Goal: Task Accomplishment & Management: Manage account settings

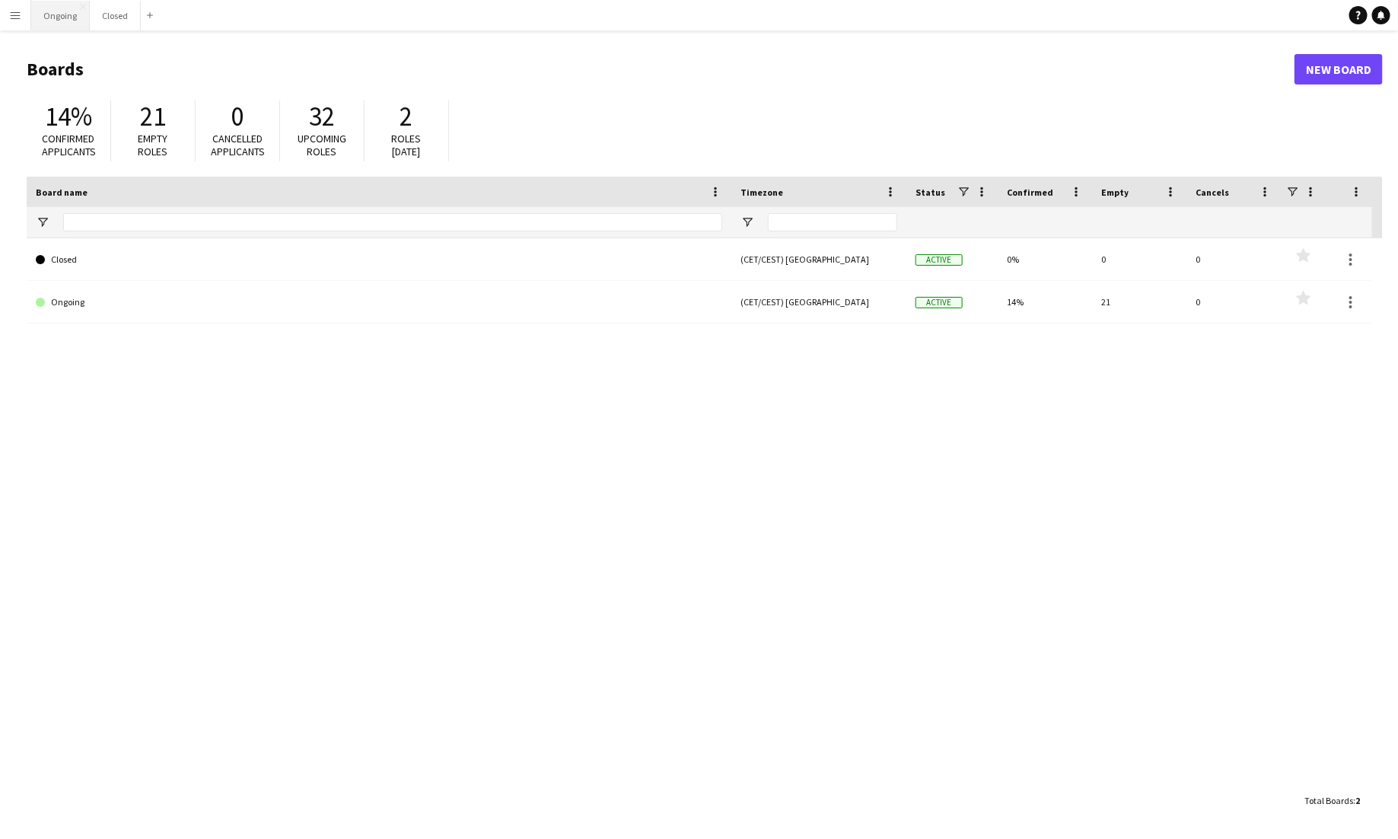
click at [66, 6] on button "Ongoing Close" at bounding box center [60, 16] width 59 height 30
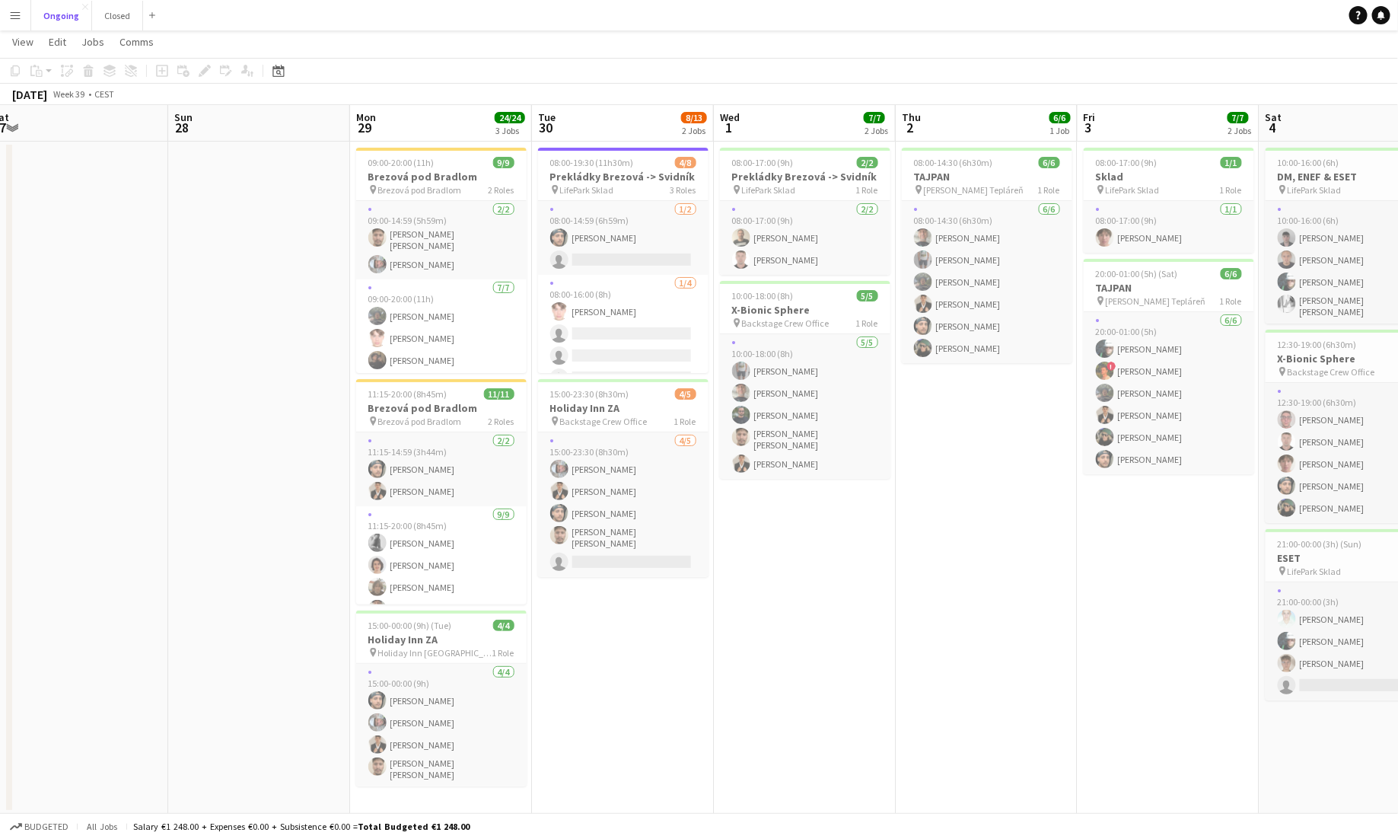
scroll to position [0, 375]
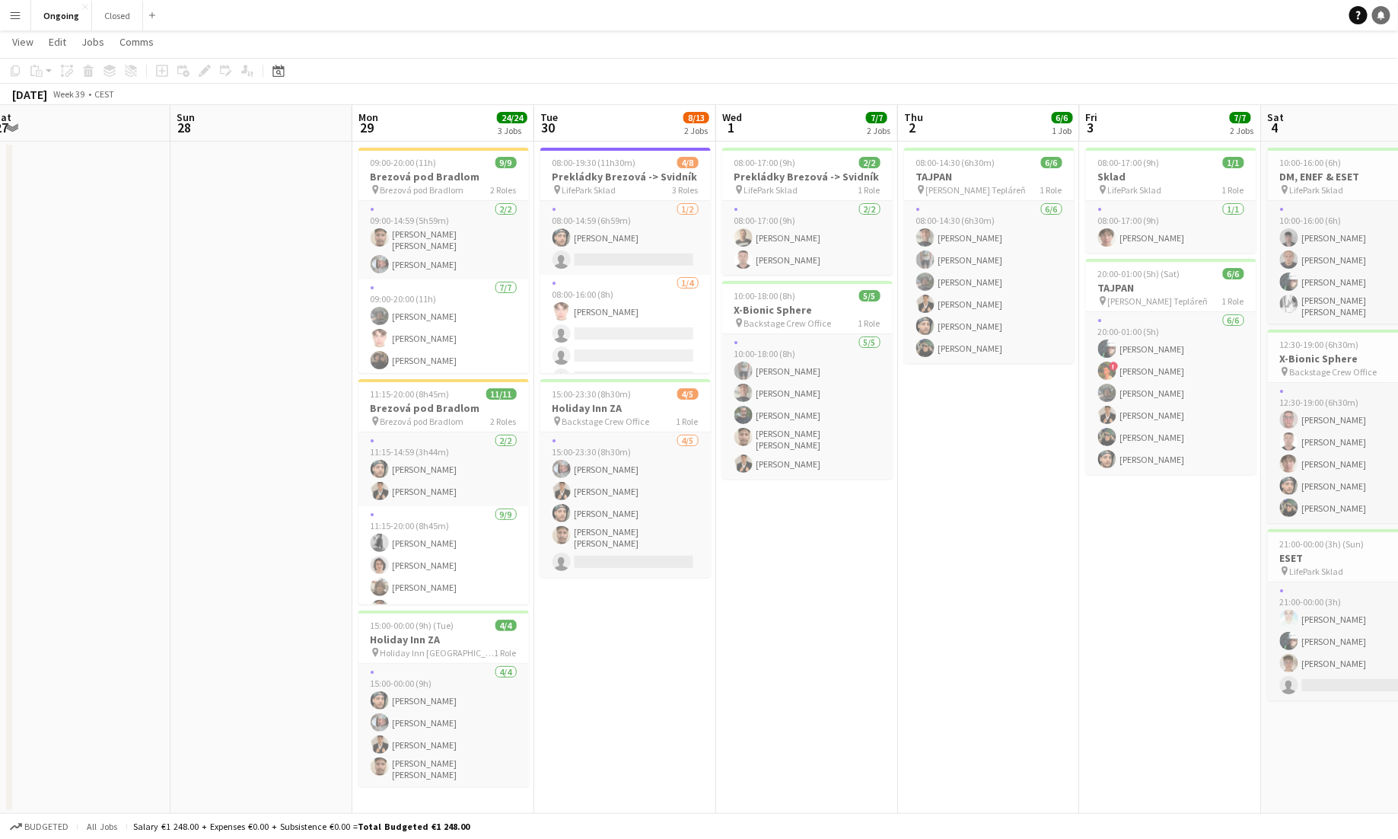
click at [874, 19] on icon "Notifications" at bounding box center [1381, 15] width 9 height 9
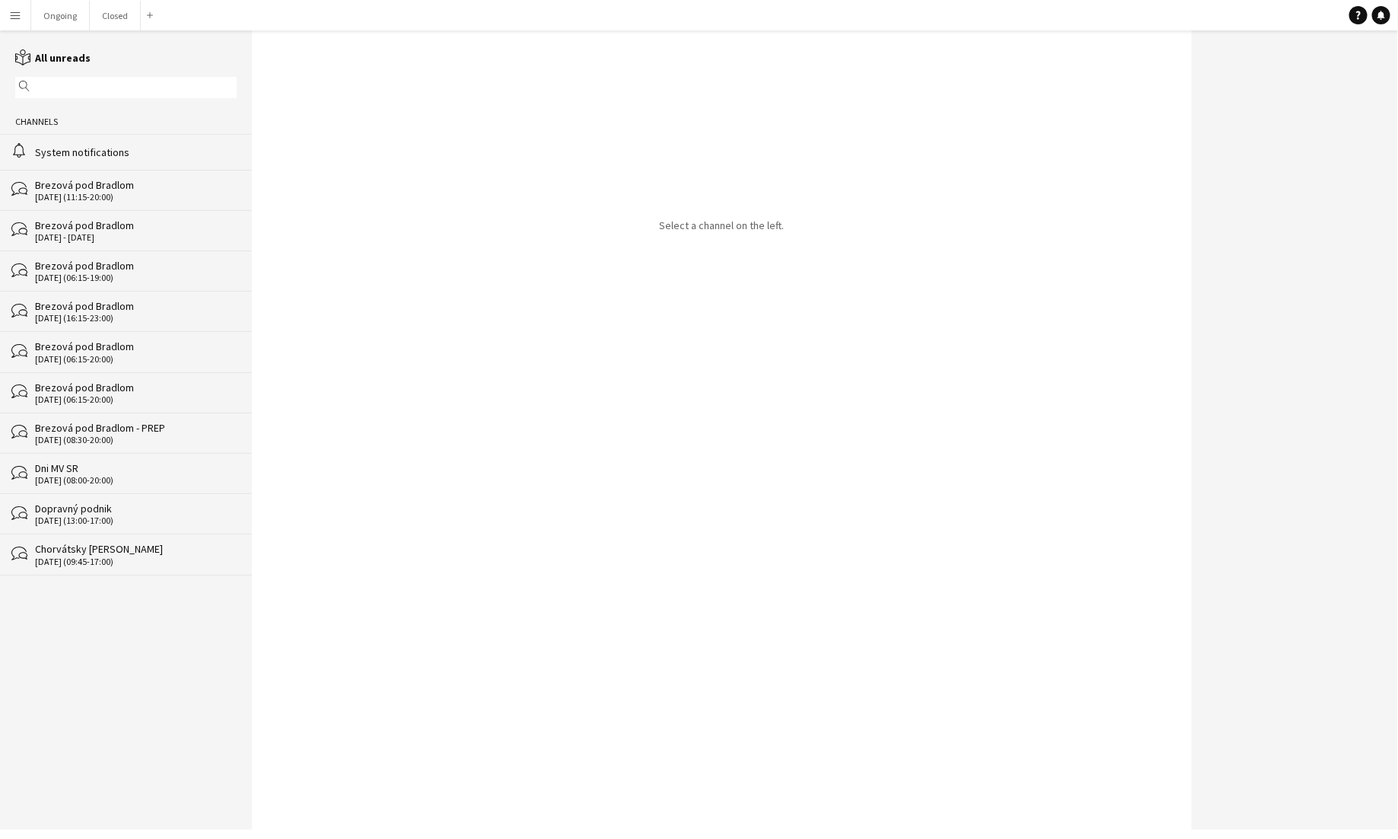
click at [96, 193] on div "[DATE] (11:15-20:00)" at bounding box center [136, 197] width 202 height 11
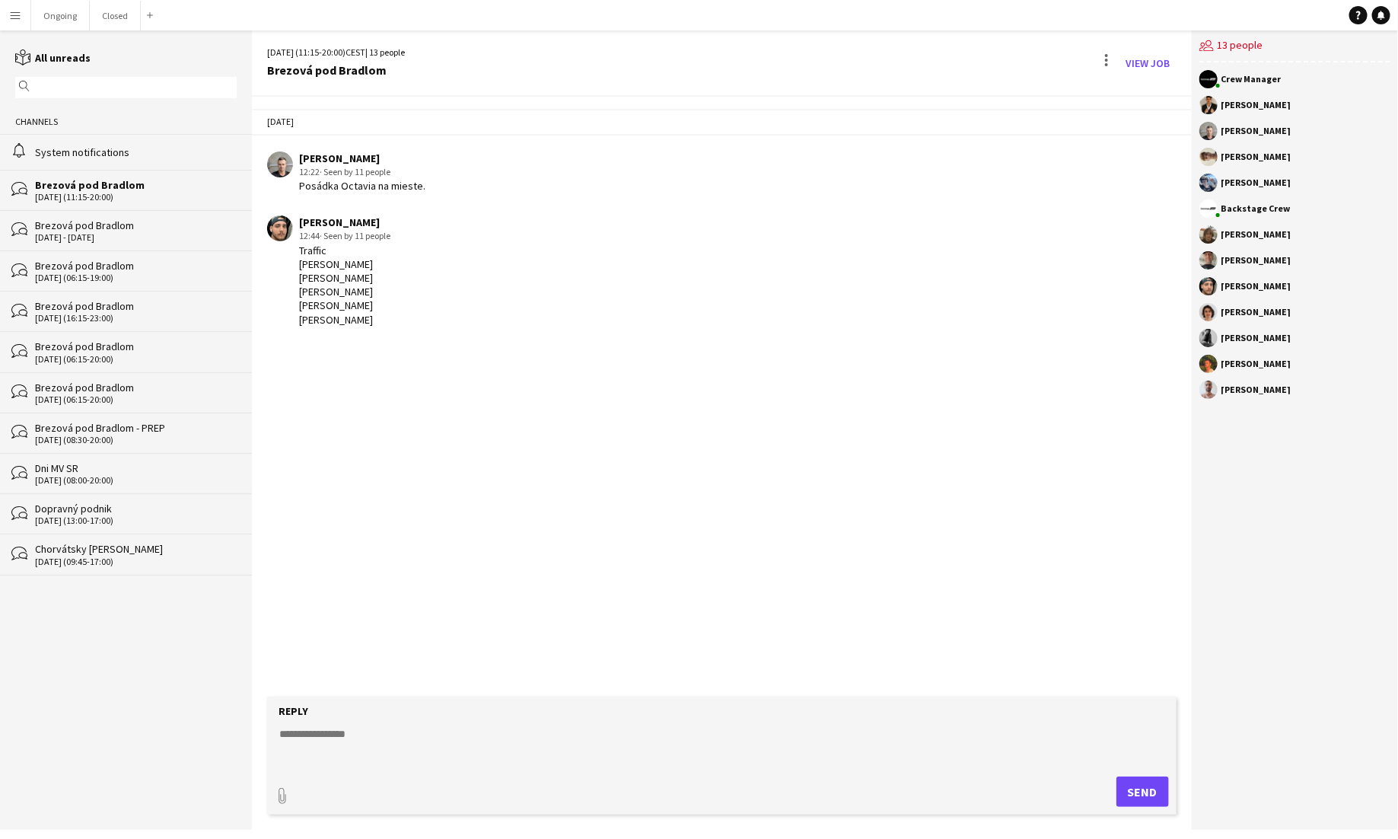
click at [110, 237] on div "[DATE] - [DATE]" at bounding box center [136, 237] width 202 height 11
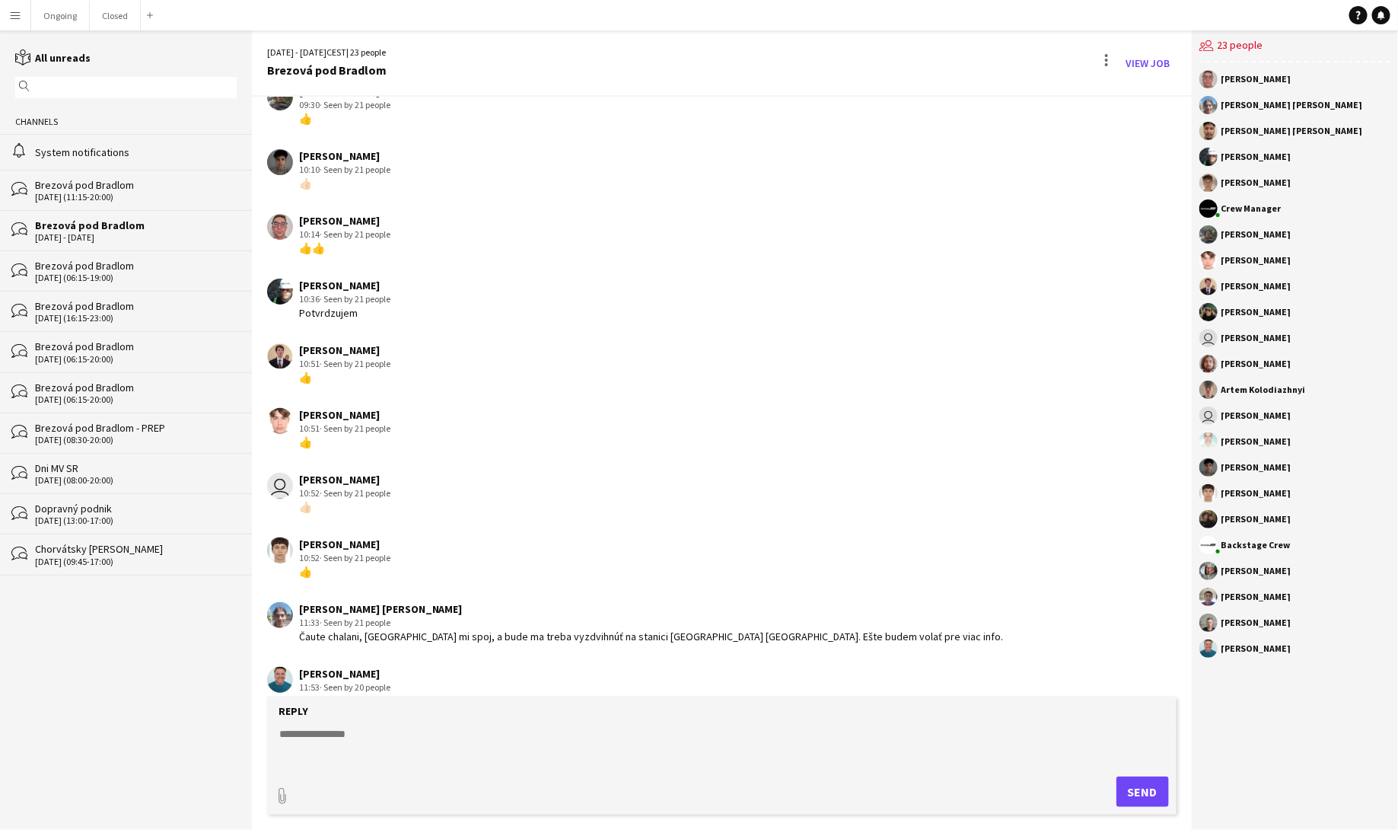
scroll to position [1146, 0]
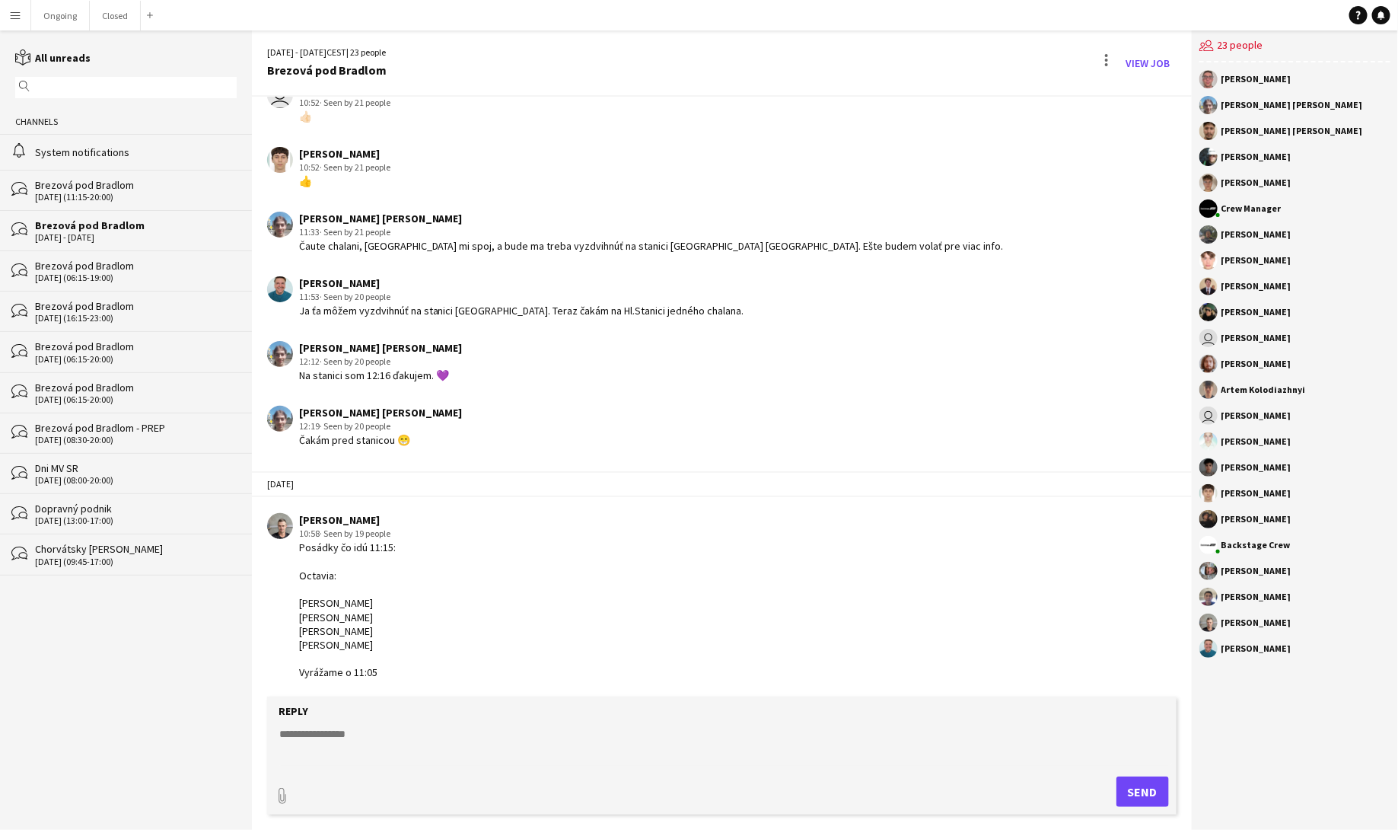
click at [129, 191] on div "Brezová pod Bradlom" at bounding box center [136, 185] width 202 height 14
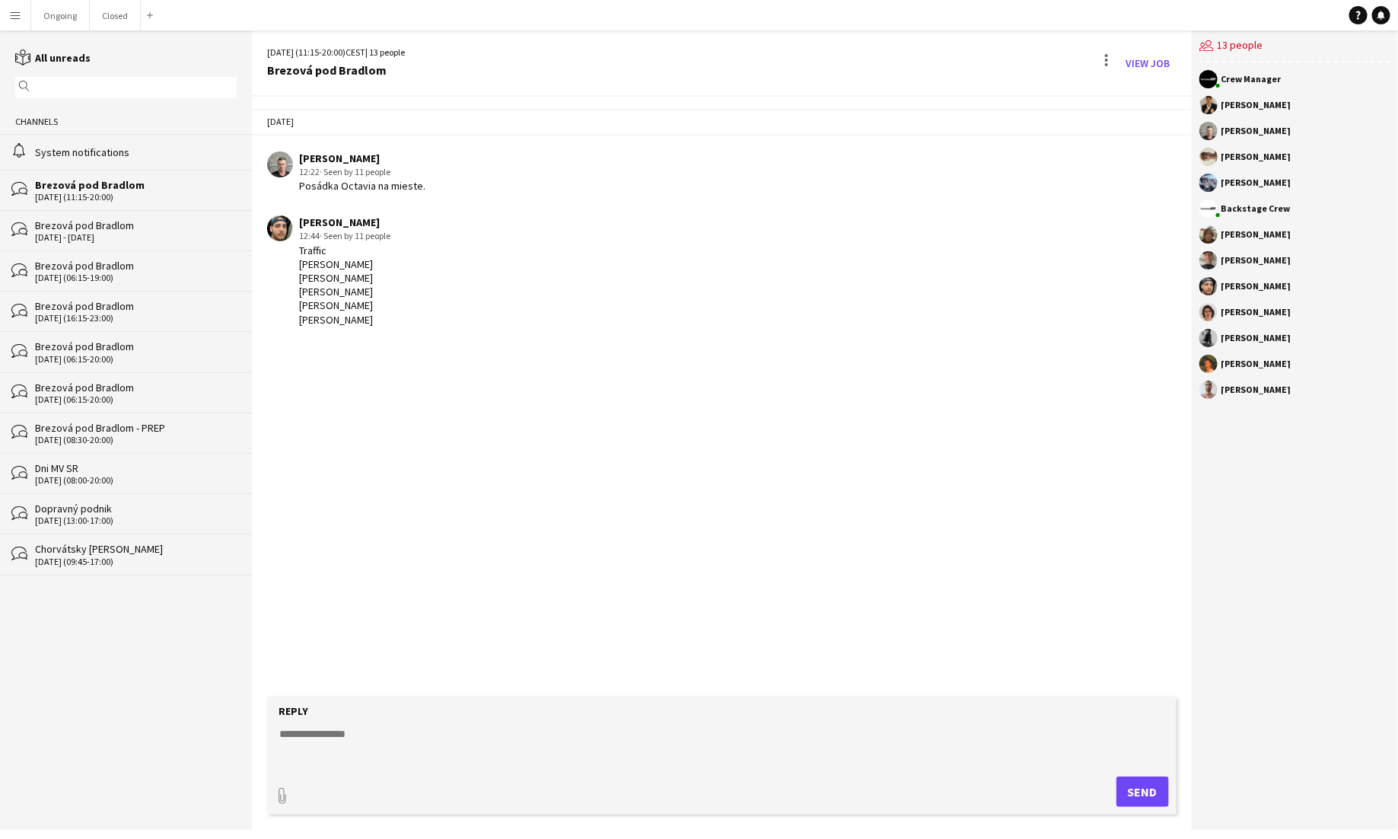
click at [787, 240] on div "[PERSON_NAME] 12:44 · Seen by 11 people Traffic [PERSON_NAME] [PERSON_NAME] [PE…" at bounding box center [643, 270] width 752 height 111
click at [535, 370] on div "[DATE] [PERSON_NAME] 12:22 · Seen by 11 people Posádka Octavia na mieste. [PERS…" at bounding box center [722, 397] width 940 height 600
click at [625, 397] on div "[DATE] [PERSON_NAME] 12:22 · Seen by 11 people Posádka Octavia na mieste. [PERS…" at bounding box center [722, 397] width 940 height 600
click at [54, 14] on button "Ongoing Close" at bounding box center [60, 16] width 59 height 30
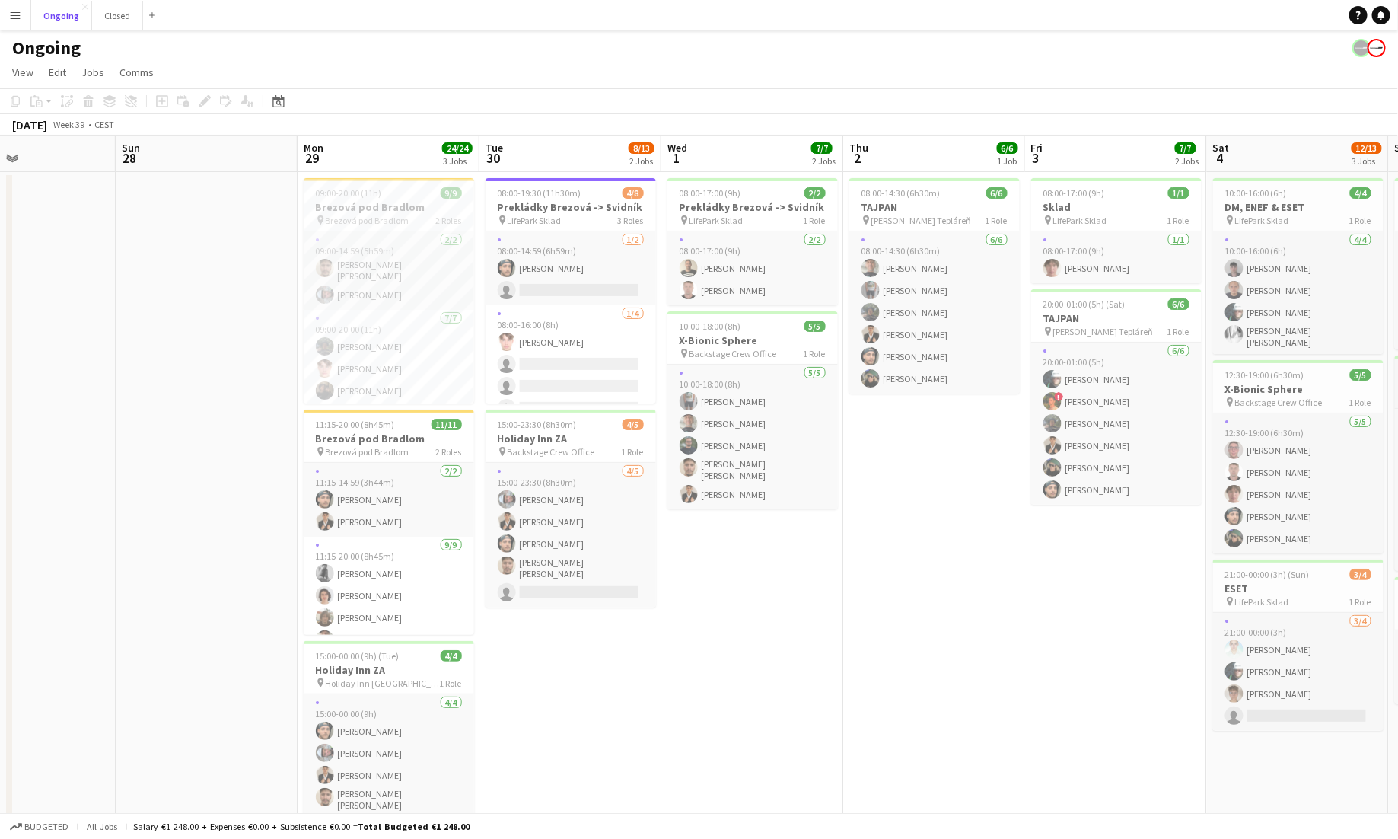
scroll to position [0, 426]
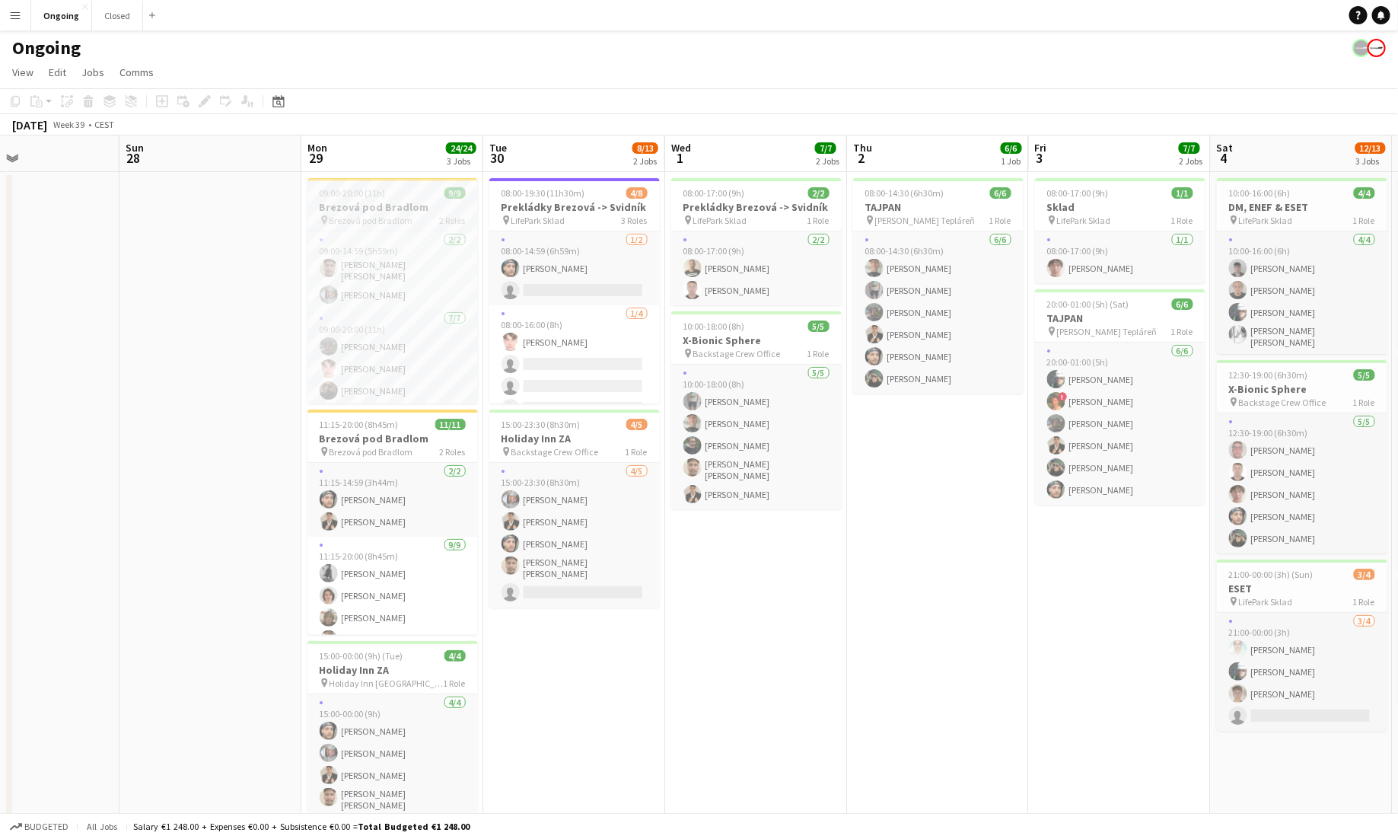
click at [392, 196] on div "09:00-20:00 (11h) 9/9" at bounding box center [392, 192] width 170 height 11
click at [202, 102] on icon at bounding box center [204, 101] width 8 height 8
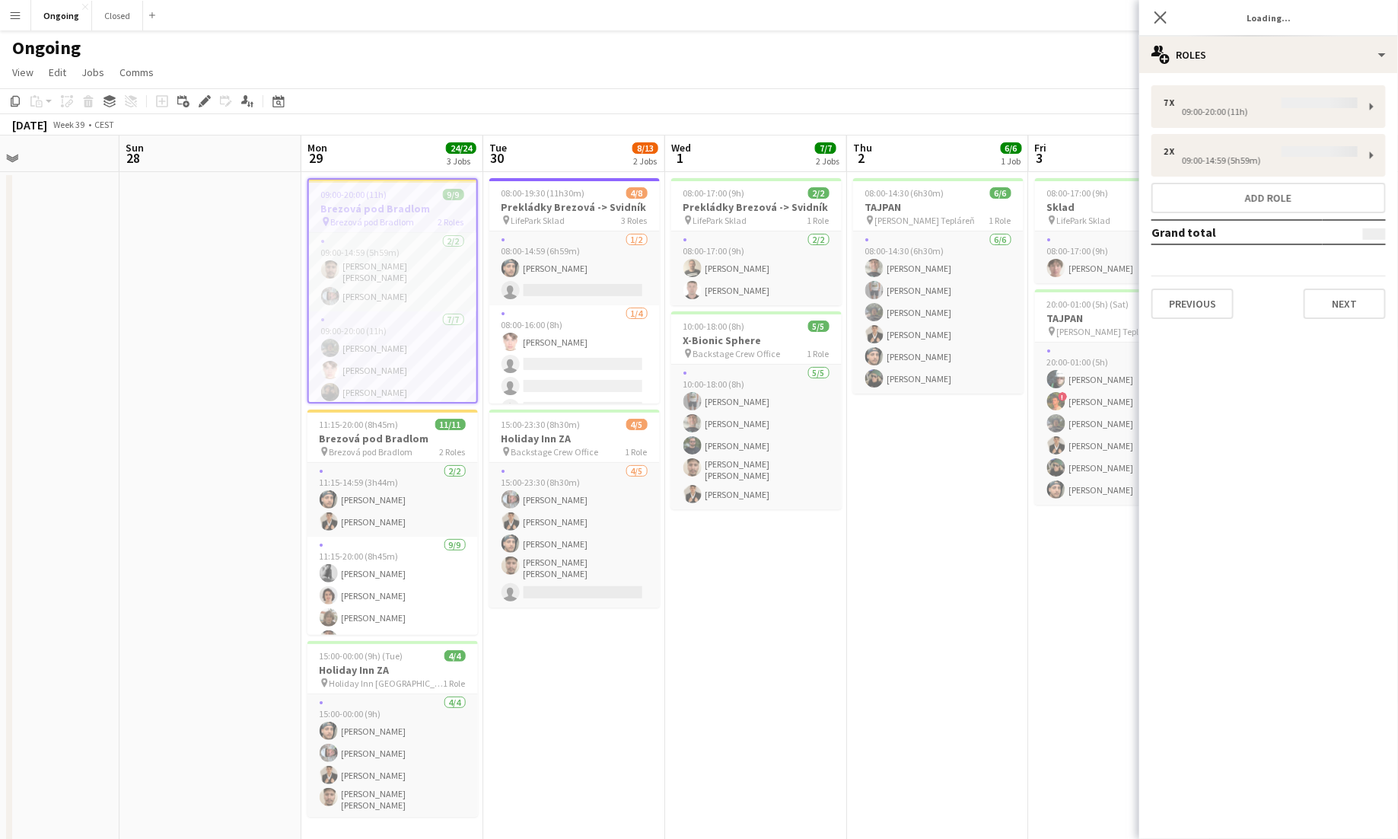
type input "**********"
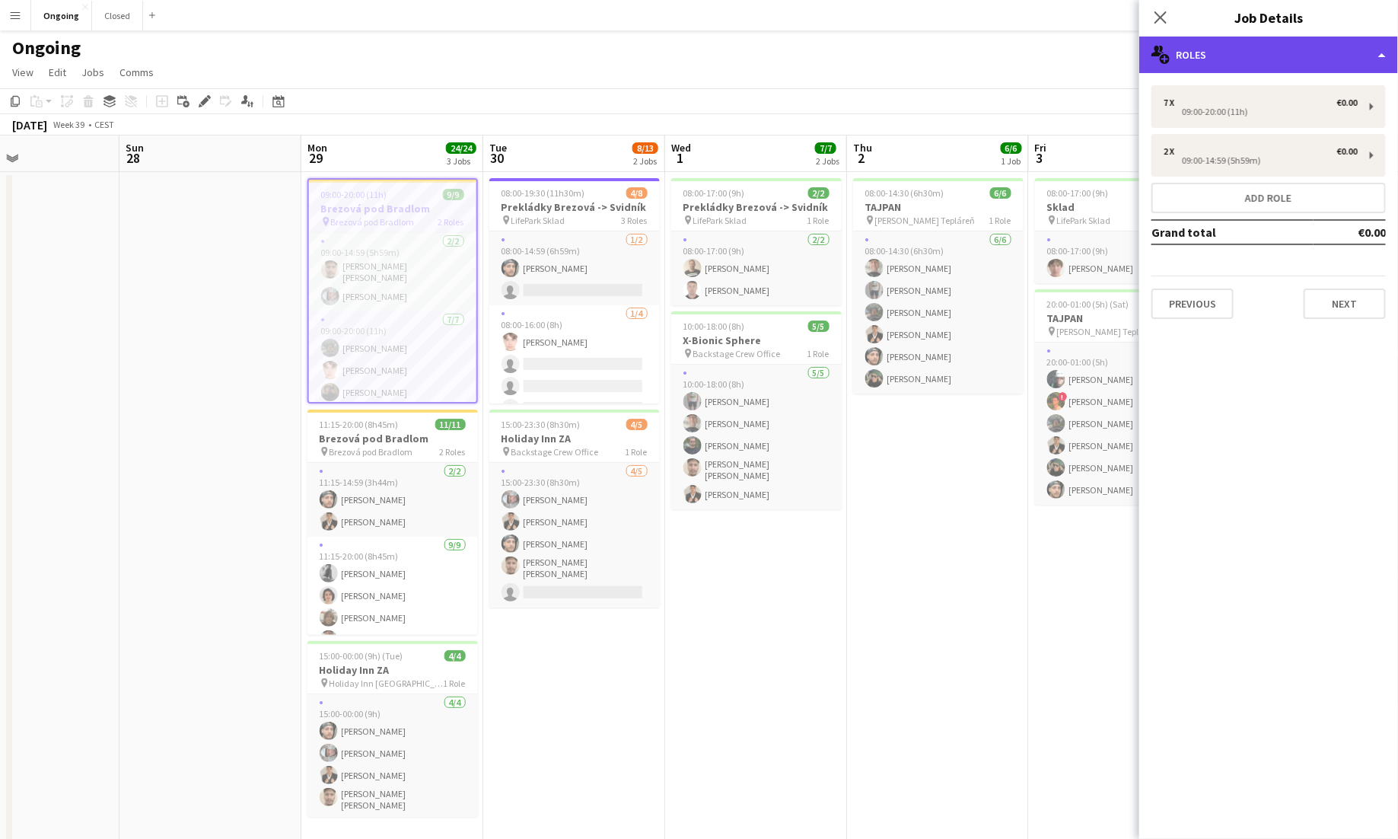
click at [874, 53] on div "multiple-users-add Roles" at bounding box center [1268, 55] width 259 height 37
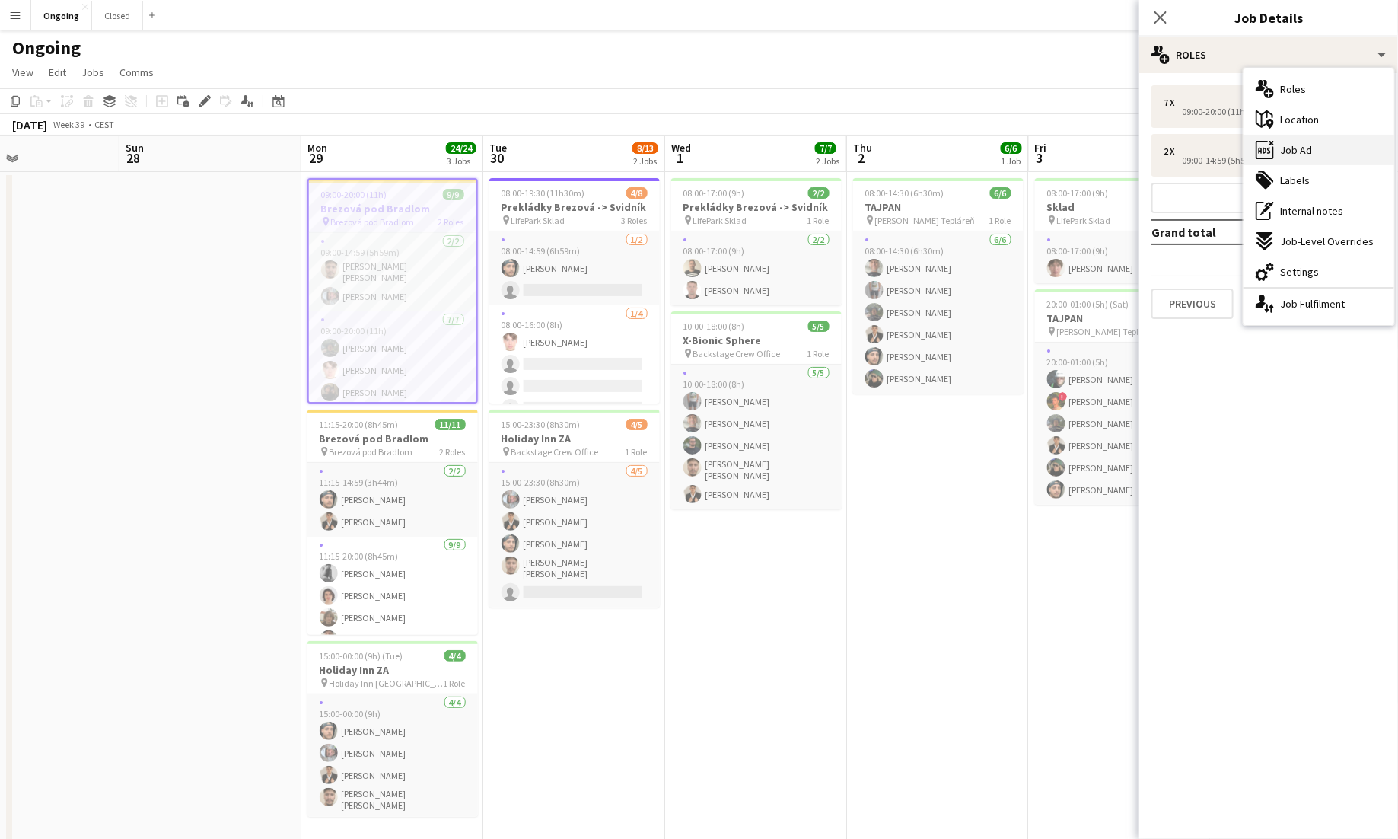
click at [874, 156] on span "Job Ad" at bounding box center [1296, 150] width 32 height 14
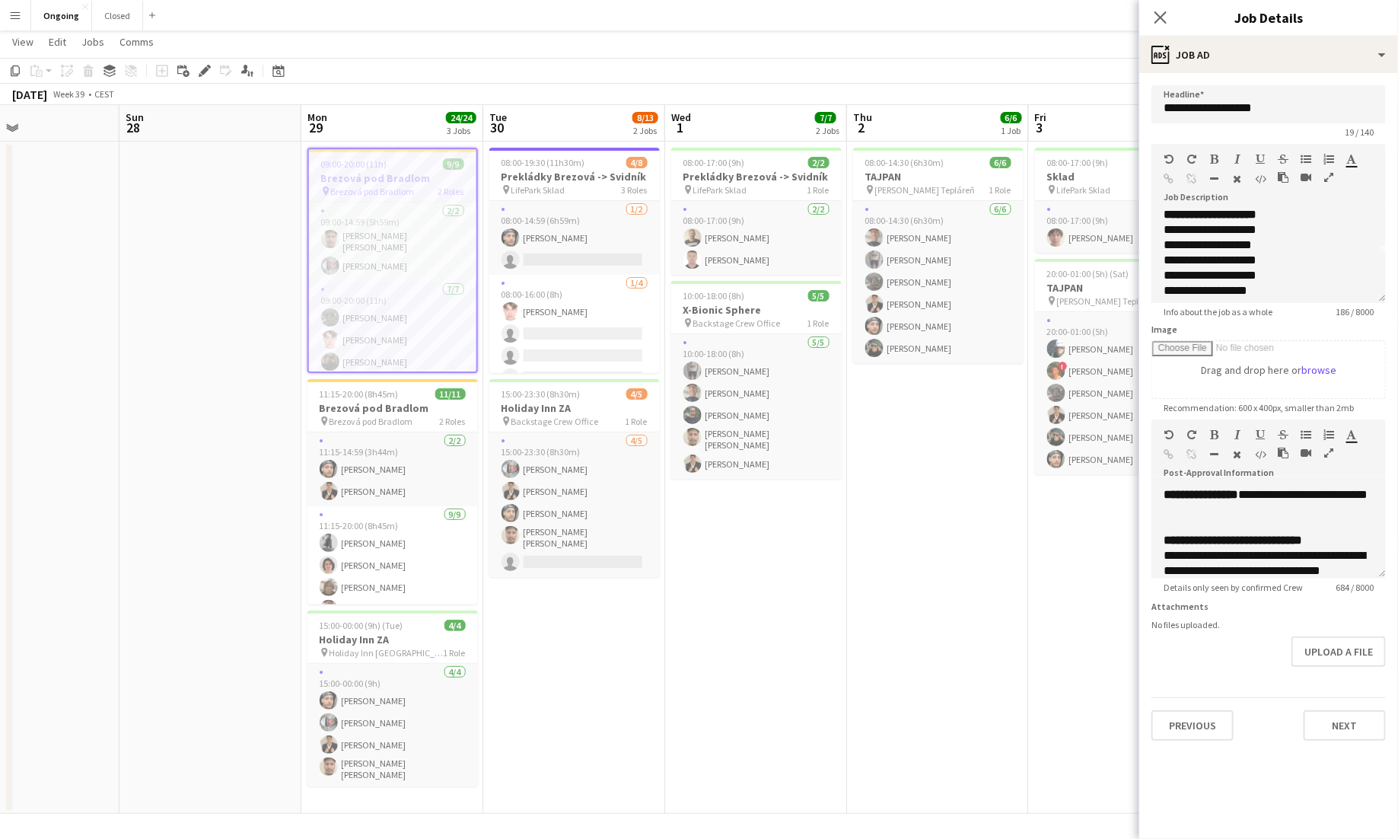
scroll to position [103, 0]
click at [113, 18] on button "Closed Close" at bounding box center [117, 16] width 51 height 30
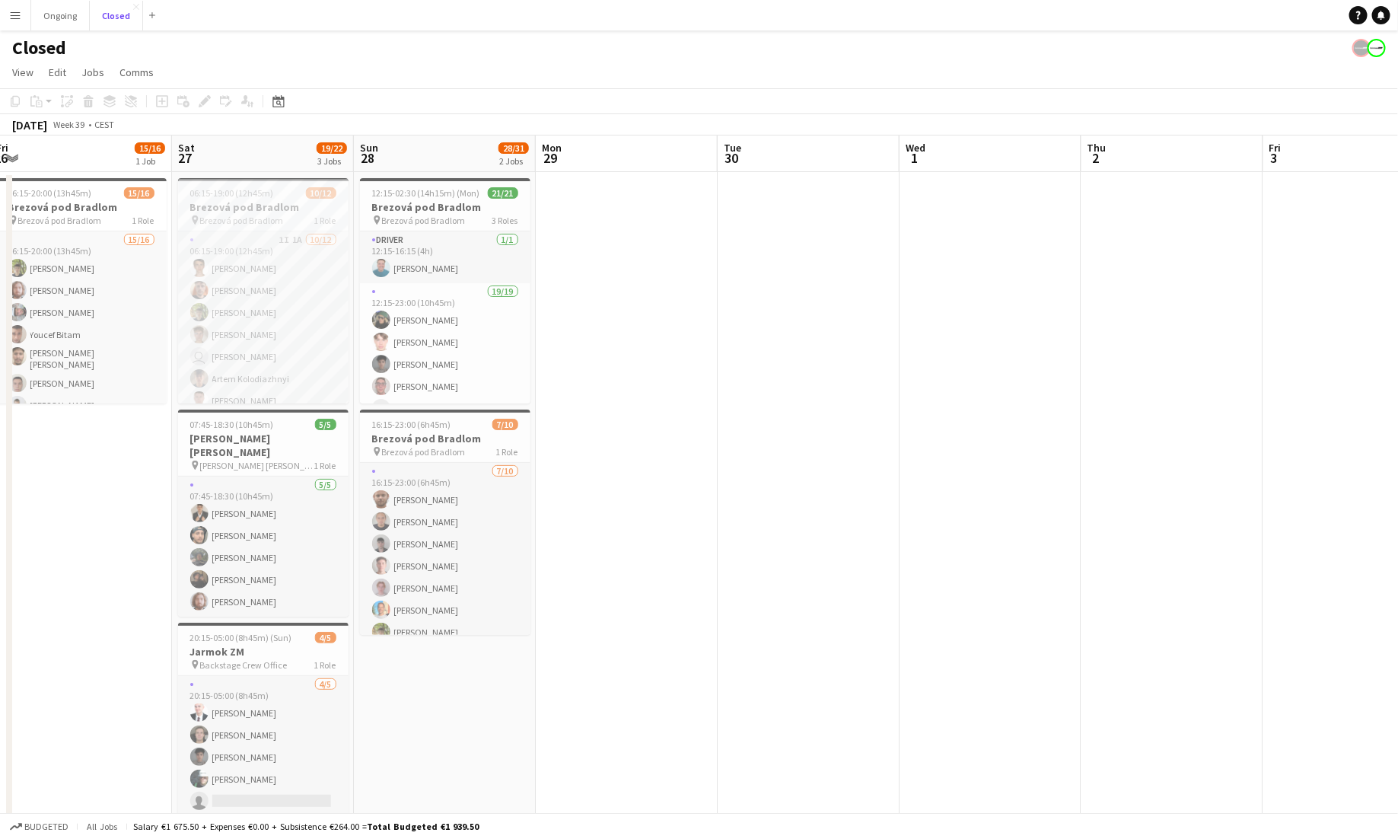
scroll to position [0, 345]
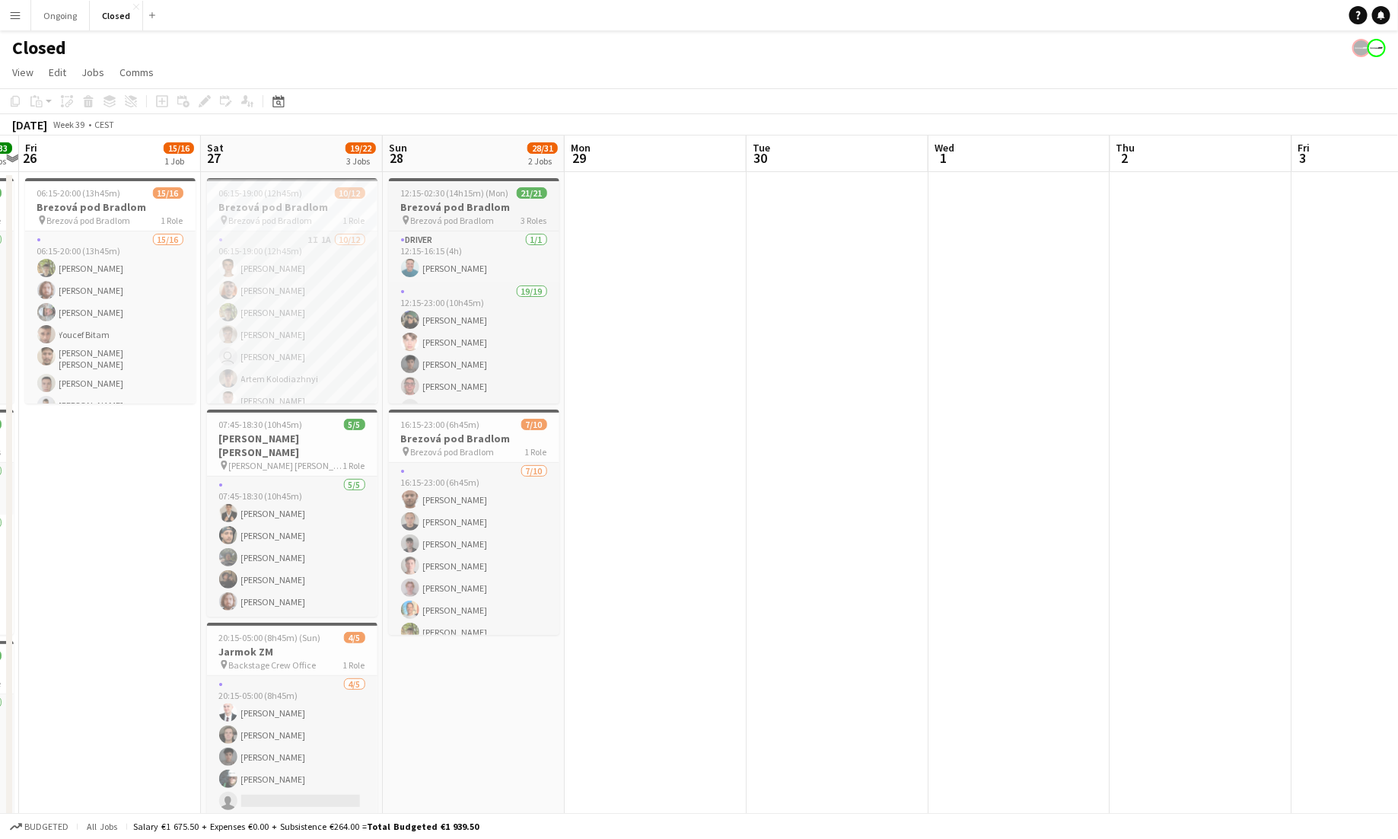
click at [471, 205] on h3 "Brezová pod Bradlom" at bounding box center [474, 207] width 170 height 14
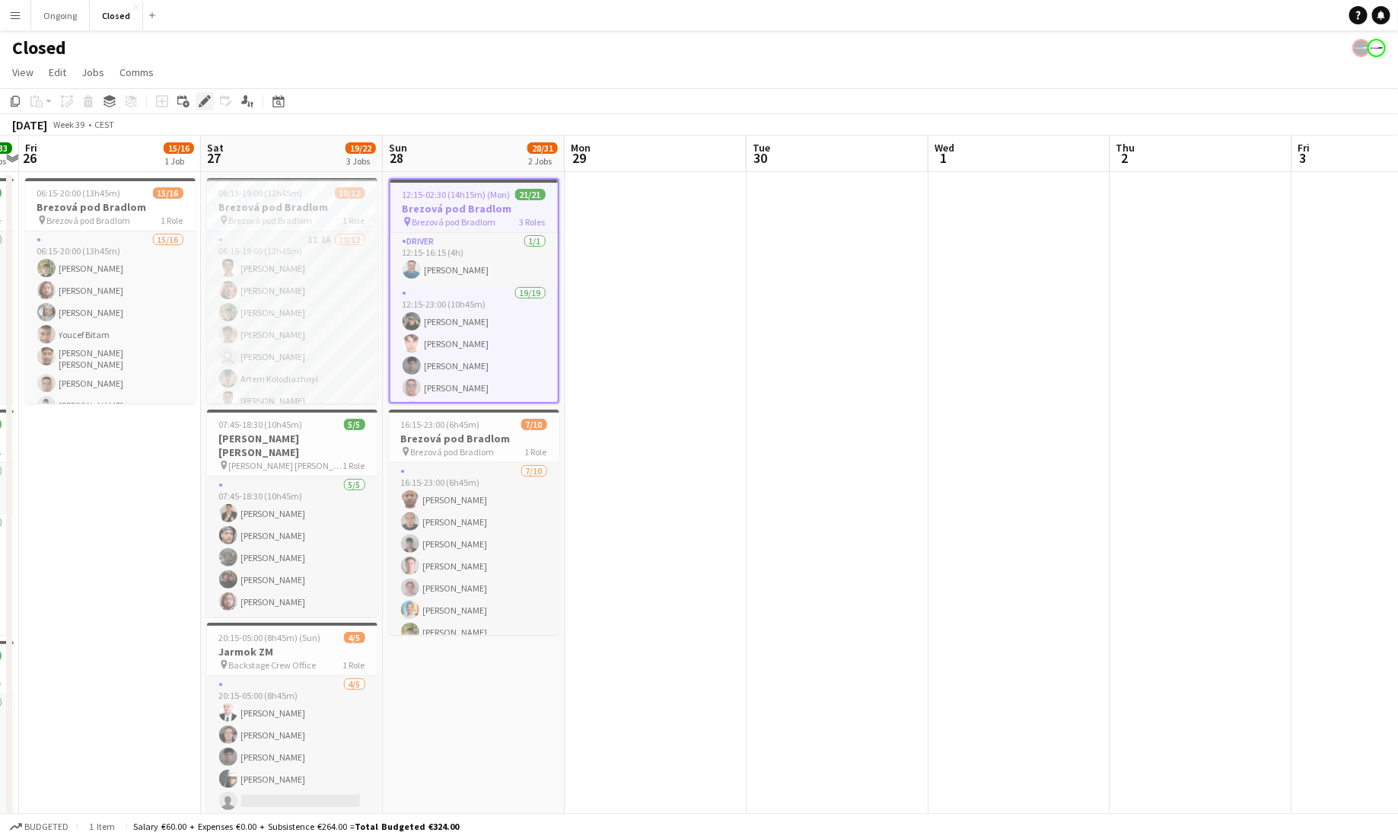
click at [205, 107] on div "Edit" at bounding box center [205, 101] width 18 height 18
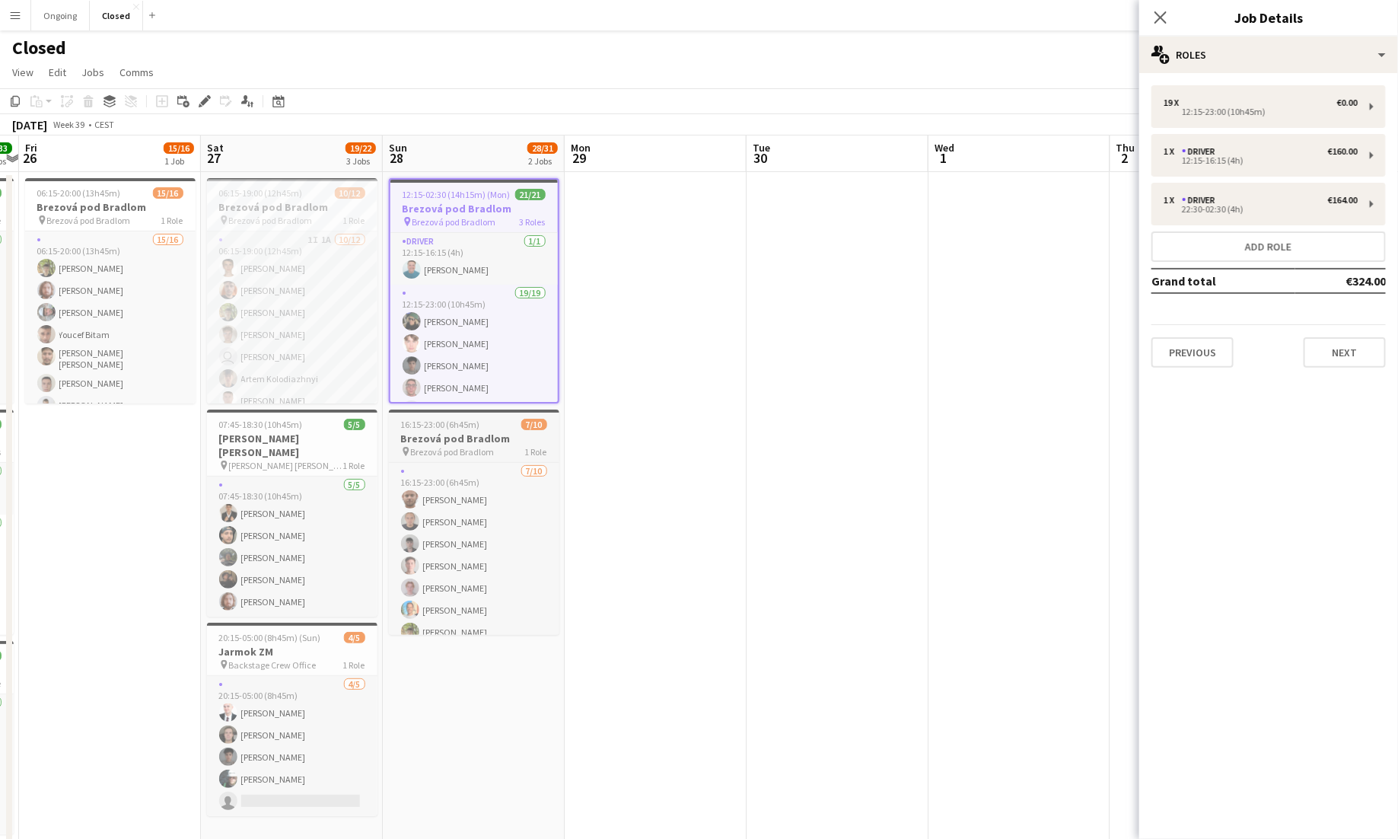
click at [467, 432] on h3 "Brezová pod Bradlom" at bounding box center [474, 439] width 170 height 14
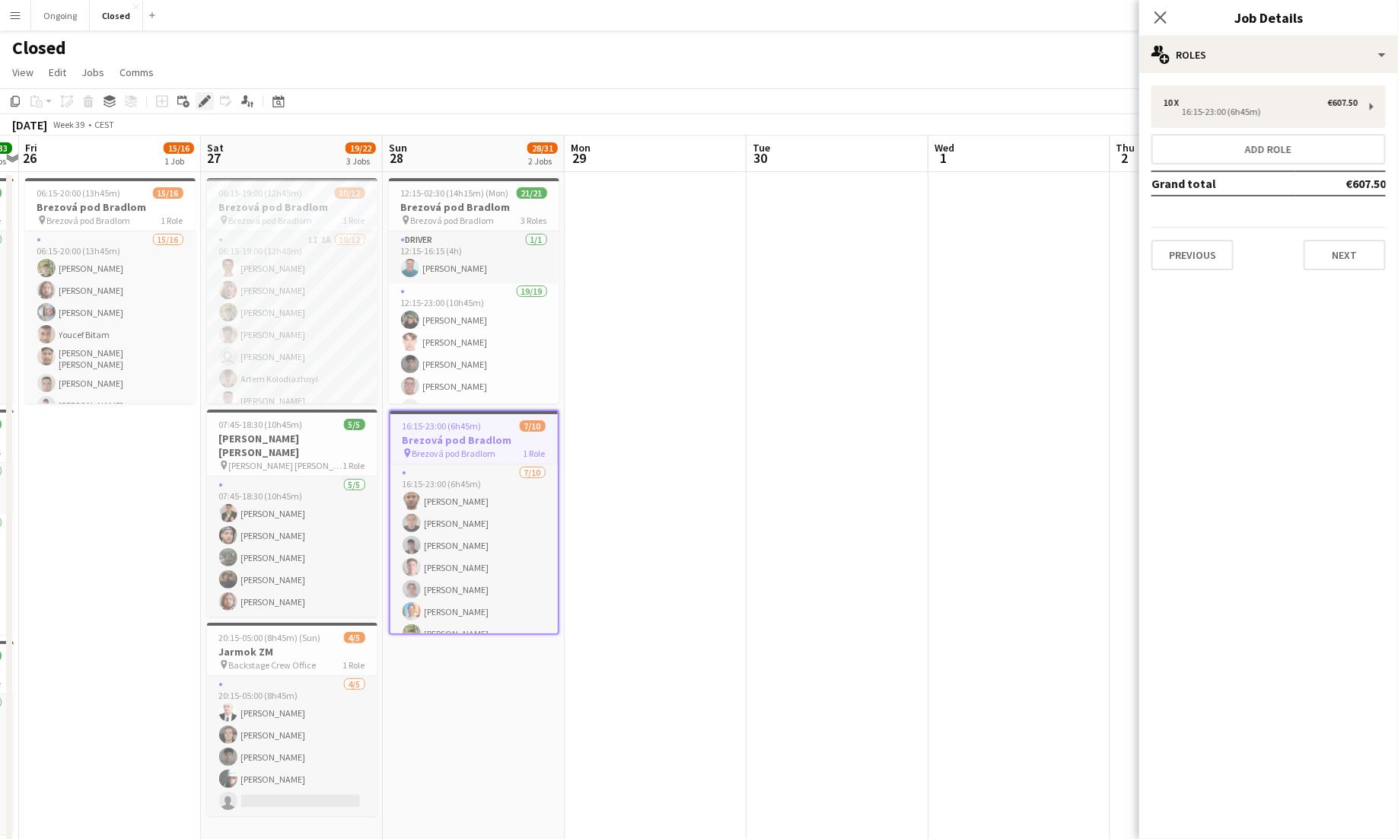
click at [202, 101] on icon at bounding box center [204, 101] width 8 height 8
click at [203, 103] on icon at bounding box center [204, 101] width 8 height 8
click at [874, 37] on div "multiple-users-add Roles" at bounding box center [1268, 55] width 259 height 37
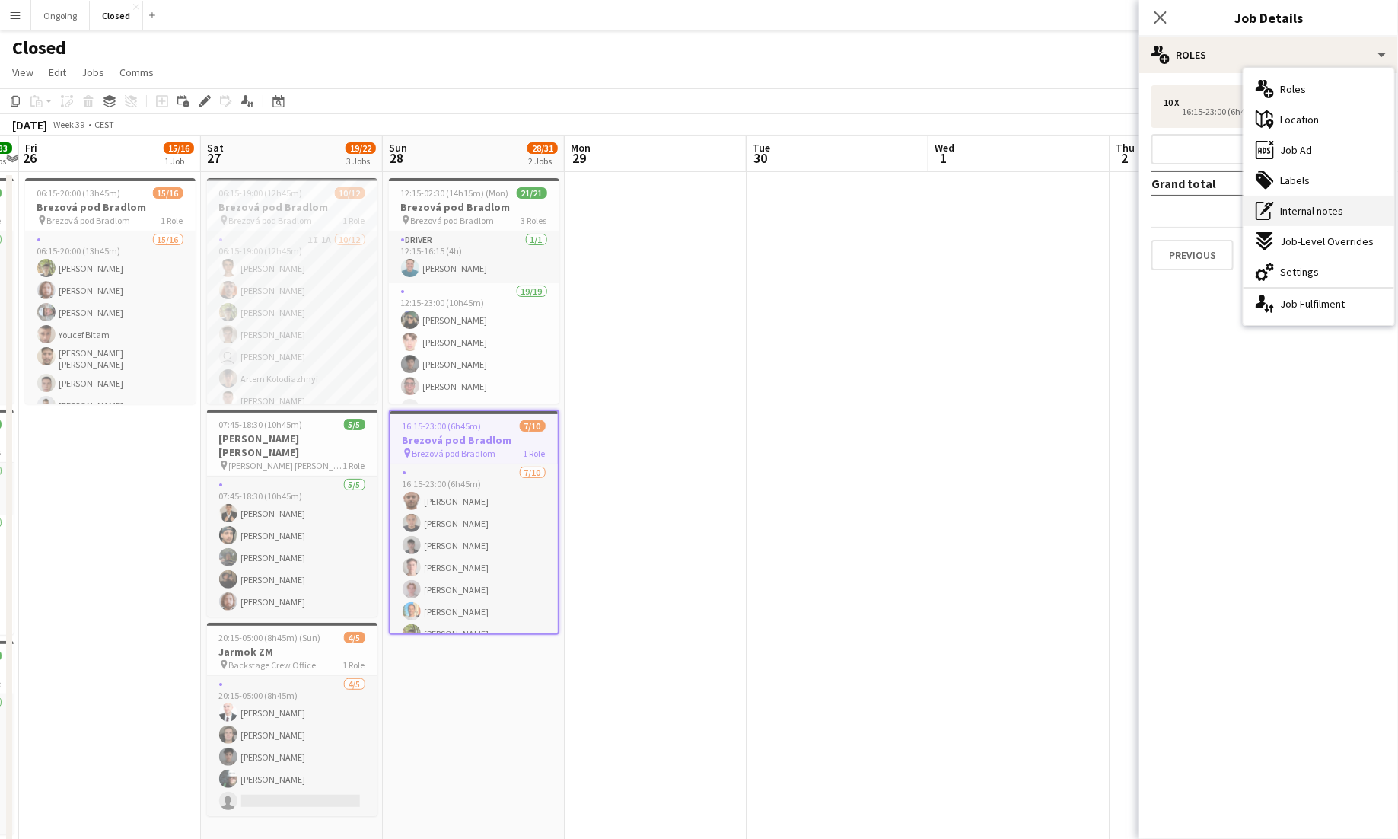
click at [874, 206] on span "Internal notes" at bounding box center [1311, 211] width 63 height 14
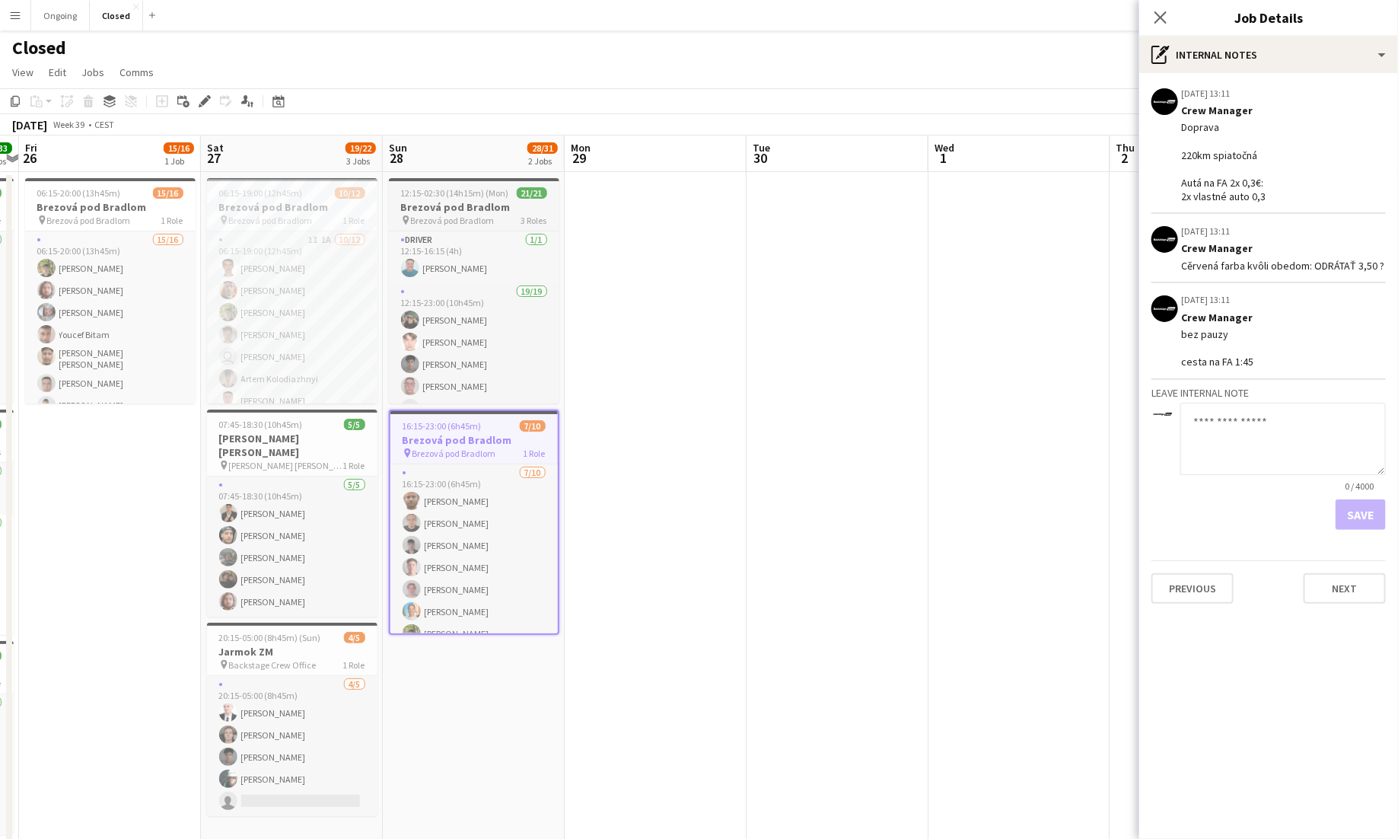
click at [467, 207] on h3 "Brezová pod Bradlom" at bounding box center [474, 207] width 170 height 14
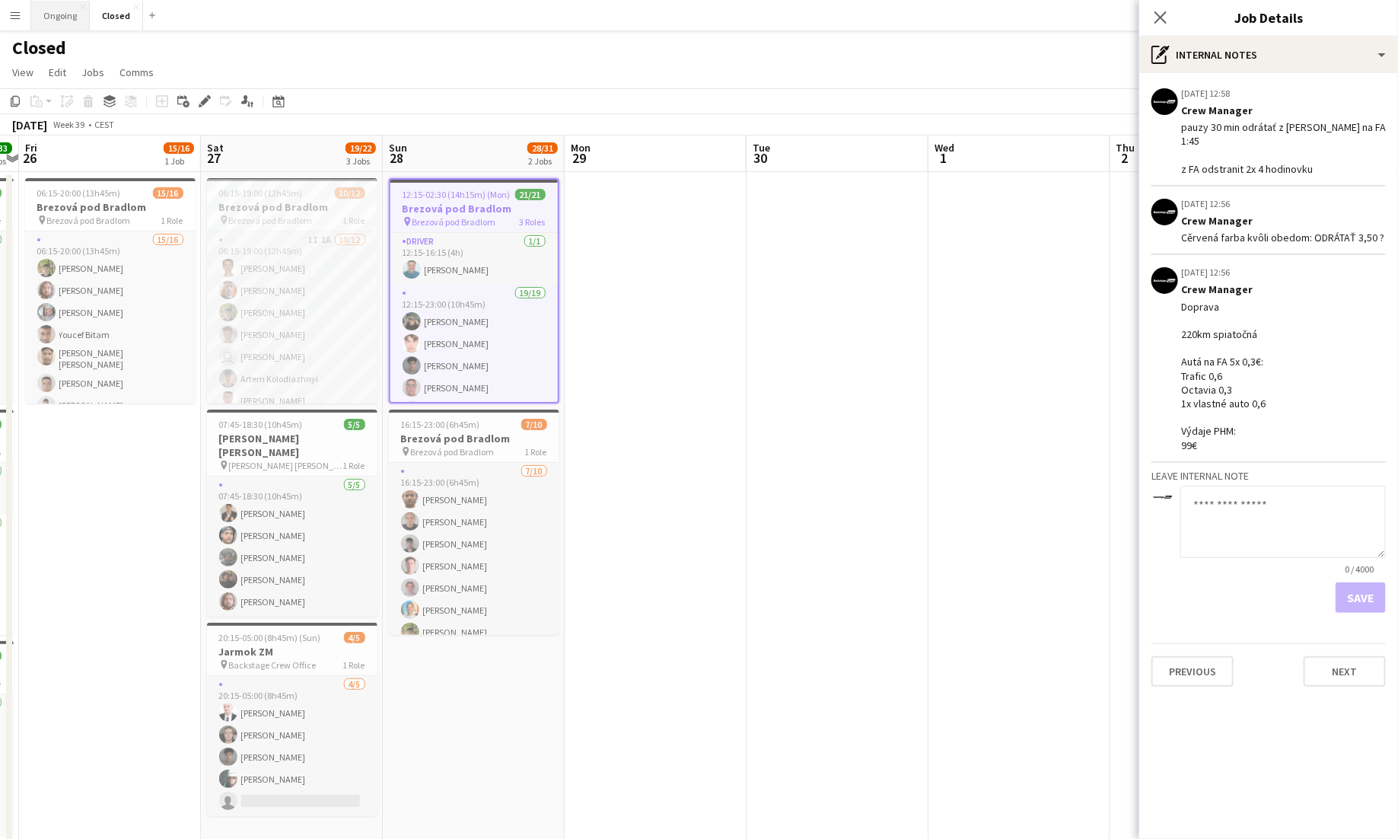
click at [69, 23] on button "Ongoing Close" at bounding box center [60, 16] width 59 height 30
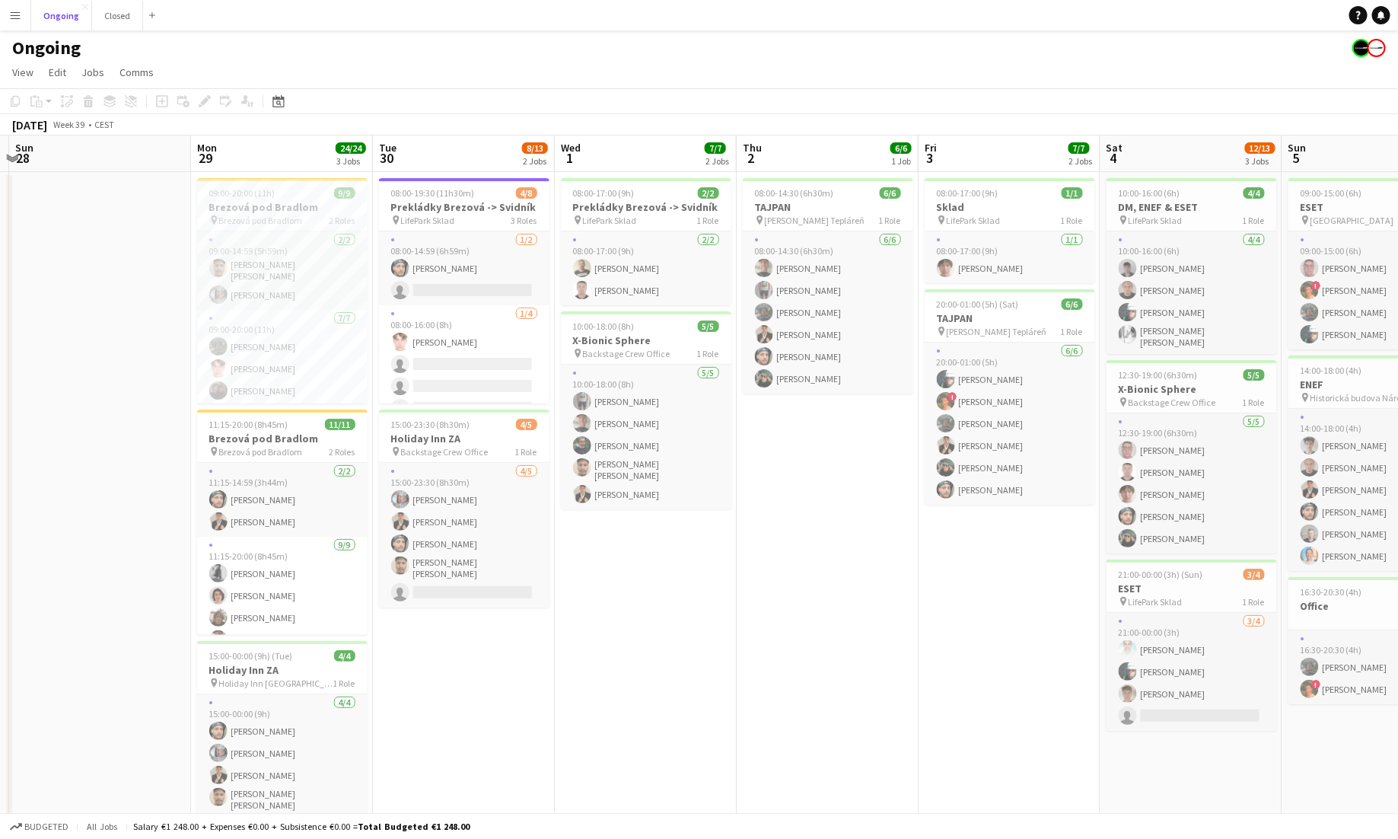
scroll to position [0, 343]
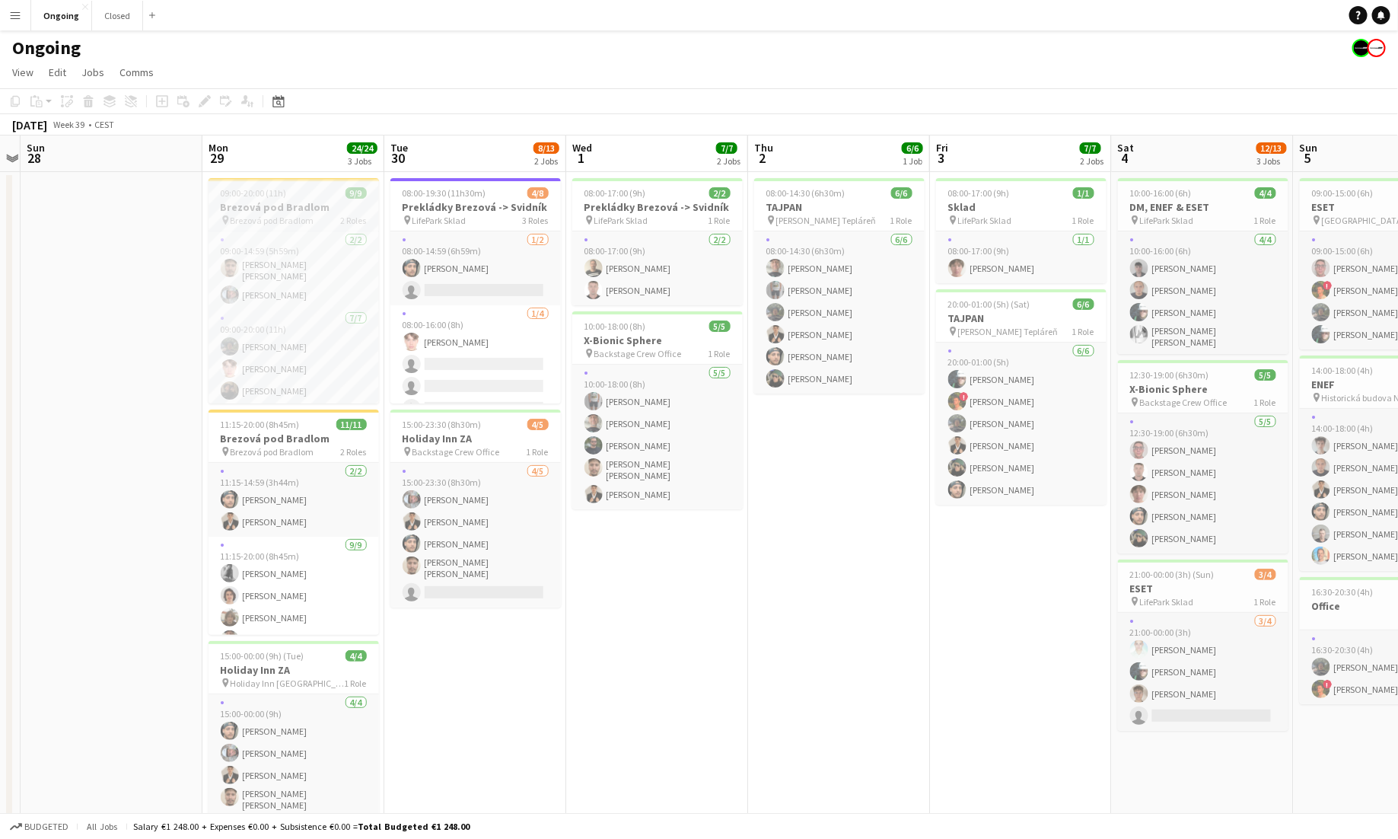
click at [275, 217] on span "Brezová pod Bradlom" at bounding box center [273, 220] width 84 height 11
click at [200, 104] on icon at bounding box center [201, 106] width 4 height 4
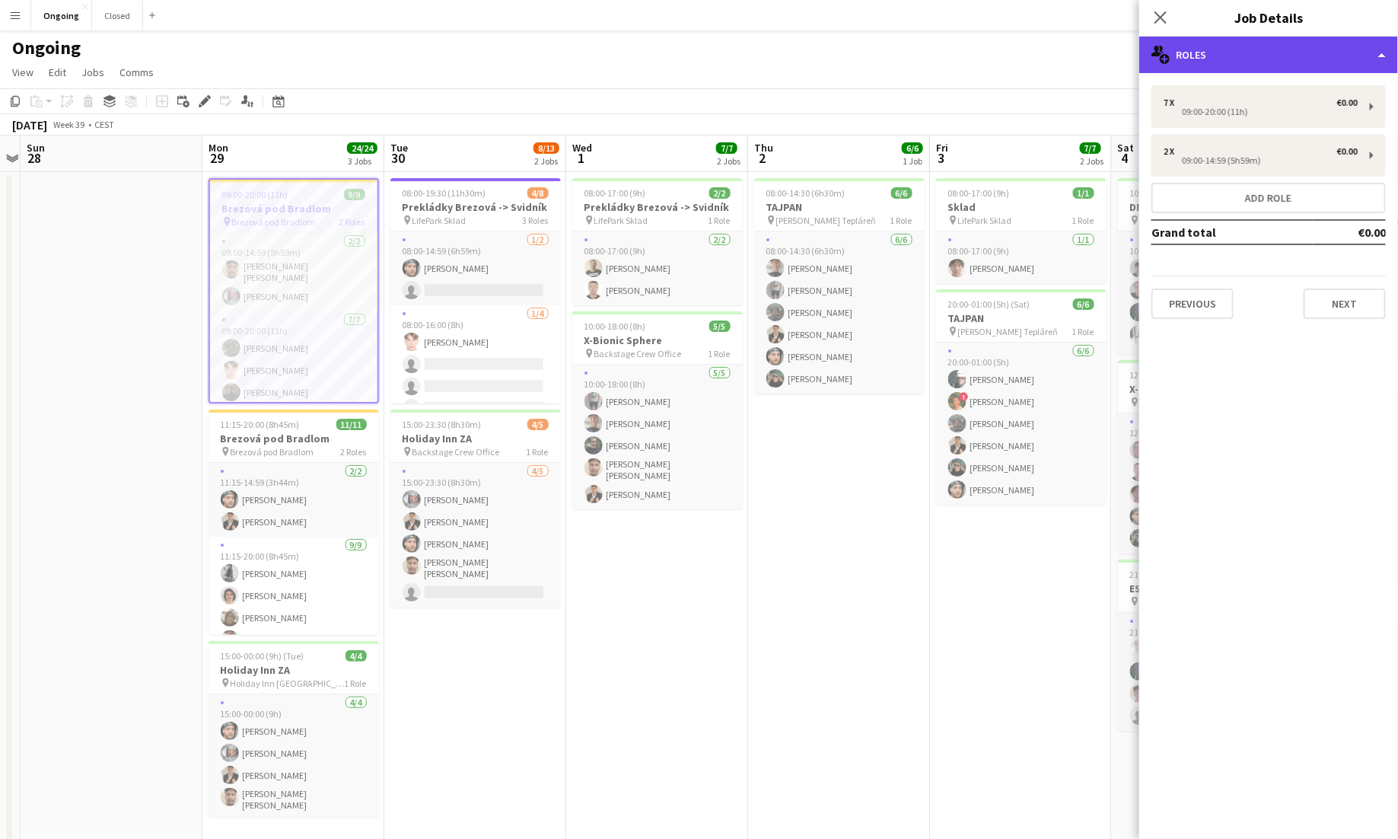
click at [874, 68] on div "multiple-users-add Roles" at bounding box center [1268, 55] width 259 height 37
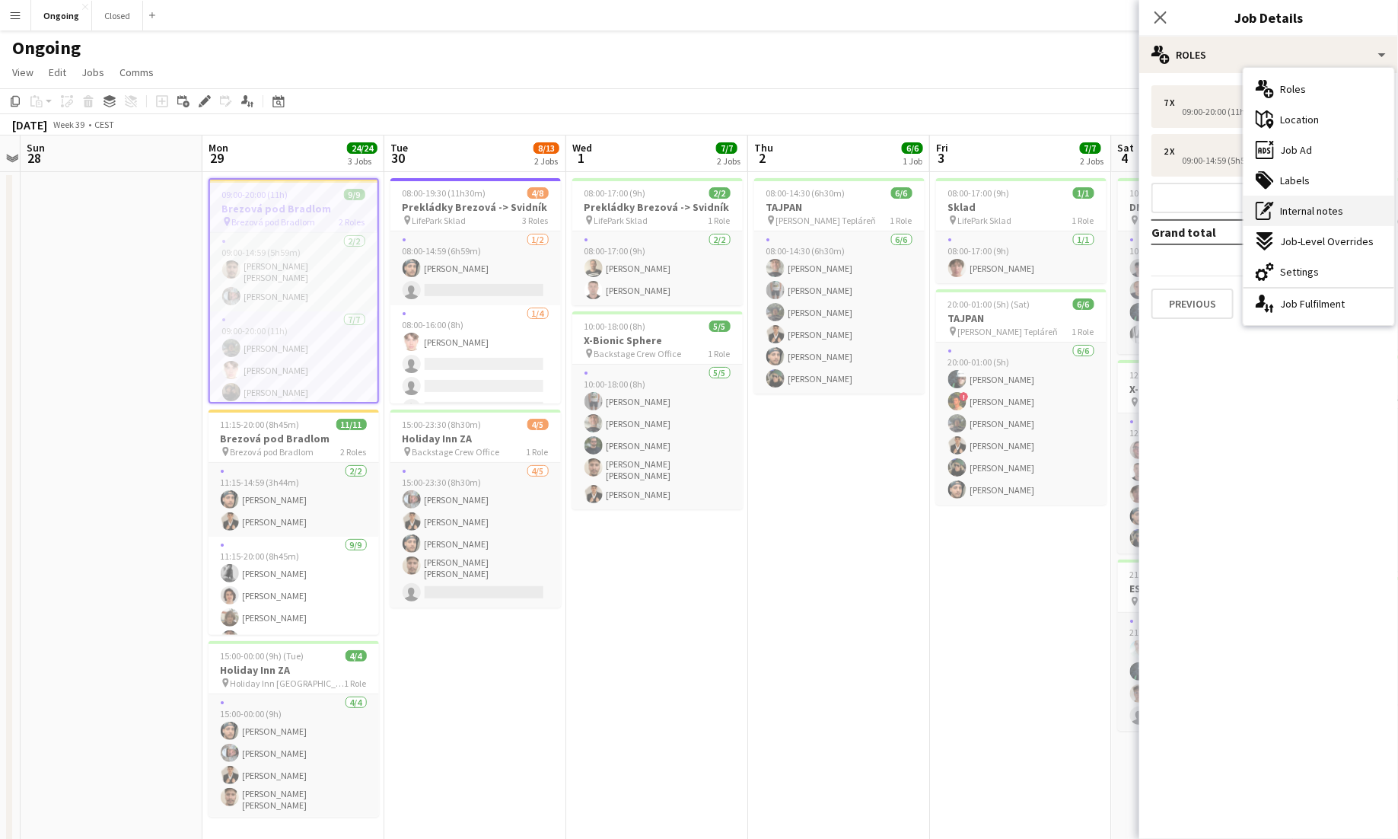
click at [874, 210] on span "Internal notes" at bounding box center [1311, 211] width 63 height 14
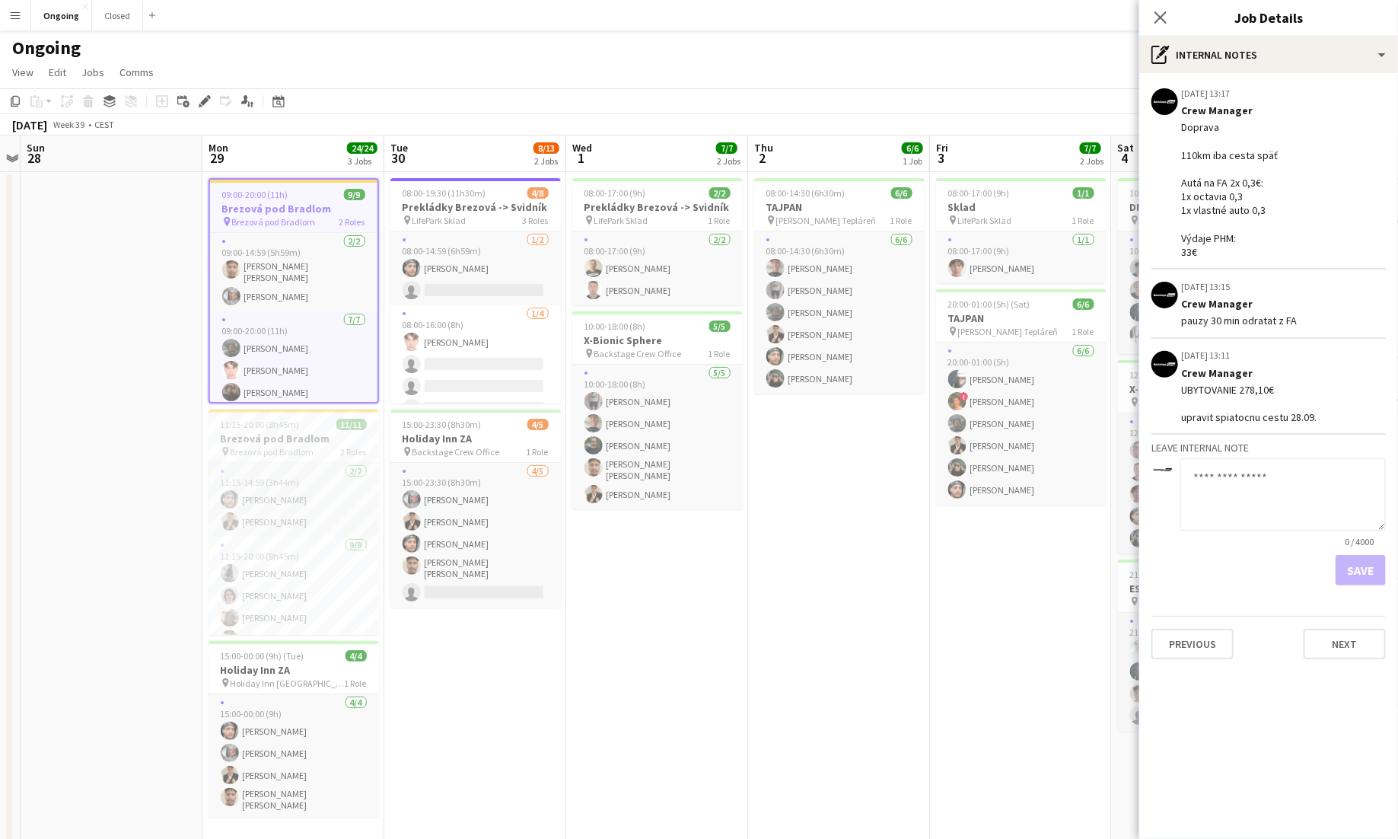
scroll to position [30, 0]
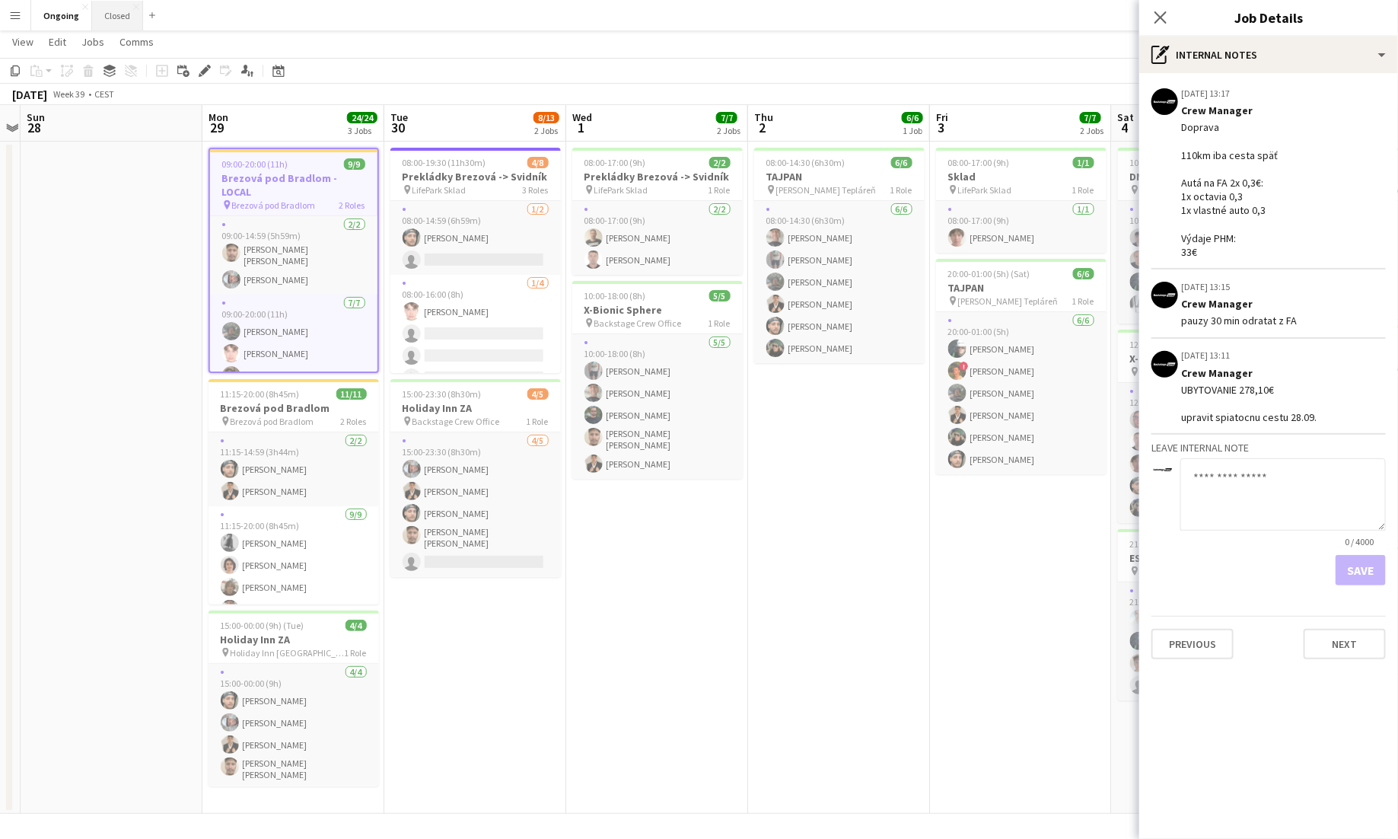
click at [118, 18] on button "Closed Close" at bounding box center [117, 16] width 51 height 30
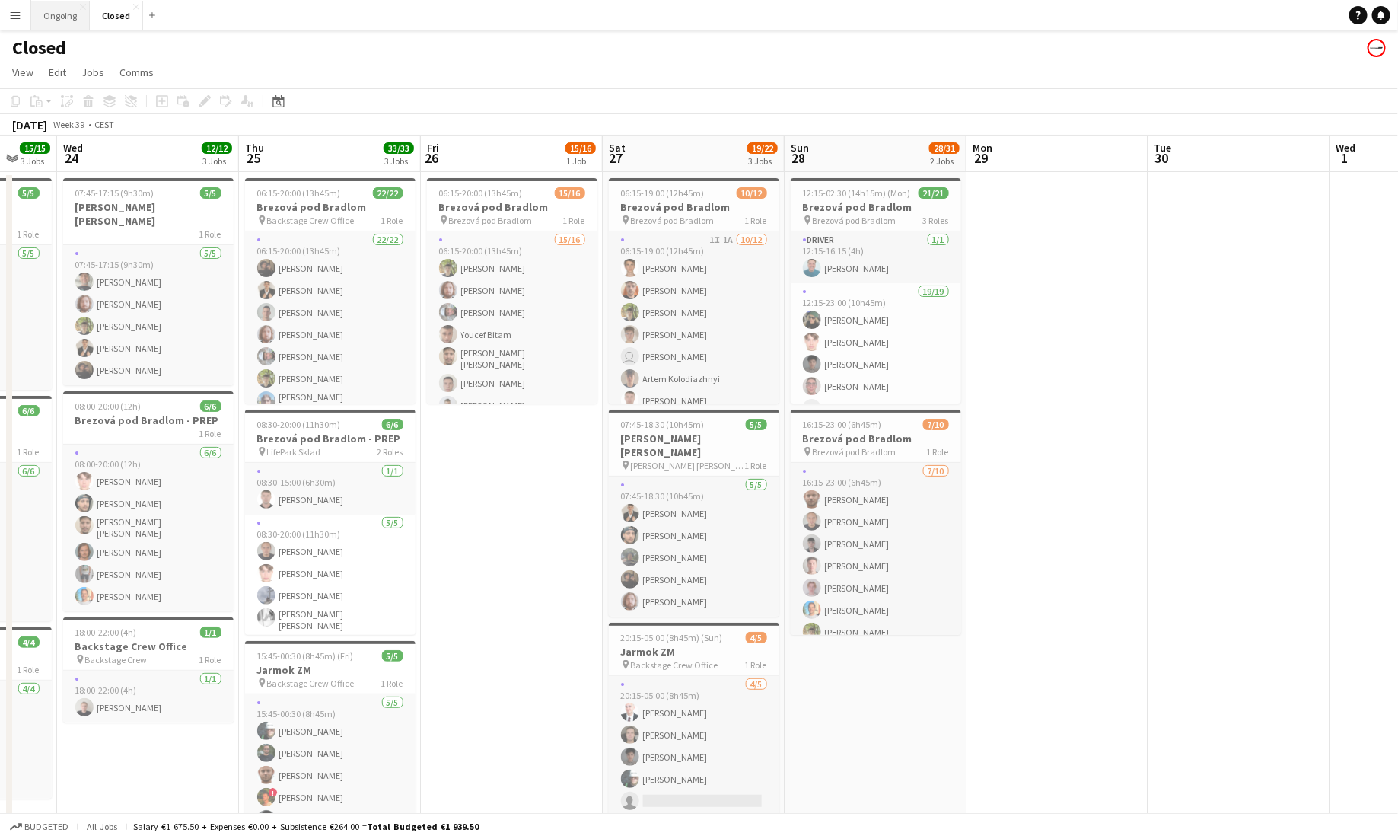
click at [46, 21] on button "Ongoing Close" at bounding box center [60, 16] width 59 height 30
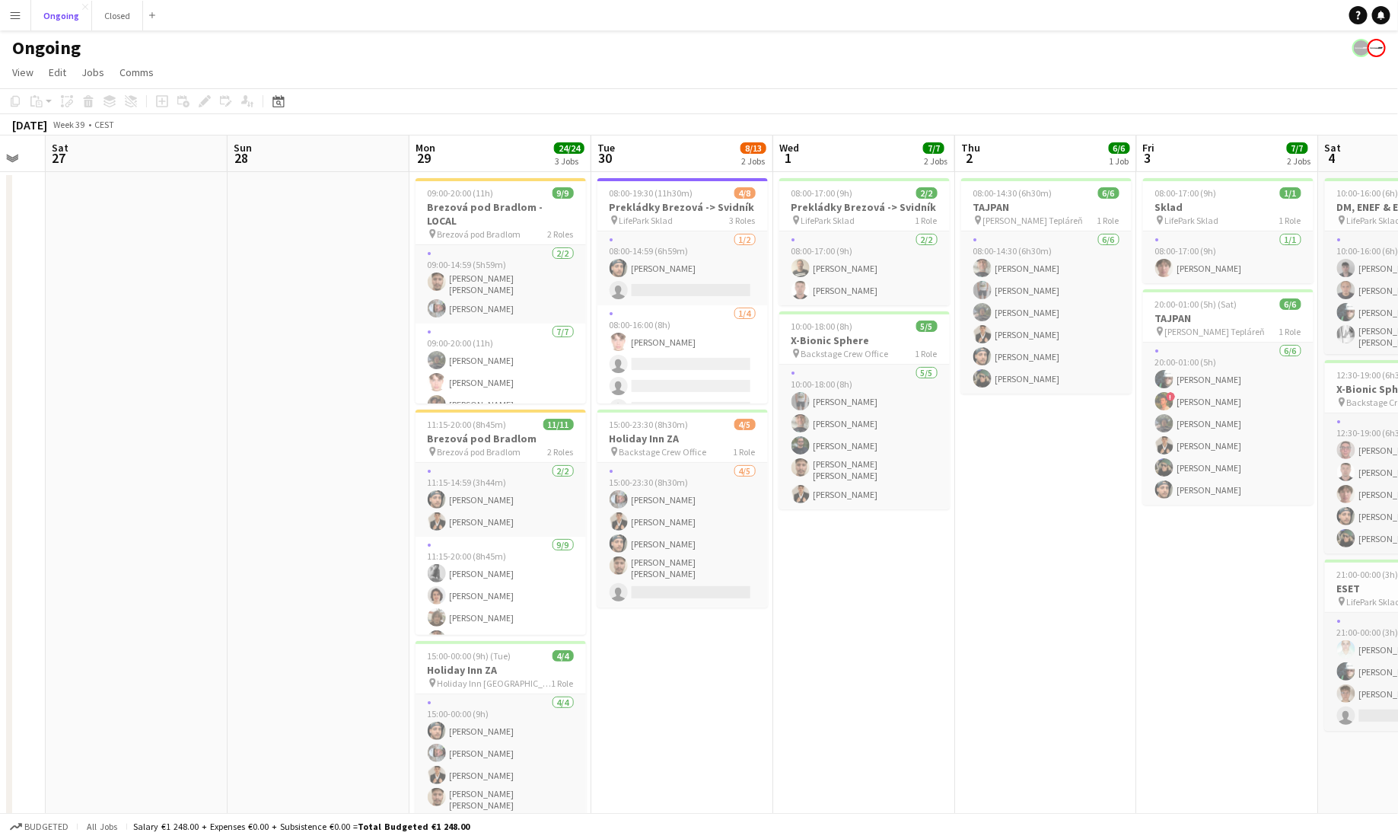
scroll to position [0, 316]
click at [514, 206] on h3 "Brezová pod Bradlom - LOCAL" at bounding box center [503, 213] width 170 height 27
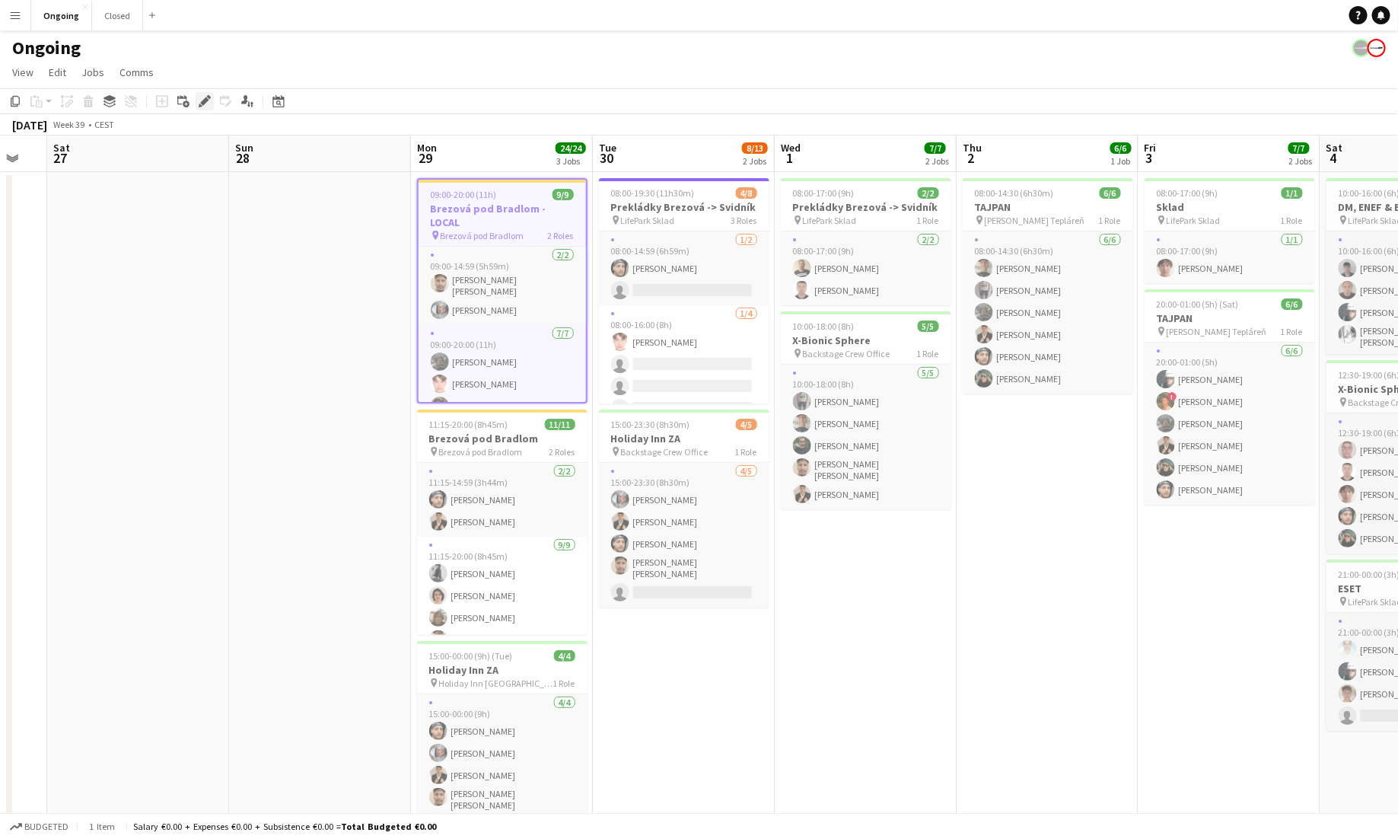
click at [201, 101] on icon "Edit" at bounding box center [205, 101] width 12 height 12
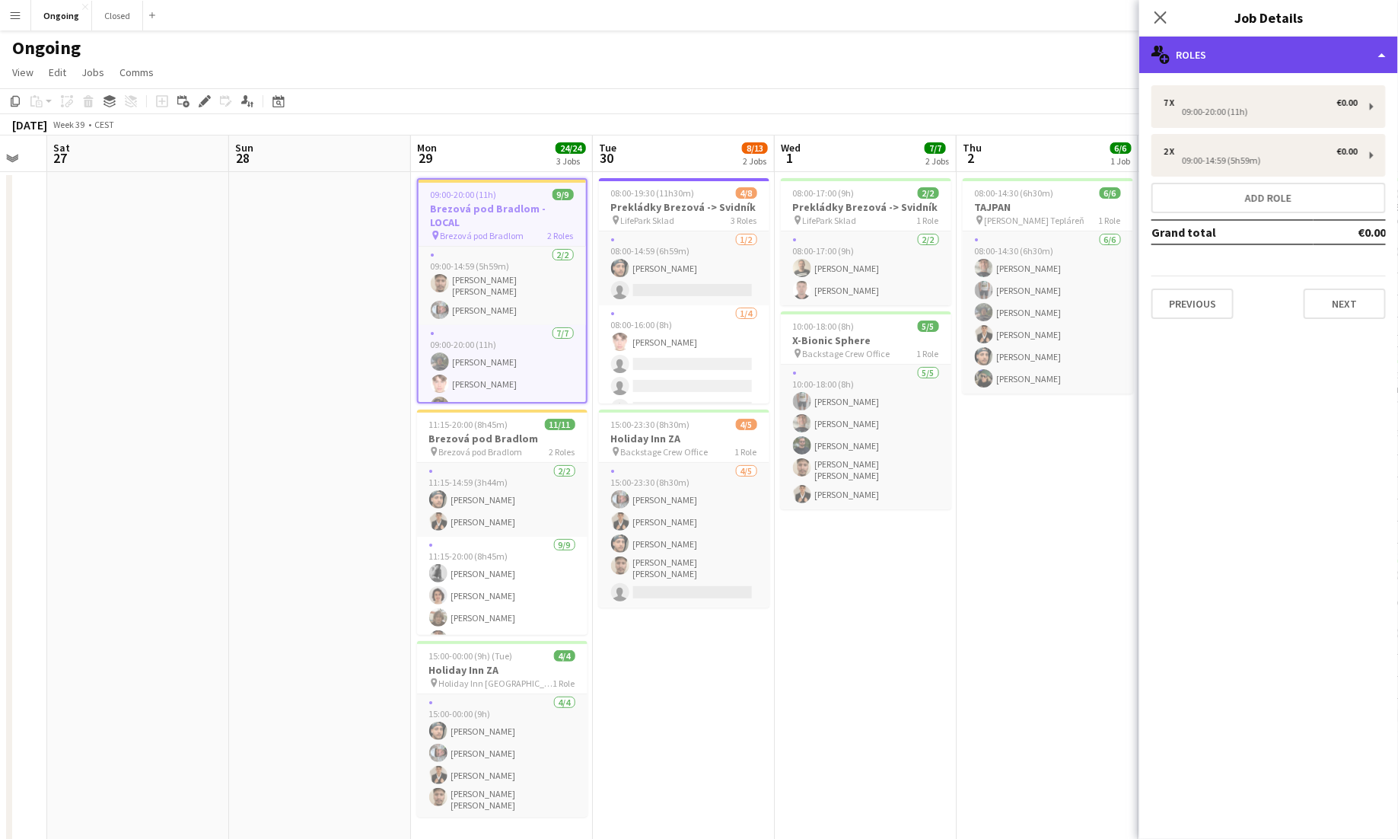
click at [874, 49] on div "multiple-users-add Roles" at bounding box center [1268, 55] width 259 height 37
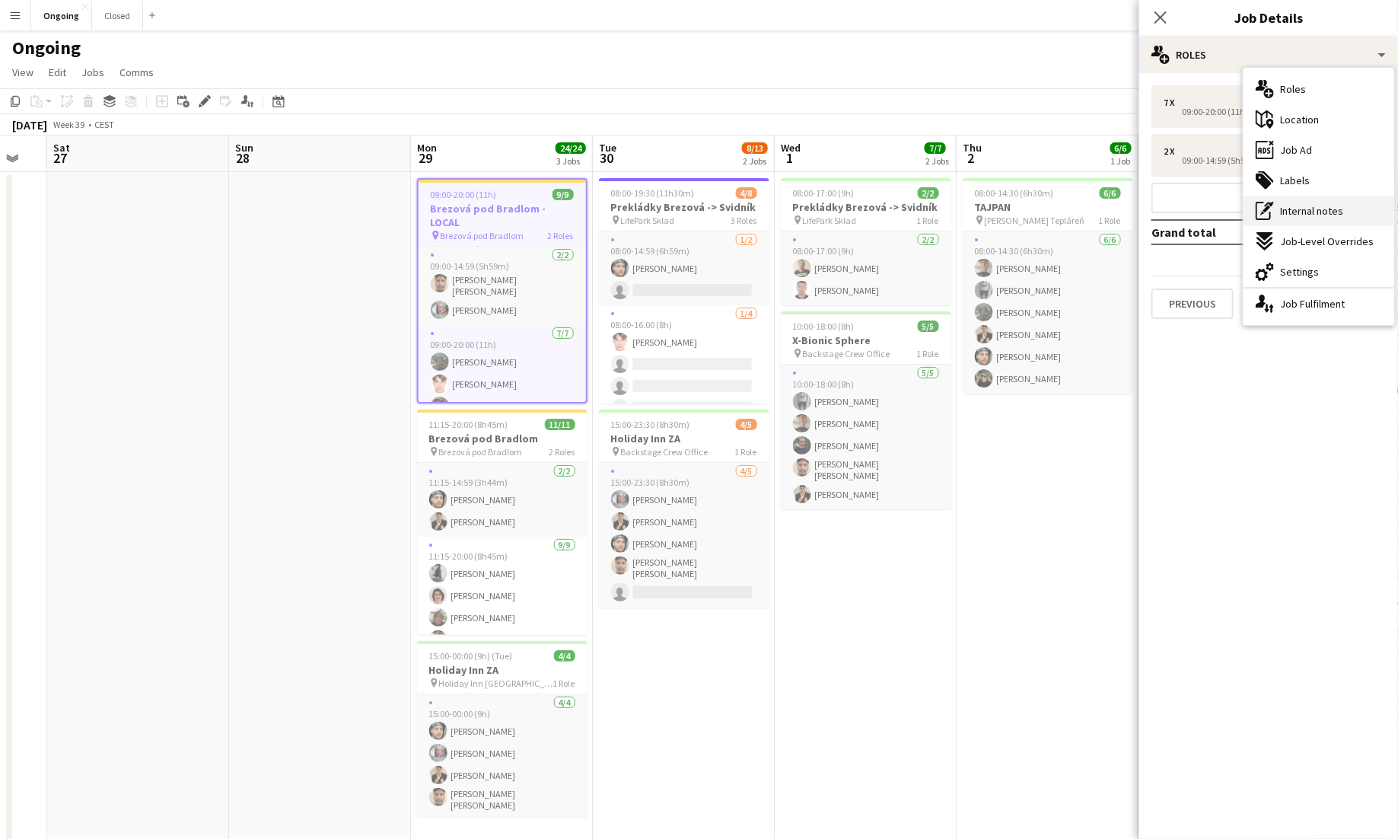
click at [874, 210] on span "Internal notes" at bounding box center [1311, 211] width 63 height 14
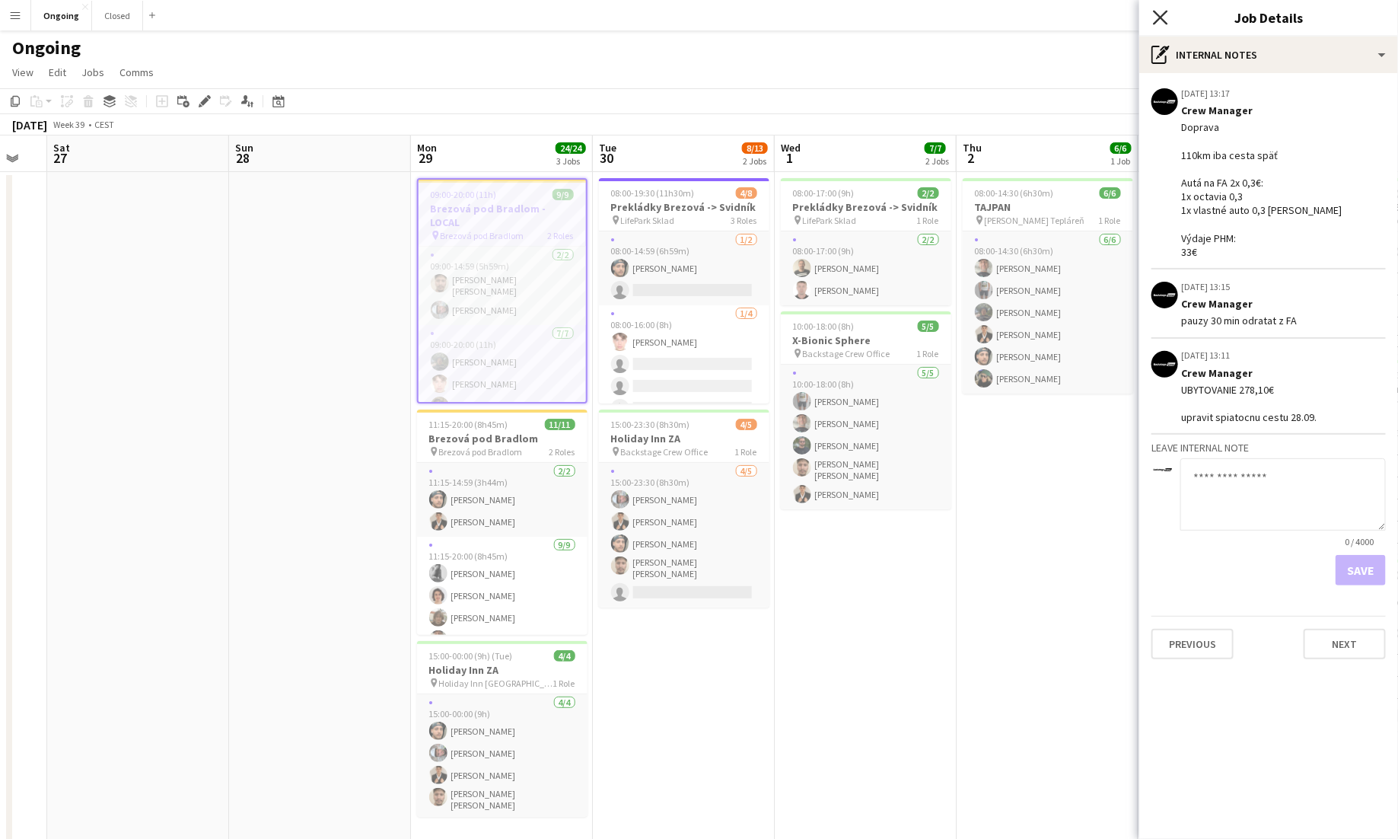
click at [874, 18] on icon "Close pop-in" at bounding box center [1160, 17] width 14 height 14
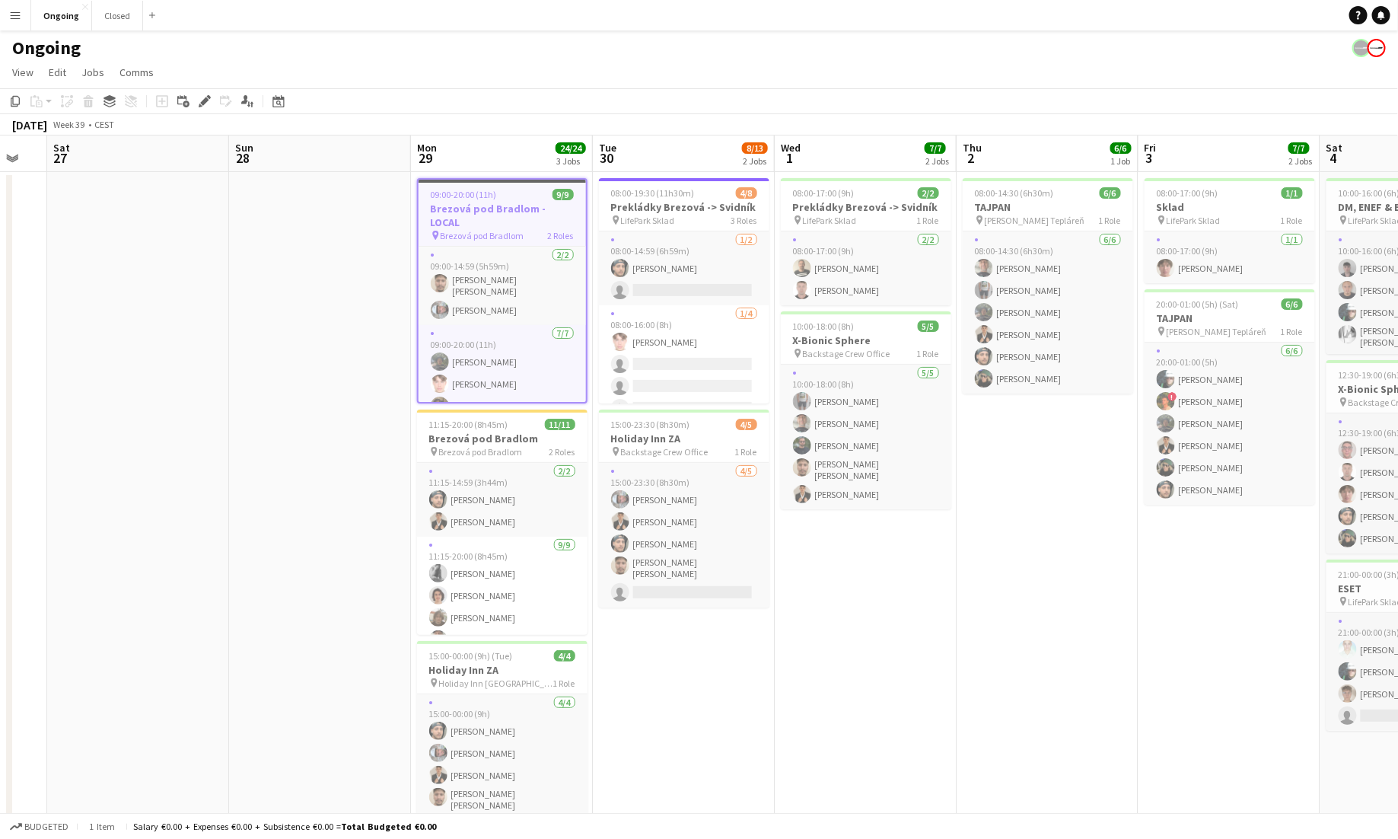
click at [18, 8] on button "Menu" at bounding box center [15, 15] width 30 height 30
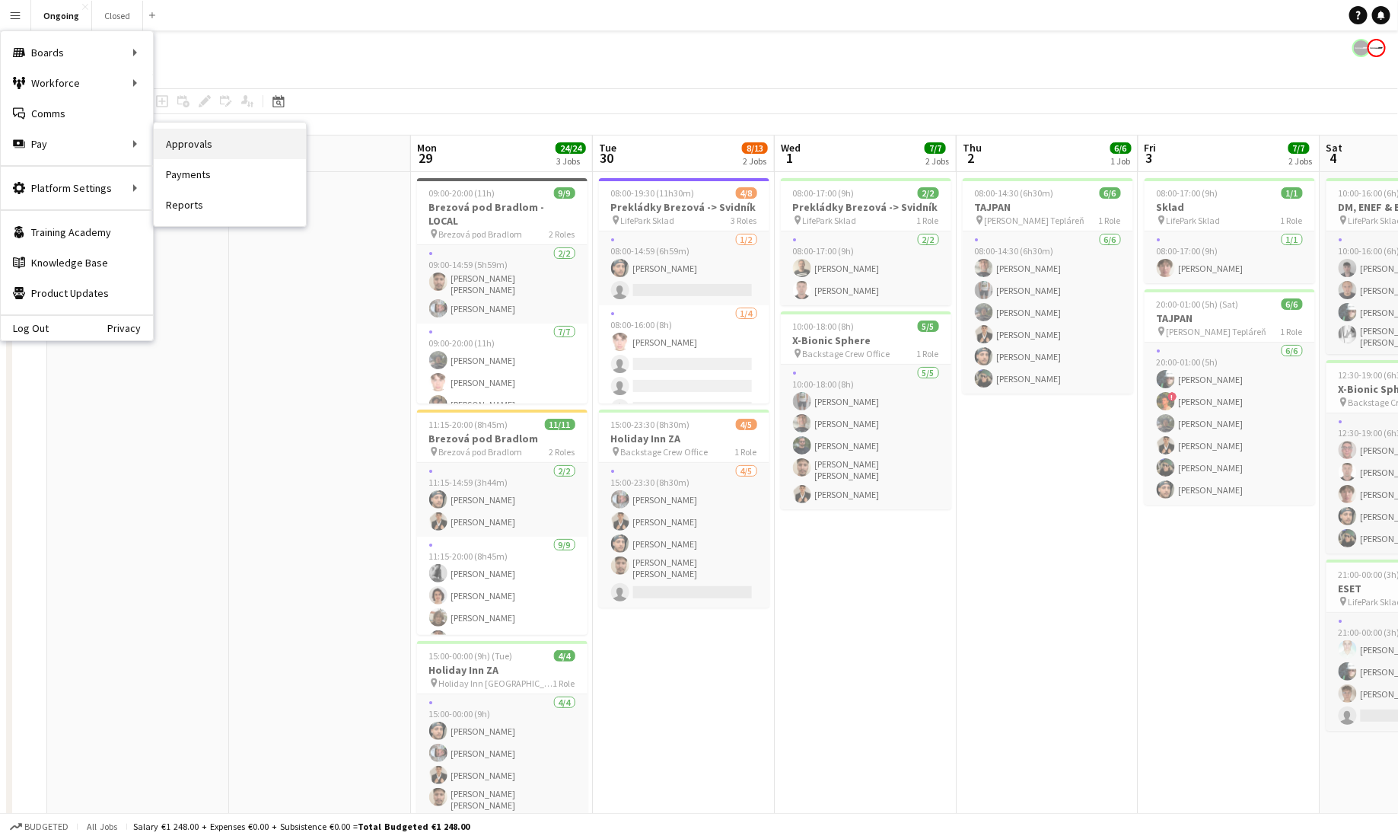
click at [171, 144] on link "Approvals" at bounding box center [230, 144] width 152 height 30
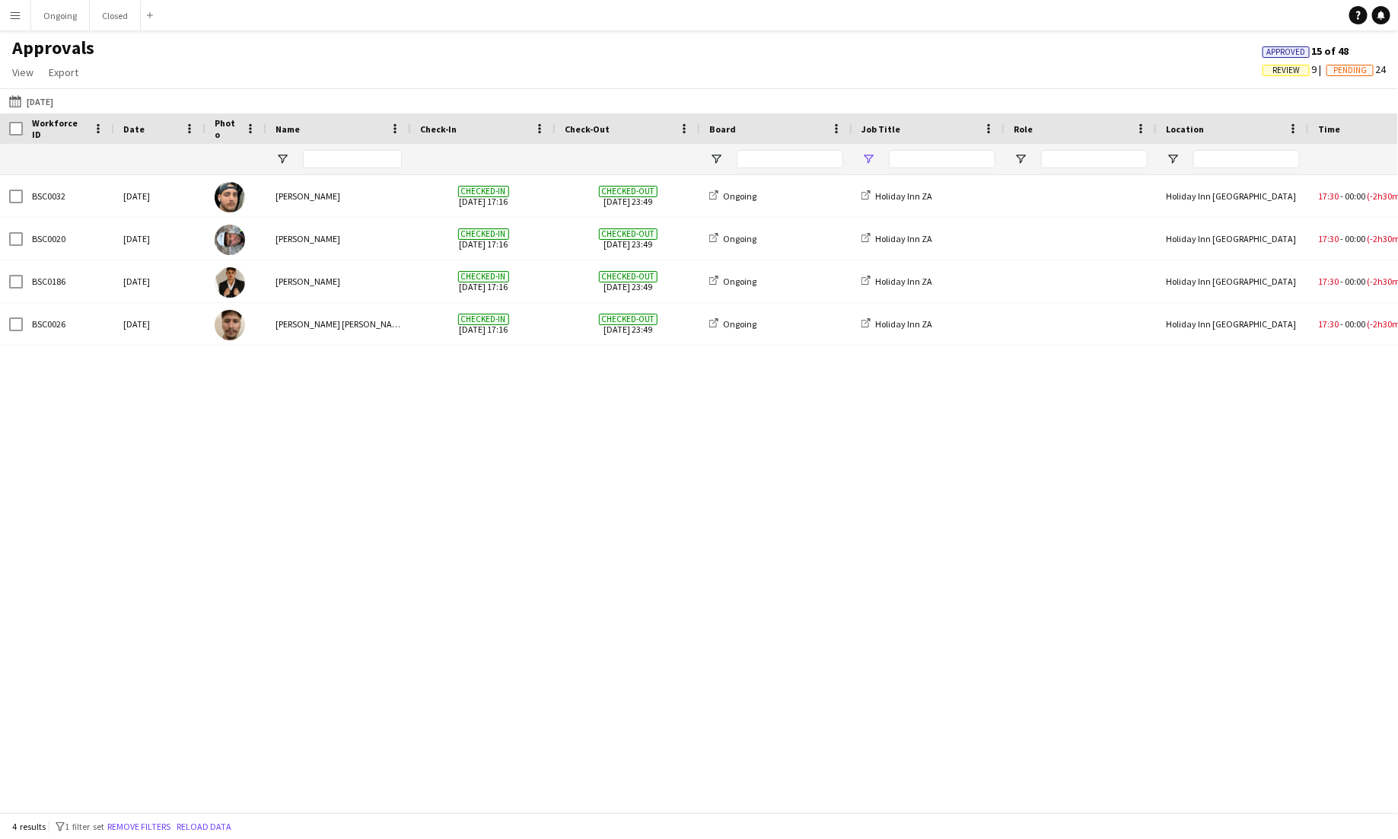
type input "**********"
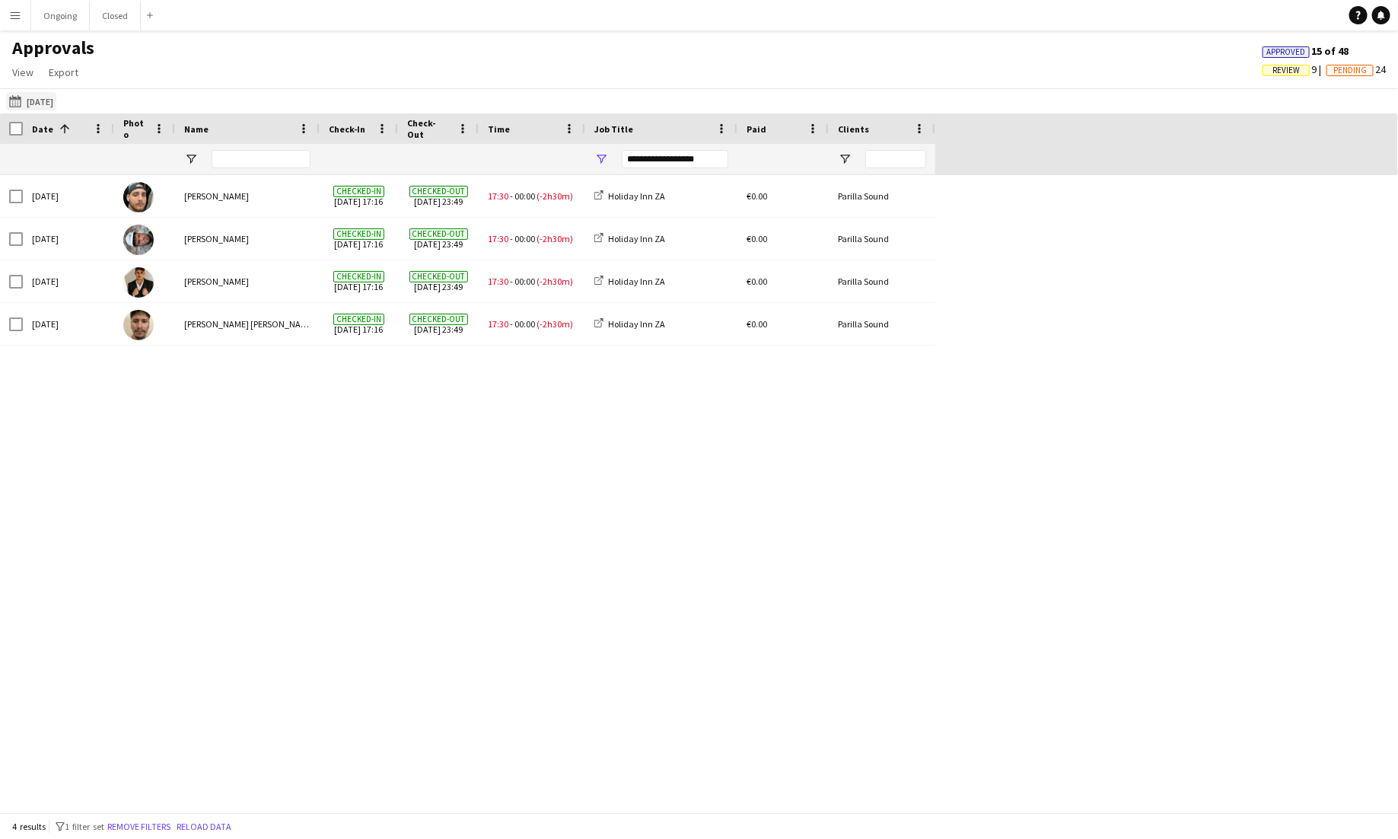
click at [49, 97] on button "[DATE] [DATE]" at bounding box center [31, 101] width 50 height 18
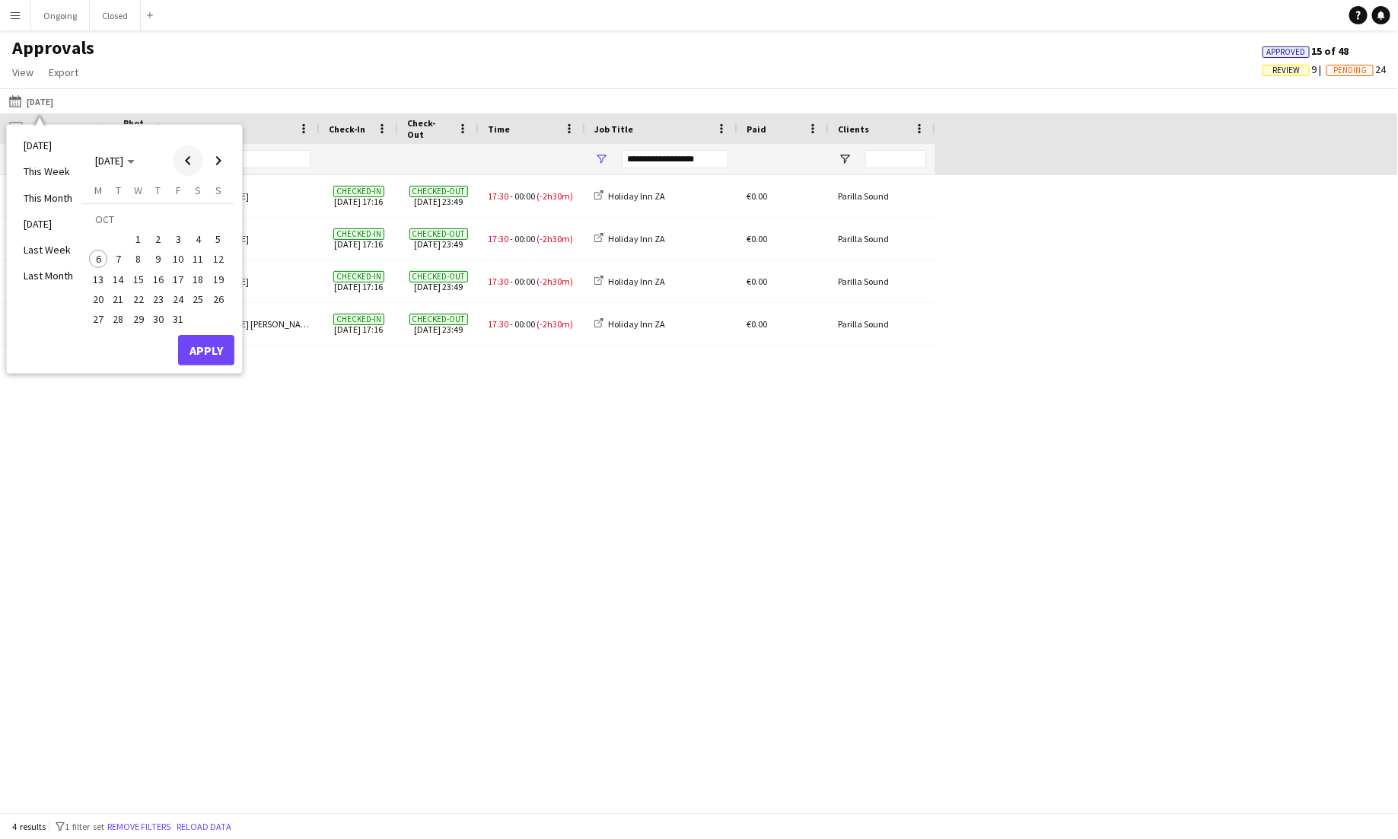
click at [196, 158] on span "Previous month" at bounding box center [188, 160] width 30 height 30
click at [100, 276] on span "15" at bounding box center [98, 279] width 18 height 18
click at [119, 316] on span "30" at bounding box center [119, 319] width 18 height 18
click at [212, 349] on button "Apply" at bounding box center [206, 350] width 56 height 30
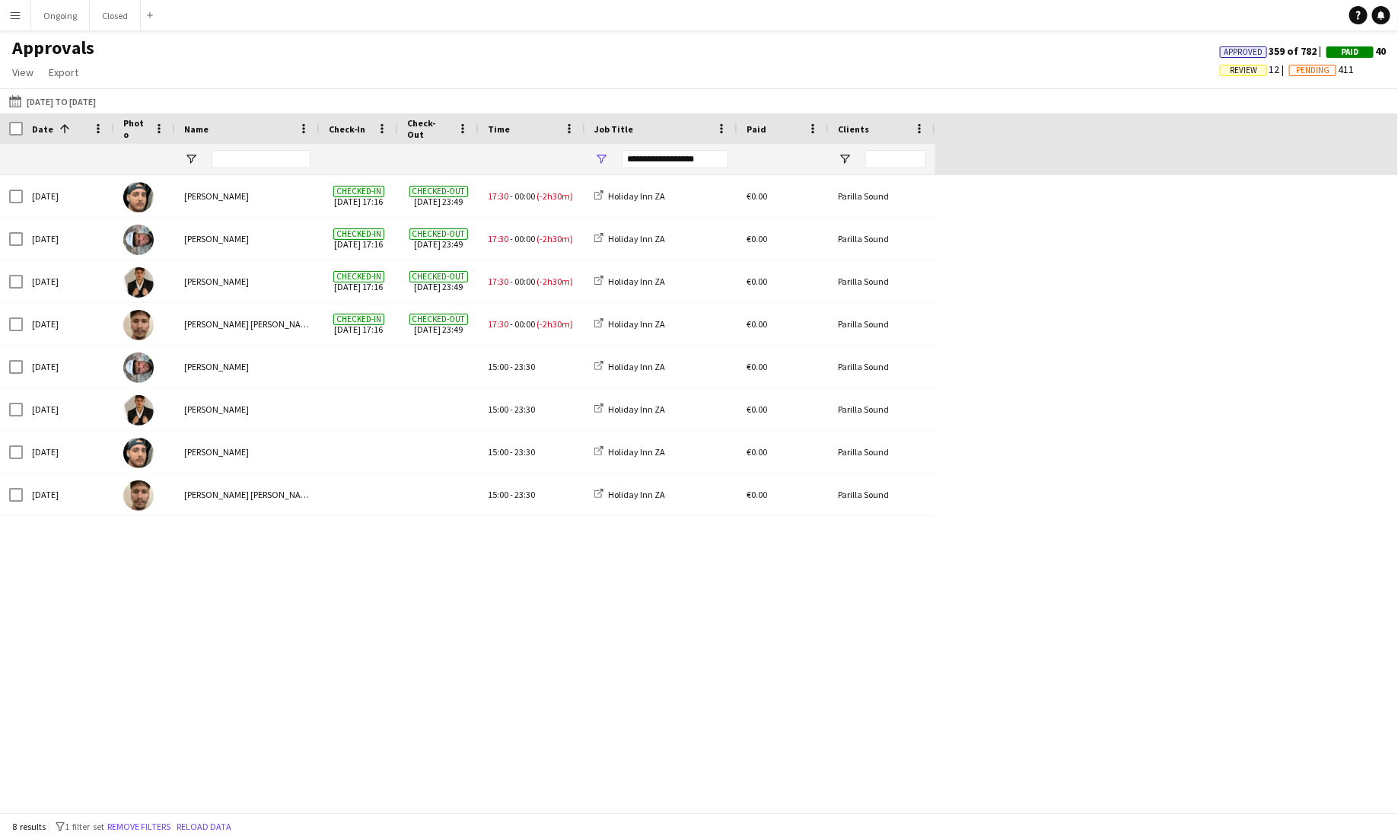
click at [680, 161] on div "**********" at bounding box center [675, 159] width 107 height 18
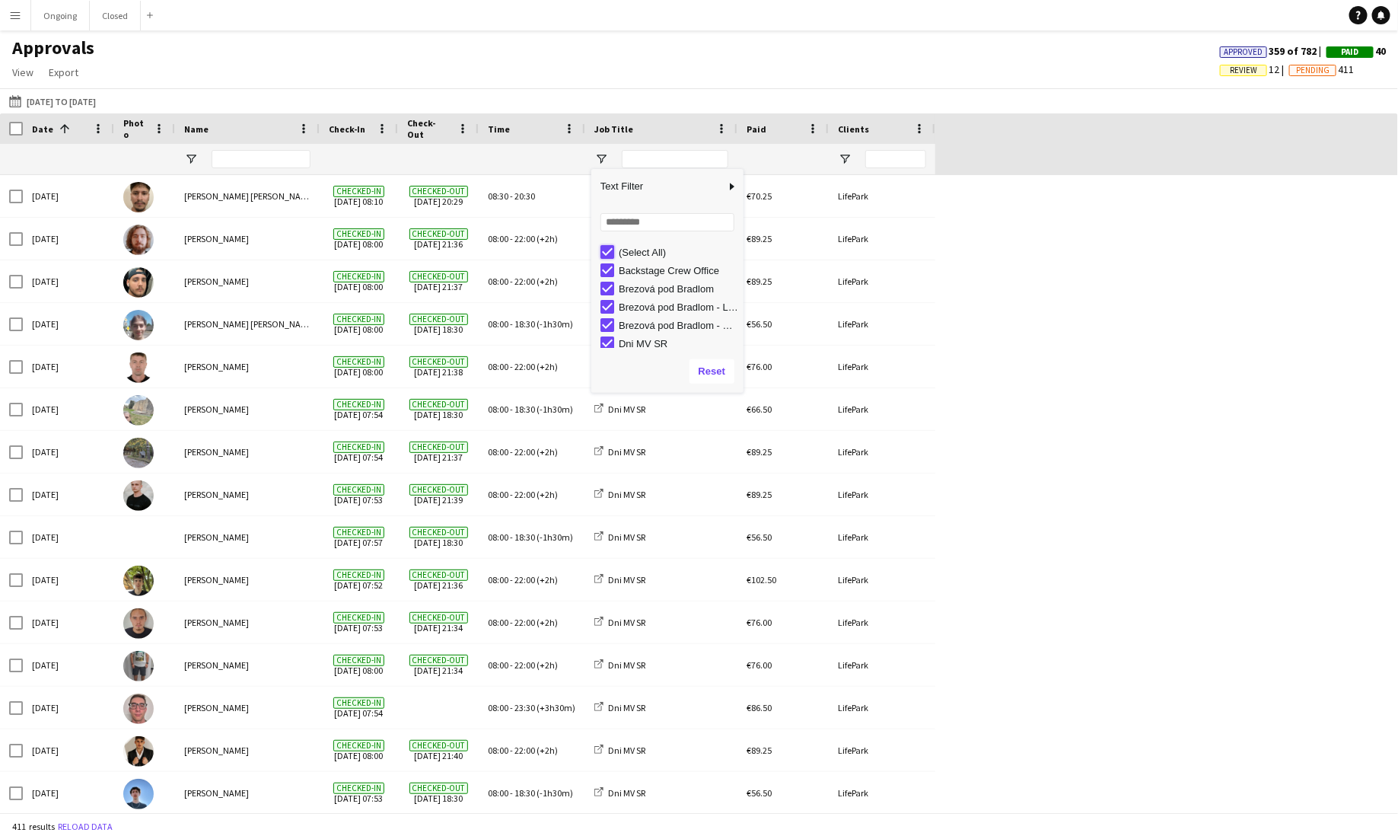
type input "***"
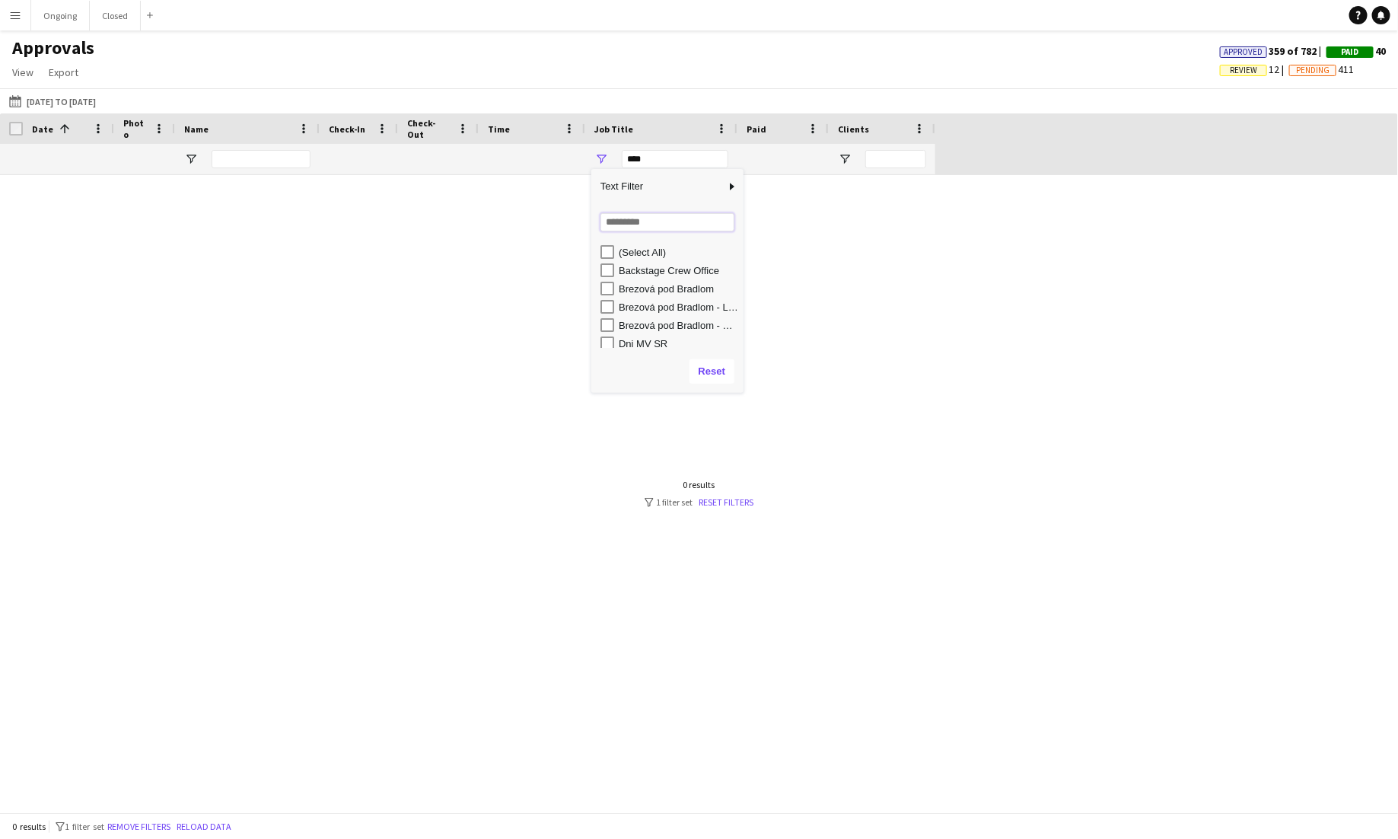
click at [660, 223] on input "Search filter values" at bounding box center [667, 222] width 134 height 18
type input "****"
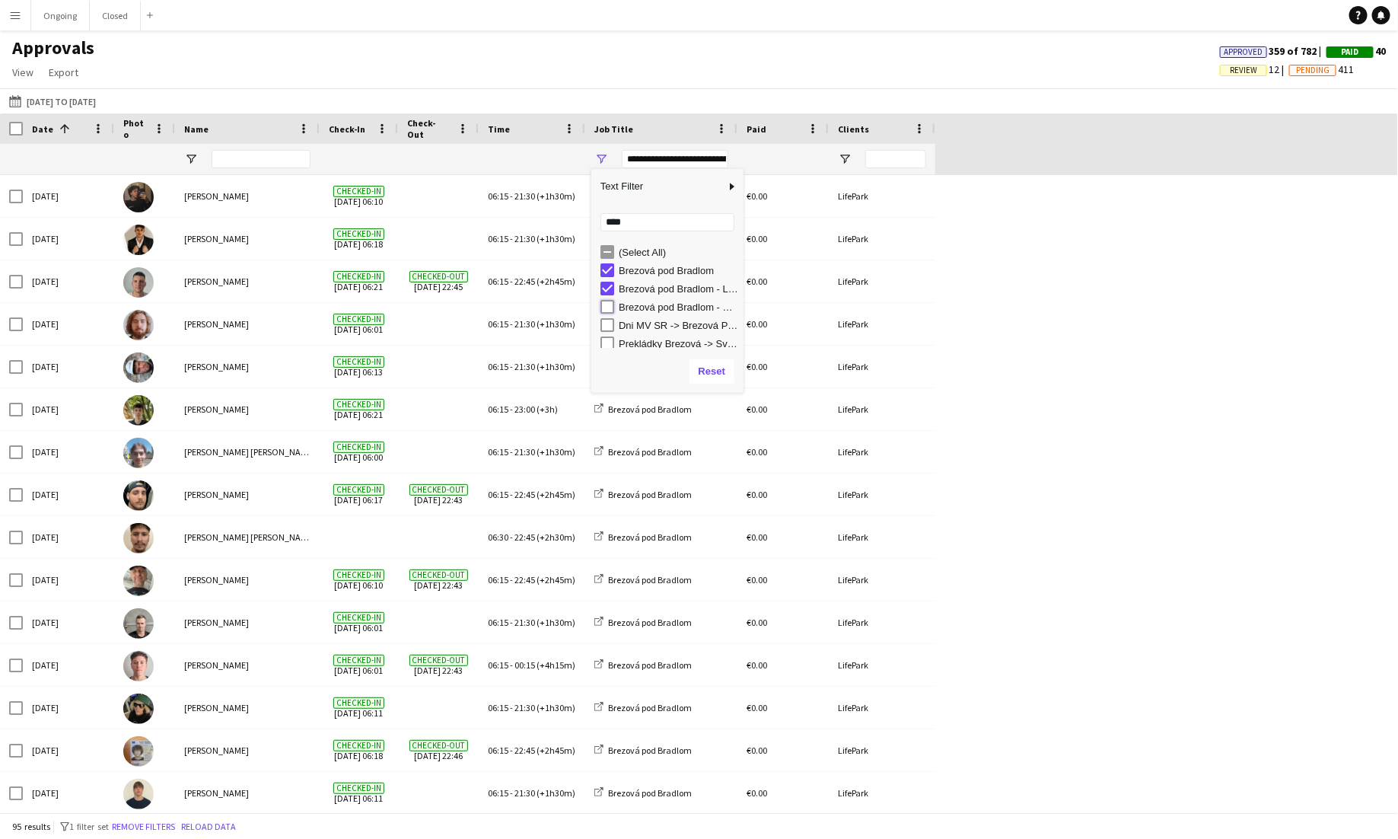
type input "**********"
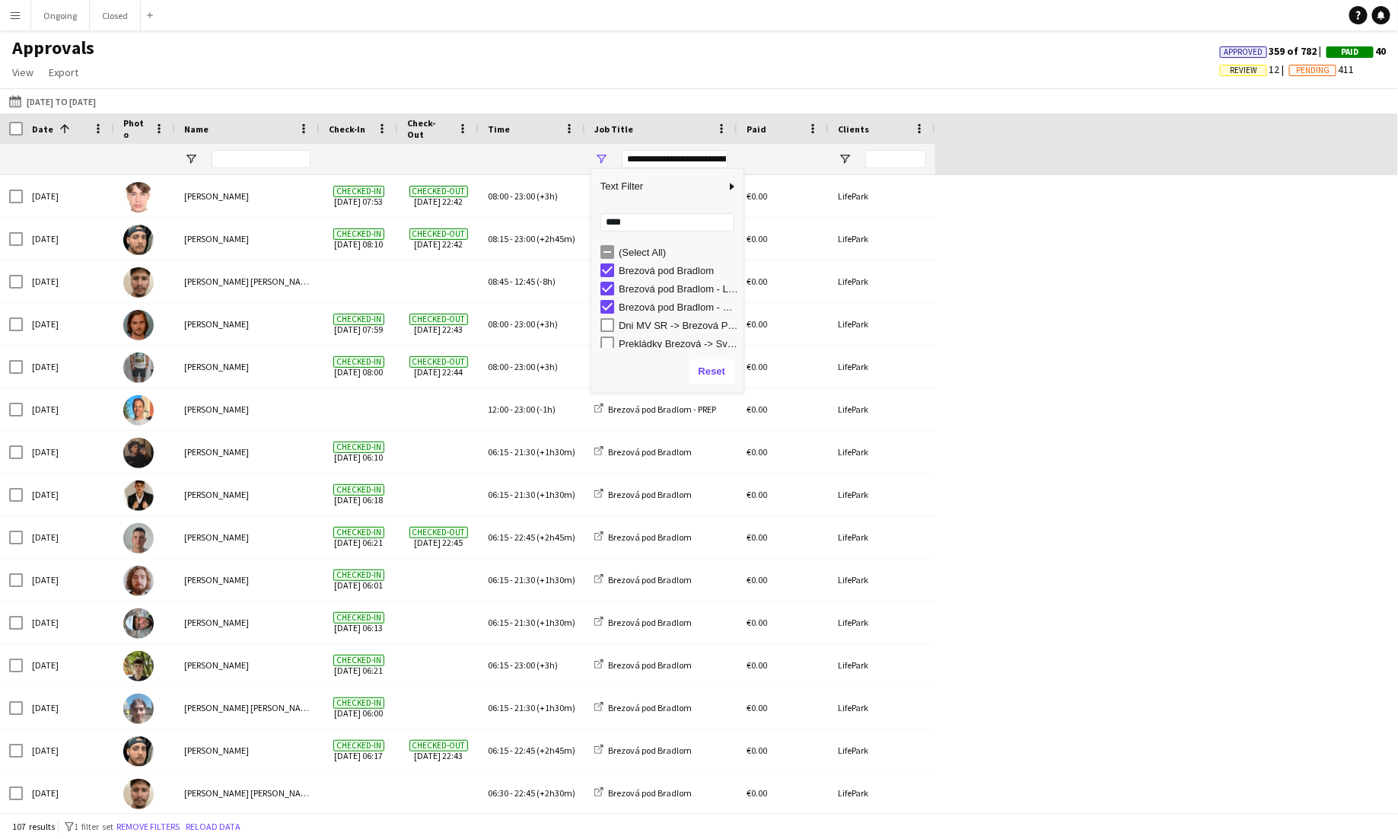
scroll to position [4, 0]
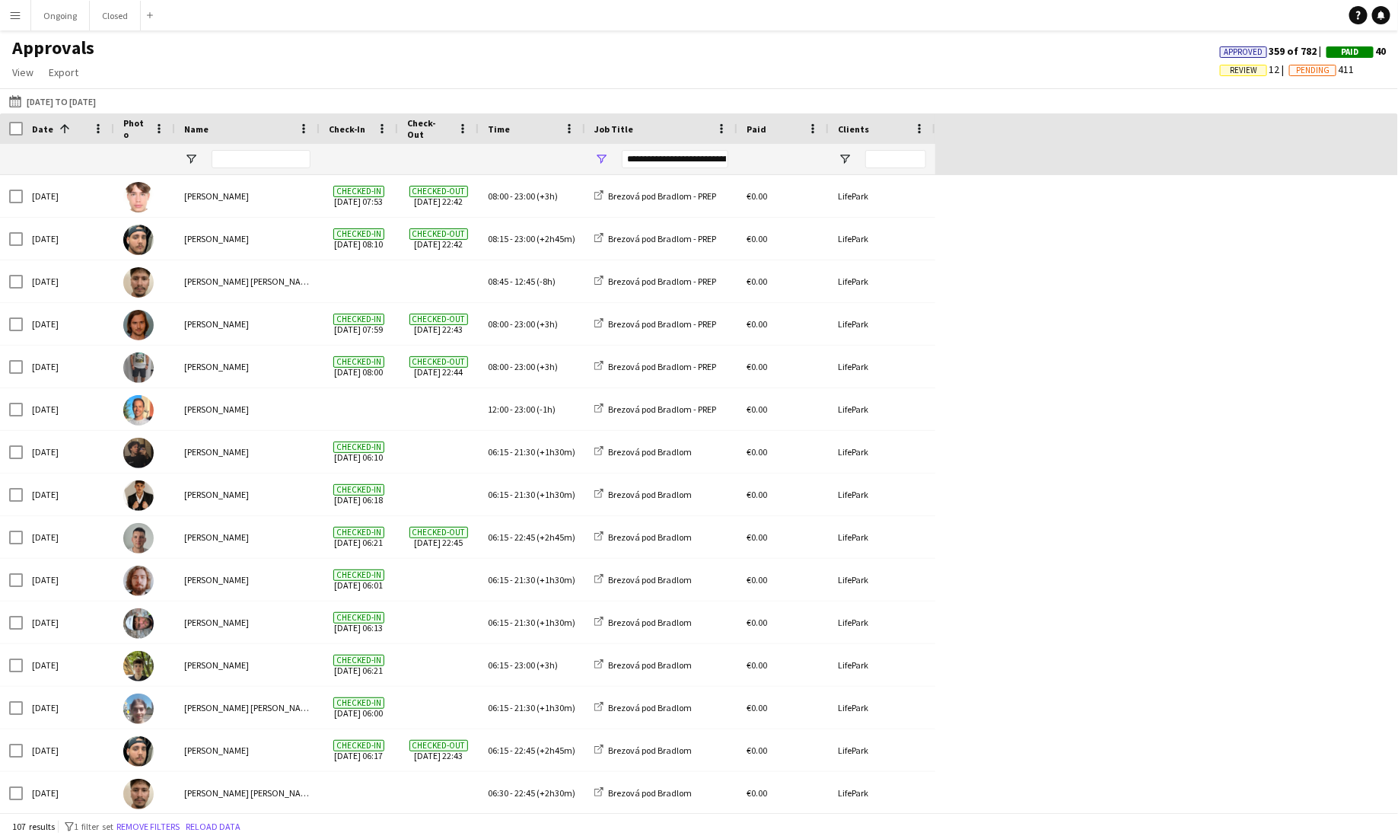
click at [263, 158] on input "Name Filter Input" at bounding box center [261, 159] width 99 height 18
type input "****"
type input "**********"
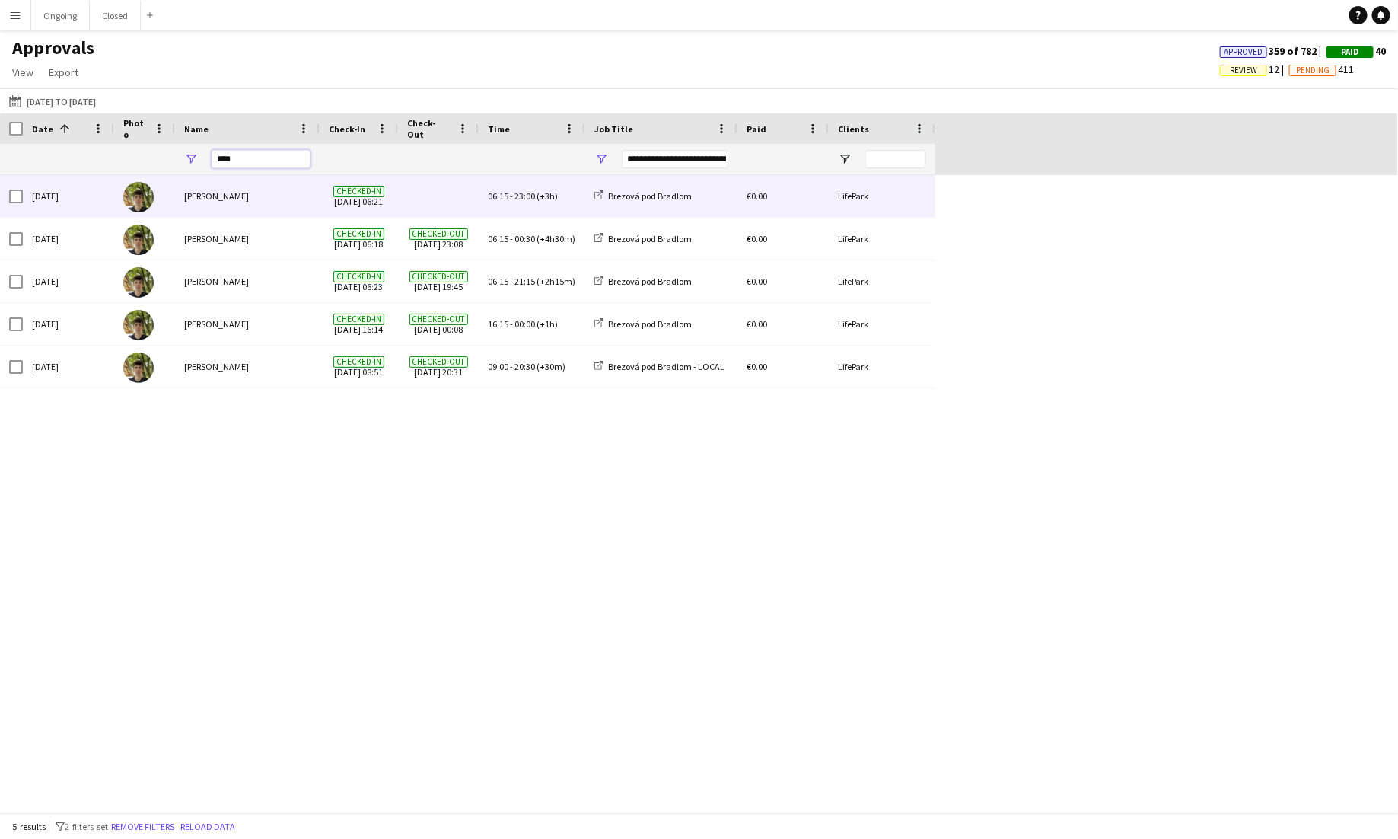
type input "****"
click at [398, 193] on div at bounding box center [438, 196] width 81 height 42
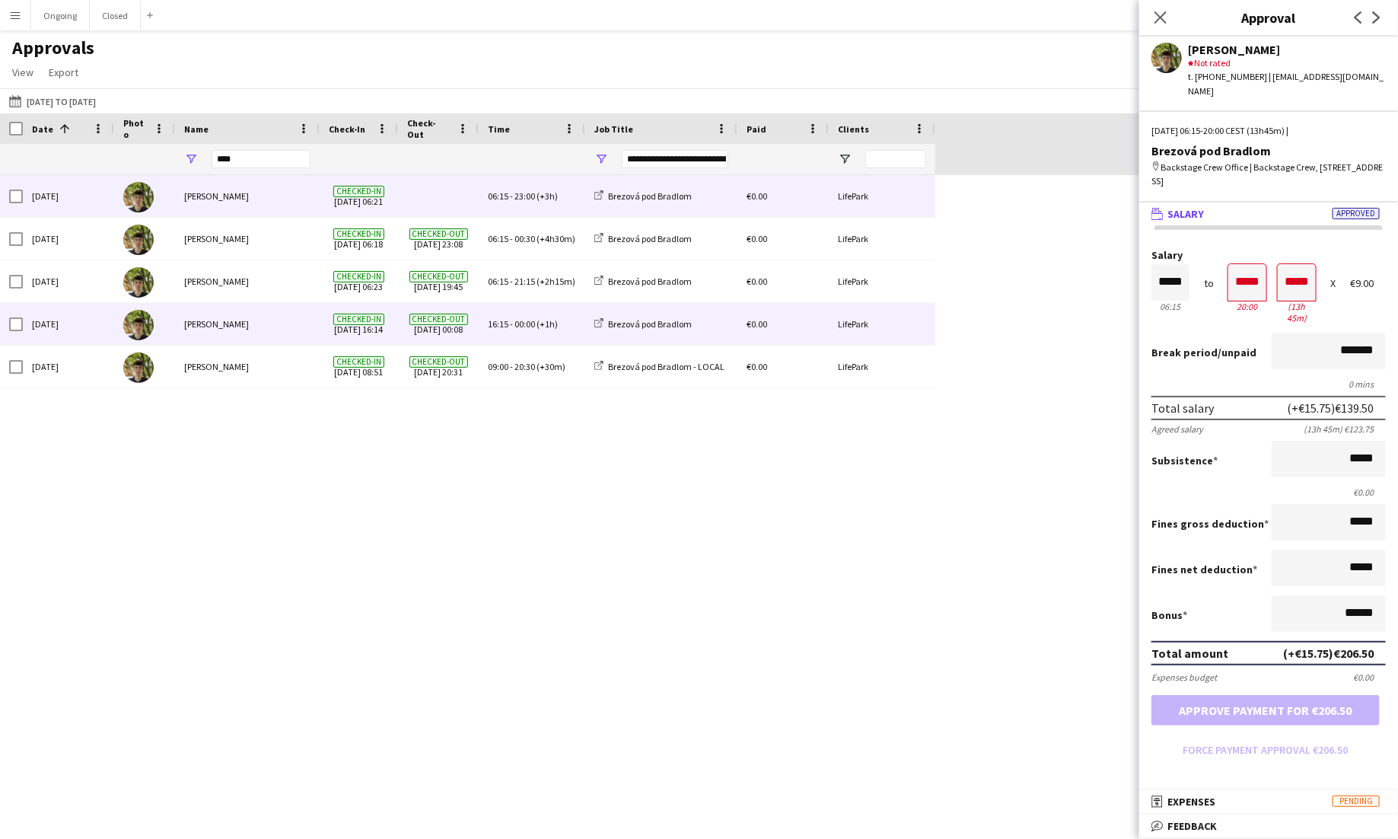
click at [288, 336] on div "[PERSON_NAME]" at bounding box center [247, 324] width 145 height 42
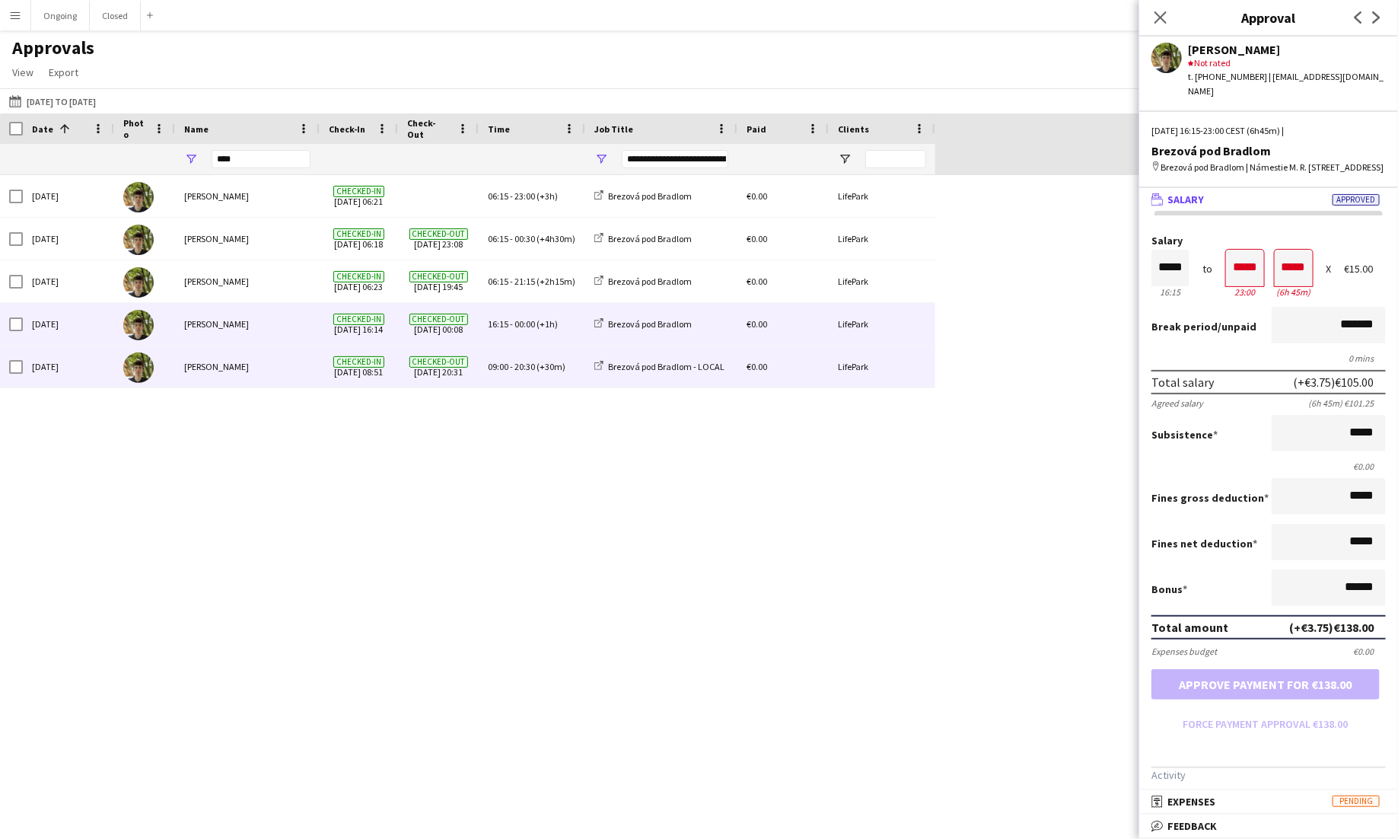
click at [244, 374] on div "[PERSON_NAME]" at bounding box center [247, 367] width 145 height 42
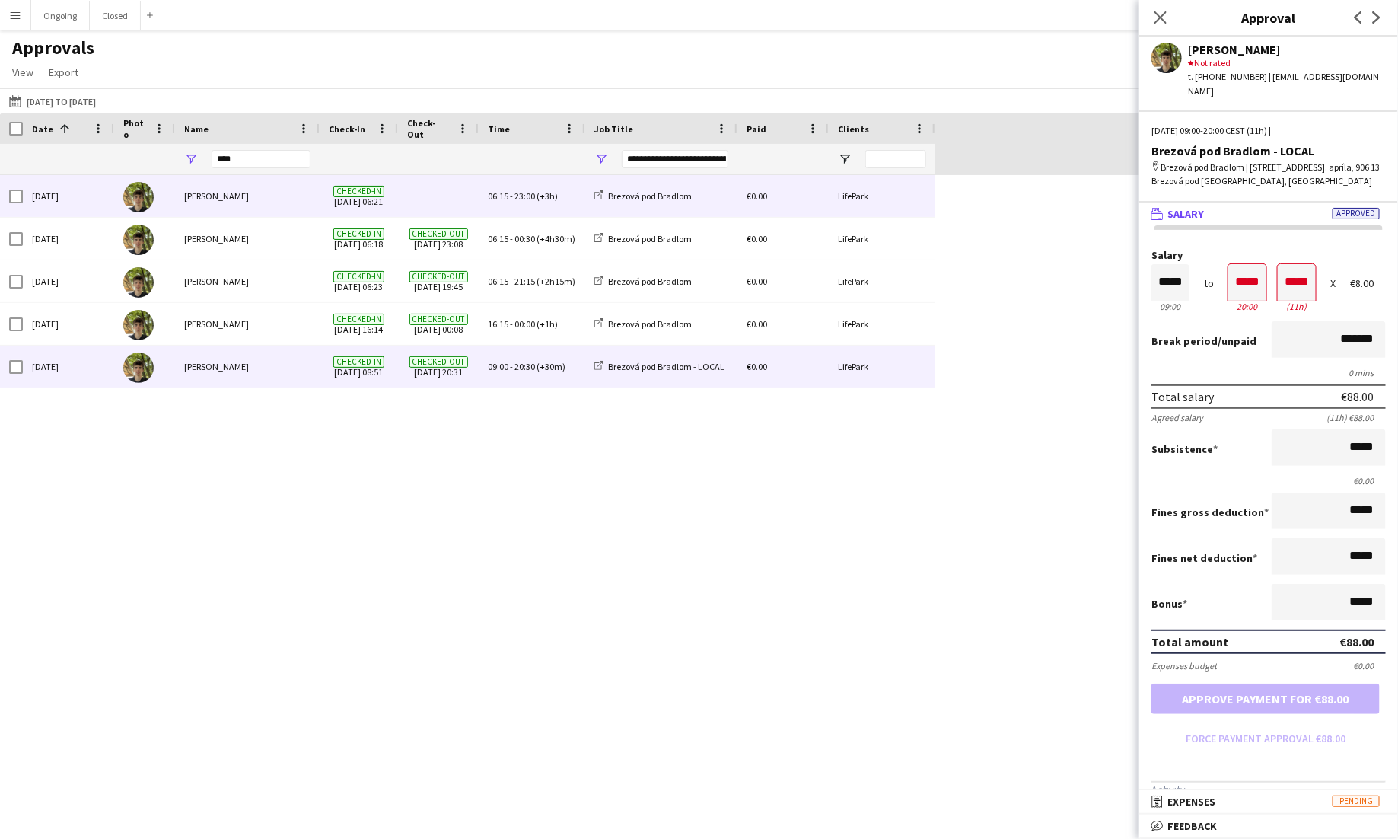
click at [272, 205] on div "[PERSON_NAME]" at bounding box center [247, 196] width 145 height 42
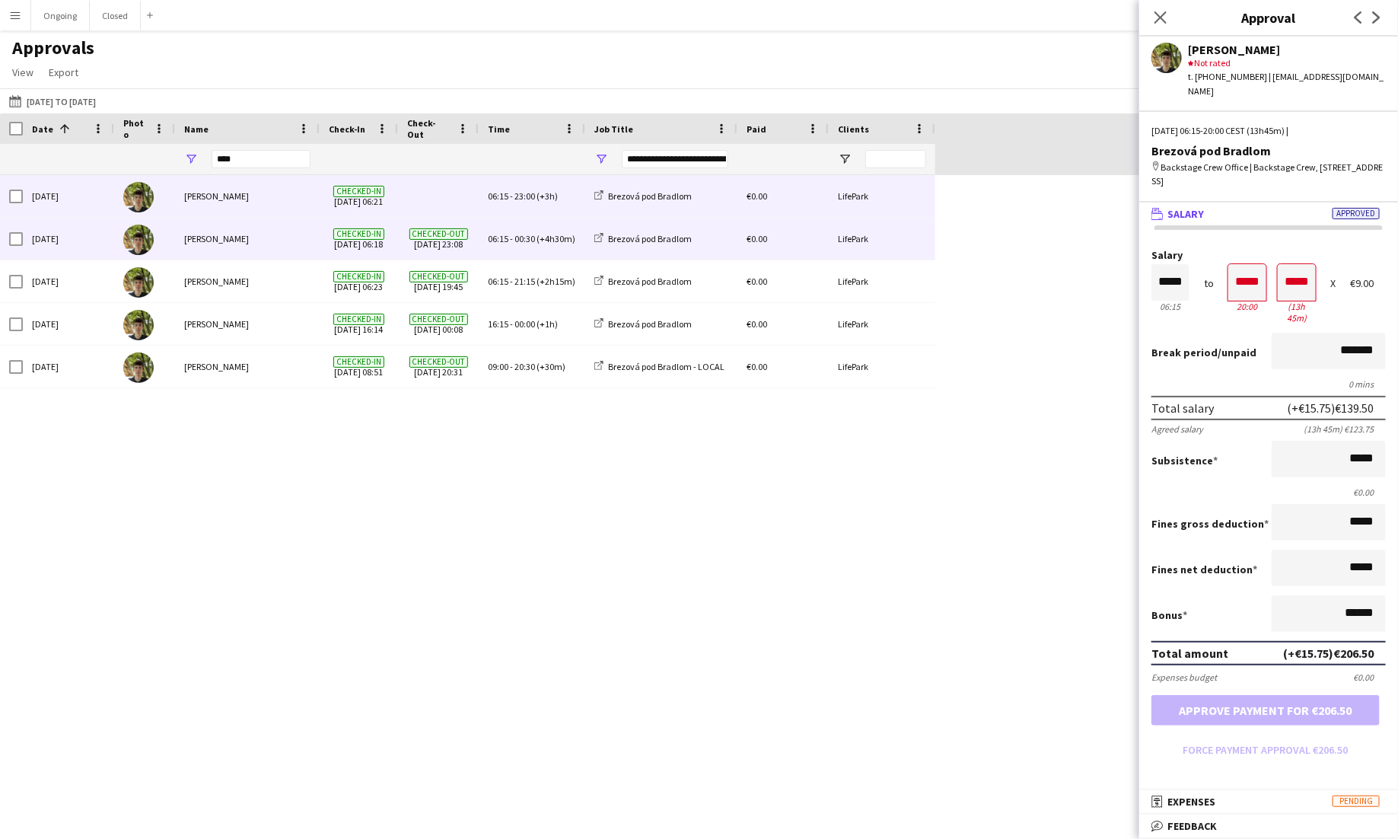
click at [282, 230] on div "[PERSON_NAME]" at bounding box center [247, 239] width 145 height 42
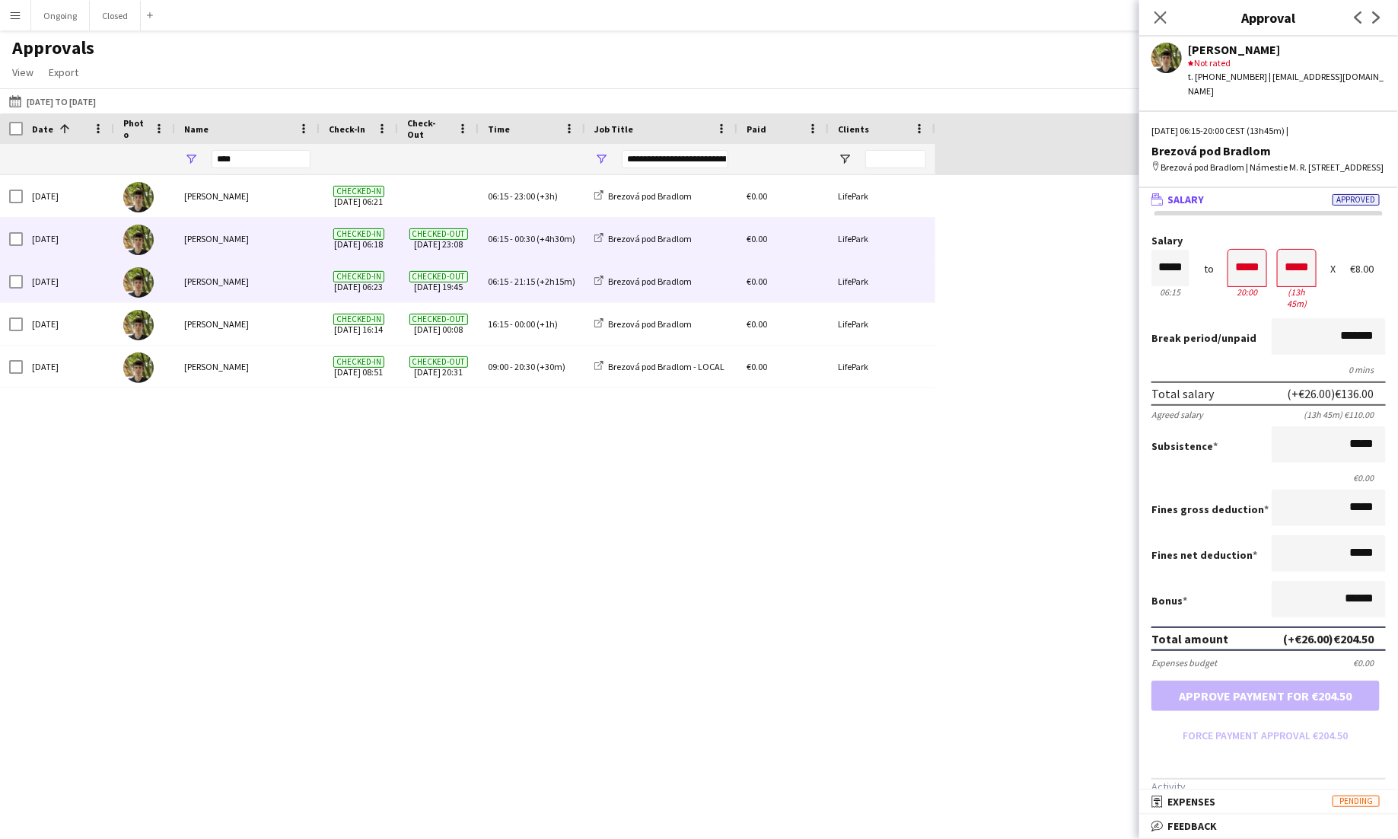
click at [281, 277] on div "[PERSON_NAME]" at bounding box center [247, 281] width 145 height 42
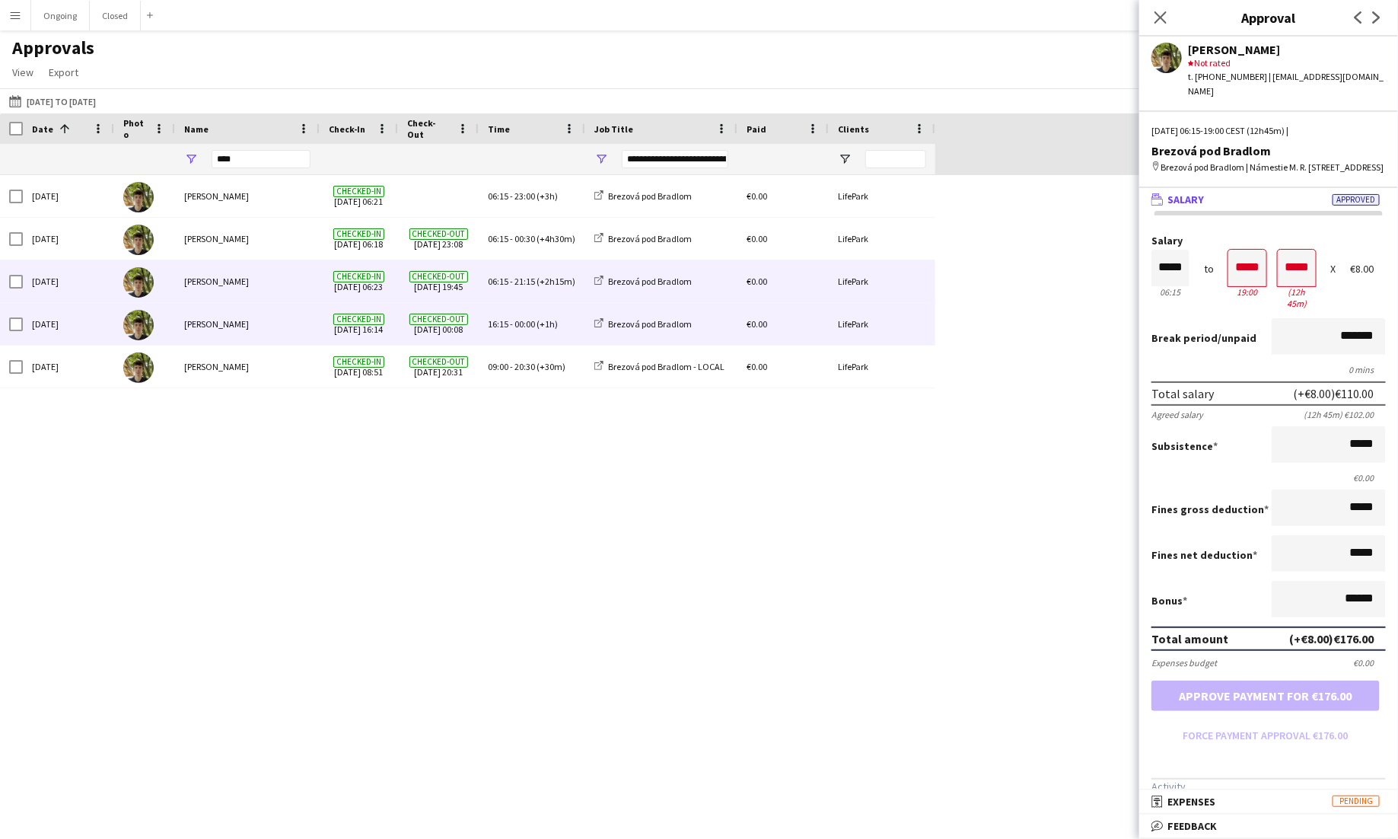
click at [289, 319] on div "[PERSON_NAME]" at bounding box center [247, 324] width 145 height 42
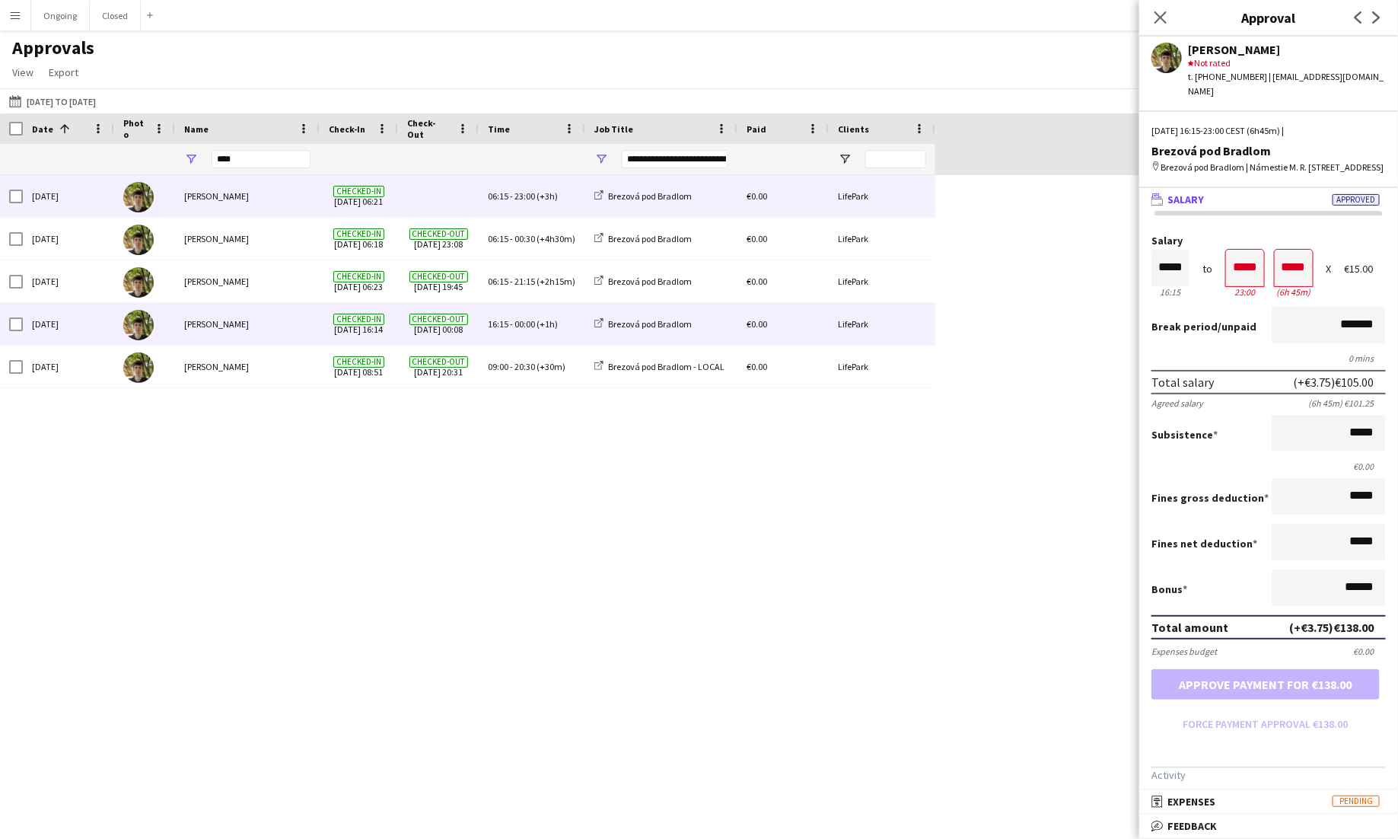
click at [295, 200] on div "[PERSON_NAME]" at bounding box center [247, 196] width 145 height 42
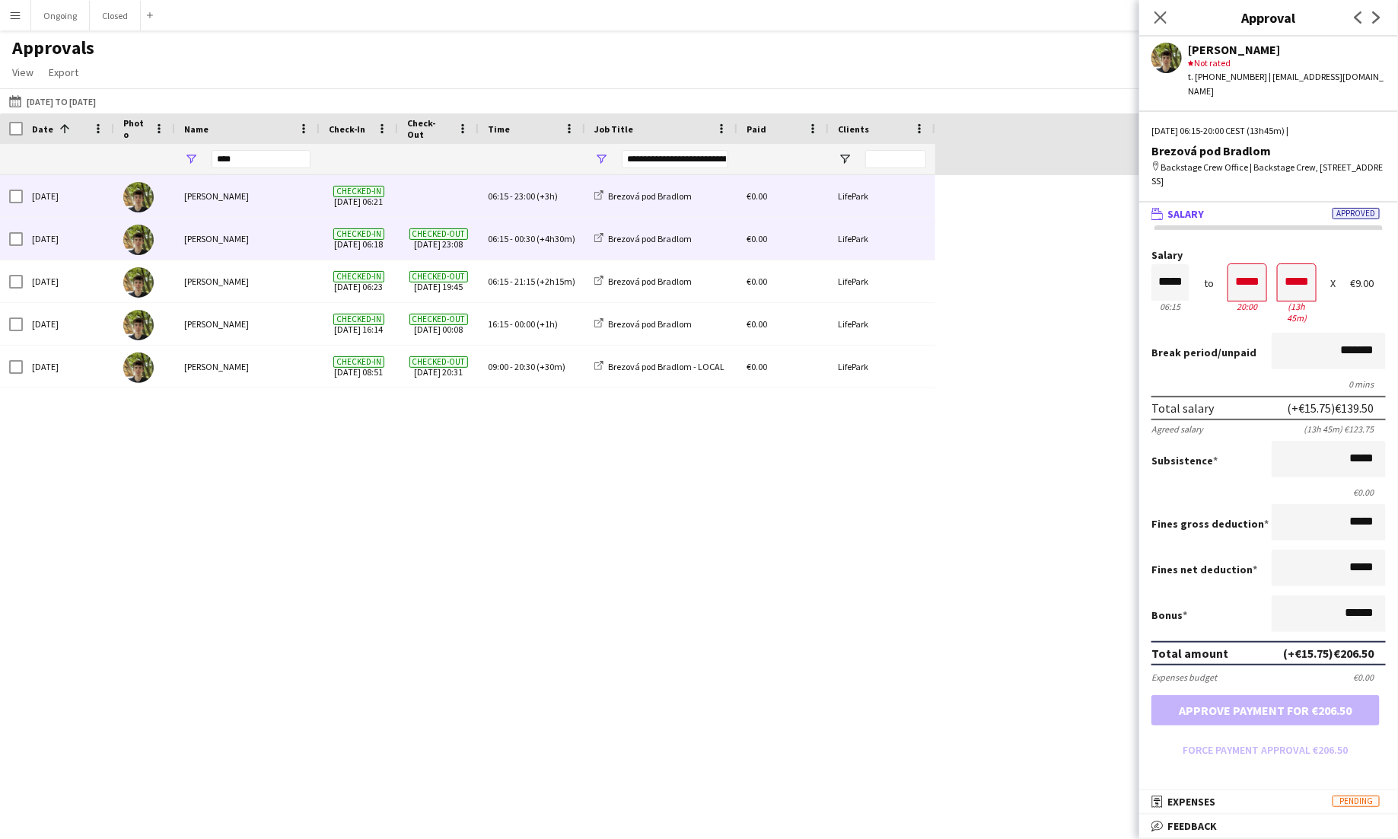
click at [304, 225] on div "[PERSON_NAME]" at bounding box center [247, 239] width 145 height 42
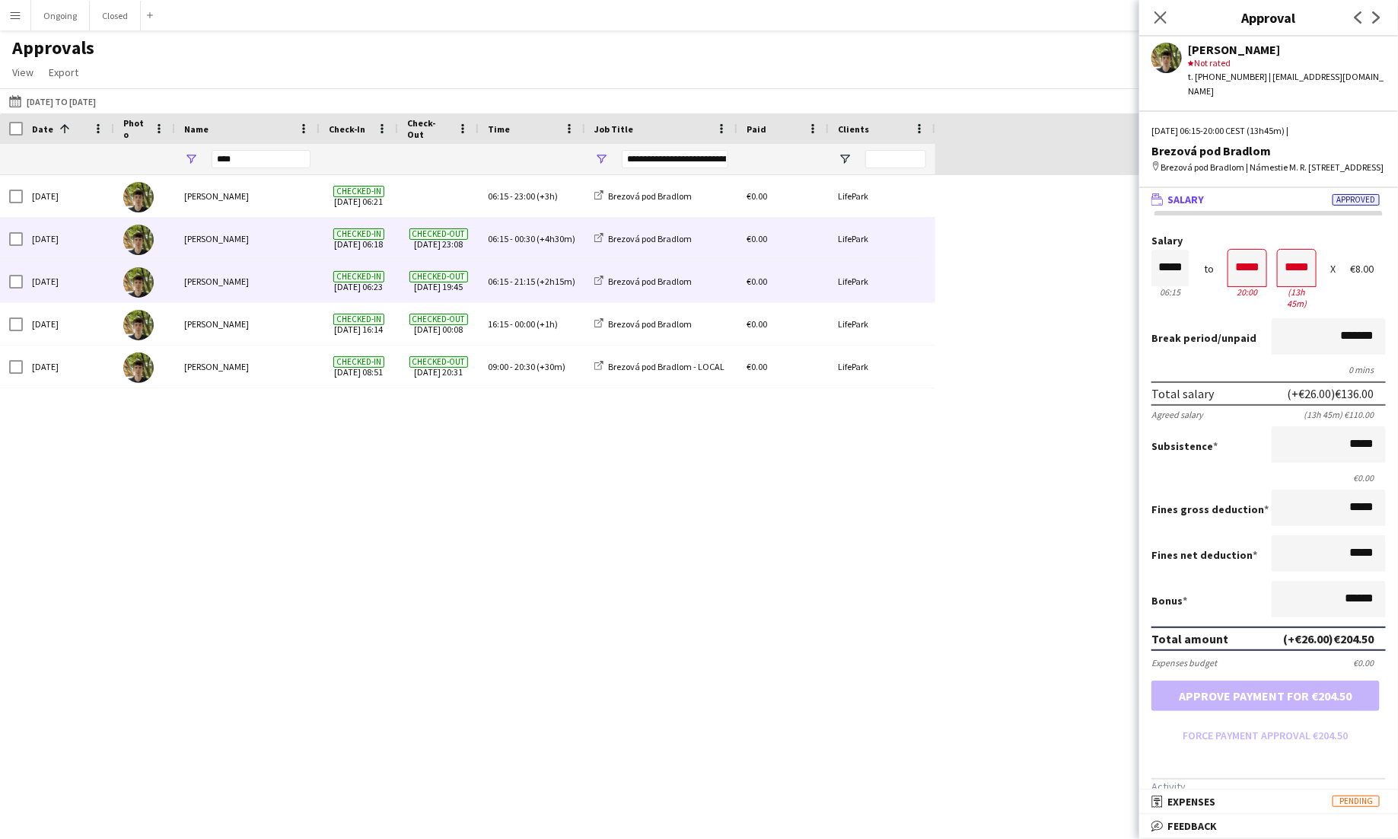
click at [310, 275] on div "[PERSON_NAME]" at bounding box center [247, 281] width 145 height 42
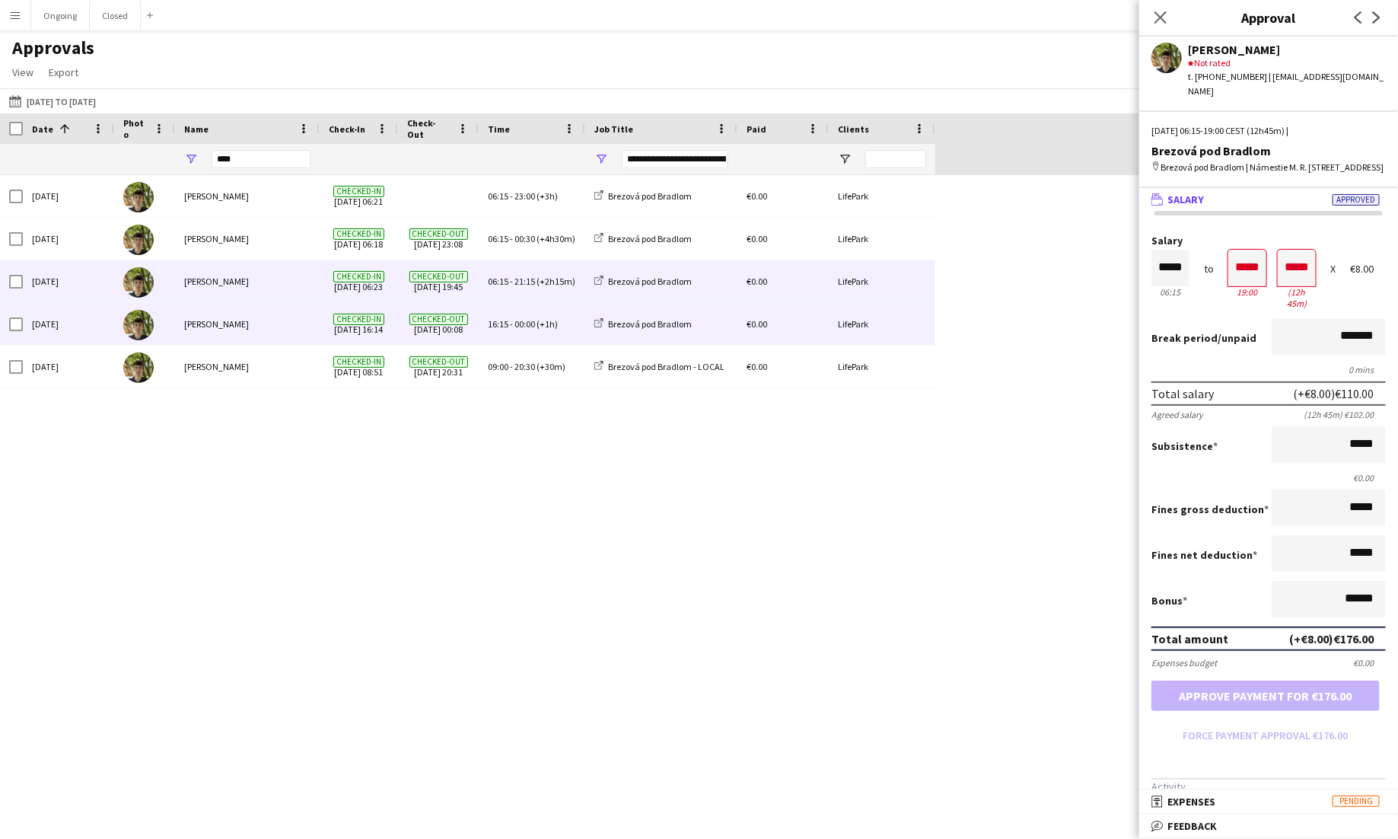
click at [374, 315] on span "Checked-in" at bounding box center [358, 319] width 51 height 11
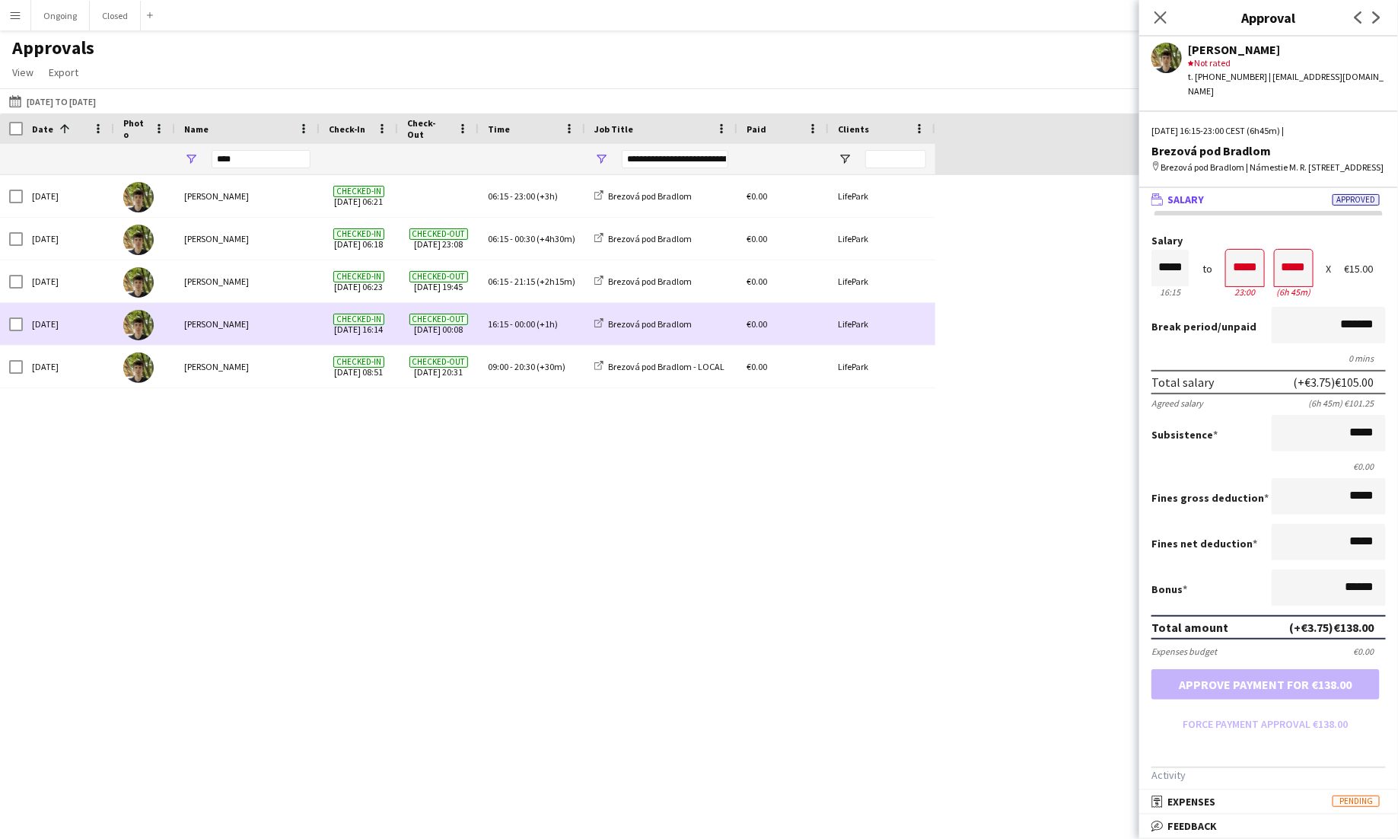
click at [373, 356] on span "Checked-in" at bounding box center [358, 361] width 51 height 11
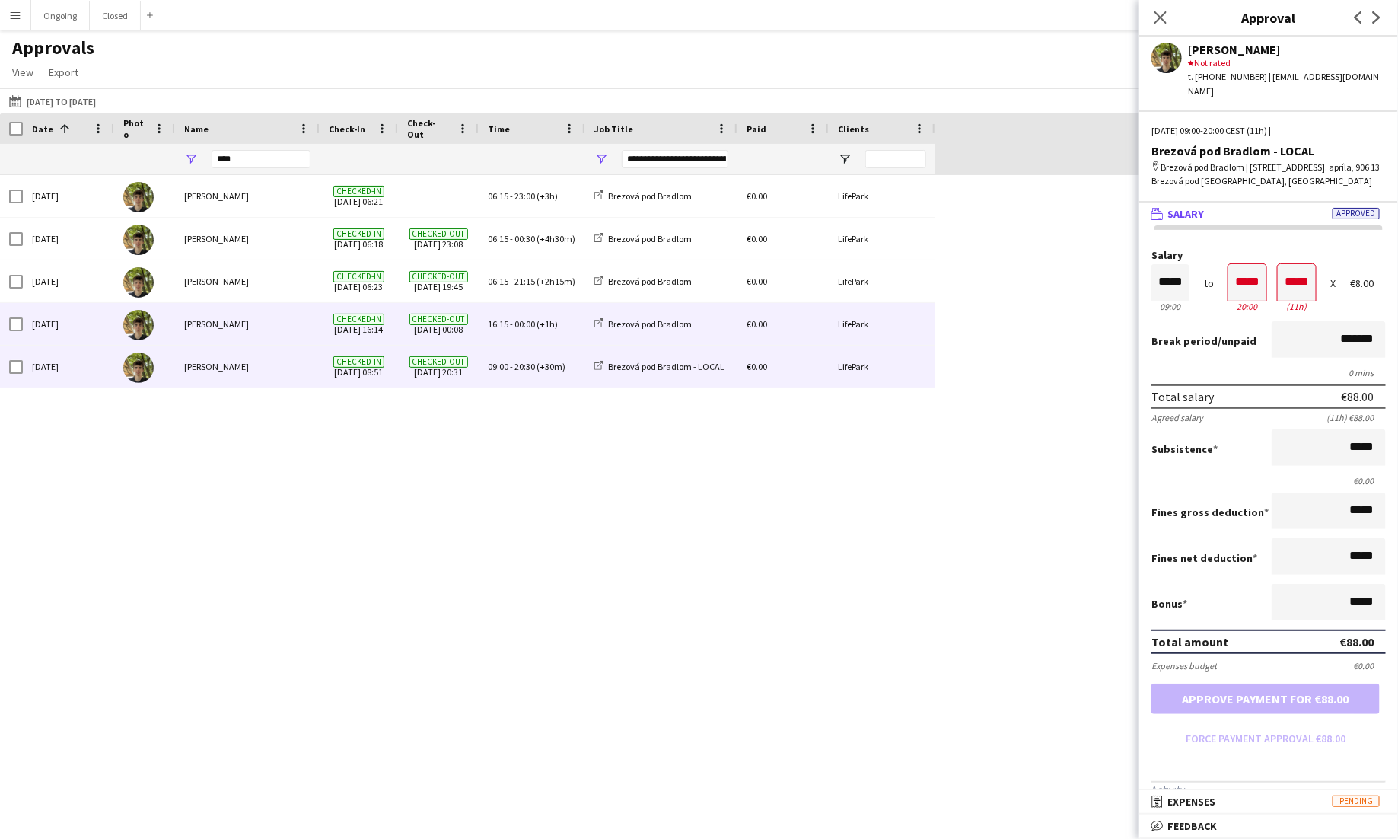
click at [355, 329] on span "Checked-in [DATE] 16:14" at bounding box center [359, 324] width 60 height 42
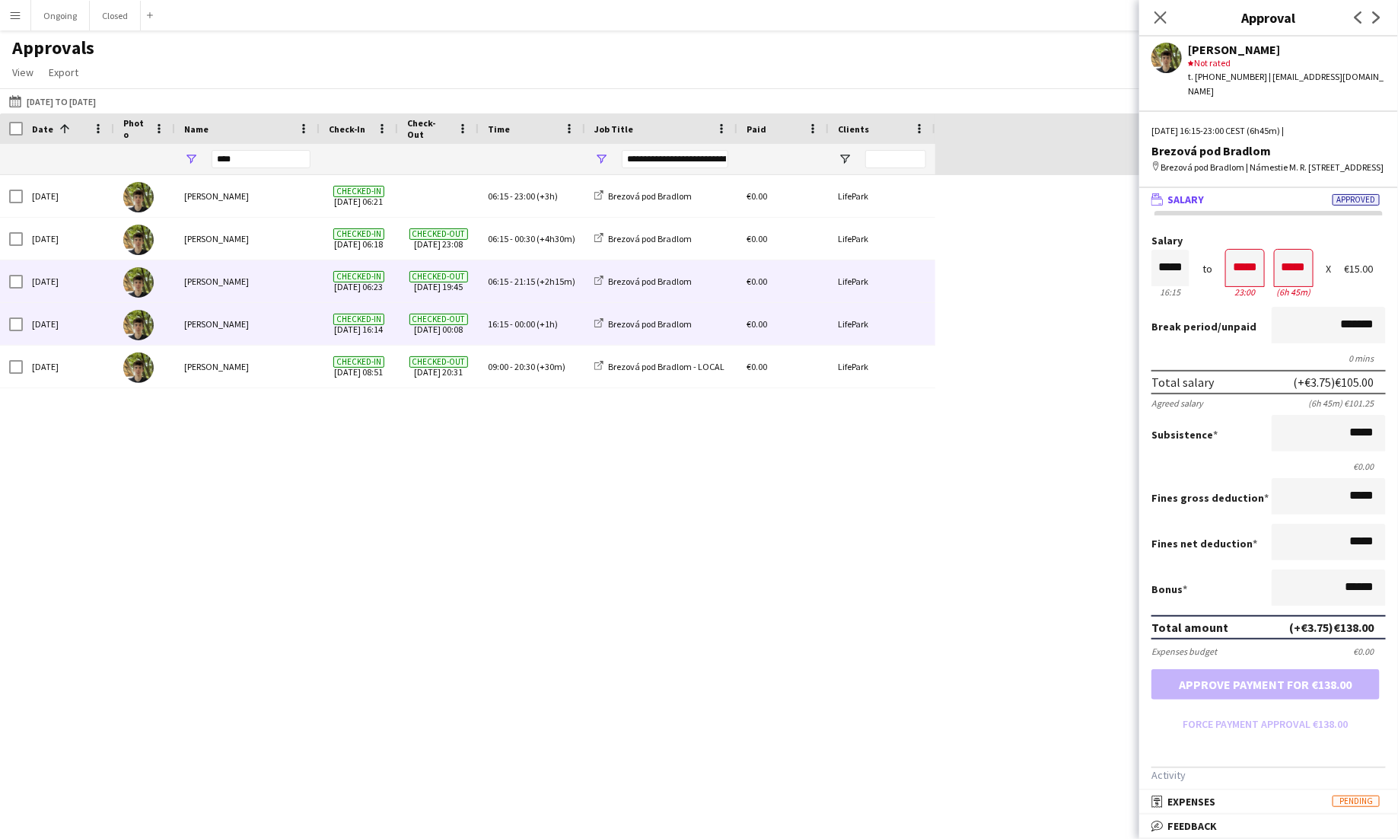
click at [393, 280] on div "Checked-in [DATE] 06:23" at bounding box center [359, 281] width 78 height 42
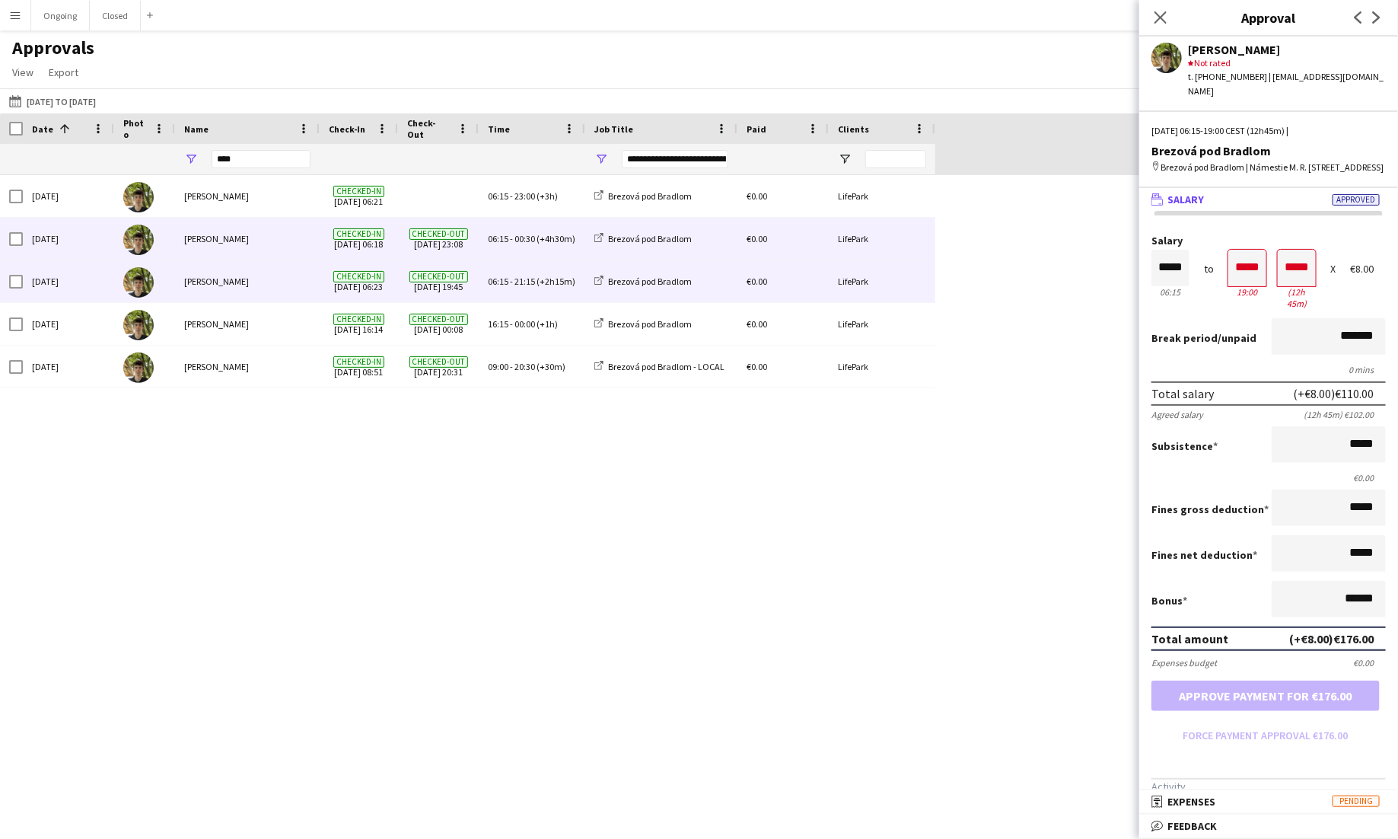
click at [393, 244] on div "Checked-in [DATE] 06:18" at bounding box center [359, 239] width 78 height 42
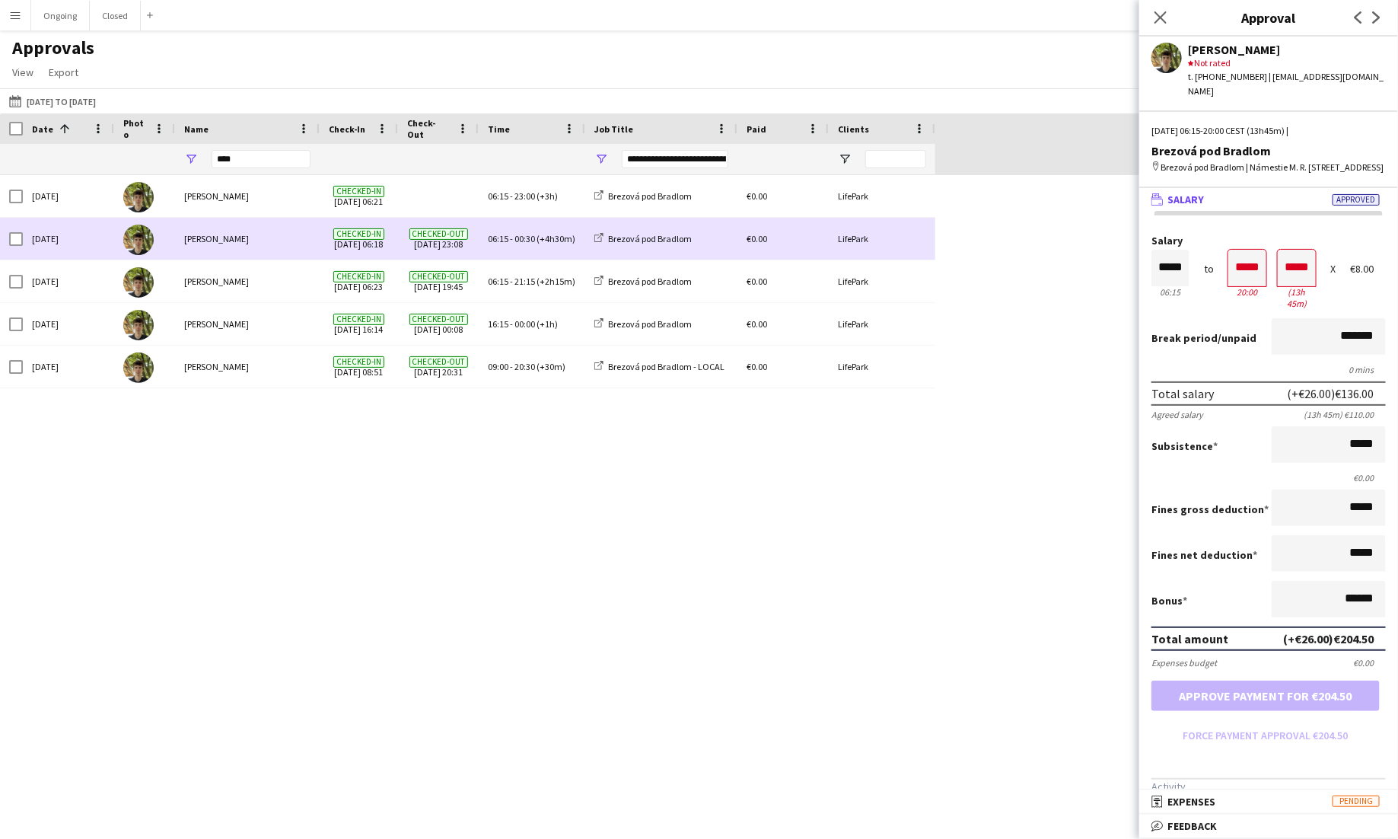
click at [394, 210] on div "Checked-in [DATE] 06:21" at bounding box center [359, 196] width 78 height 42
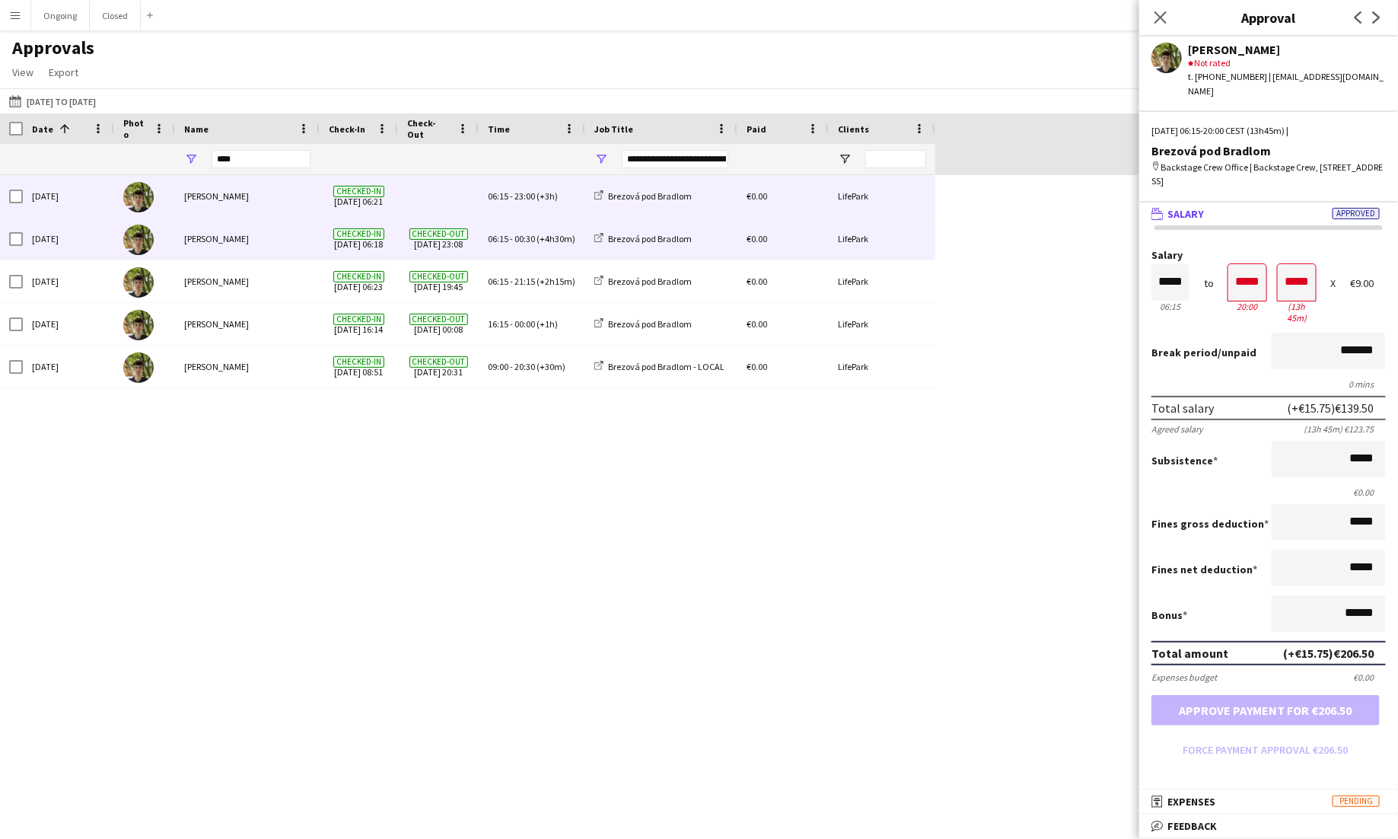
click at [398, 236] on div "Checked-out [DATE] 23:08" at bounding box center [438, 239] width 81 height 42
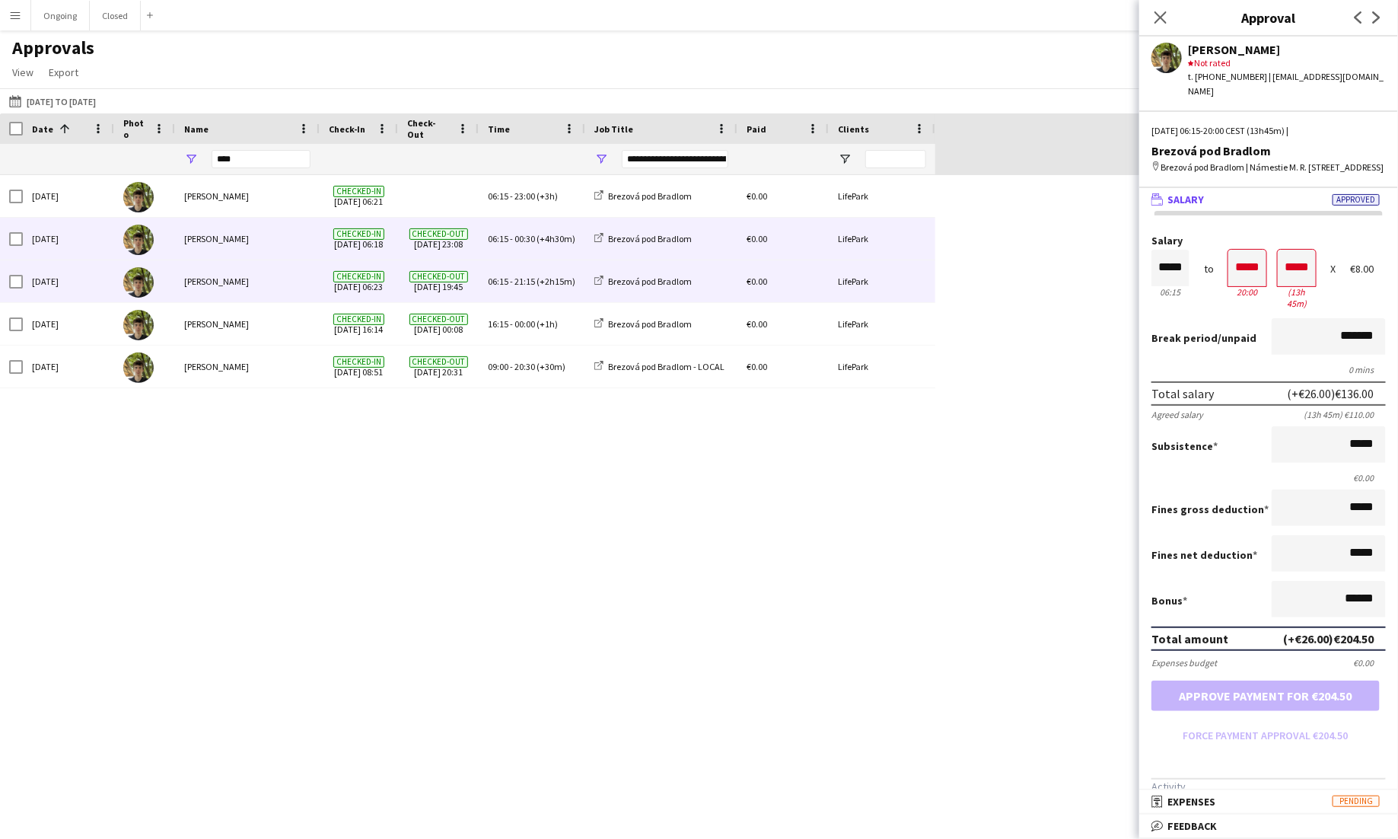
click at [407, 272] on span "Checked-out [DATE] 19:45" at bounding box center [438, 281] width 62 height 42
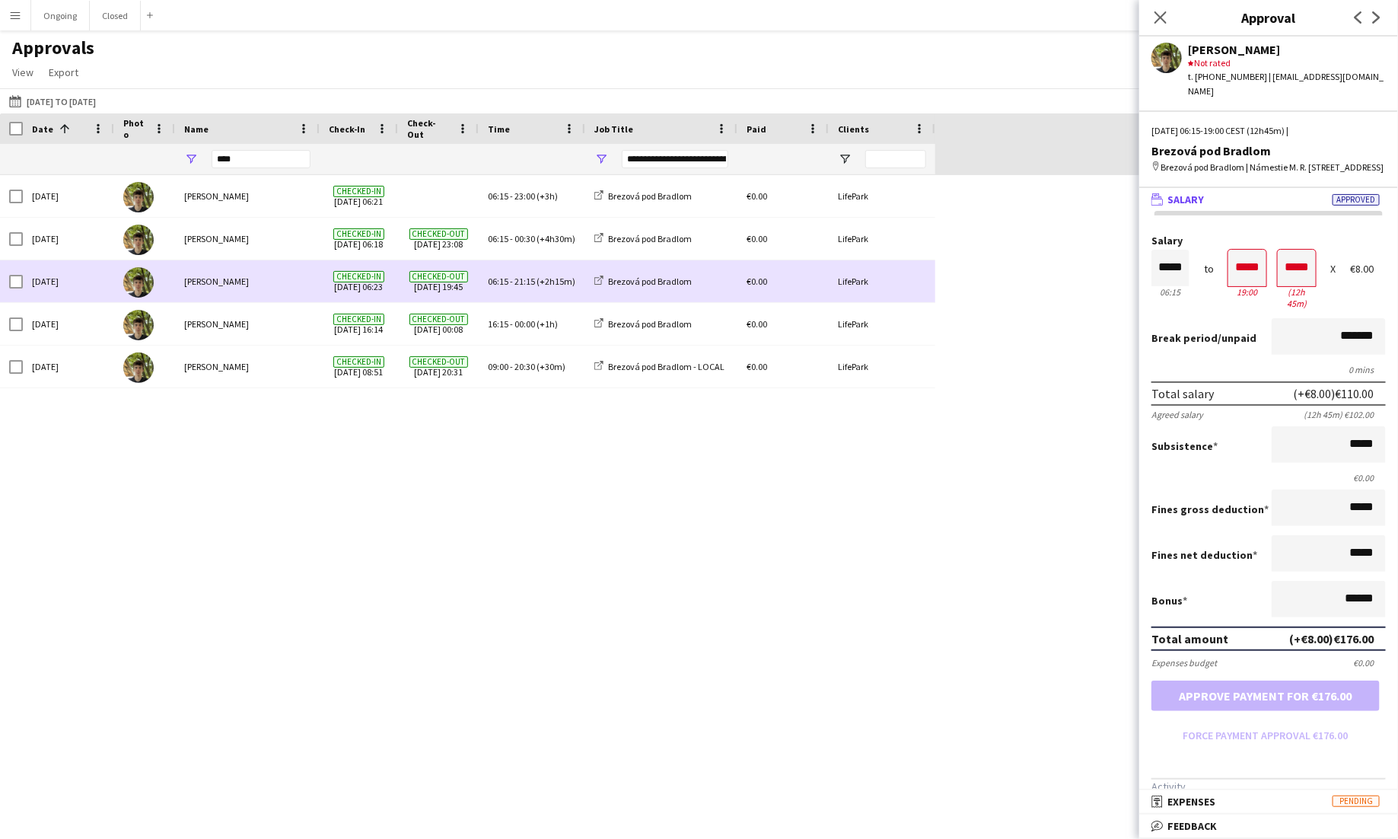
click at [412, 299] on span "Checked-out [DATE] 19:45" at bounding box center [438, 281] width 62 height 42
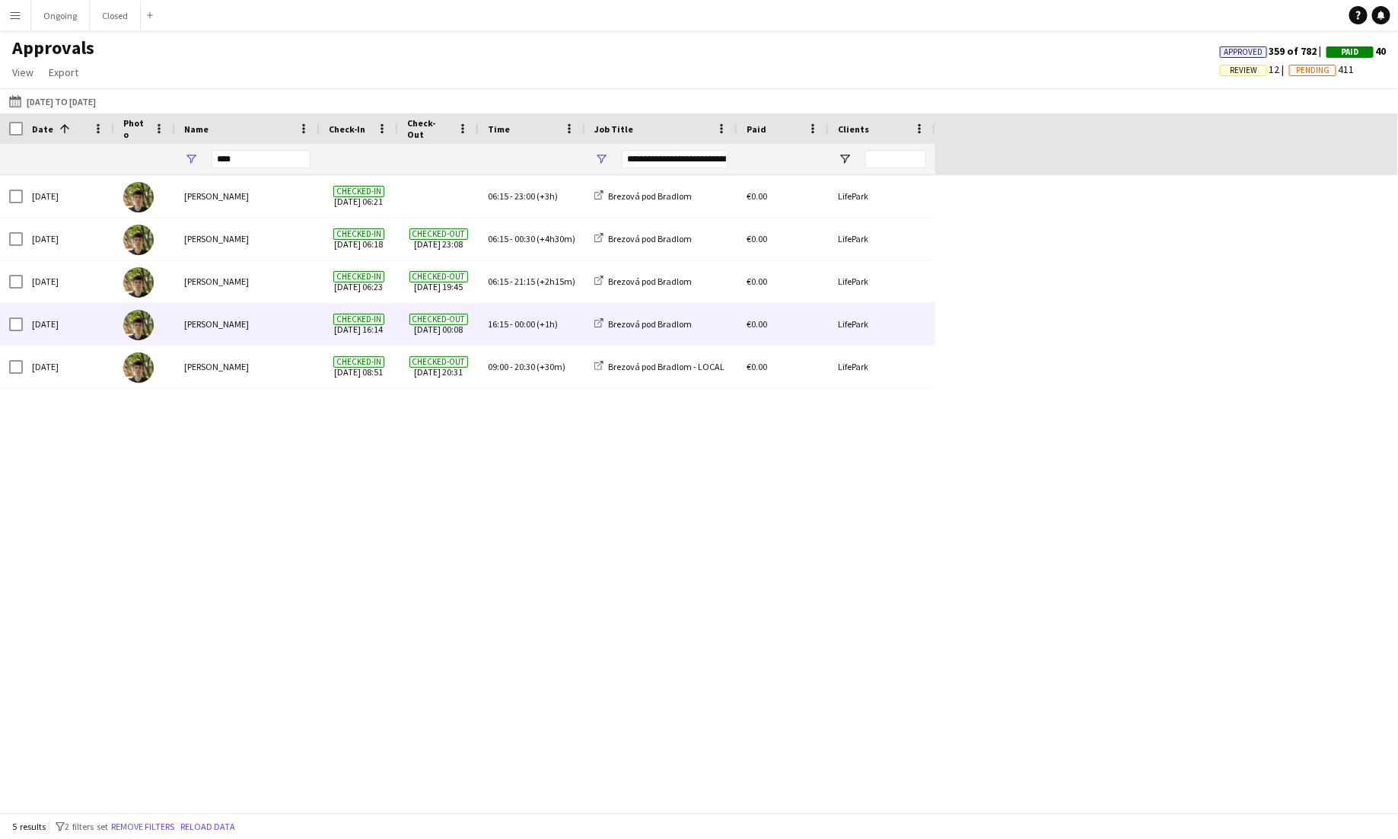
click at [418, 307] on span "Checked-out [DATE] 00:08" at bounding box center [438, 324] width 62 height 42
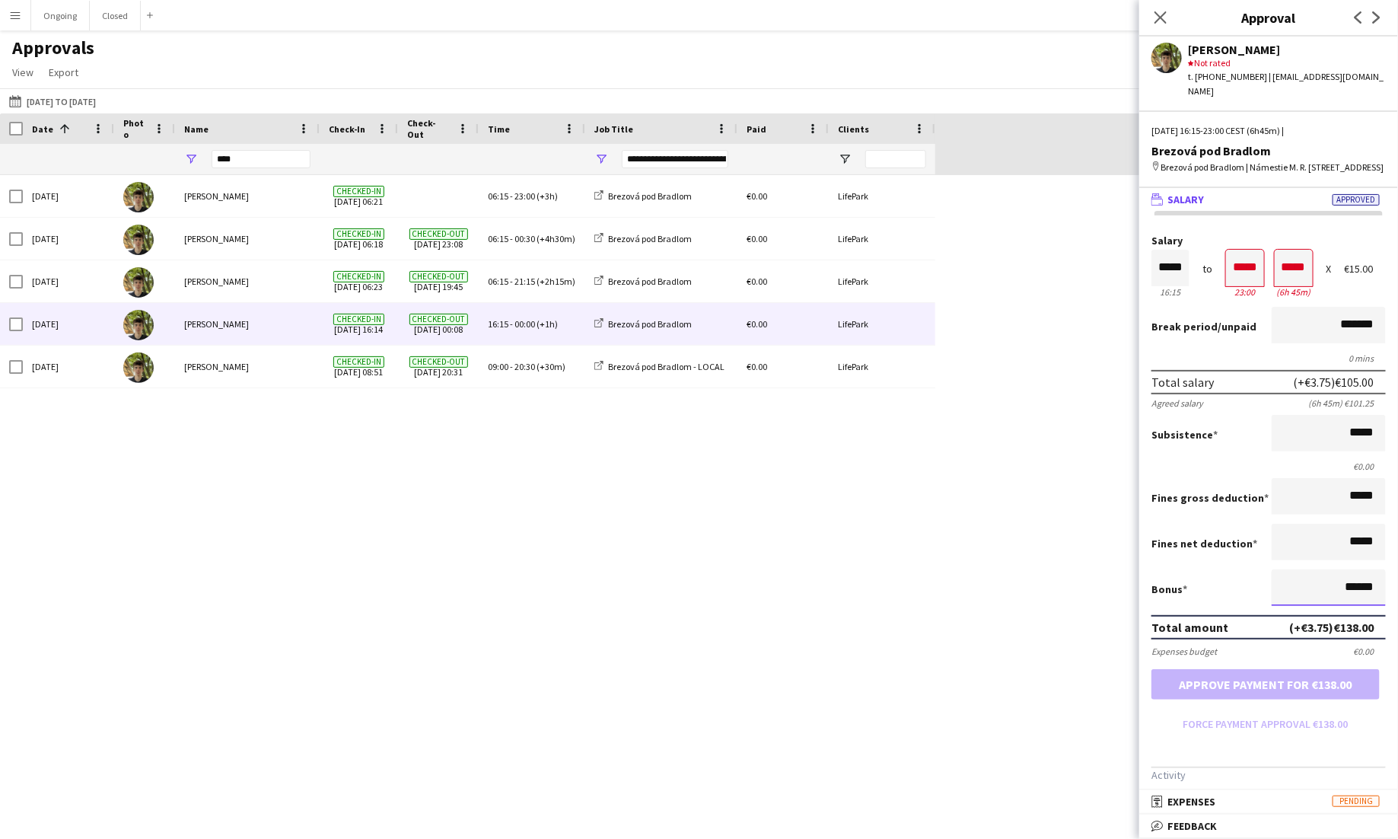
click at [874, 587] on input "******" at bounding box center [1329, 587] width 114 height 37
drag, startPoint x: 1378, startPoint y: 588, endPoint x: 1347, endPoint y: 588, distance: 31.2
click at [874, 588] on input "******" at bounding box center [1329, 587] width 114 height 37
type input "******"
click at [874, 678] on button "Approve payment for €155.10" at bounding box center [1265, 684] width 228 height 30
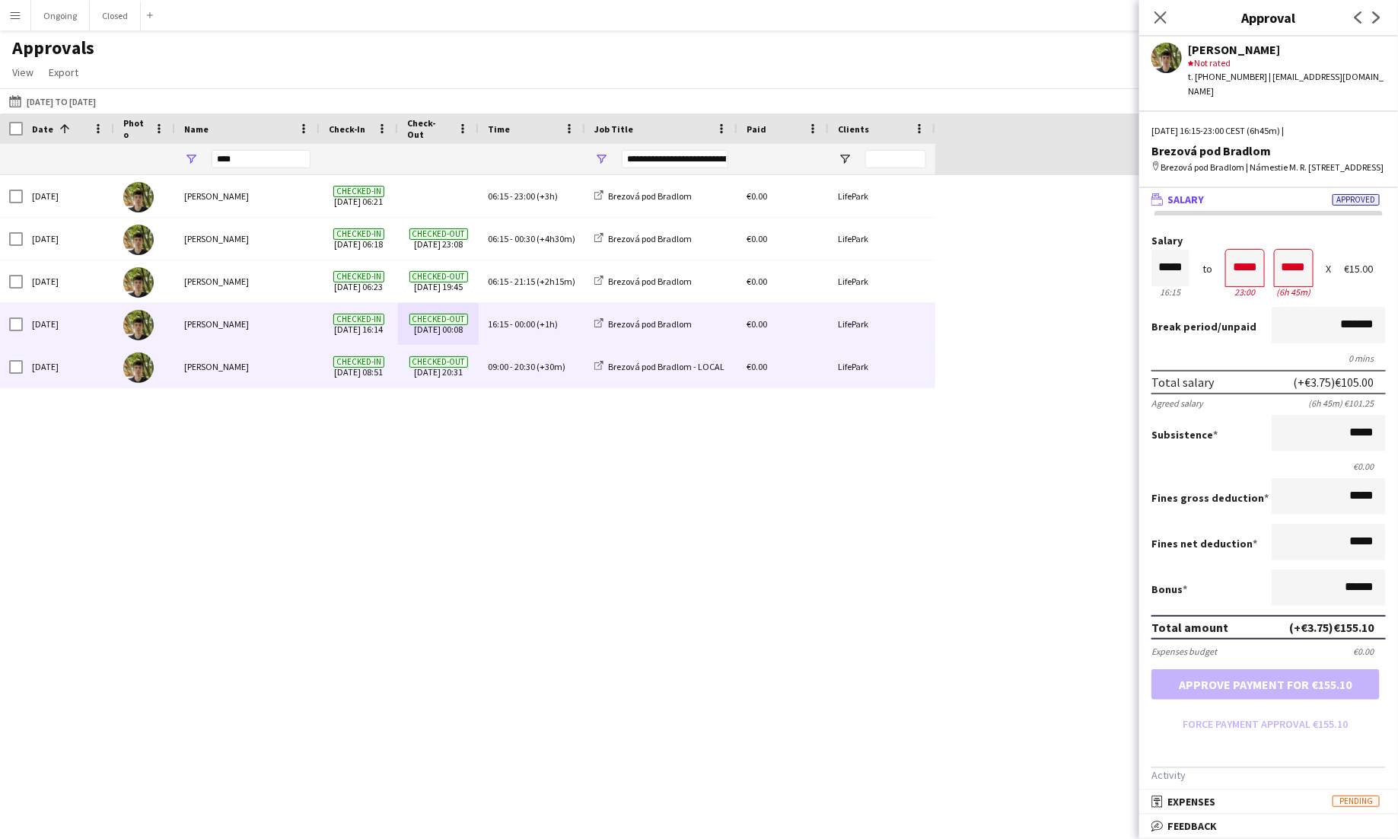
click at [455, 360] on span "Checked-out" at bounding box center [438, 361] width 59 height 11
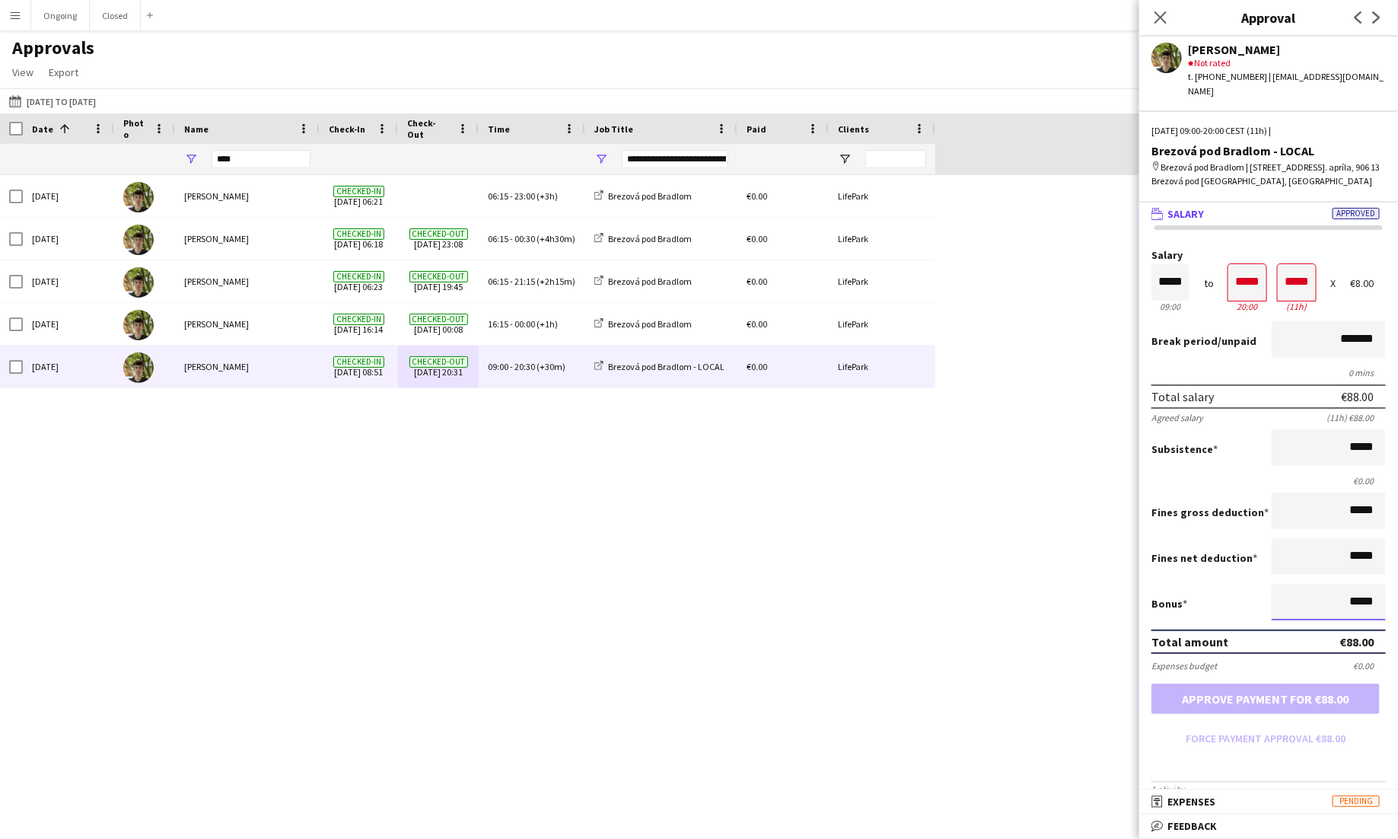
click at [874, 598] on input "*****" at bounding box center [1329, 602] width 114 height 37
drag, startPoint x: 1377, startPoint y: 588, endPoint x: 1350, endPoint y: 586, distance: 27.4
click at [874, 586] on input "*****" at bounding box center [1329, 602] width 114 height 37
type input "******"
click at [874, 683] on button "Approve payment for €138.10" at bounding box center [1265, 698] width 228 height 30
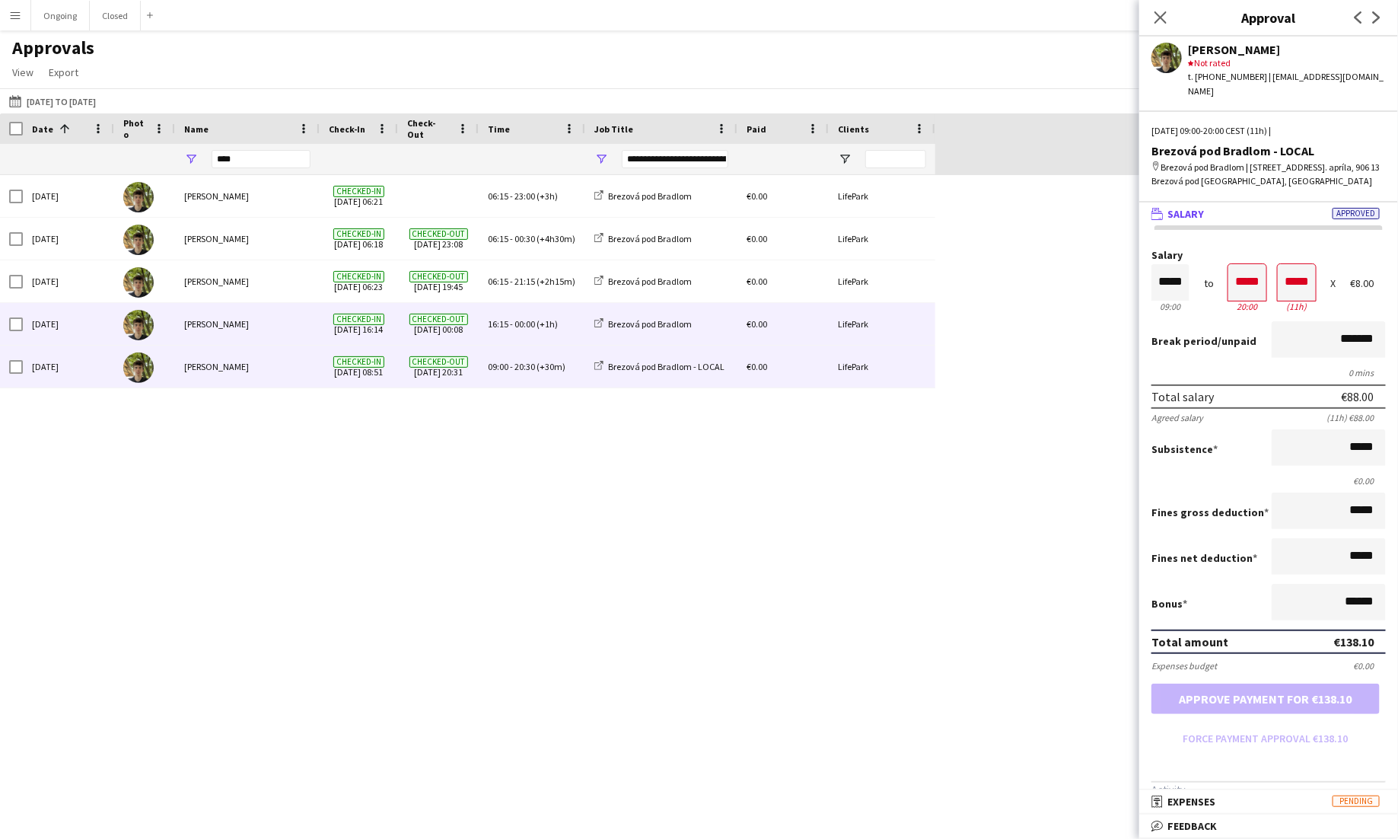
click at [311, 305] on div "[PERSON_NAME]" at bounding box center [247, 324] width 145 height 42
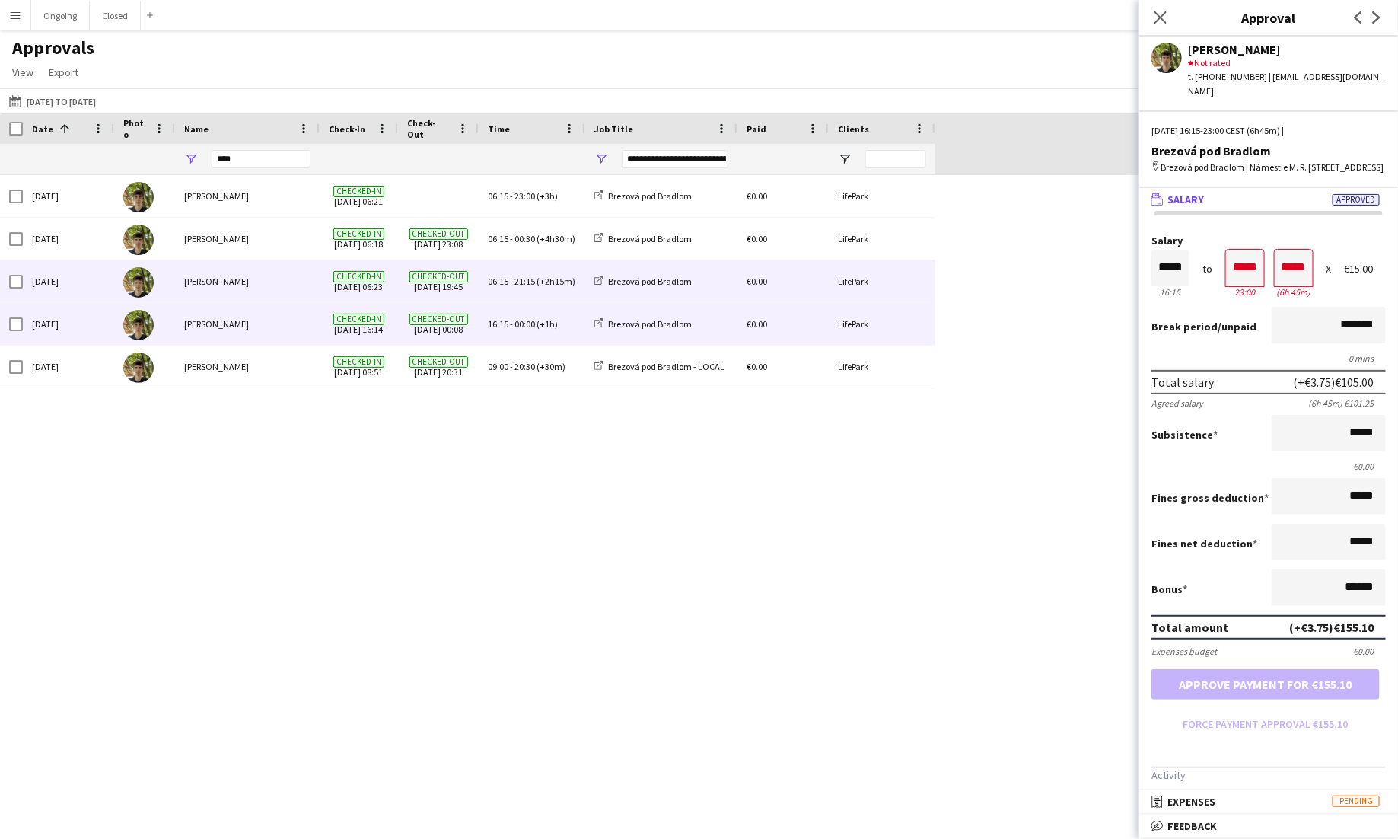
click at [314, 276] on div "[PERSON_NAME]" at bounding box center [247, 281] width 145 height 42
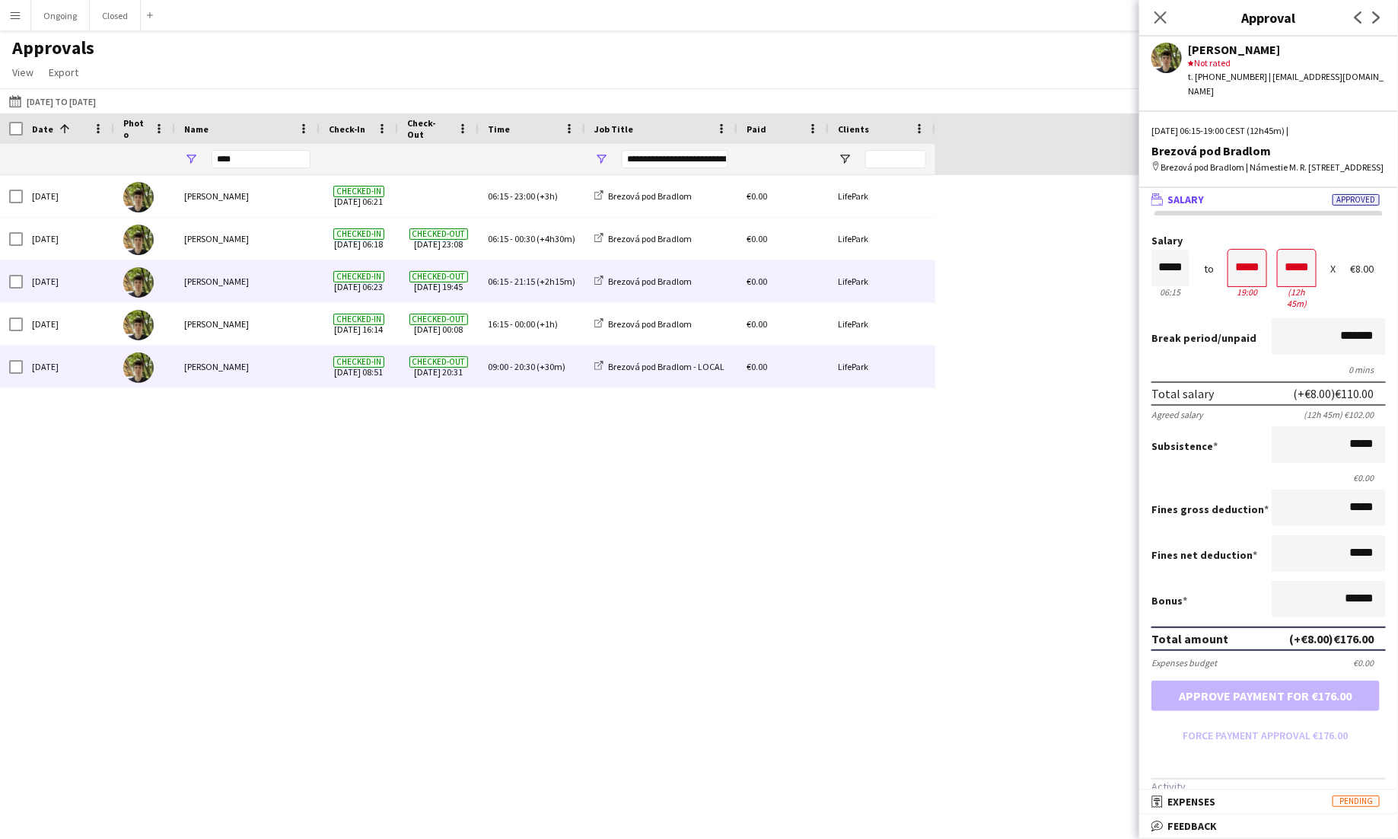
click at [317, 363] on div "[PERSON_NAME]" at bounding box center [247, 367] width 145 height 42
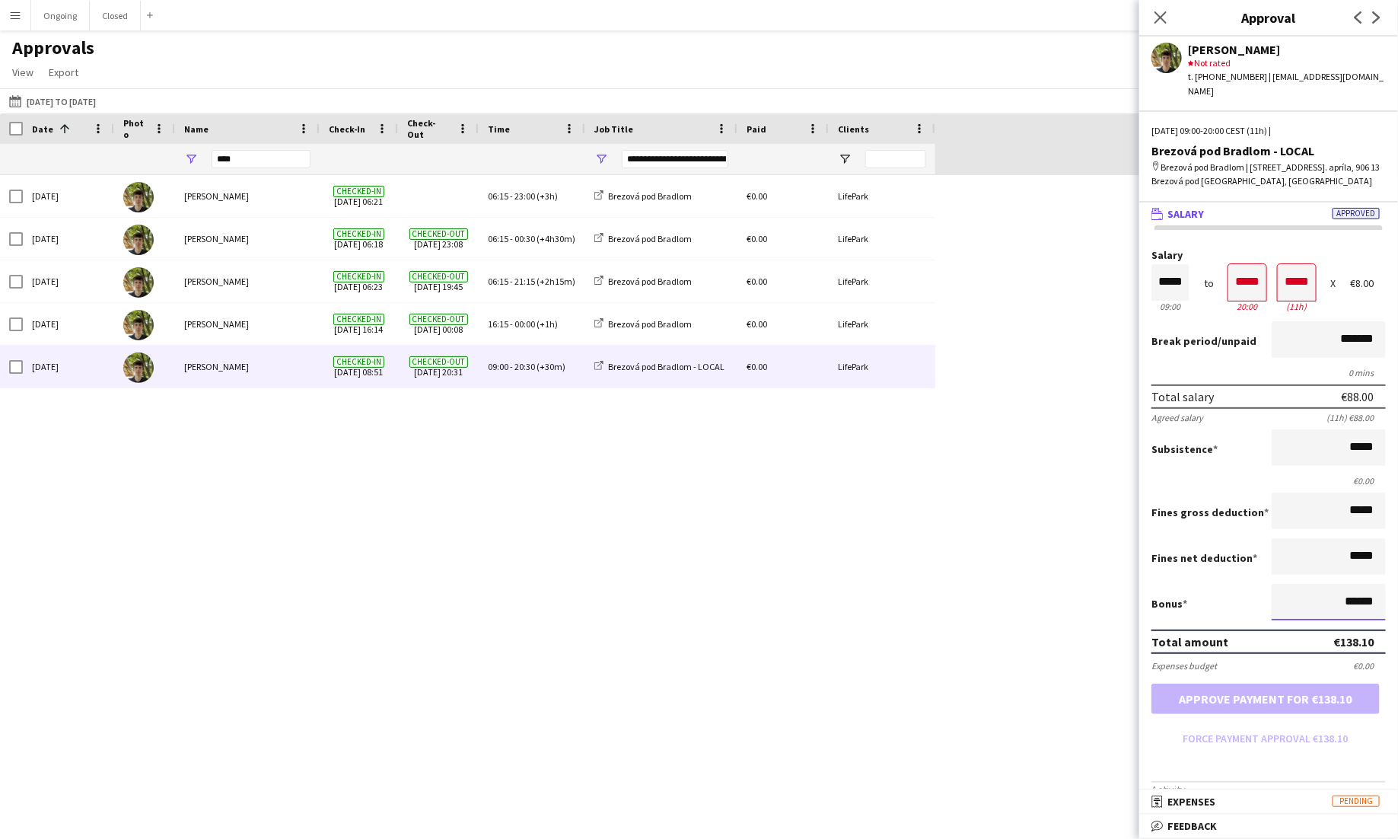
click at [874, 584] on input "******" at bounding box center [1329, 602] width 114 height 37
click at [874, 429] on input "*****" at bounding box center [1329, 447] width 114 height 37
drag, startPoint x: 1377, startPoint y: 432, endPoint x: 1352, endPoint y: 431, distance: 24.4
click at [874, 431] on input "*****" at bounding box center [1329, 447] width 114 height 37
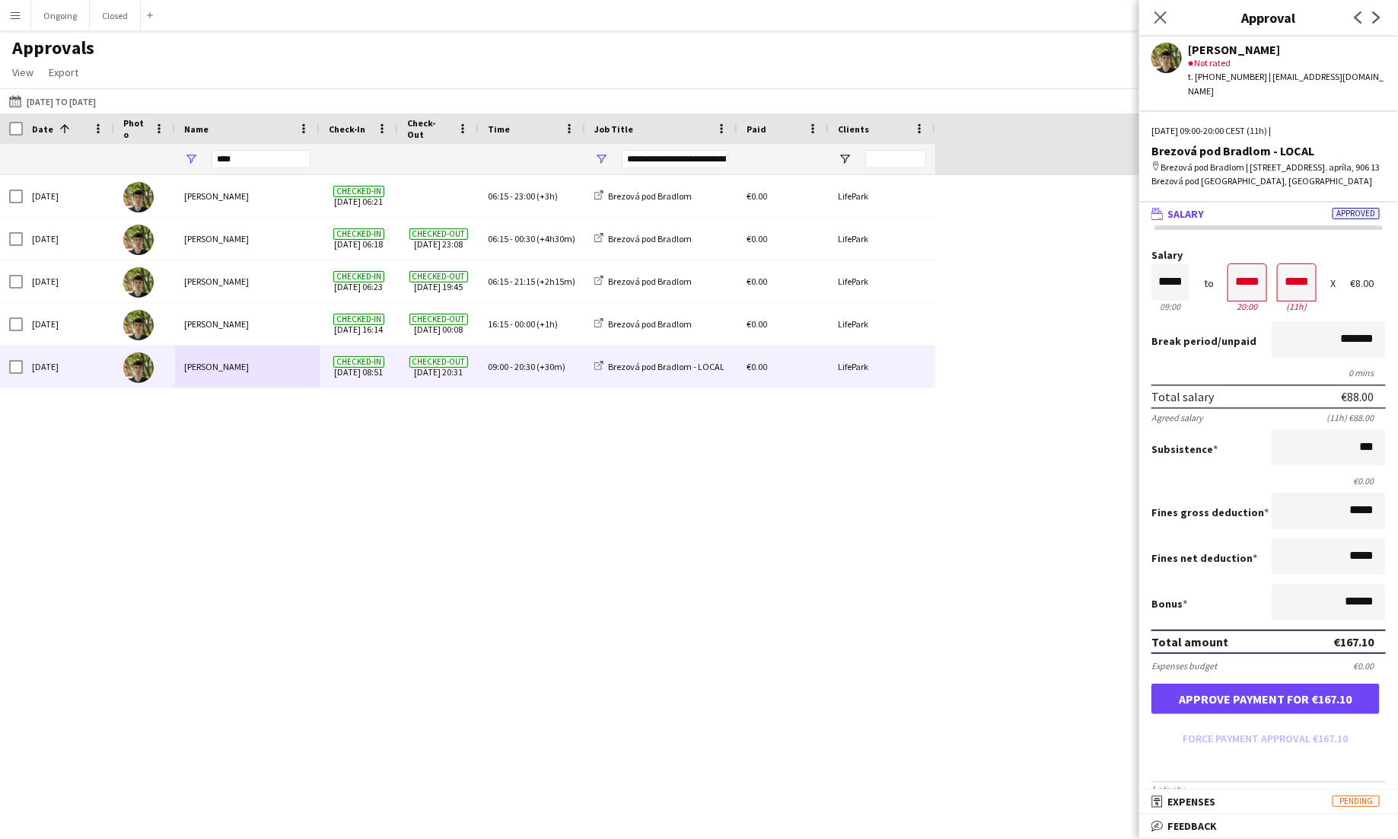
type input "******"
click at [874, 475] on div "€0.00" at bounding box center [1268, 480] width 234 height 11
click at [874, 683] on button "Approve payment for €167.10" at bounding box center [1265, 698] width 228 height 30
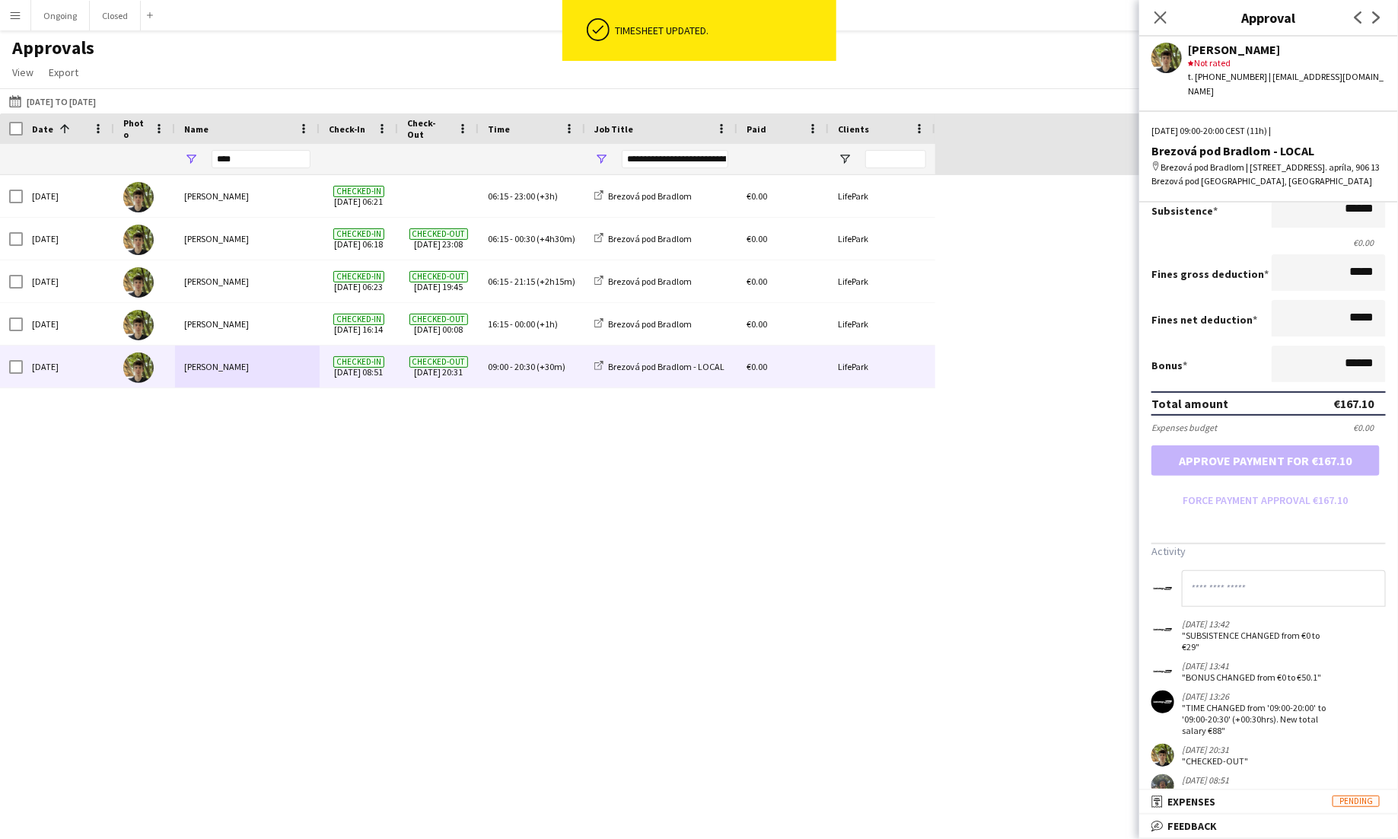
scroll to position [250, 0]
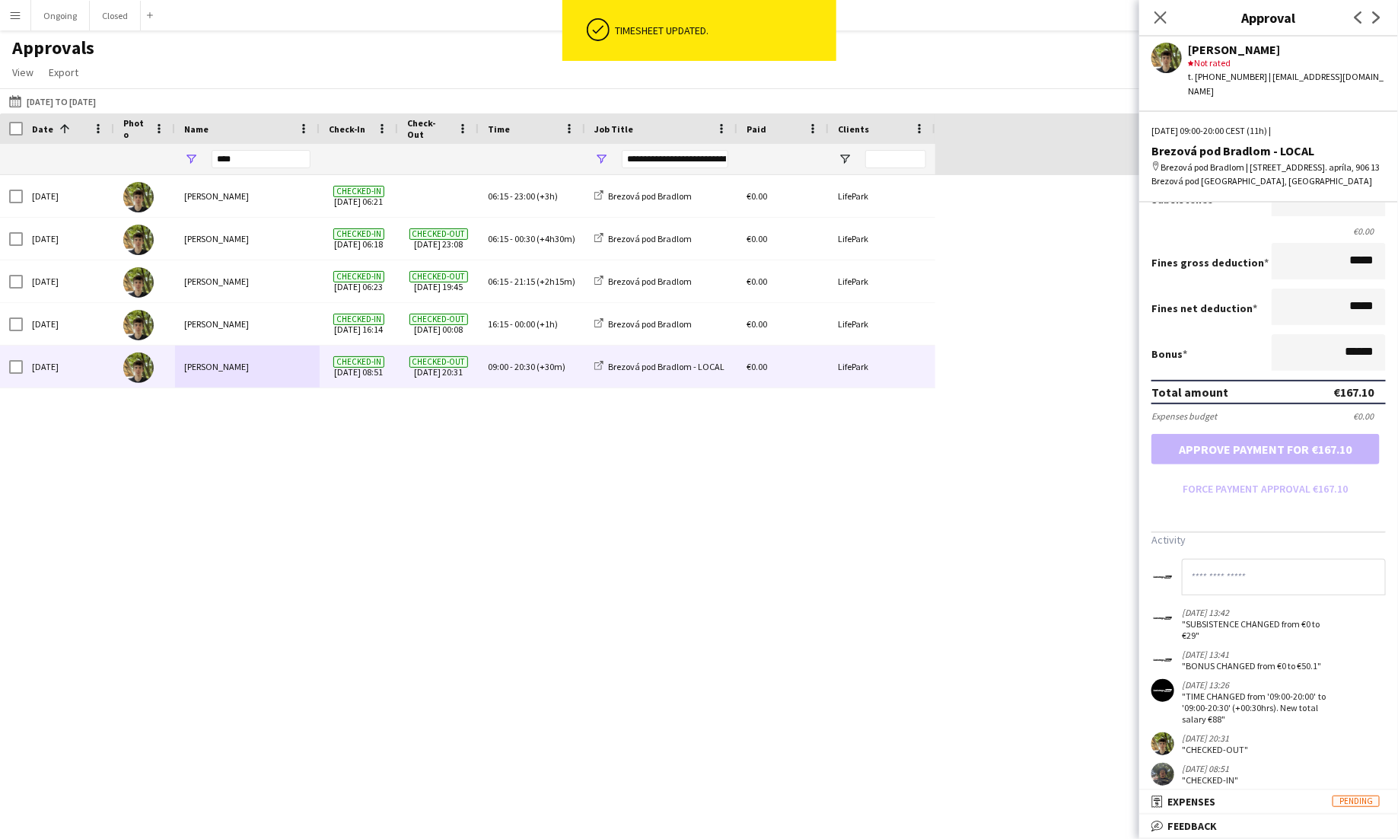
click at [874, 569] on input at bounding box center [1284, 577] width 204 height 37
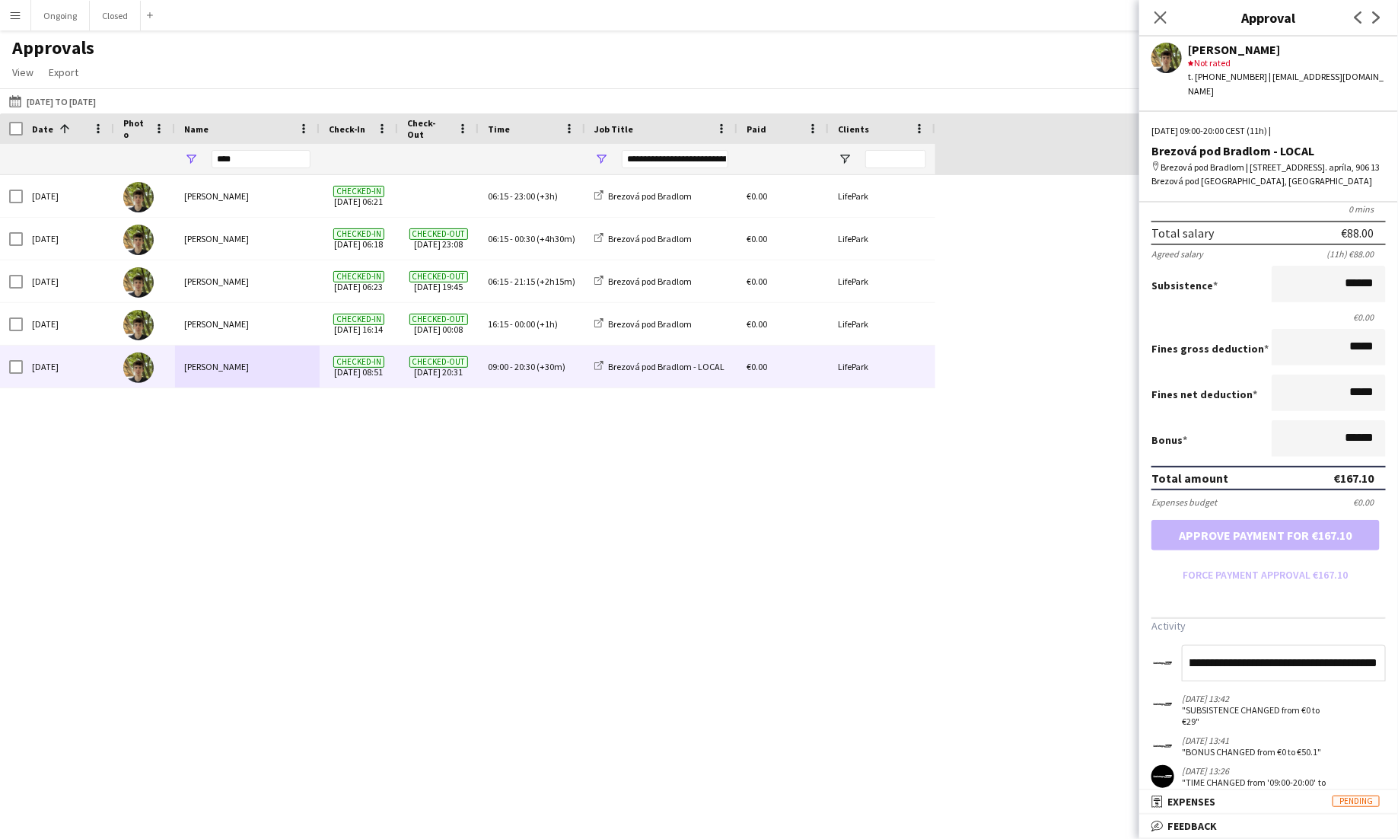
scroll to position [0, 84]
click at [874, 647] on input "**********" at bounding box center [1284, 663] width 204 height 37
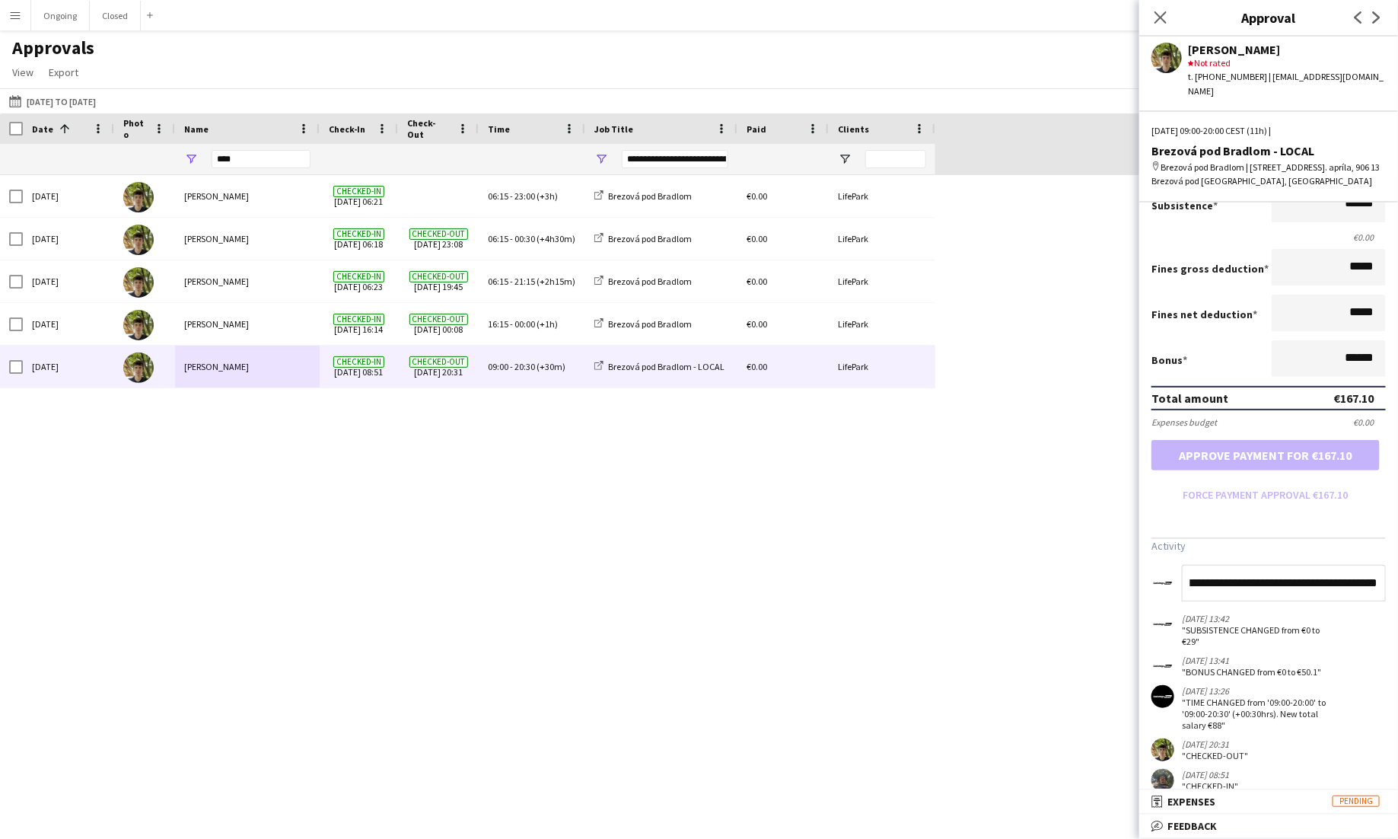
scroll to position [250, 0]
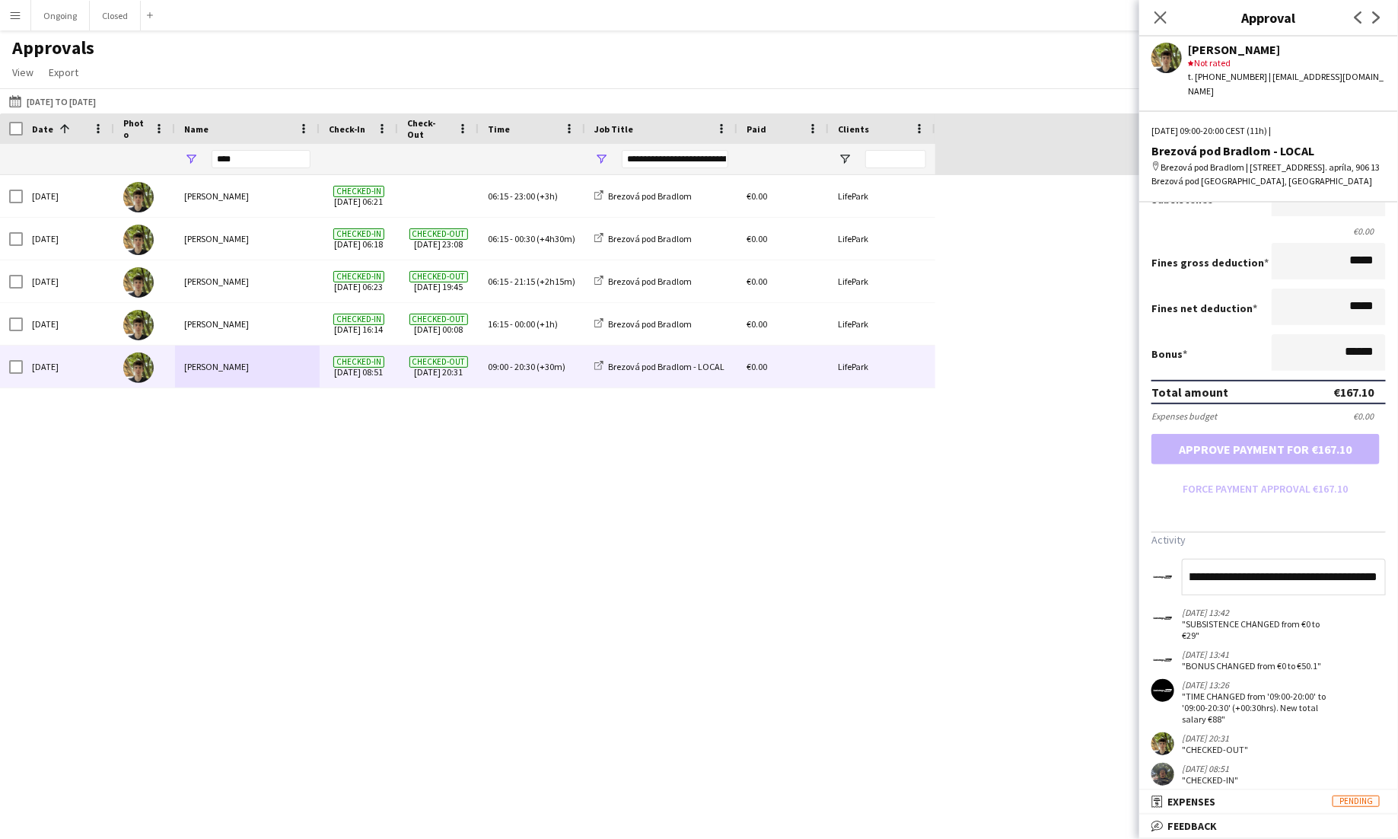
type input "**********"
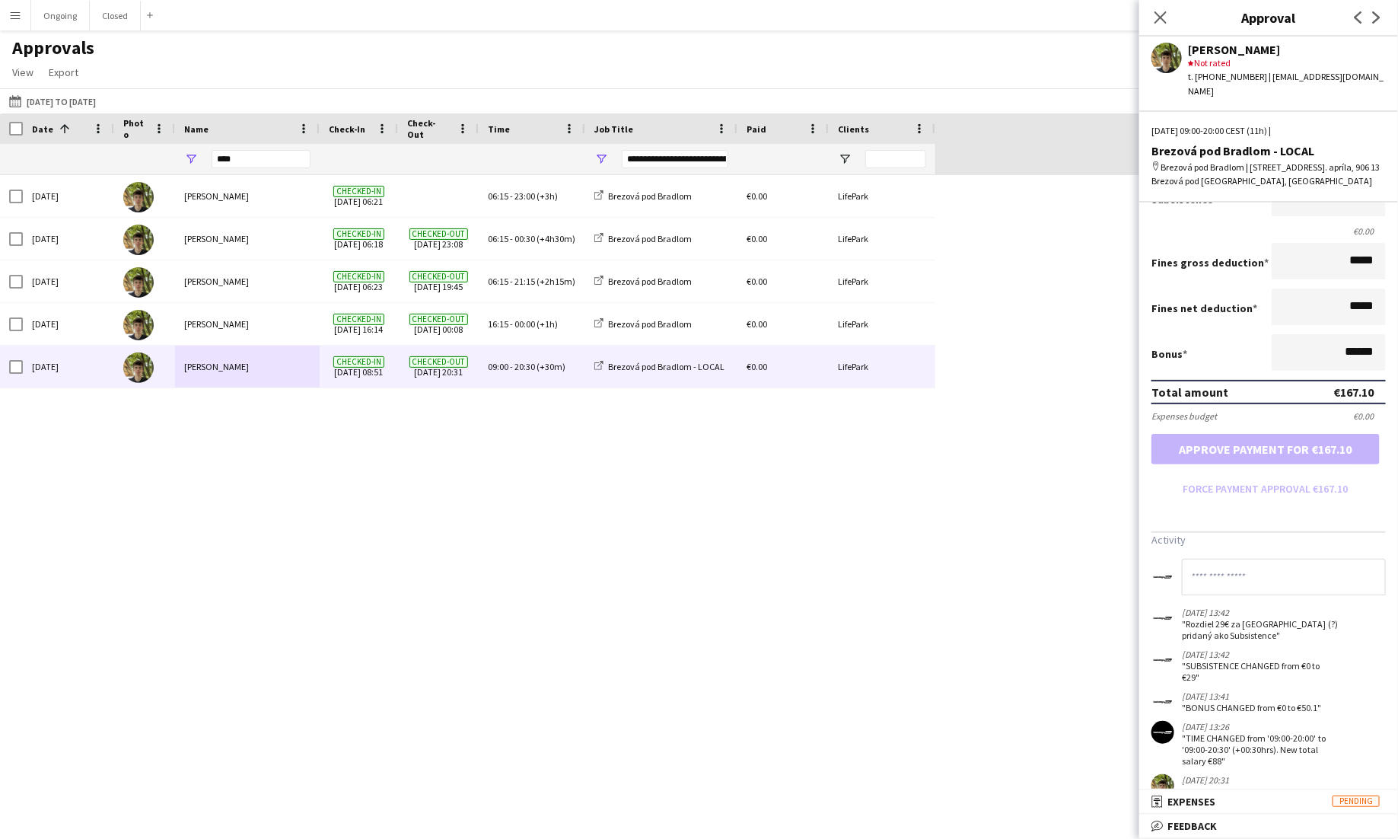
click at [16, 18] on app-icon "Menu" at bounding box center [15, 15] width 12 height 12
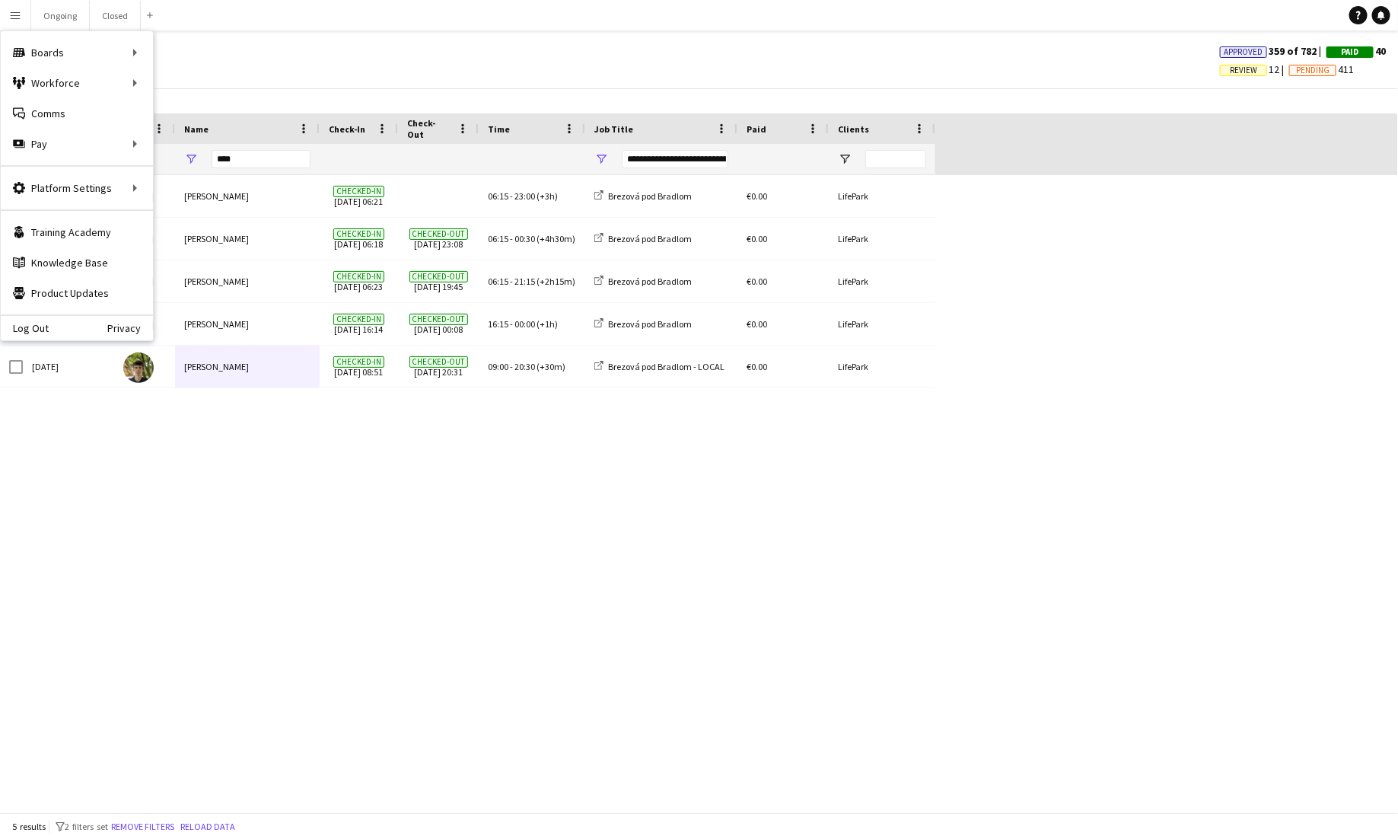
click at [657, 165] on div "**********" at bounding box center [675, 159] width 107 height 18
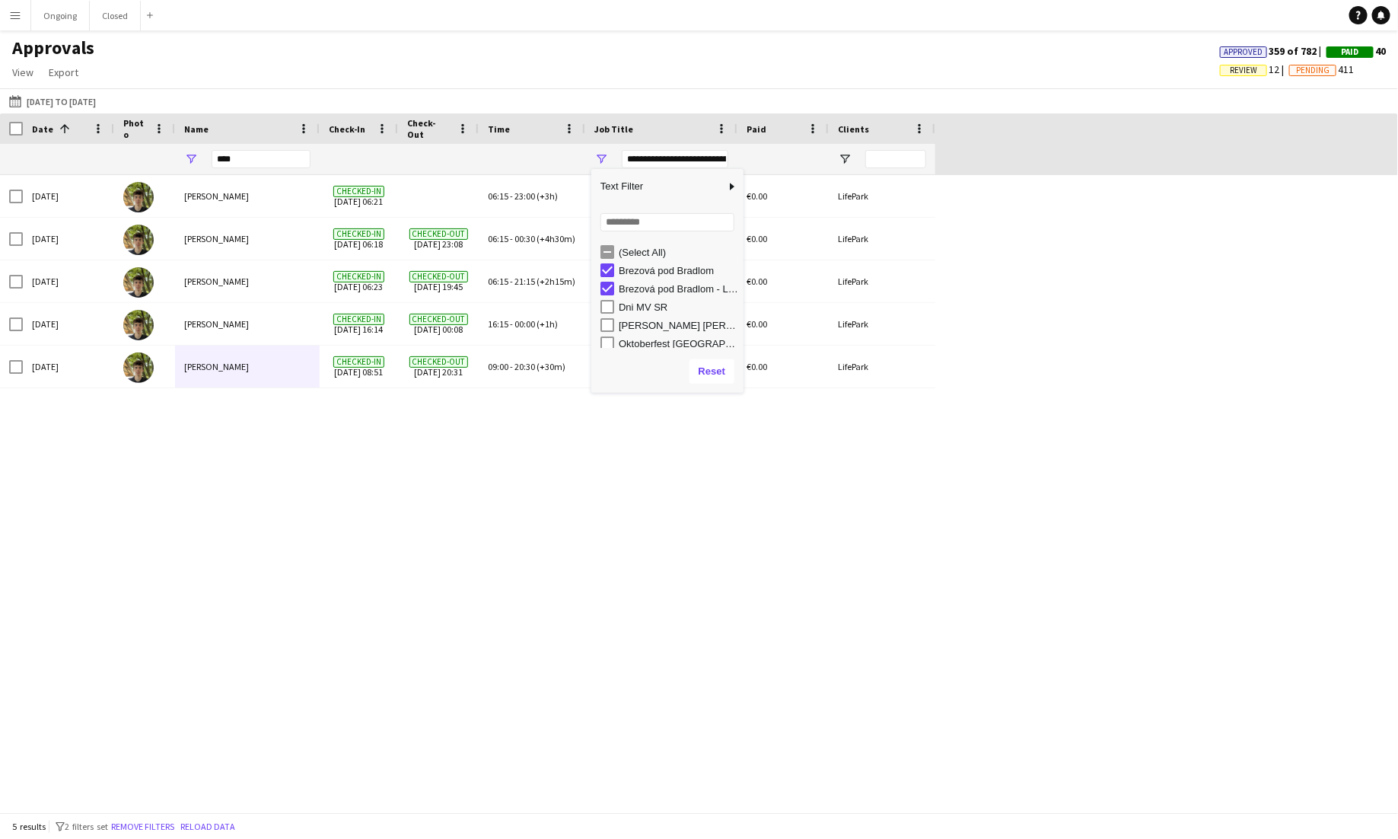
click at [616, 257] on div "(Select All)" at bounding box center [671, 252] width 143 height 18
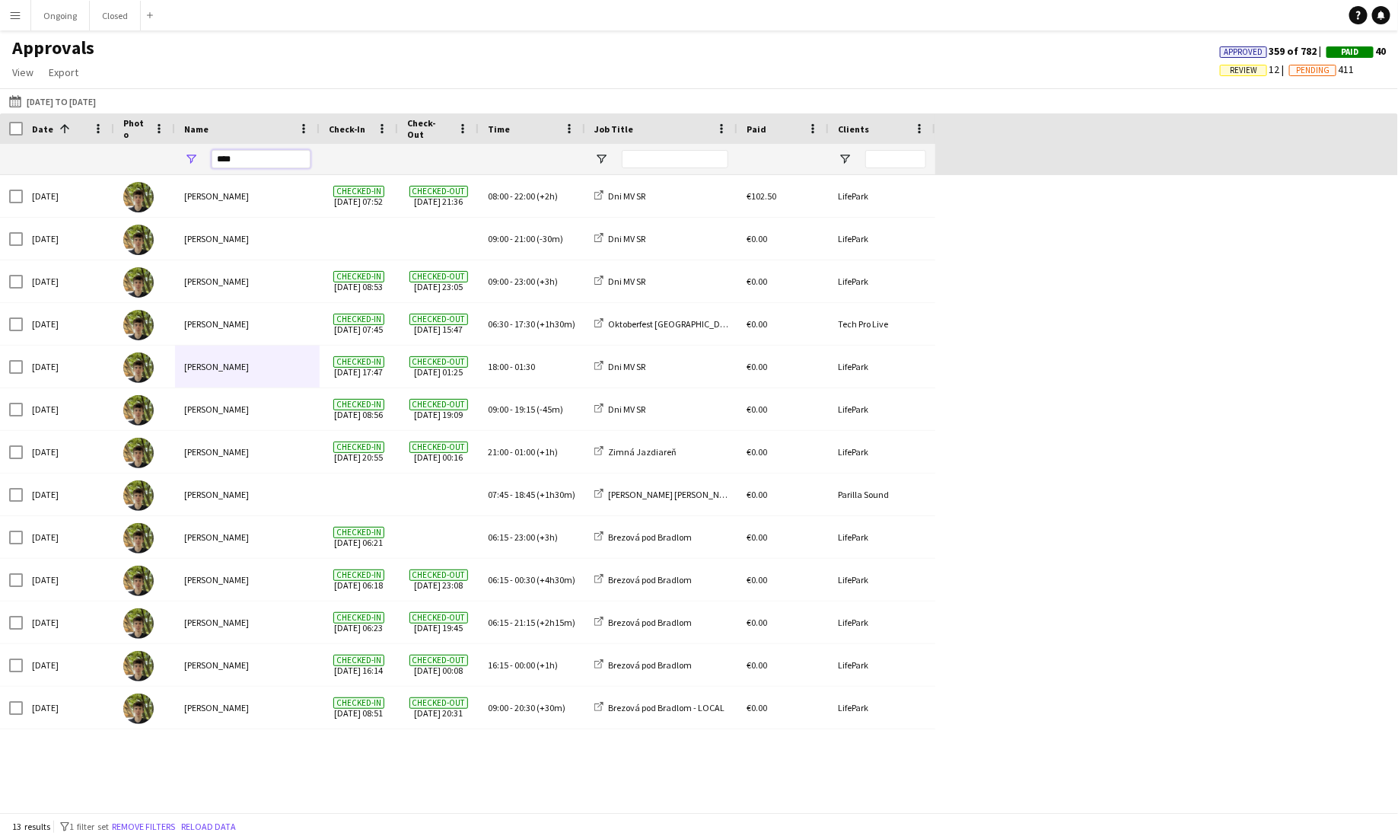
drag, startPoint x: 268, startPoint y: 166, endPoint x: 167, endPoint y: 164, distance: 101.2
click at [167, 164] on div "****" at bounding box center [467, 159] width 935 height 30
drag, startPoint x: 247, startPoint y: 160, endPoint x: 205, endPoint y: 160, distance: 41.9
click at [205, 160] on div "****" at bounding box center [247, 159] width 145 height 30
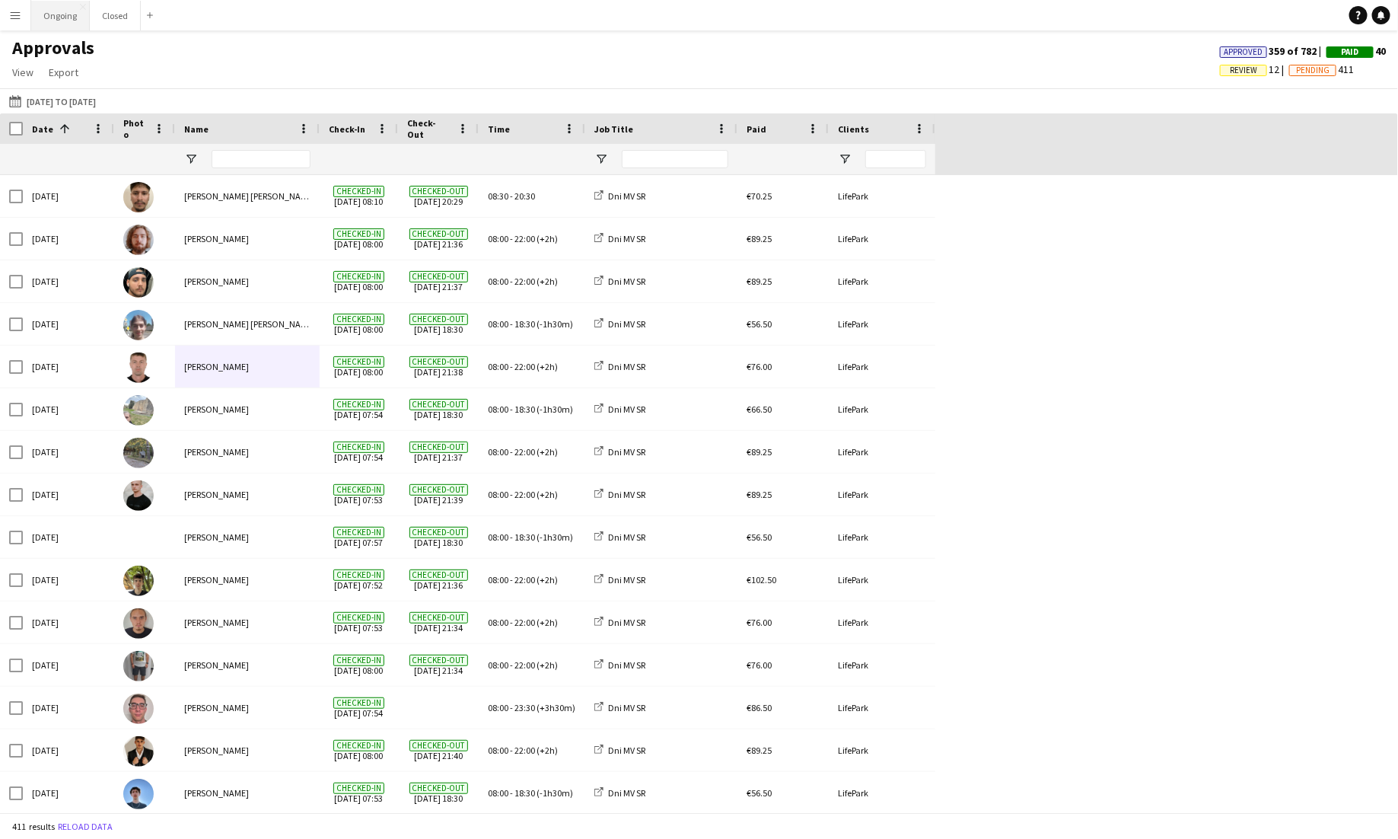
click at [62, 20] on button "Ongoing Close" at bounding box center [60, 16] width 59 height 30
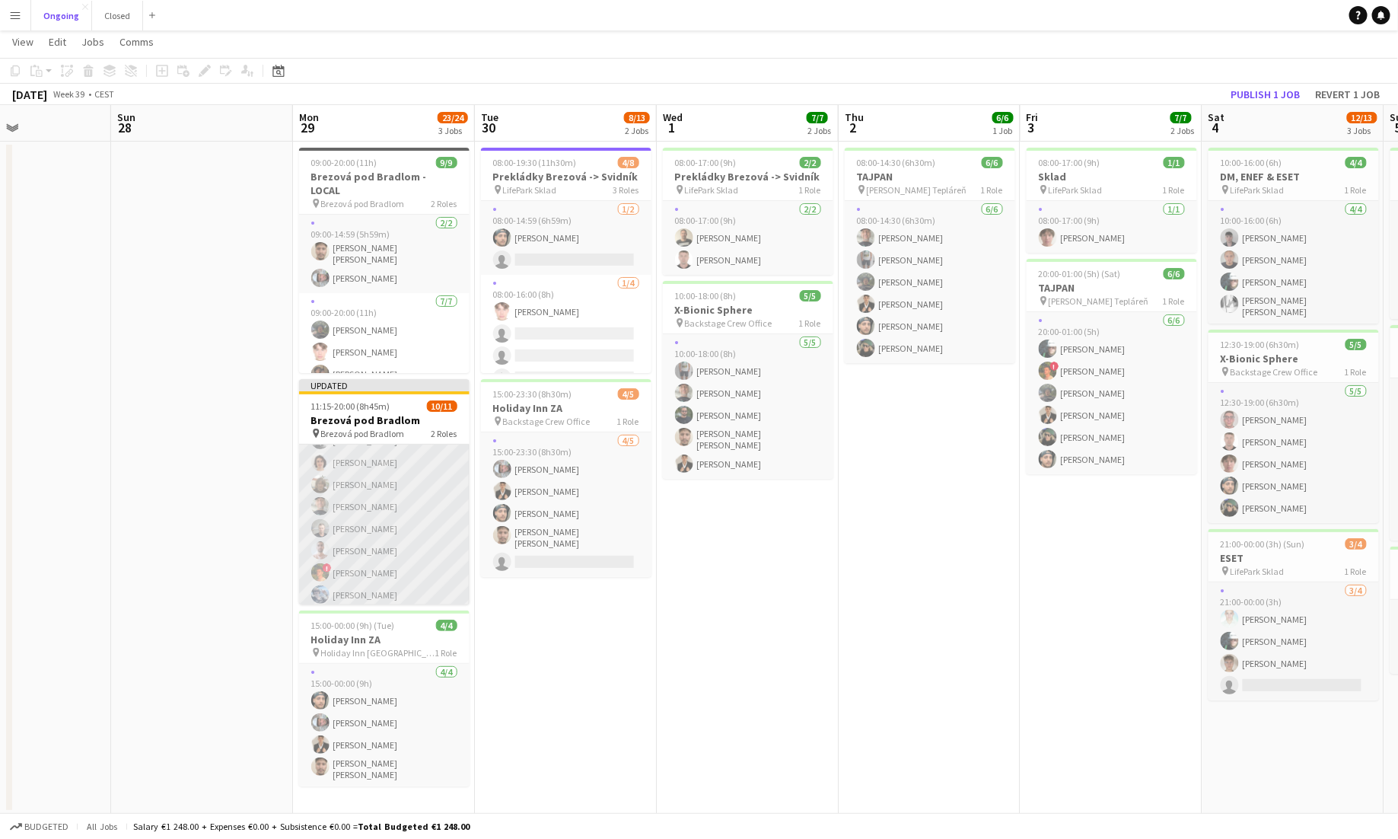
scroll to position [142, 0]
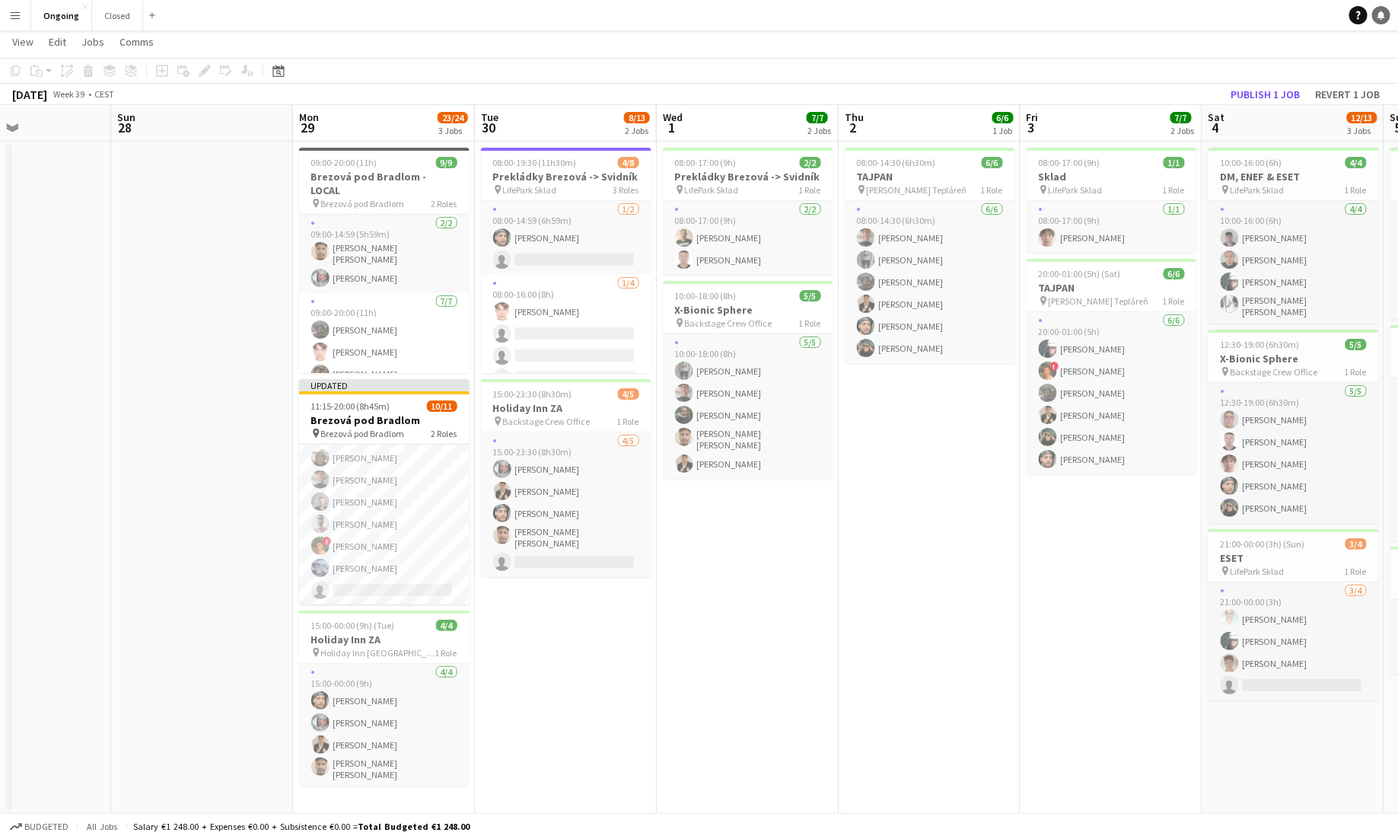
click at [874, 16] on icon "Notifications" at bounding box center [1381, 15] width 9 height 9
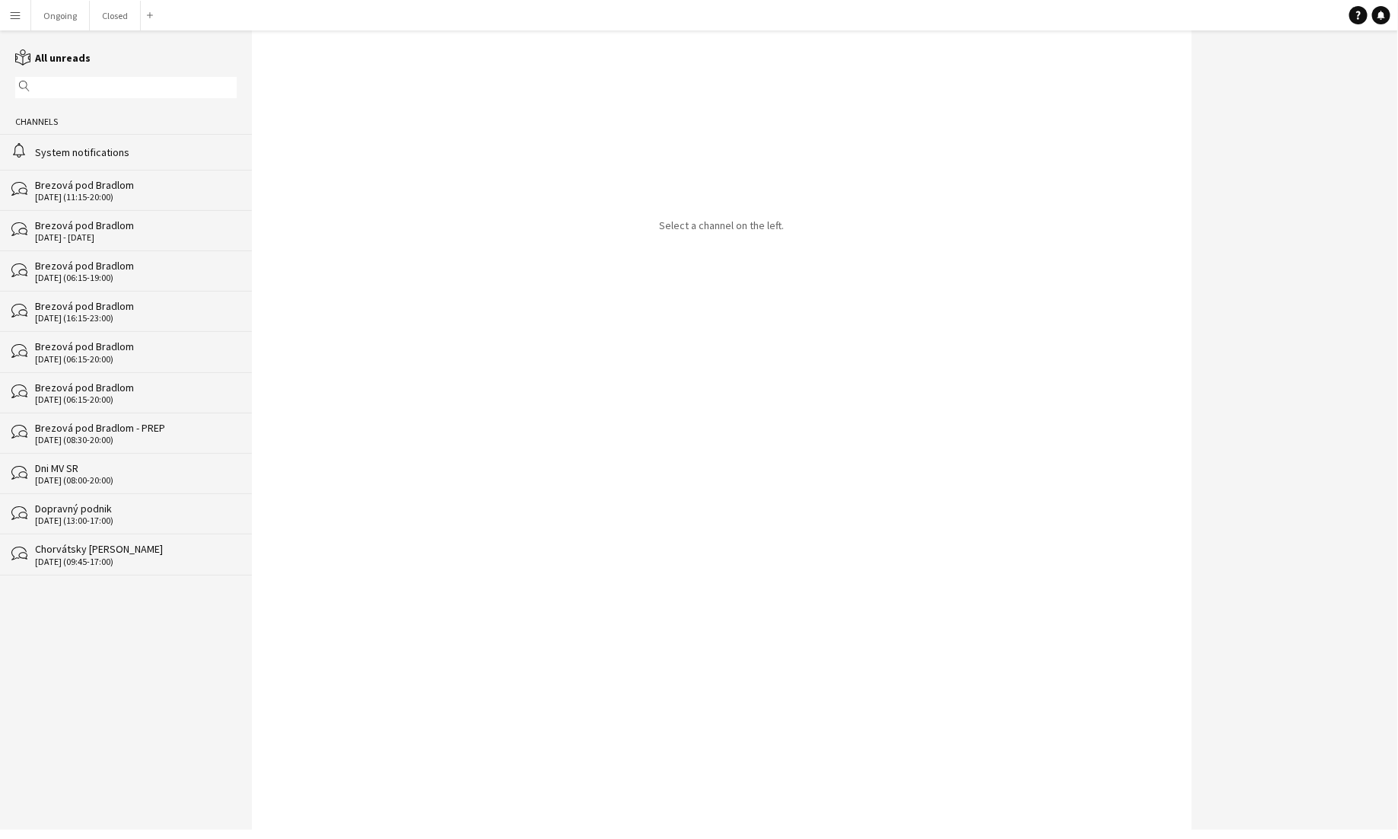
click at [146, 185] on div "Brezová pod Bradlom" at bounding box center [136, 185] width 202 height 14
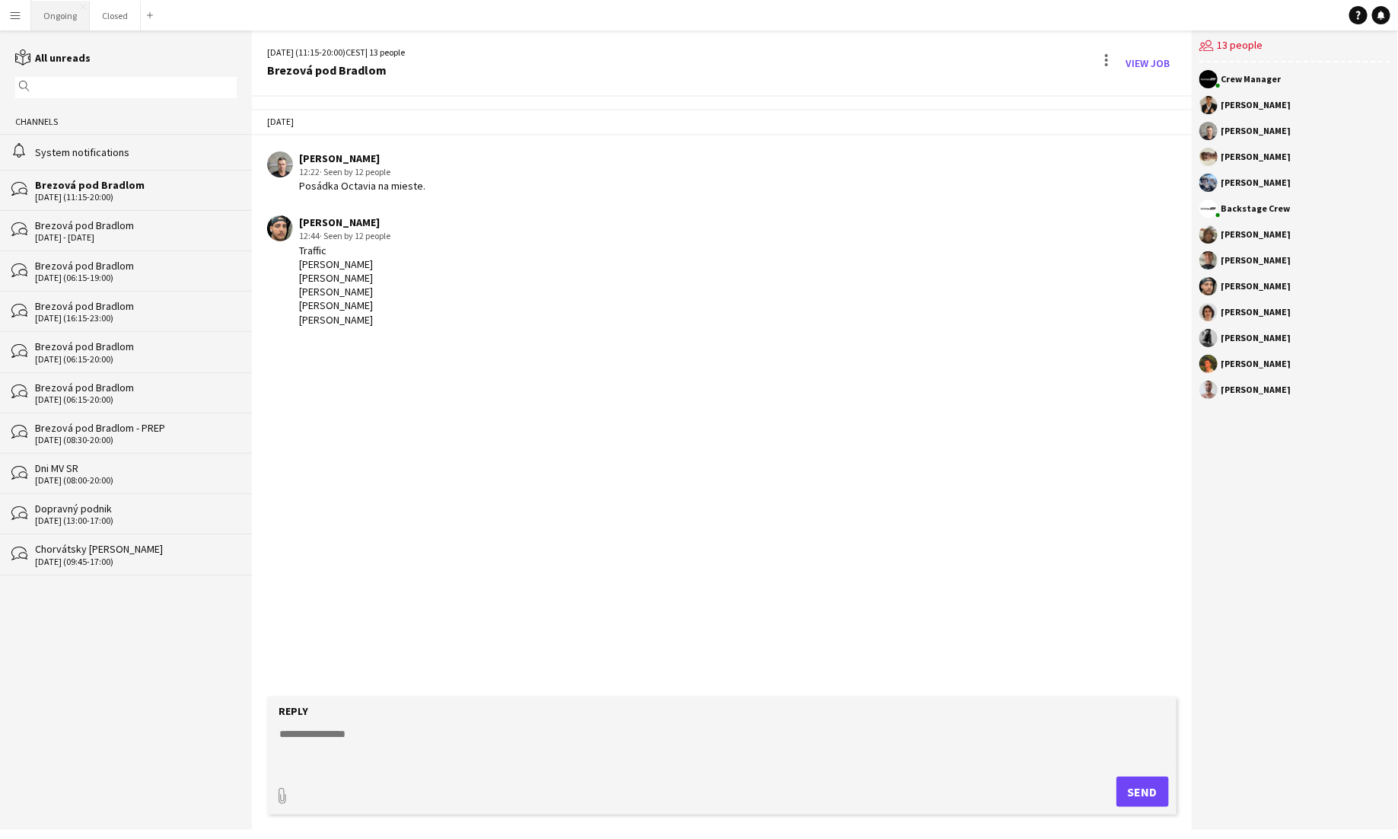
click at [56, 18] on button "Ongoing Close" at bounding box center [60, 16] width 59 height 30
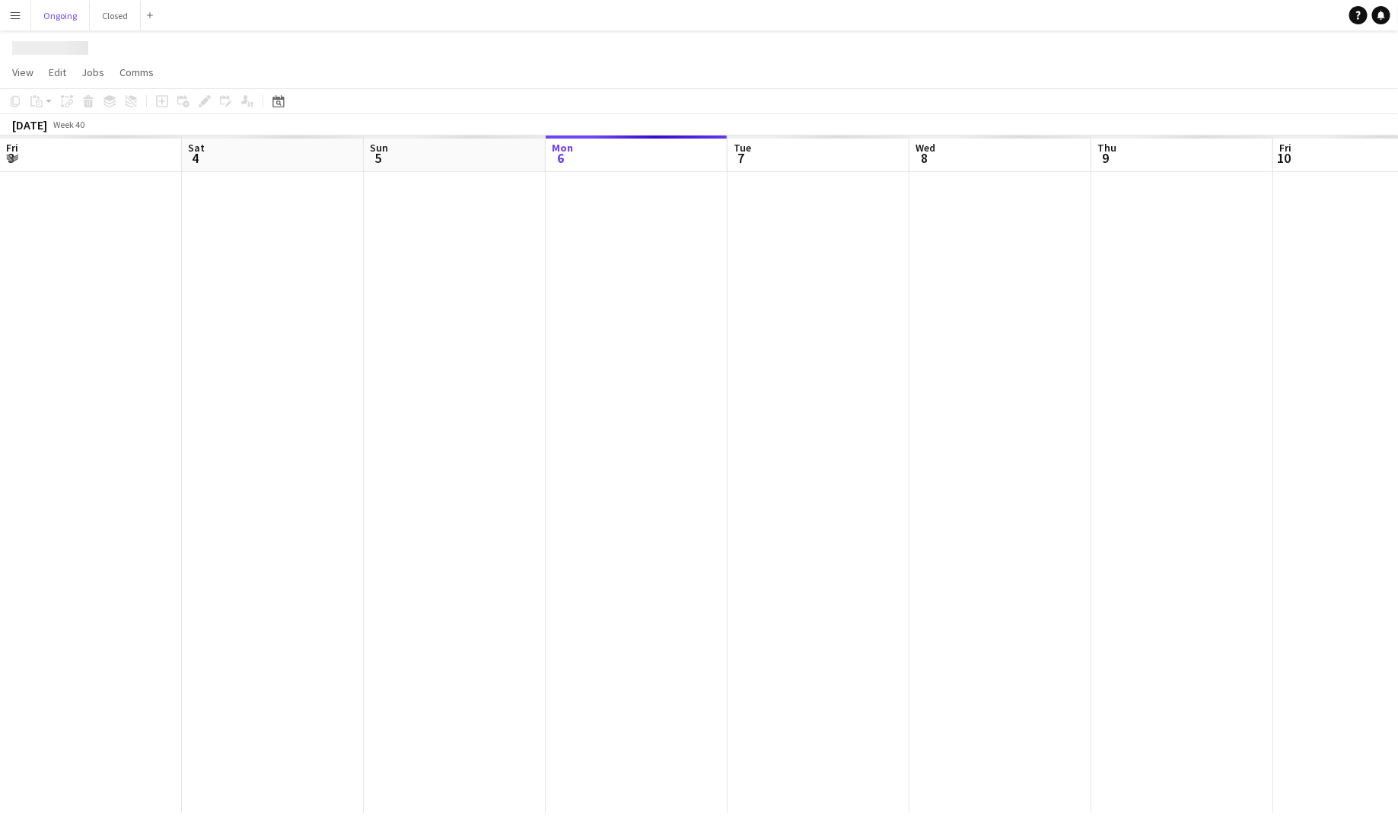
scroll to position [0, 364]
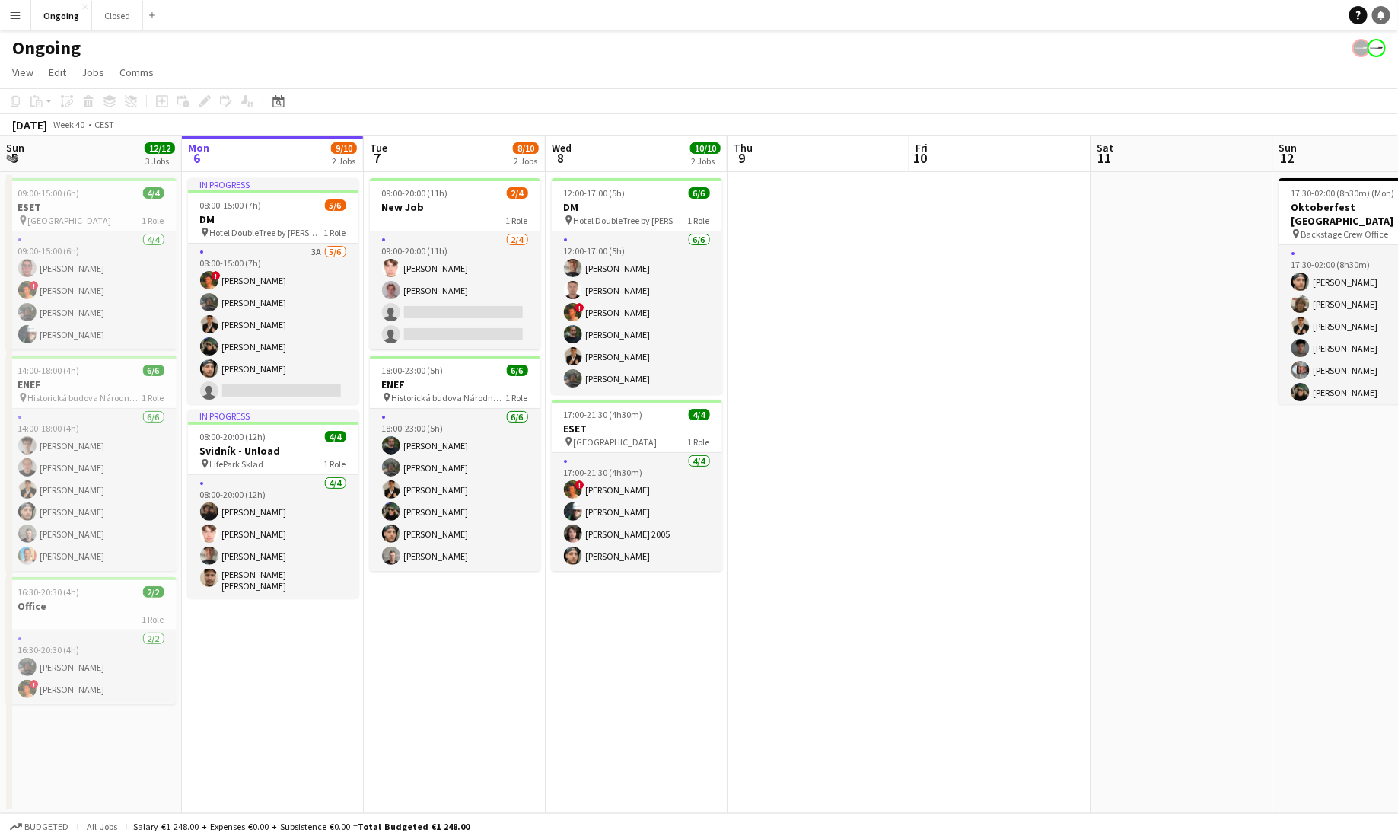
click at [874, 18] on icon "Notifications" at bounding box center [1381, 15] width 9 height 9
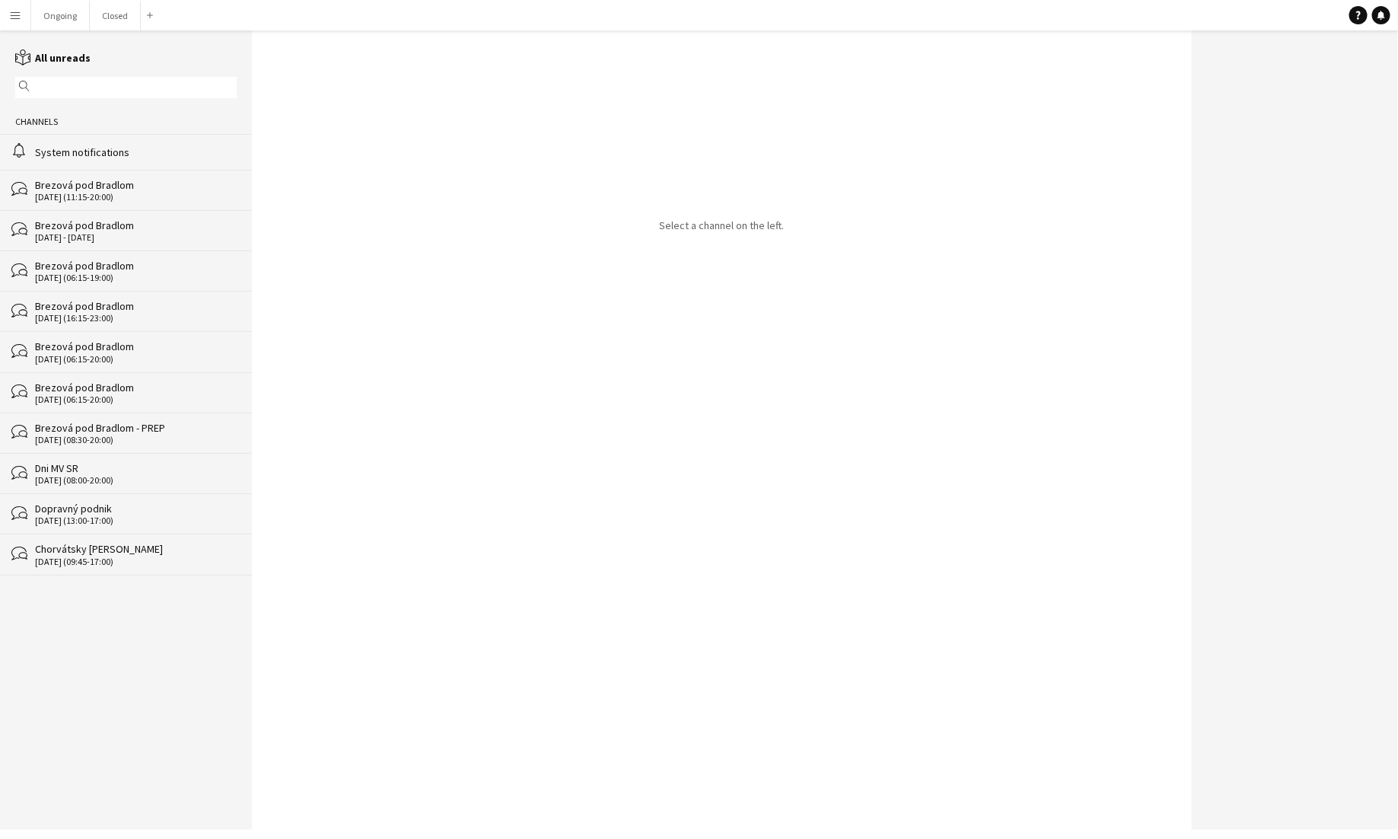
click at [92, 464] on div "Dni MV SR" at bounding box center [136, 468] width 202 height 14
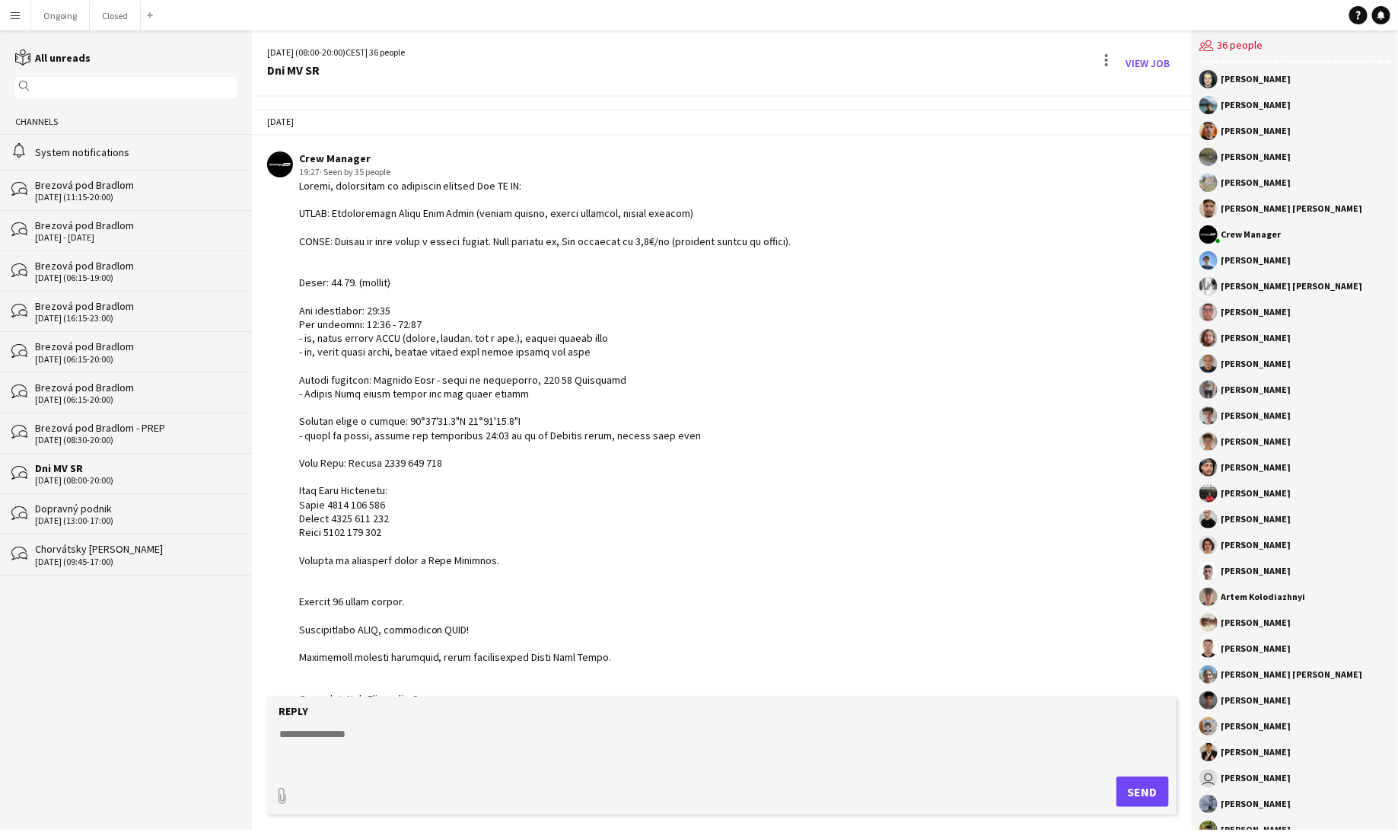
click at [88, 255] on div "bubbles Brezová pod Bradlom [DATE] (06:15-19:00)" at bounding box center [126, 270] width 252 height 40
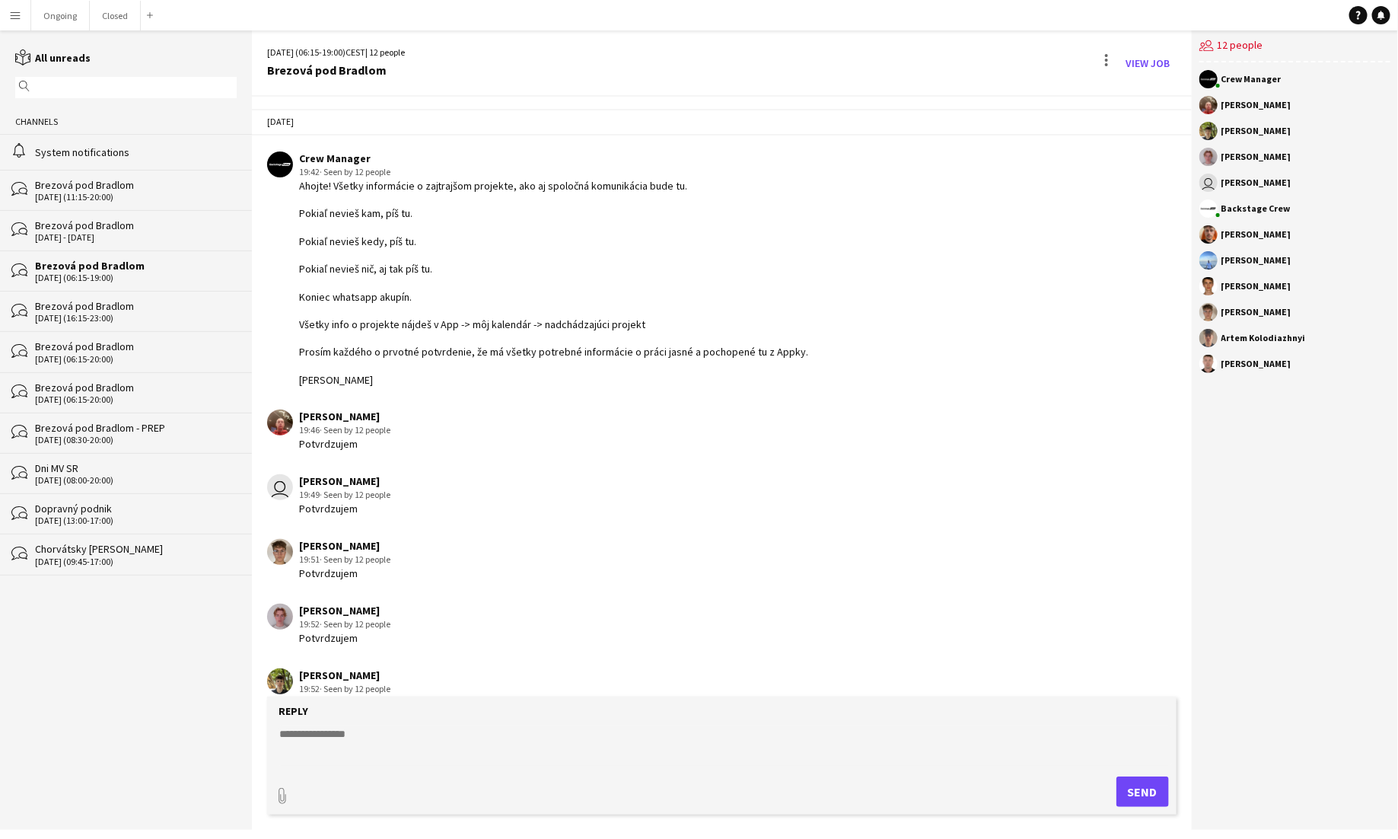
click at [73, 168] on div "alarm System notifications" at bounding box center [126, 151] width 252 height 35
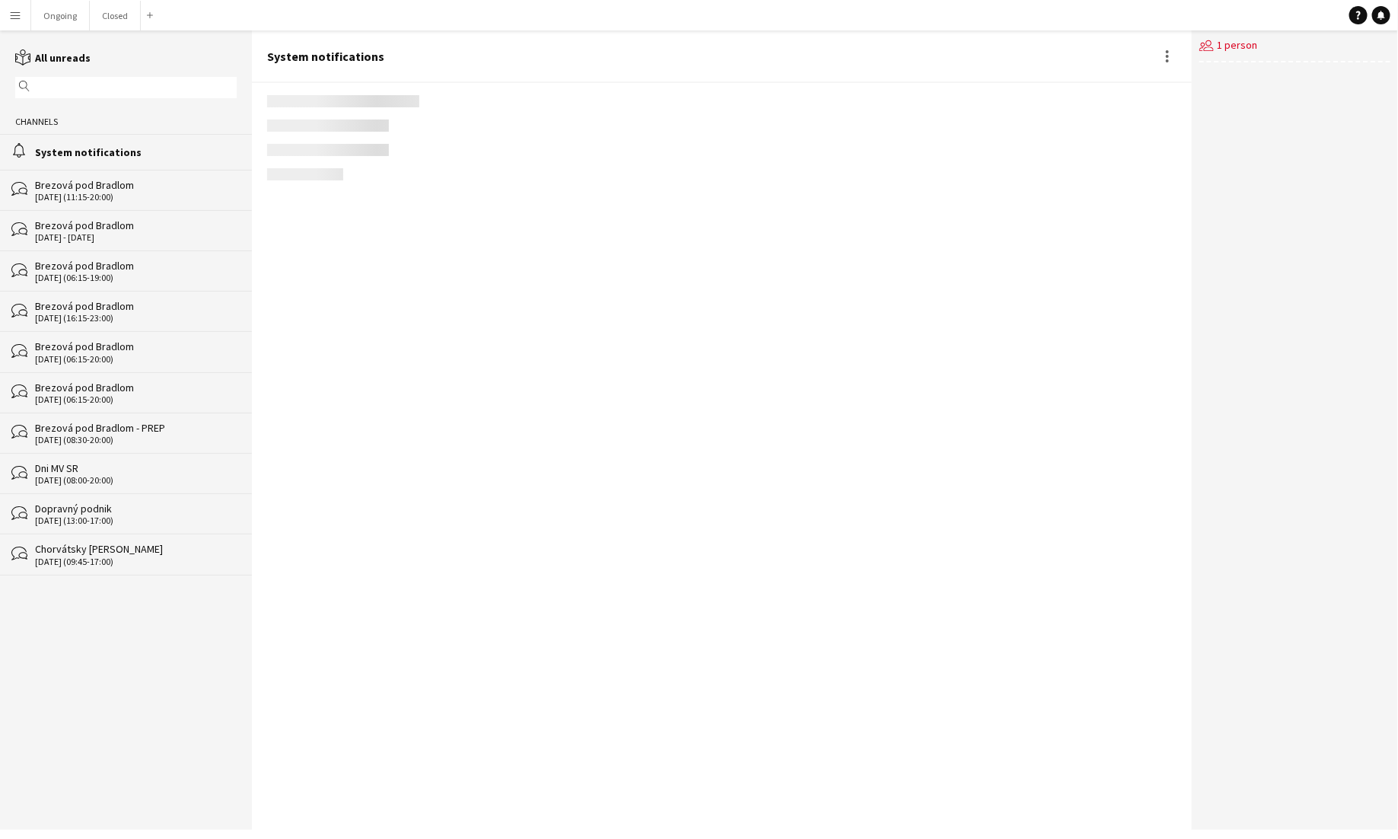
scroll to position [334, 0]
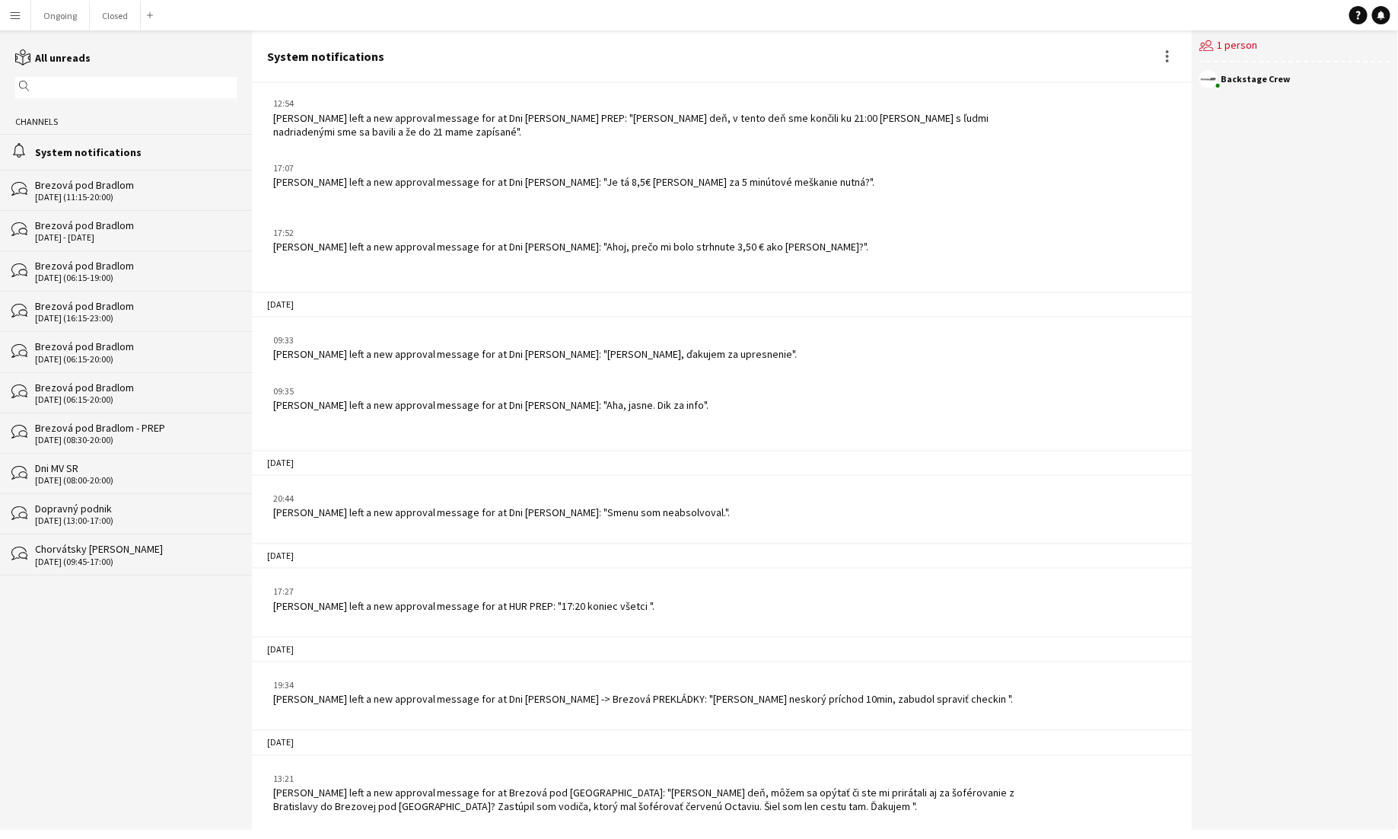
click at [77, 96] on div "magnifier" at bounding box center [125, 87] width 221 height 21
click at [69, 90] on input "text" at bounding box center [132, 88] width 199 height 14
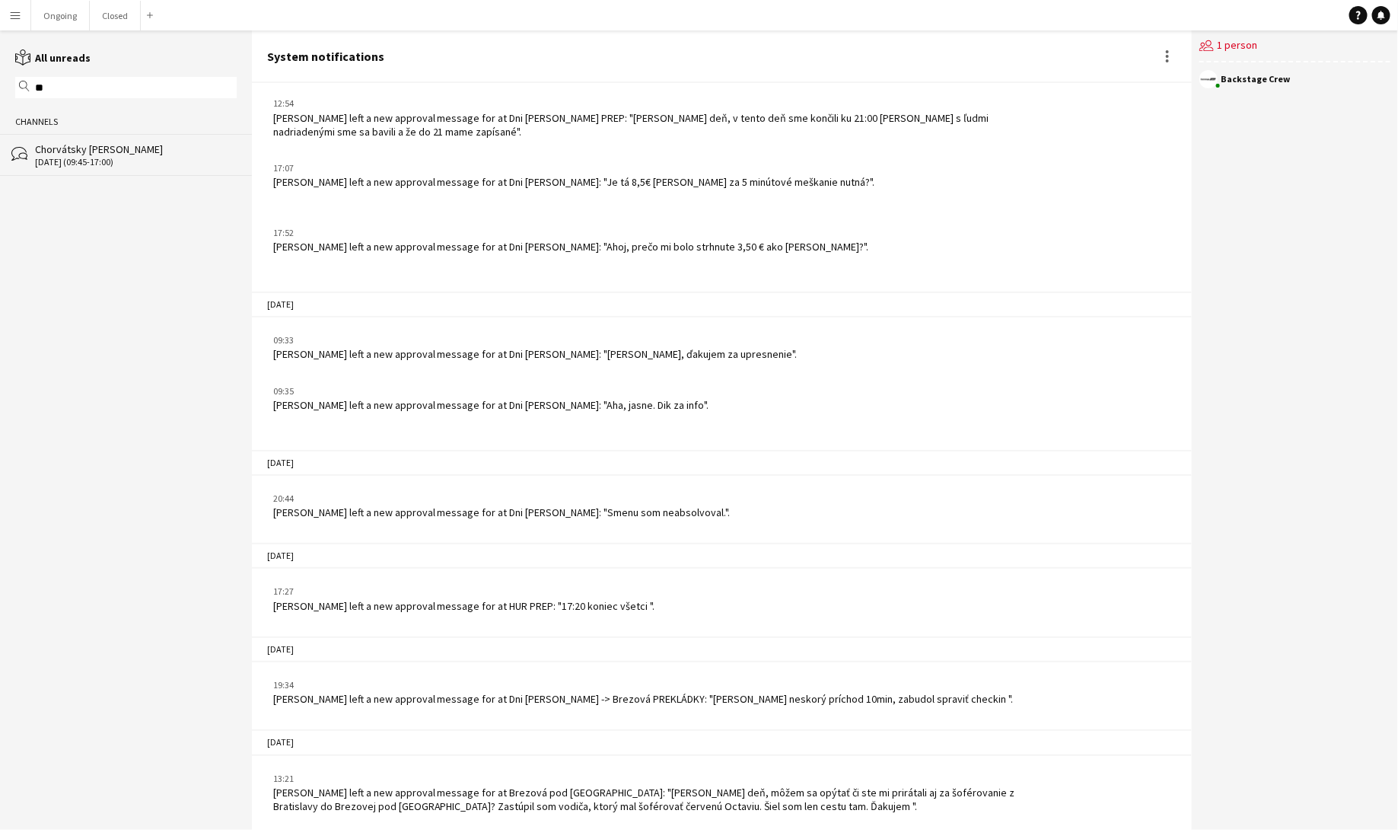
type input "*"
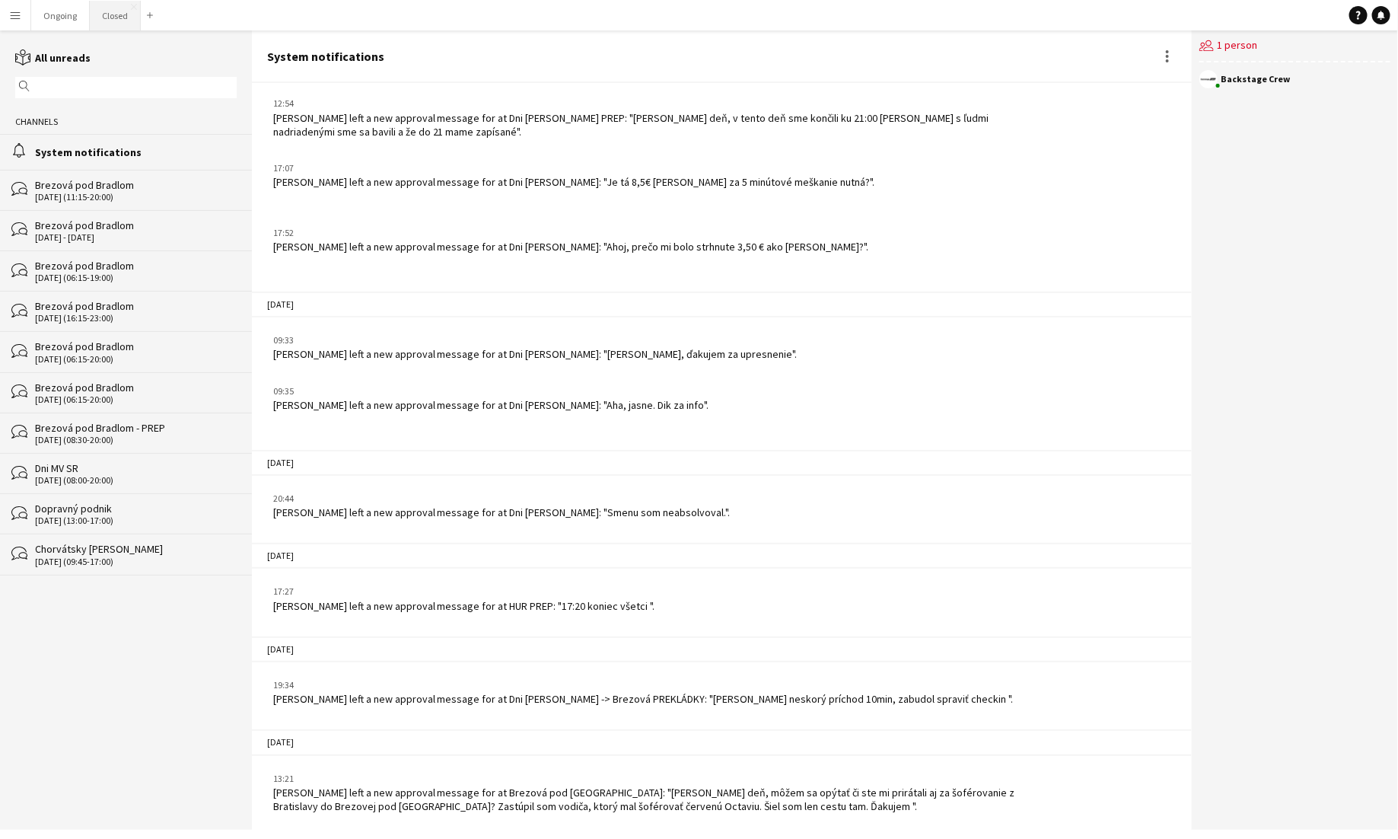
click at [96, 12] on button "Closed Close" at bounding box center [115, 16] width 51 height 30
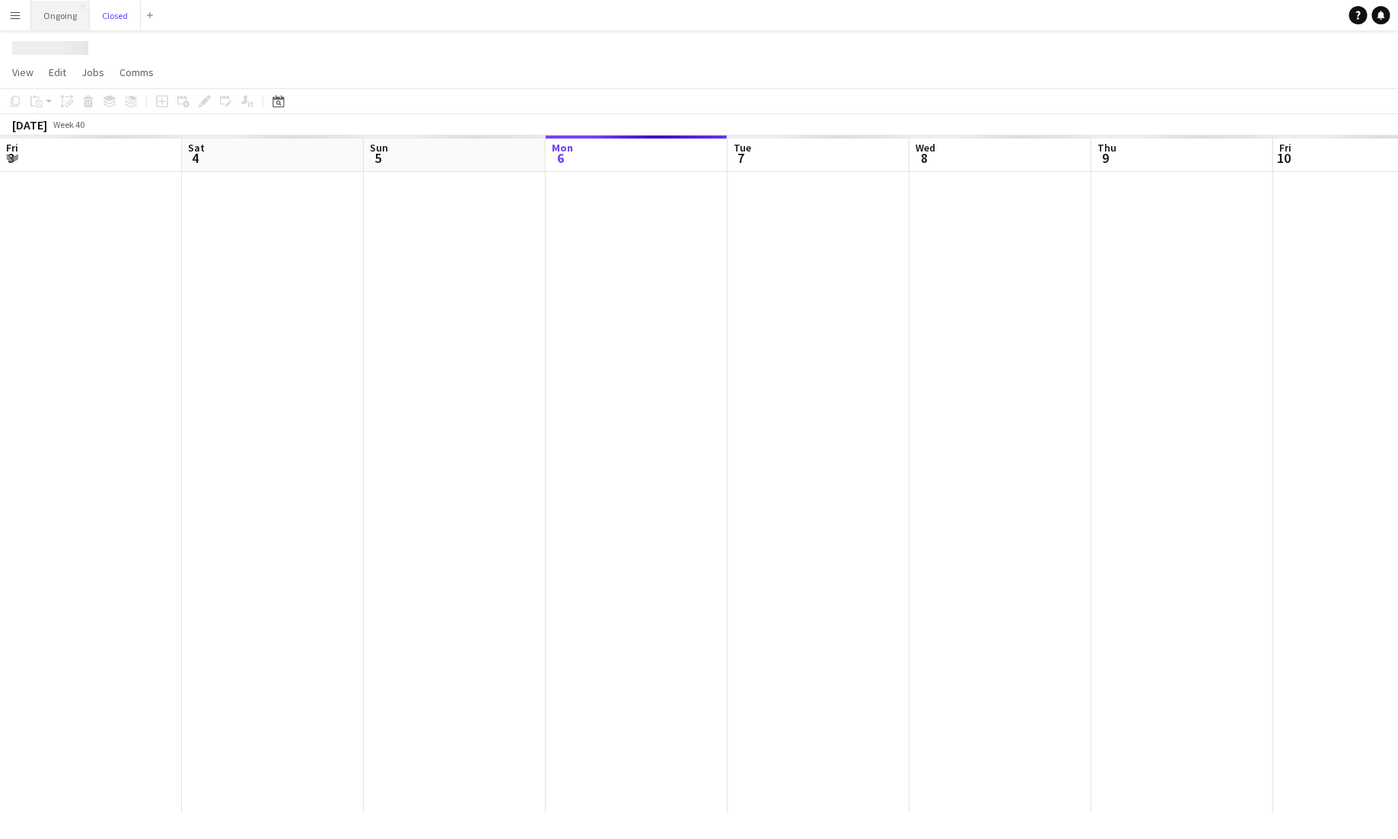
scroll to position [0, 364]
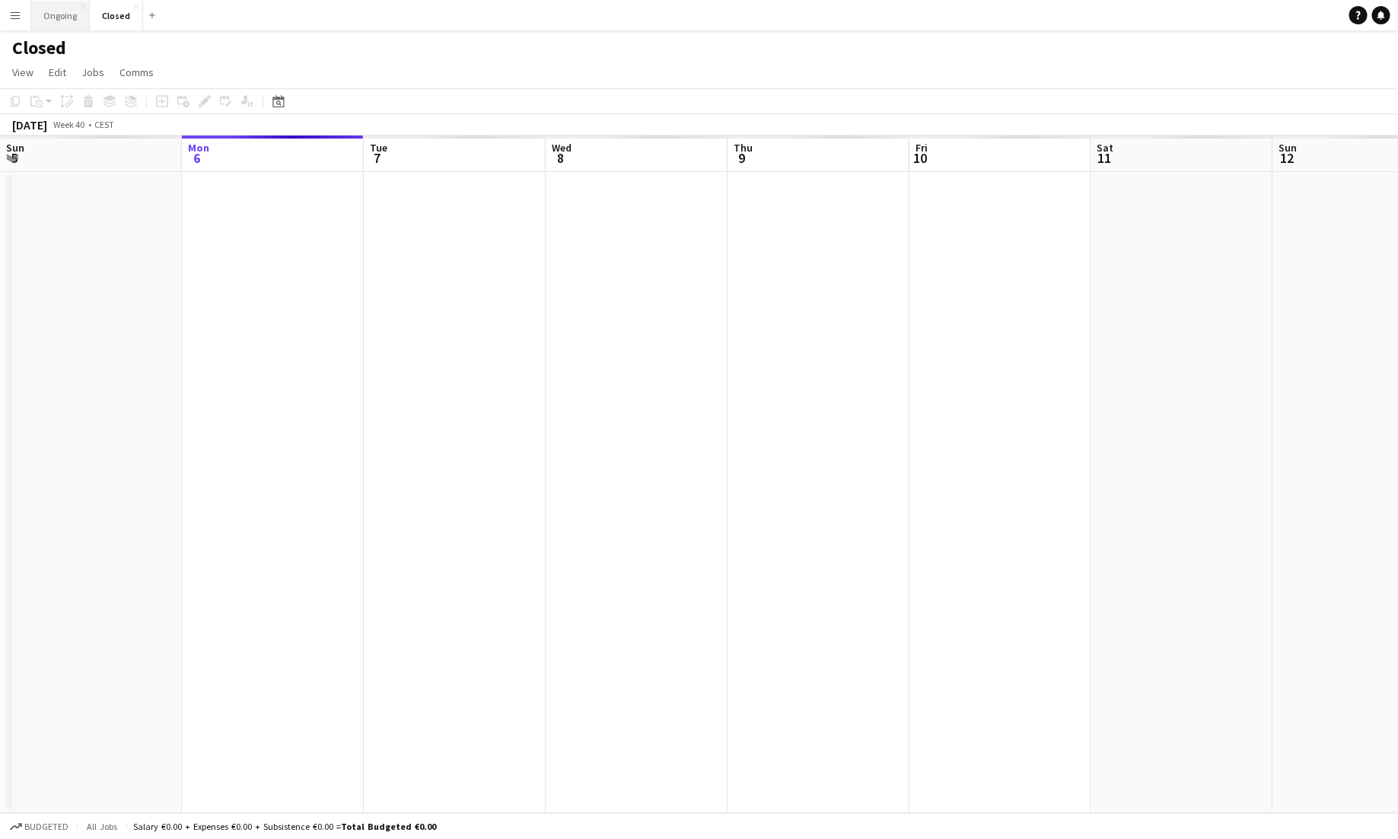
click at [61, 12] on button "Ongoing Close" at bounding box center [60, 16] width 59 height 30
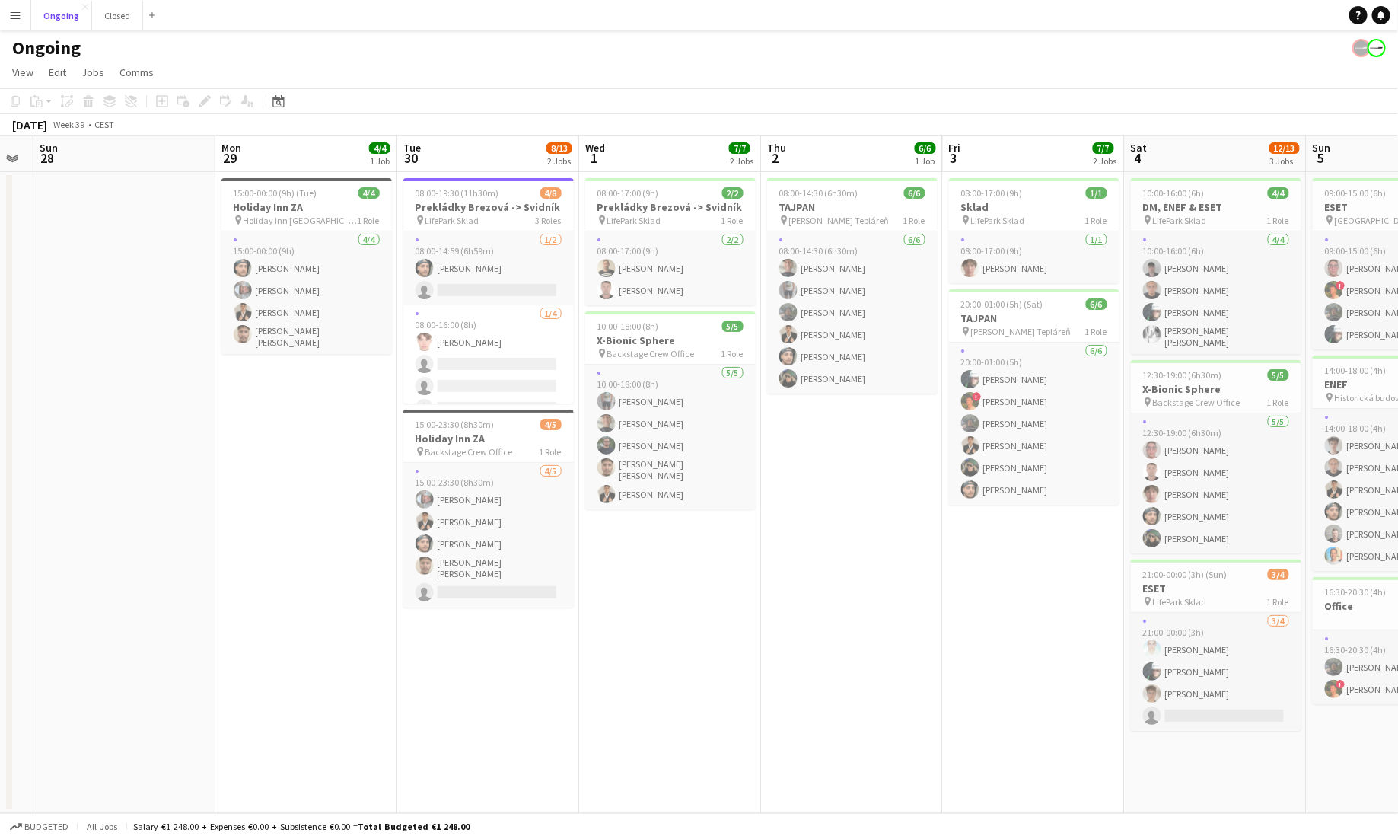
scroll to position [0, 517]
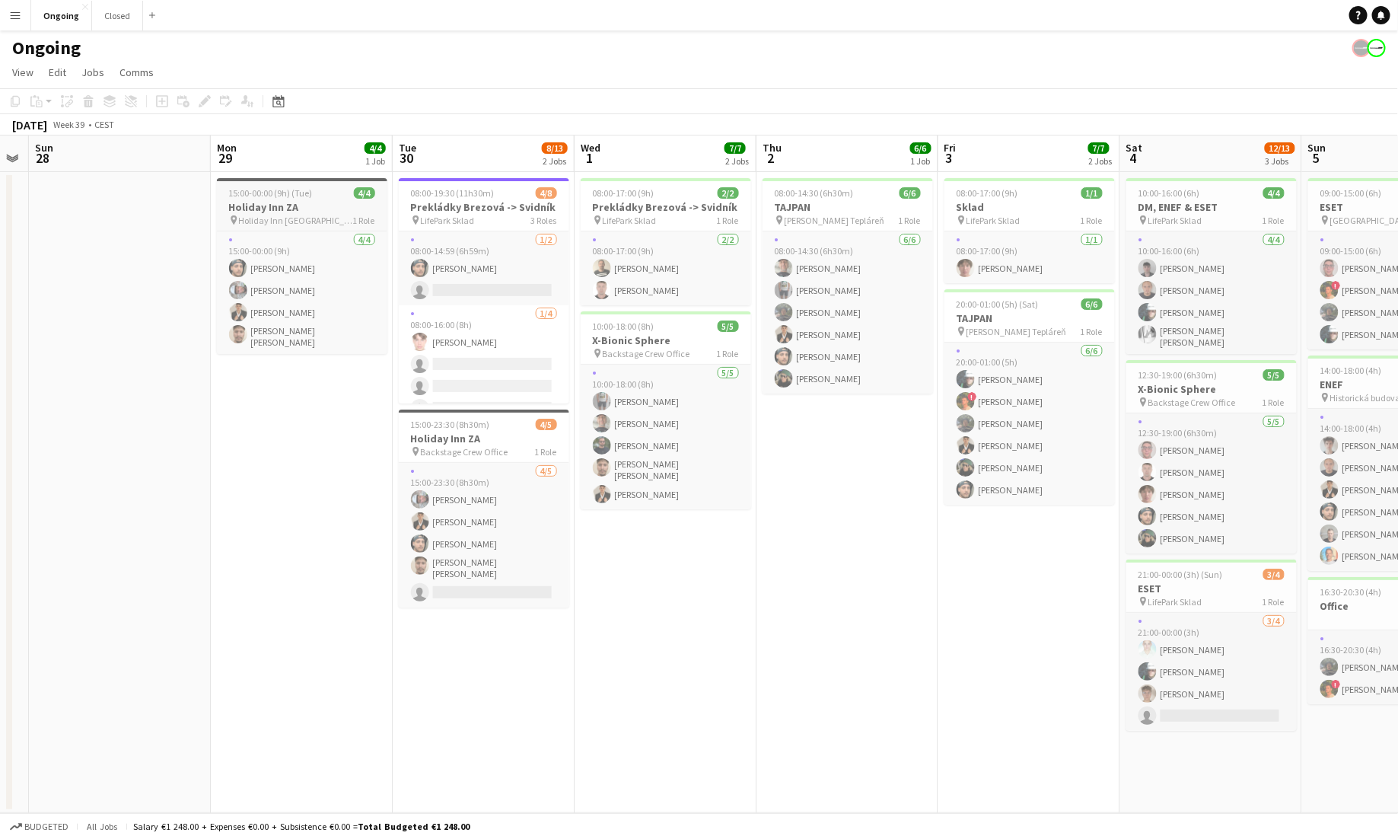
click at [294, 202] on h3 "Holiday Inn ZA" at bounding box center [302, 207] width 170 height 14
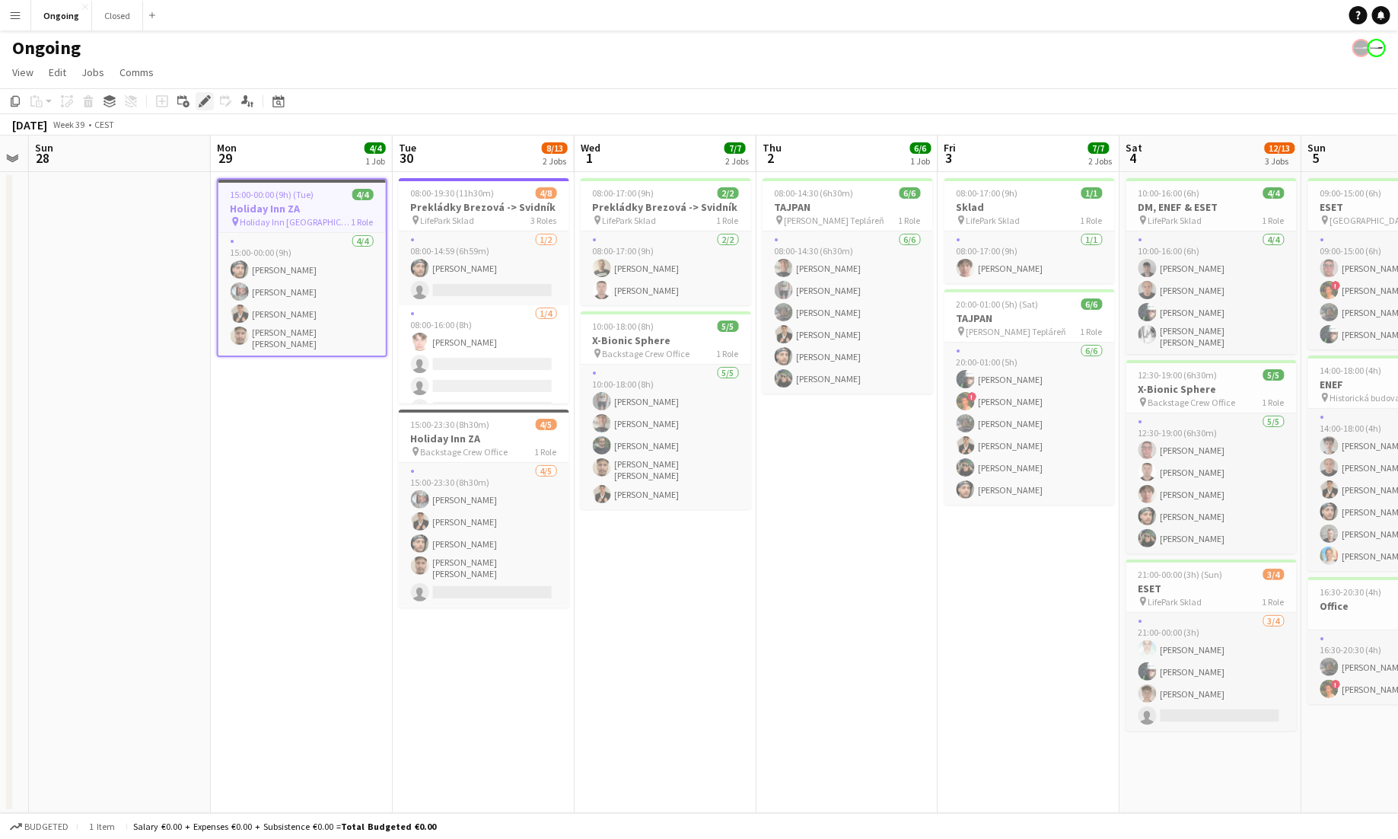
click at [205, 103] on icon "Edit" at bounding box center [205, 101] width 12 height 12
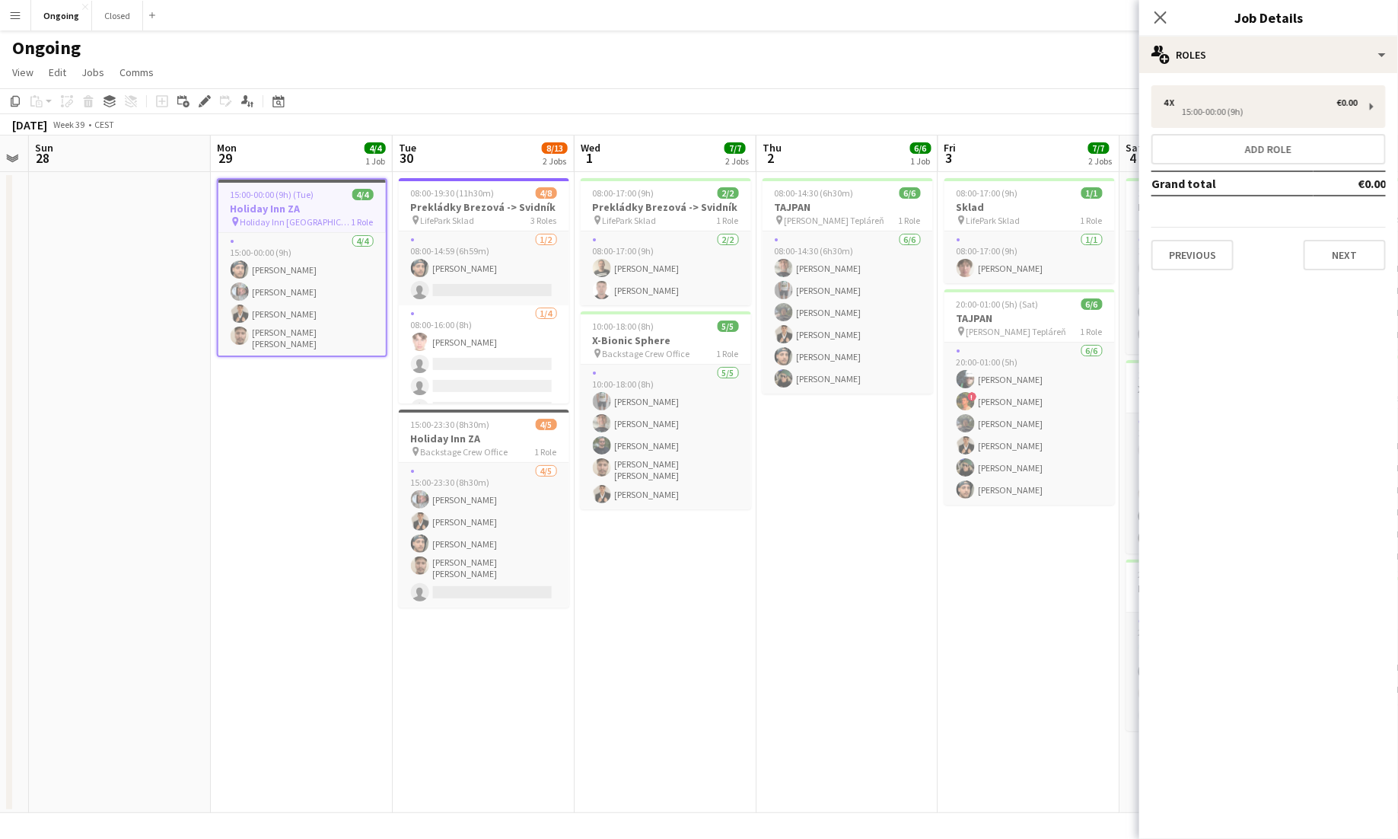
click at [19, 8] on button "Menu" at bounding box center [15, 15] width 30 height 30
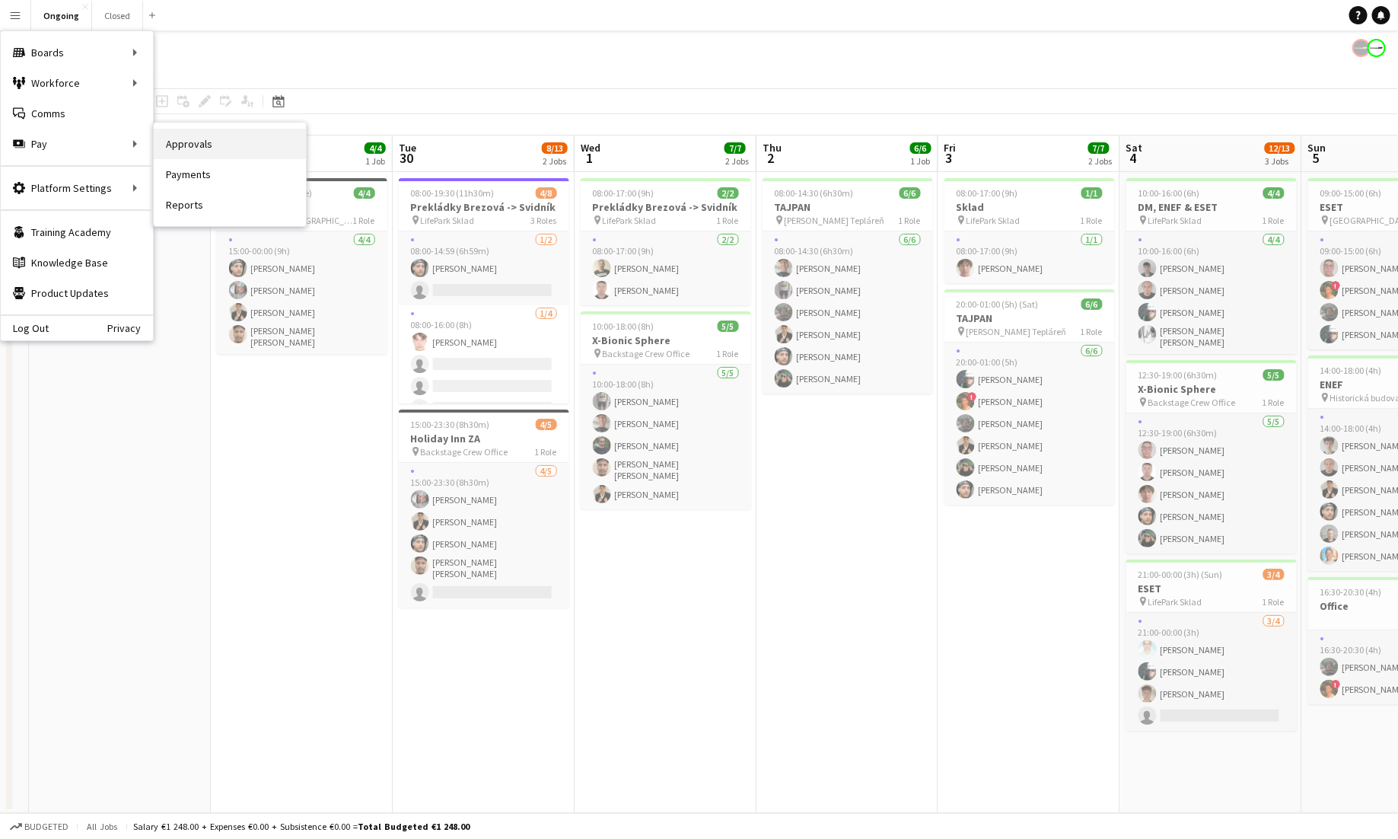
click at [185, 139] on link "Approvals" at bounding box center [230, 144] width 152 height 30
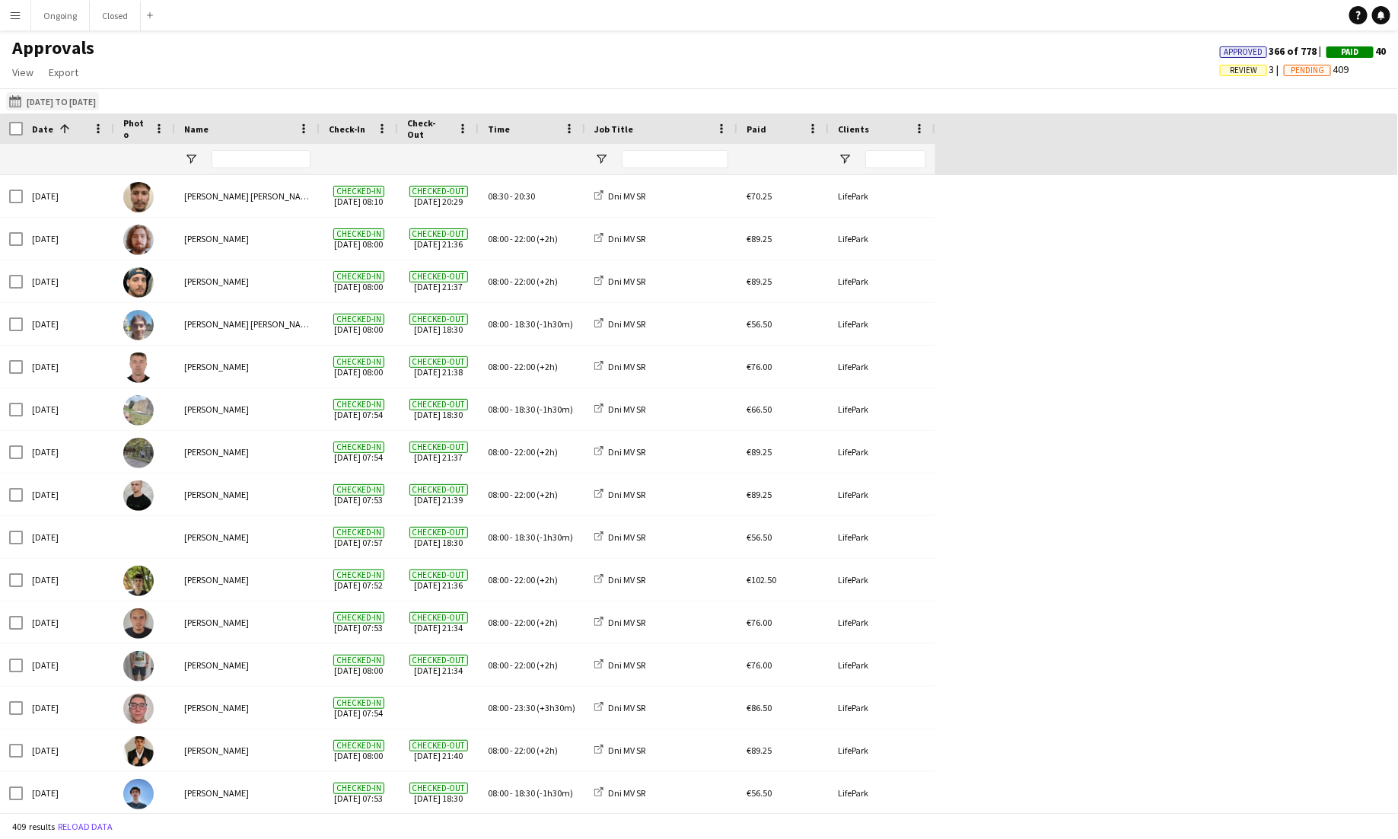
click at [85, 99] on button "[DATE] to [DATE] [DATE] to [DATE]" at bounding box center [52, 101] width 93 height 18
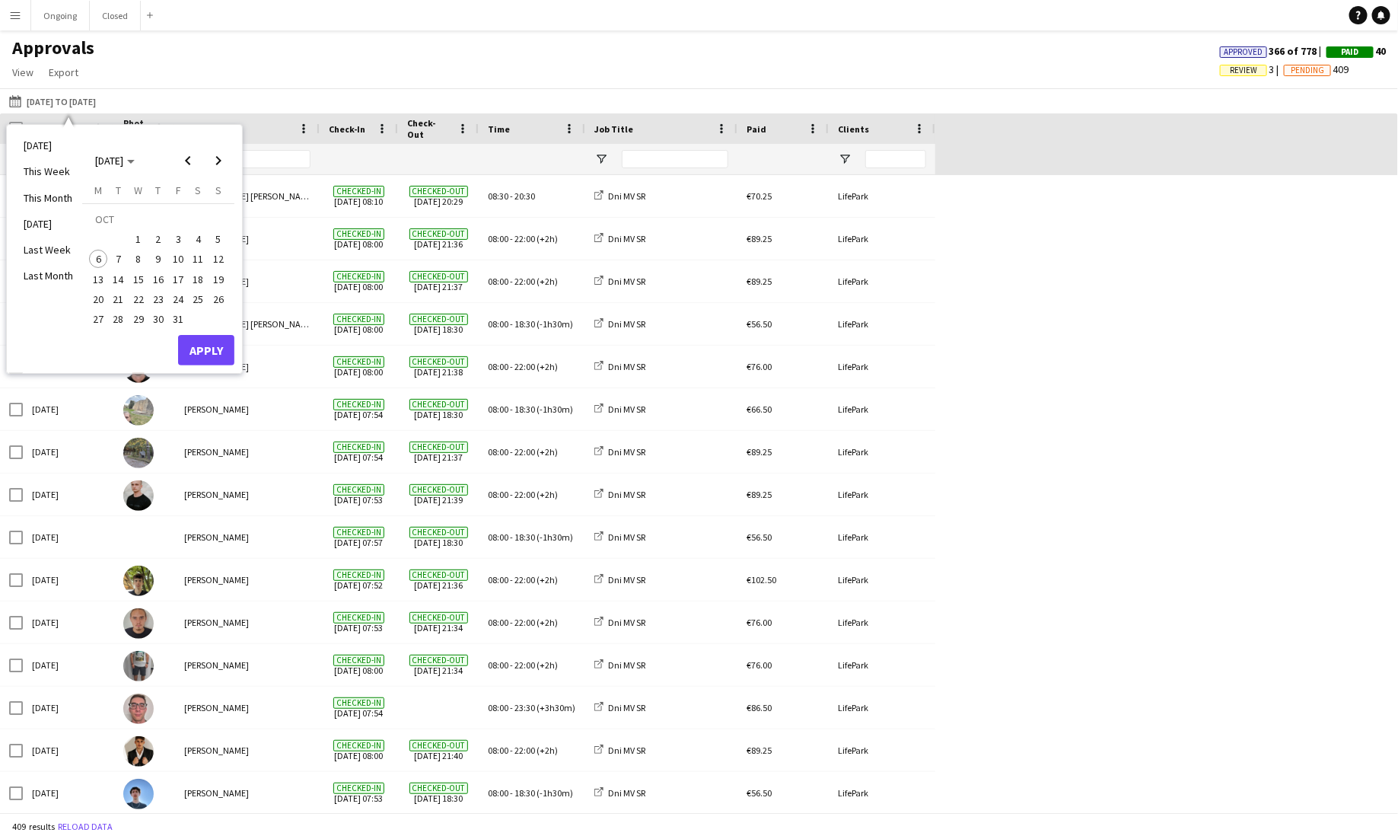
click at [139, 316] on span "29" at bounding box center [138, 319] width 18 height 18
click at [188, 165] on span "Previous month" at bounding box center [188, 160] width 30 height 30
click at [97, 317] on span "29" at bounding box center [98, 319] width 18 height 18
click at [202, 348] on button "Apply" at bounding box center [206, 350] width 56 height 30
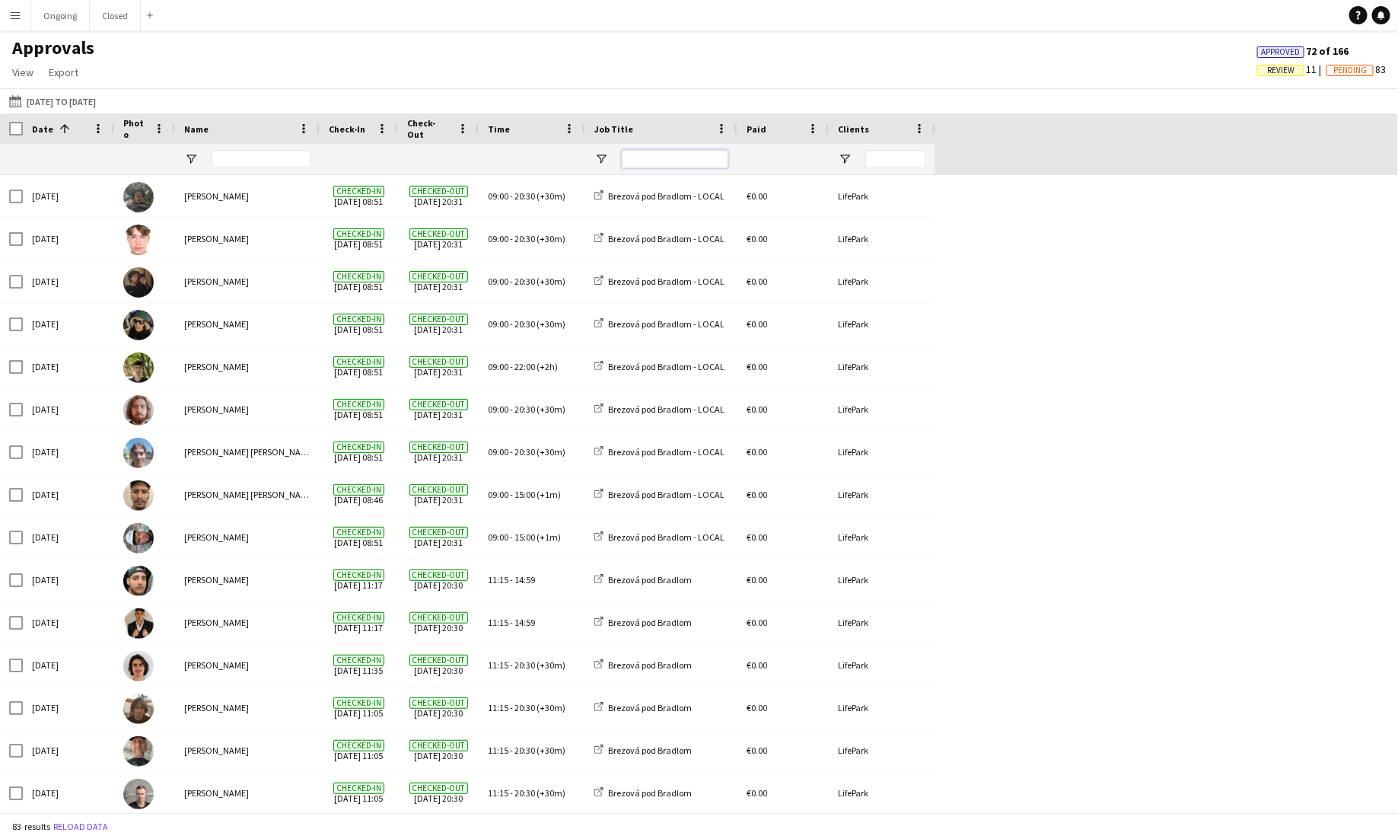
click at [674, 155] on input "Job Title Filter Input" at bounding box center [675, 159] width 107 height 18
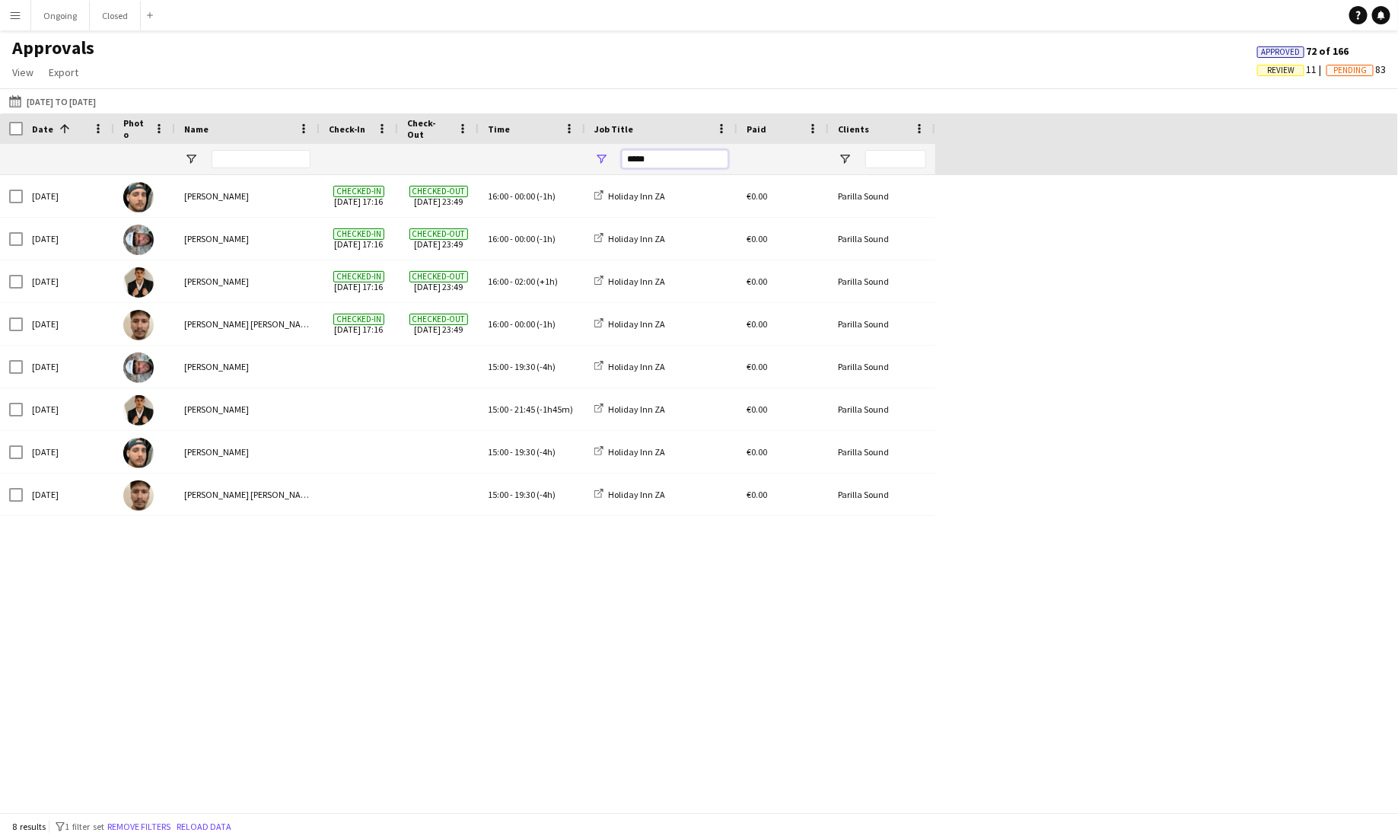
type input "*****"
click at [138, 642] on div "[DATE] [PERSON_NAME] Checked-in [DATE] 17:16 Checked-out [DATE] 23:49 16:00 - 0…" at bounding box center [699, 493] width 1398 height 637
click at [99, 94] on button "[DATE] to [DATE] [DATE] to [DATE]" at bounding box center [52, 101] width 93 height 18
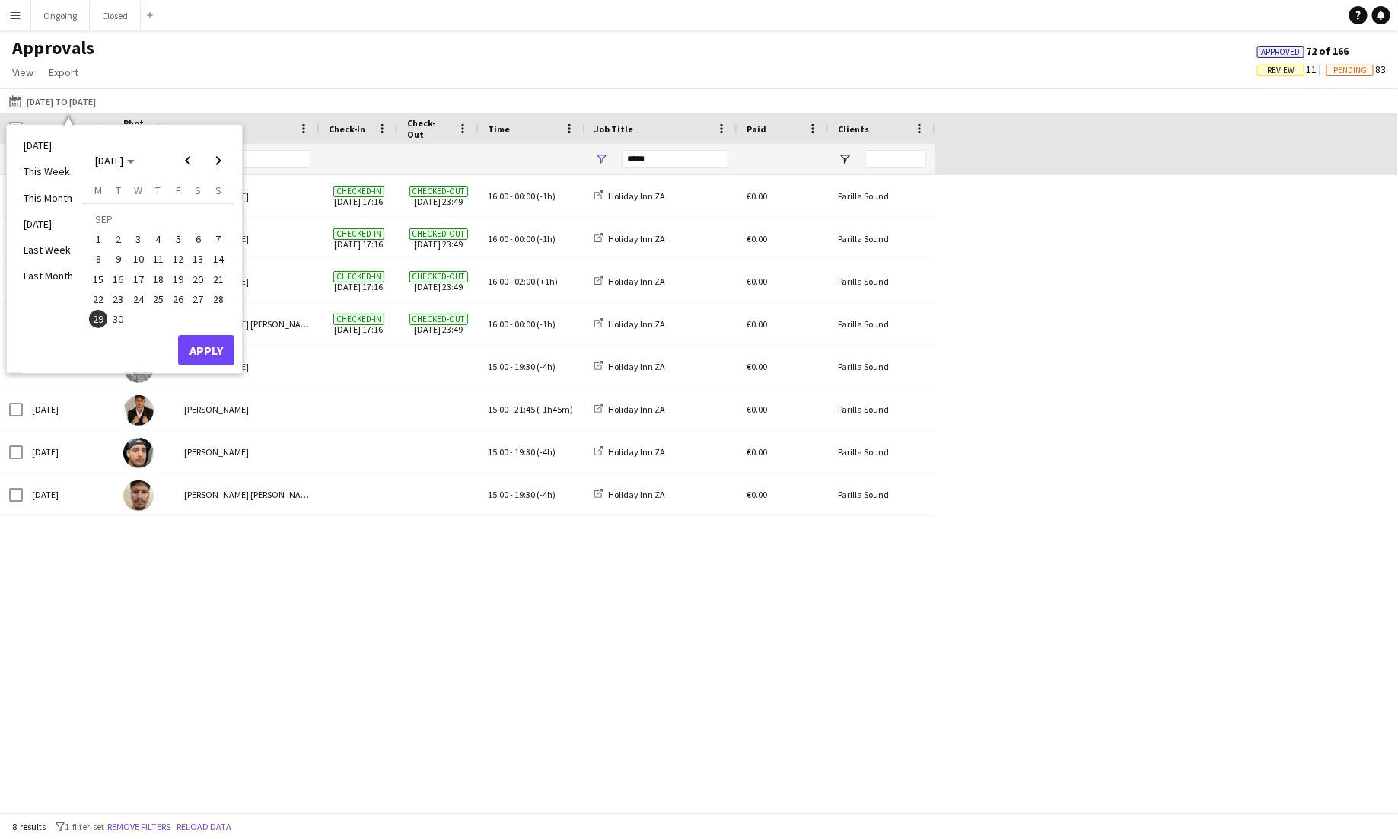
click at [100, 311] on span "29" at bounding box center [98, 319] width 18 height 18
click at [194, 349] on button "Apply" at bounding box center [206, 350] width 56 height 30
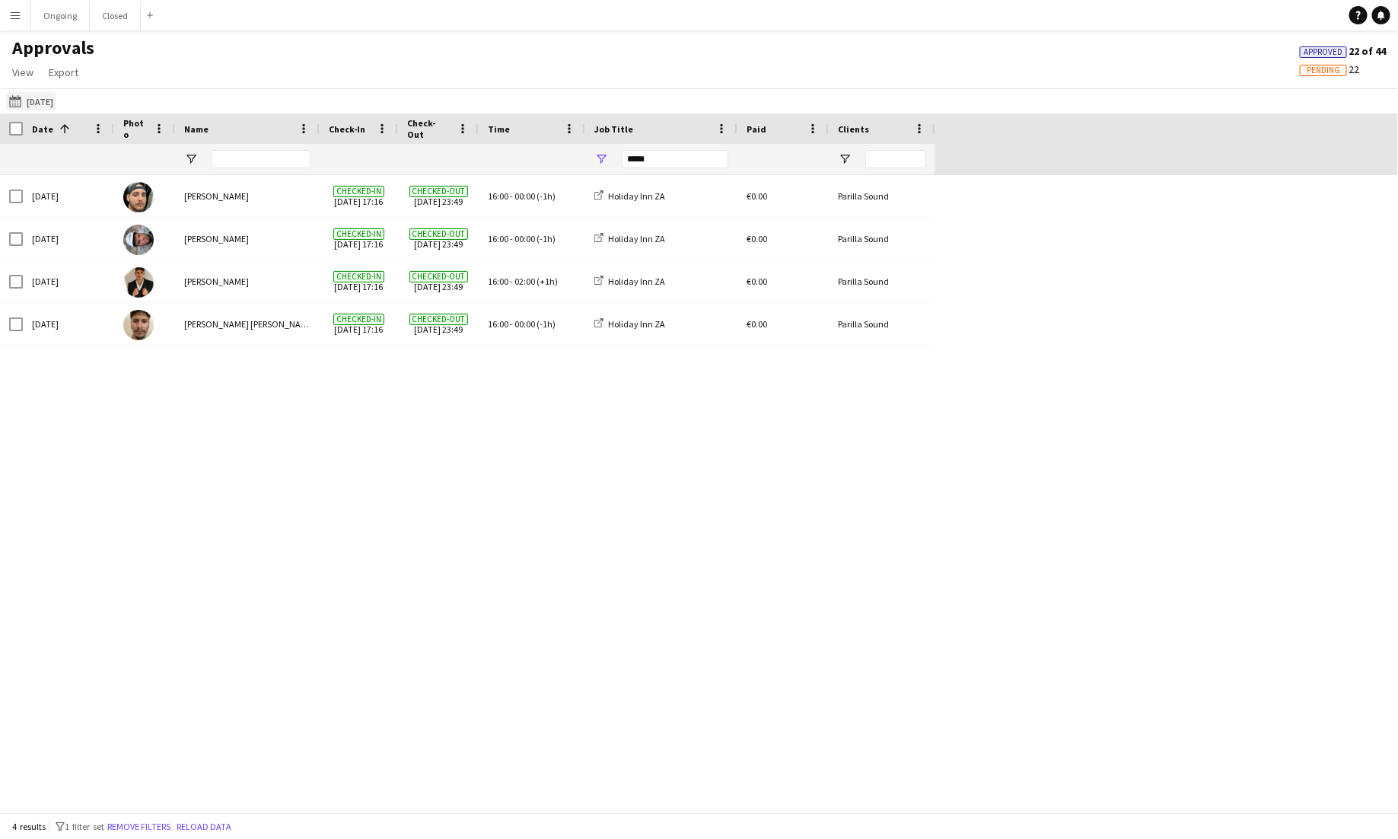
click at [41, 94] on button "[DATE] to [DATE] [DATE]" at bounding box center [31, 101] width 50 height 18
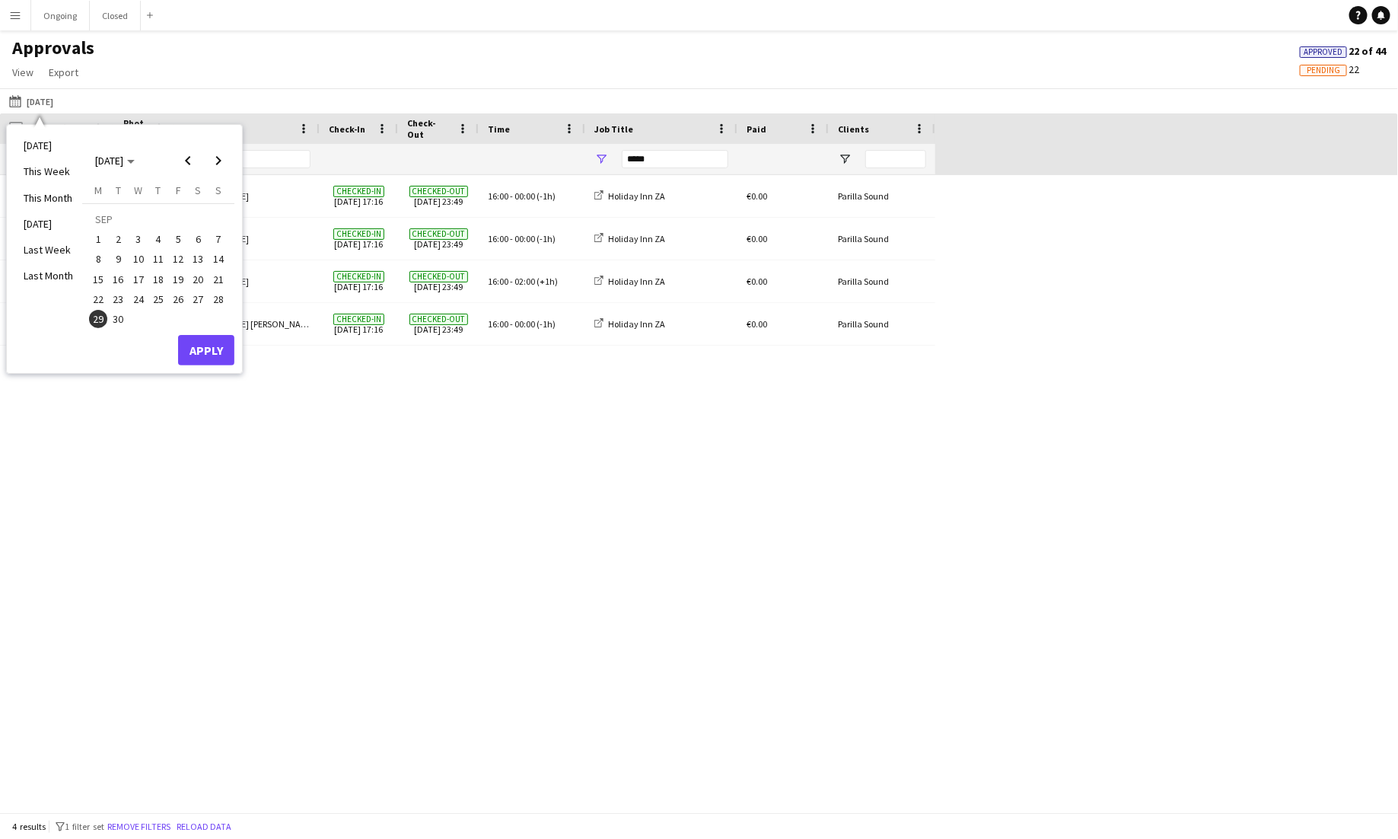
click at [115, 316] on span "30" at bounding box center [119, 319] width 18 height 18
click at [212, 348] on button "Apply" at bounding box center [206, 350] width 56 height 30
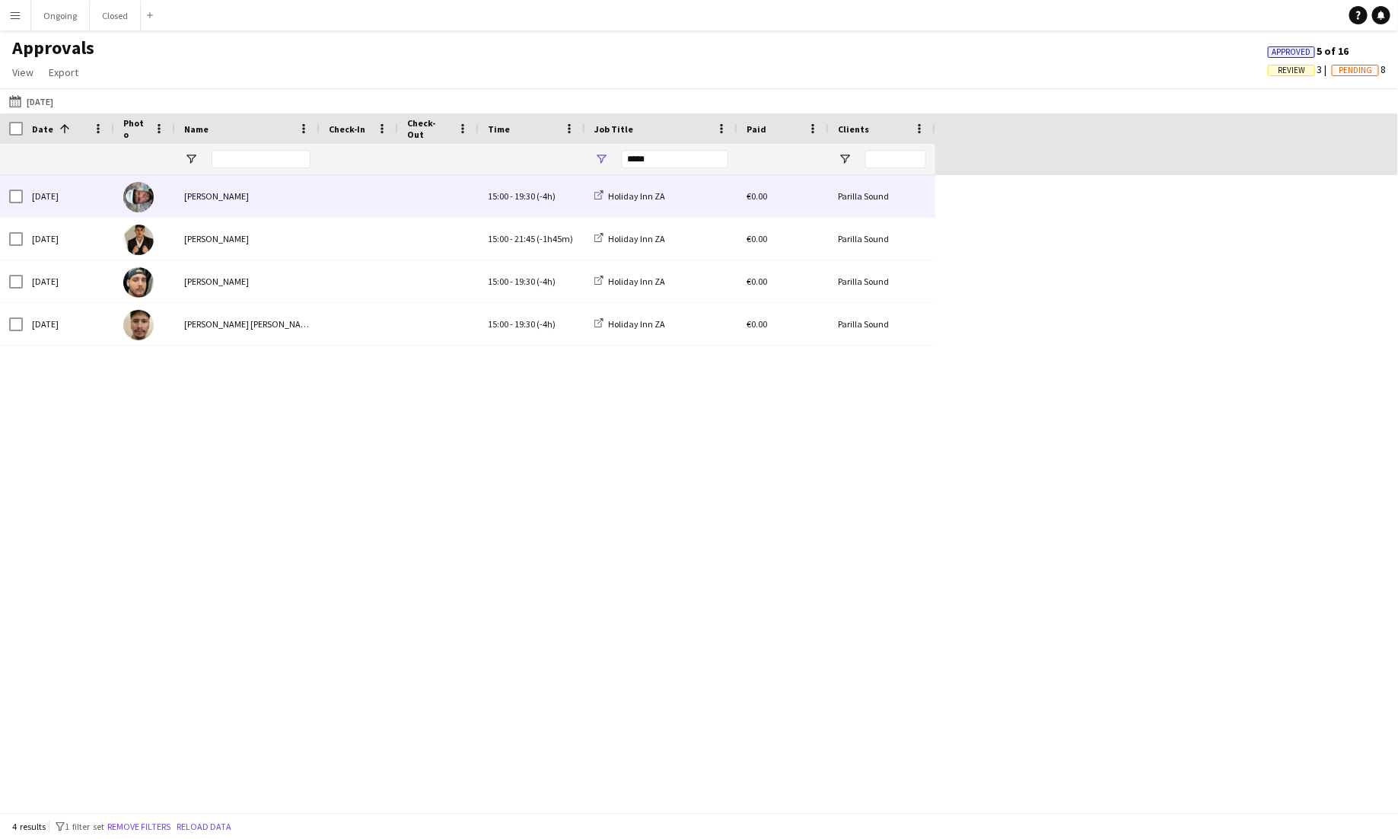
click at [502, 188] on div "15:00 - 19:30 (-4h)" at bounding box center [532, 196] width 107 height 42
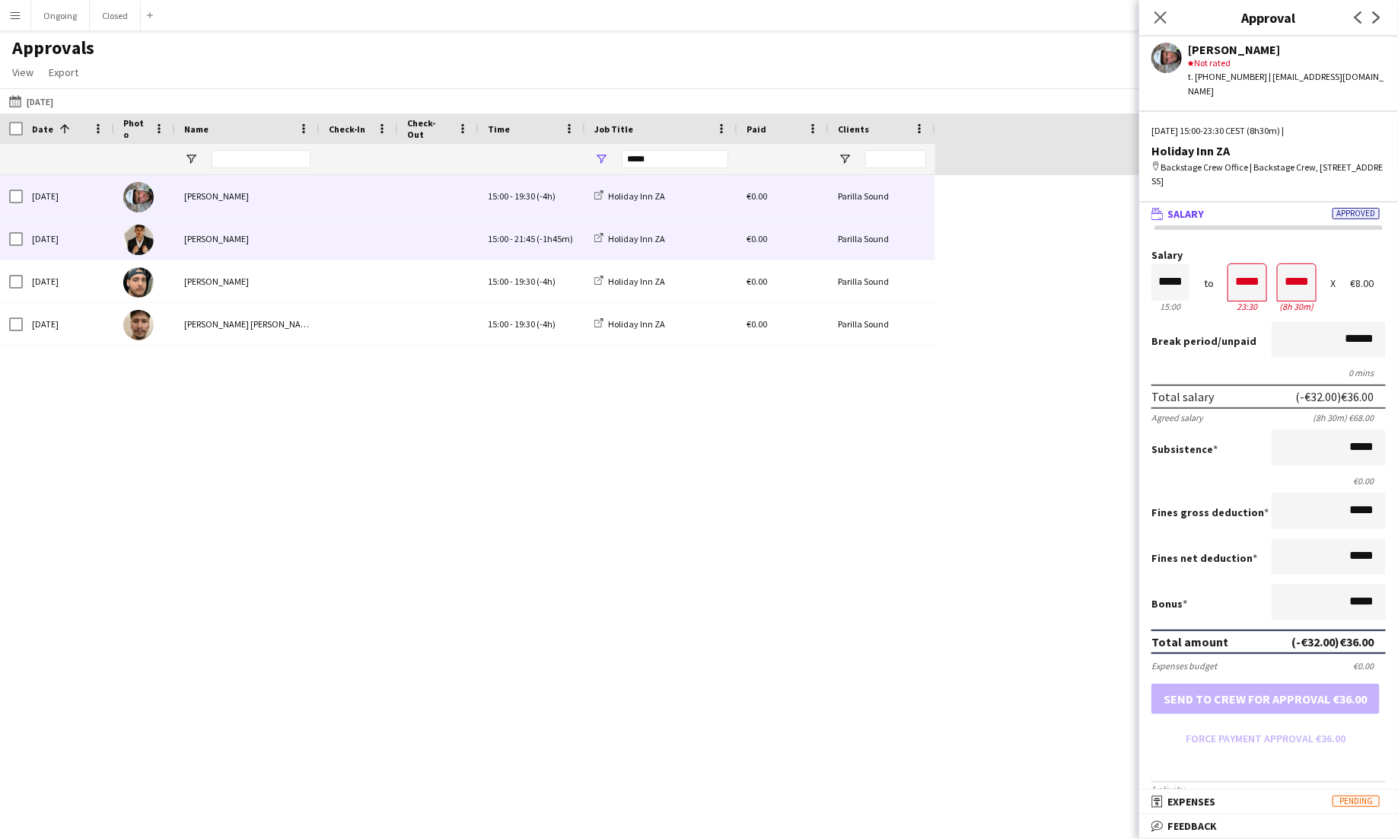
click at [454, 250] on span at bounding box center [438, 239] width 62 height 42
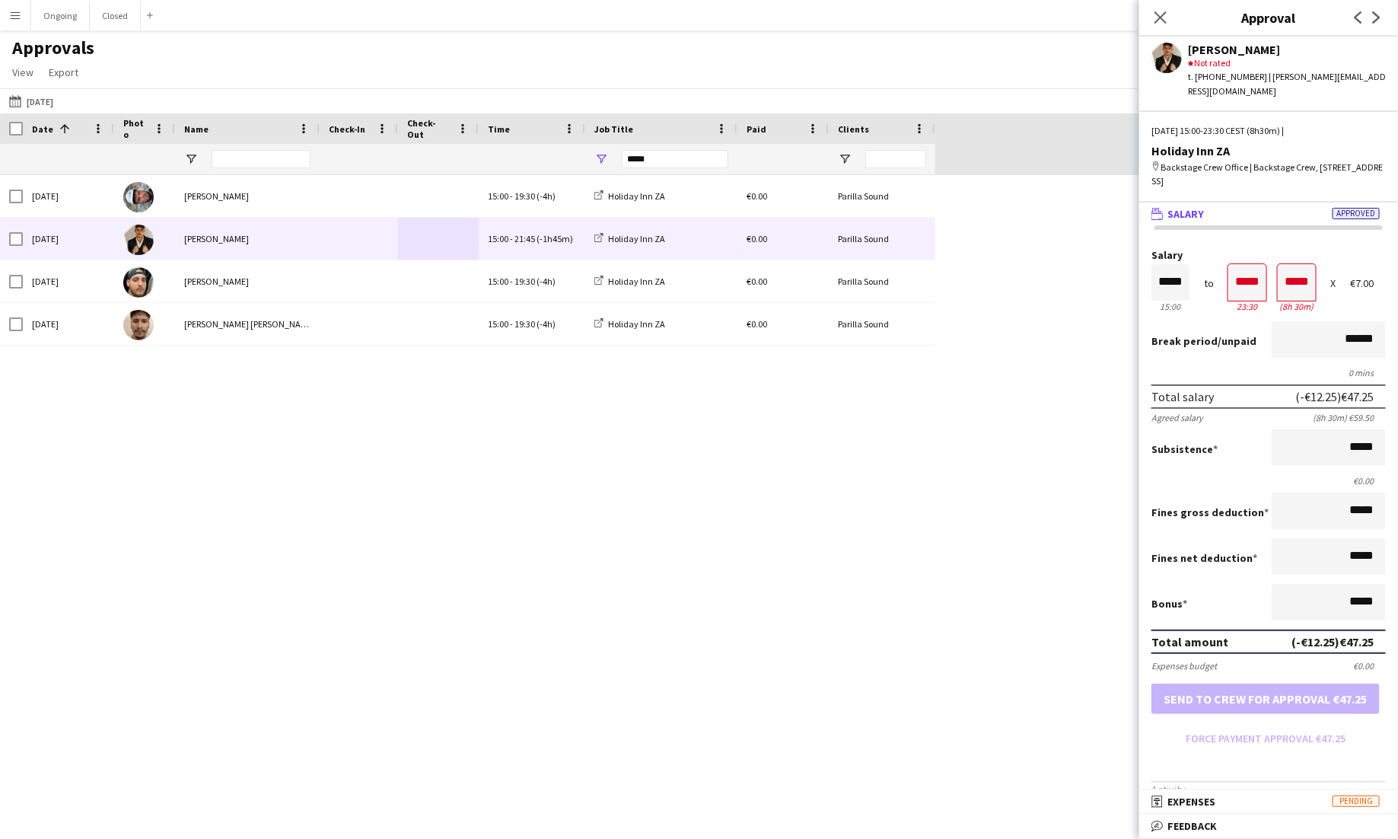
click at [18, 16] on app-icon "Menu" at bounding box center [15, 15] width 12 height 12
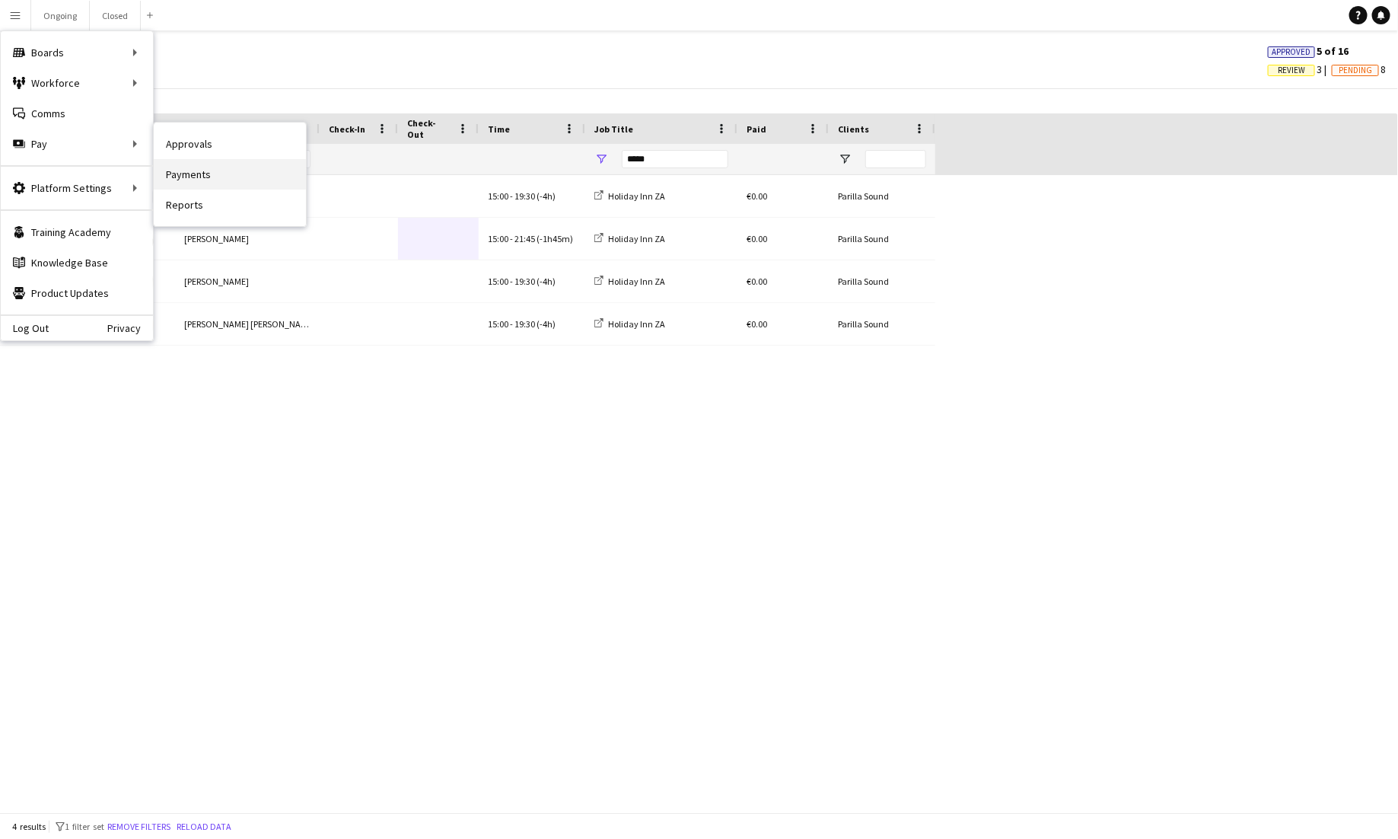
click at [198, 173] on link "Payments" at bounding box center [230, 174] width 152 height 30
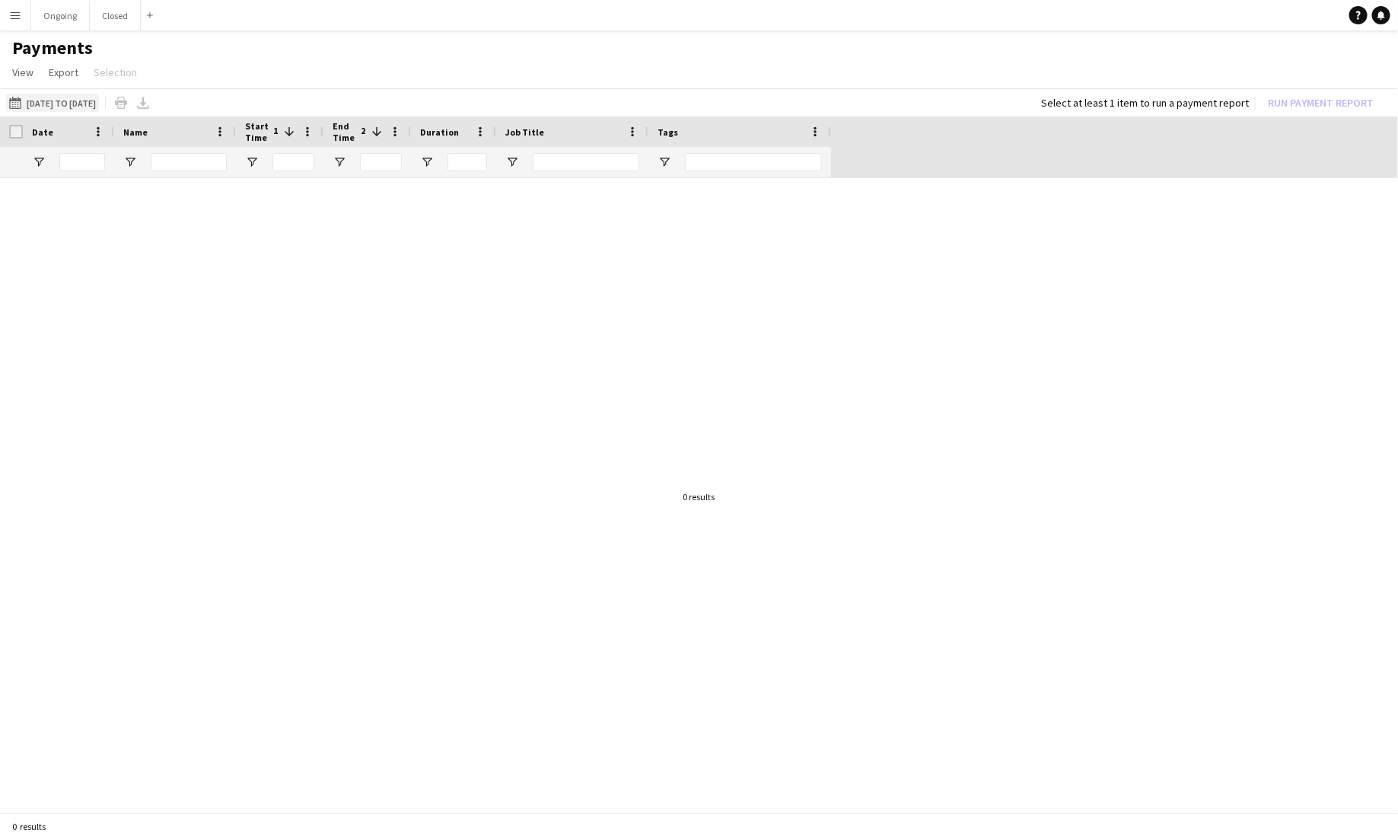
click at [49, 100] on button "[DATE] to [DATE] [DATE] to [DATE]" at bounding box center [52, 103] width 93 height 18
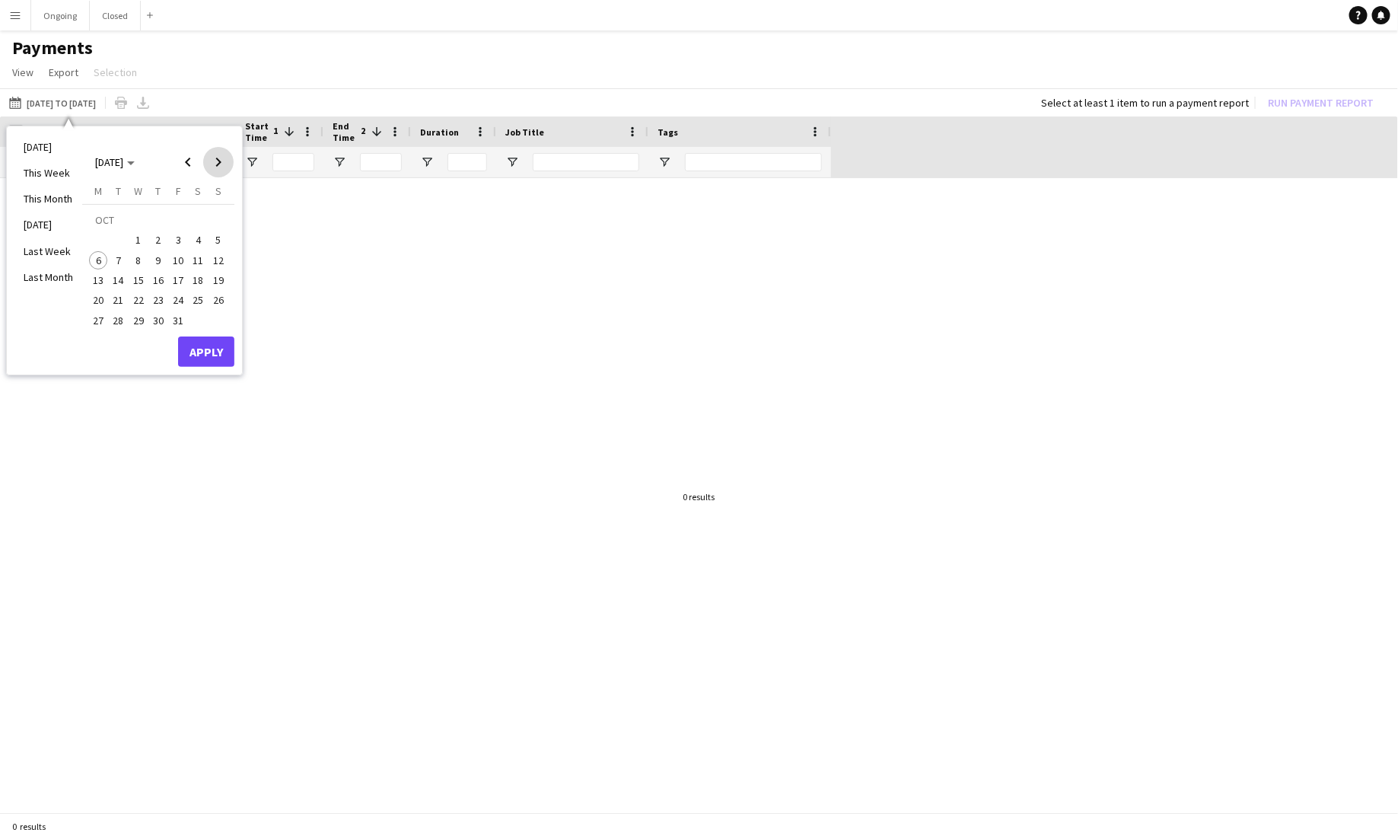
click at [206, 158] on span "Next month" at bounding box center [218, 162] width 30 height 30
click at [193, 158] on span "Previous month" at bounding box center [188, 162] width 30 height 30
click at [98, 318] on span "29" at bounding box center [98, 320] width 18 height 18
click at [110, 318] on span "30" at bounding box center [119, 320] width 18 height 18
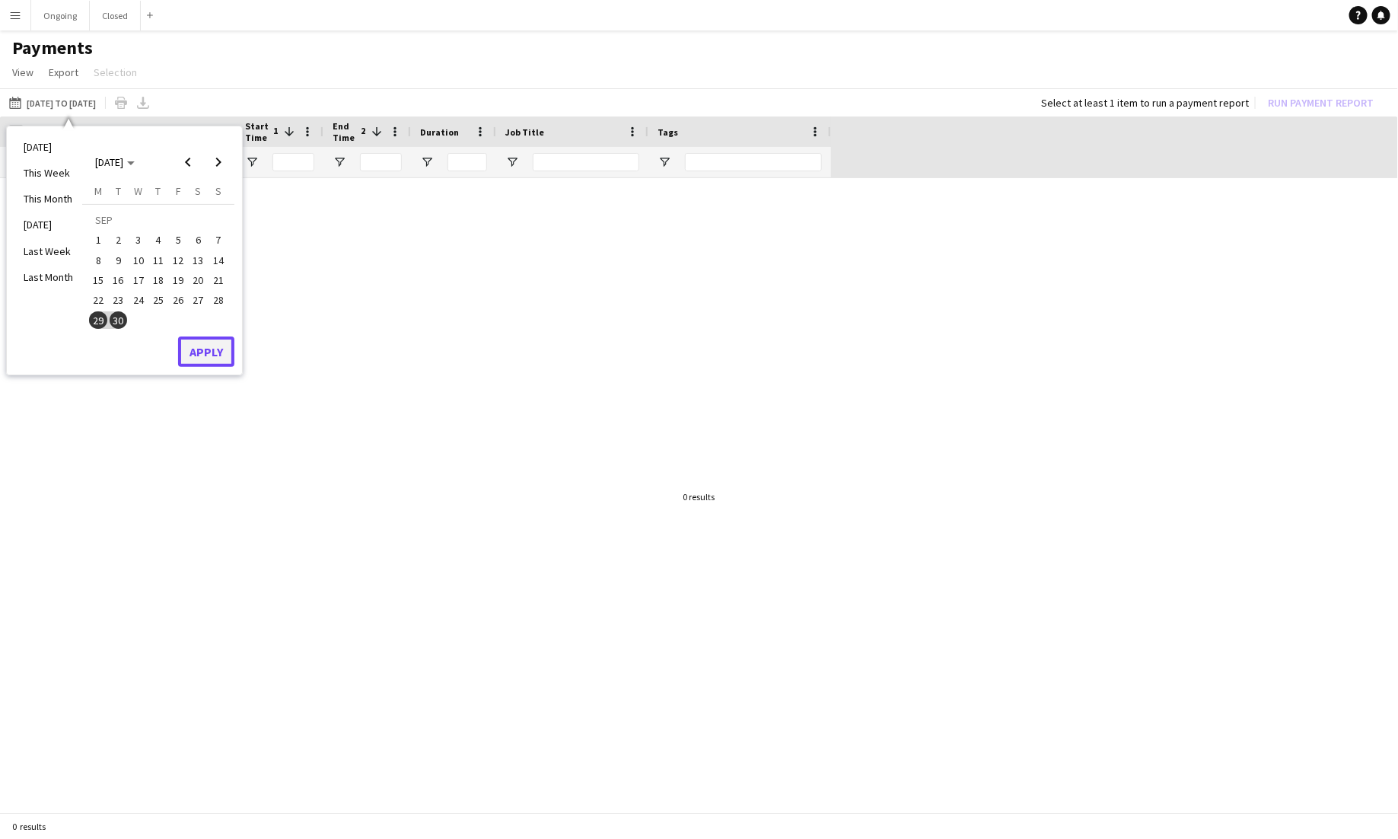
click at [201, 351] on button "Apply" at bounding box center [206, 351] width 56 height 30
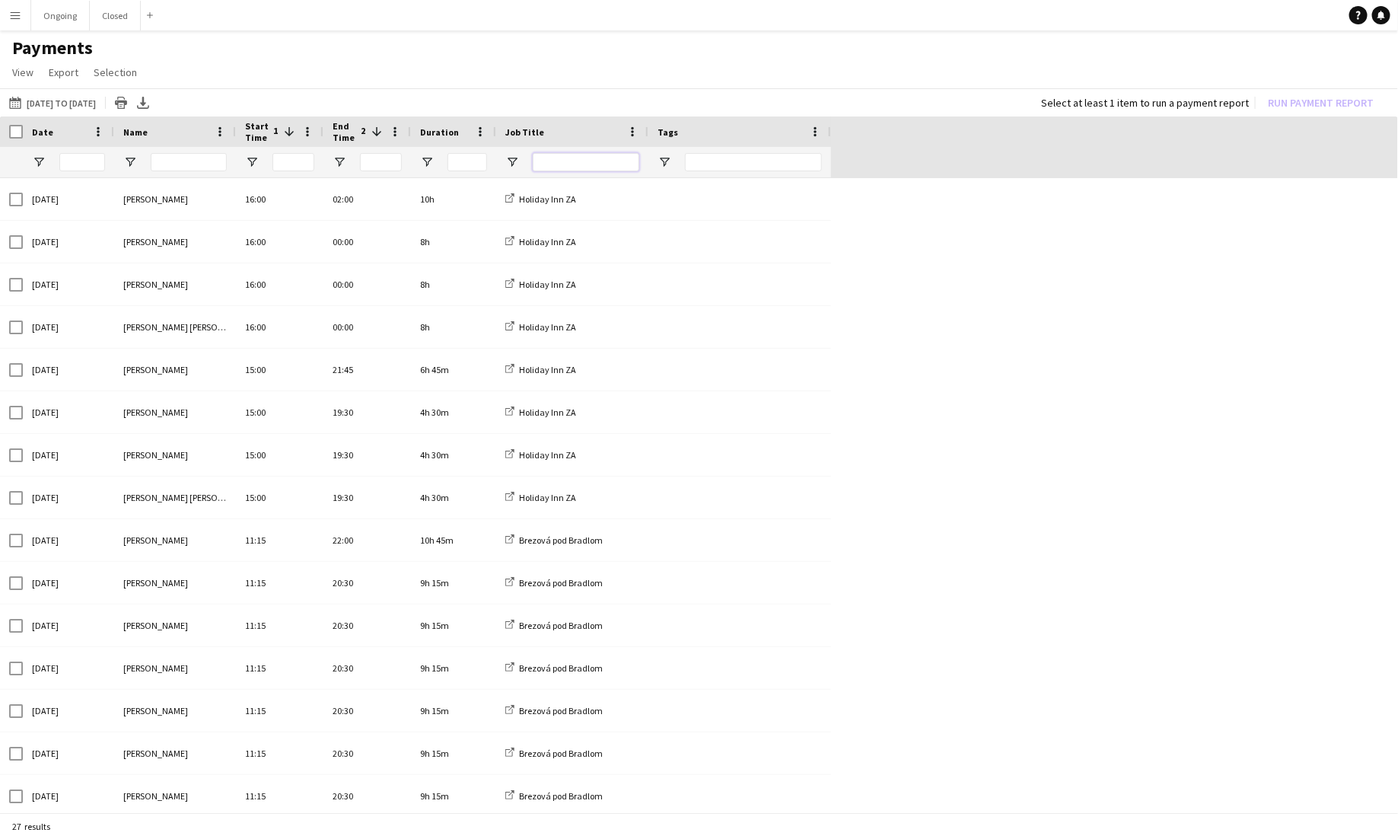
click at [607, 155] on input "Job Title Filter Input" at bounding box center [586, 162] width 107 height 18
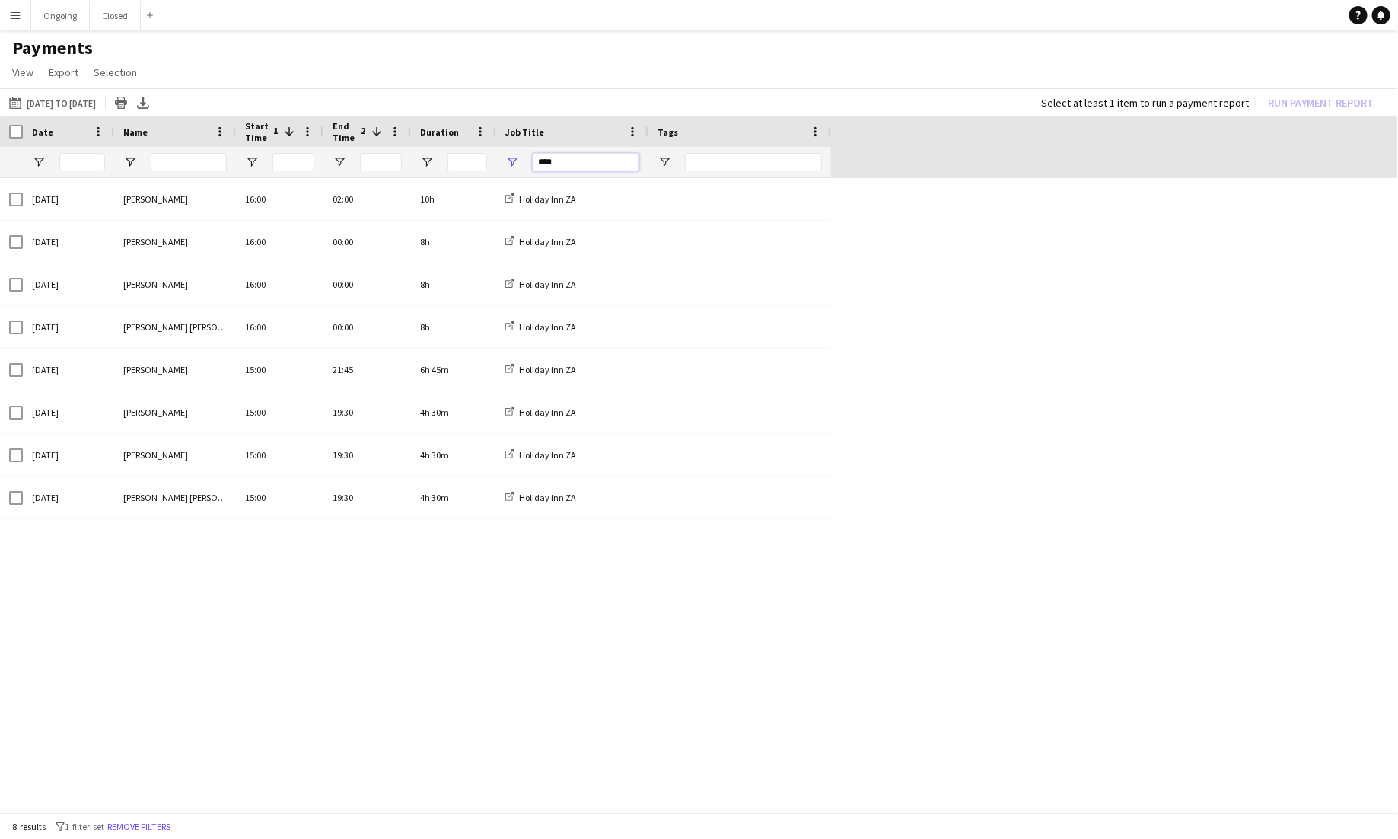
type input "****"
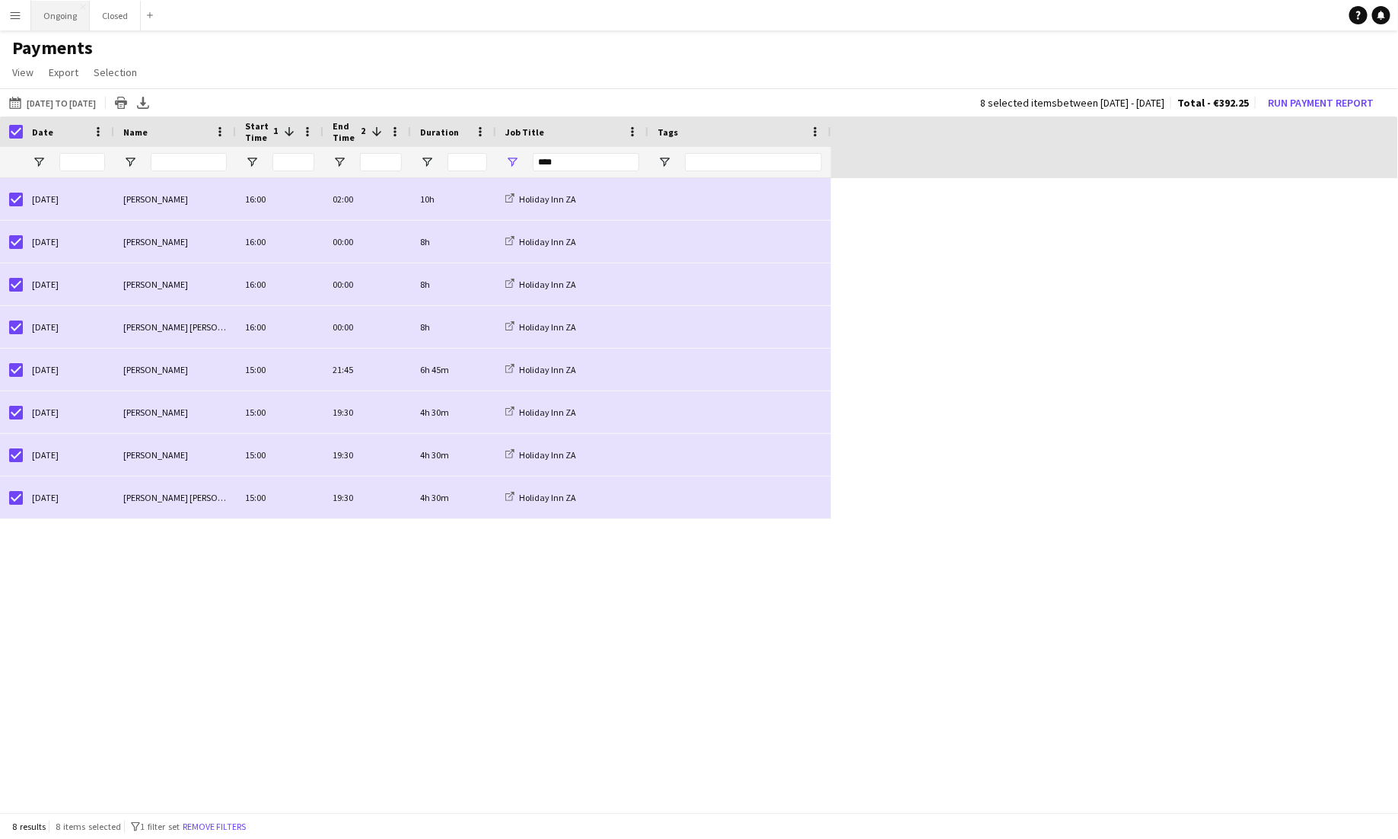
click at [61, 11] on button "Ongoing Close" at bounding box center [60, 16] width 59 height 30
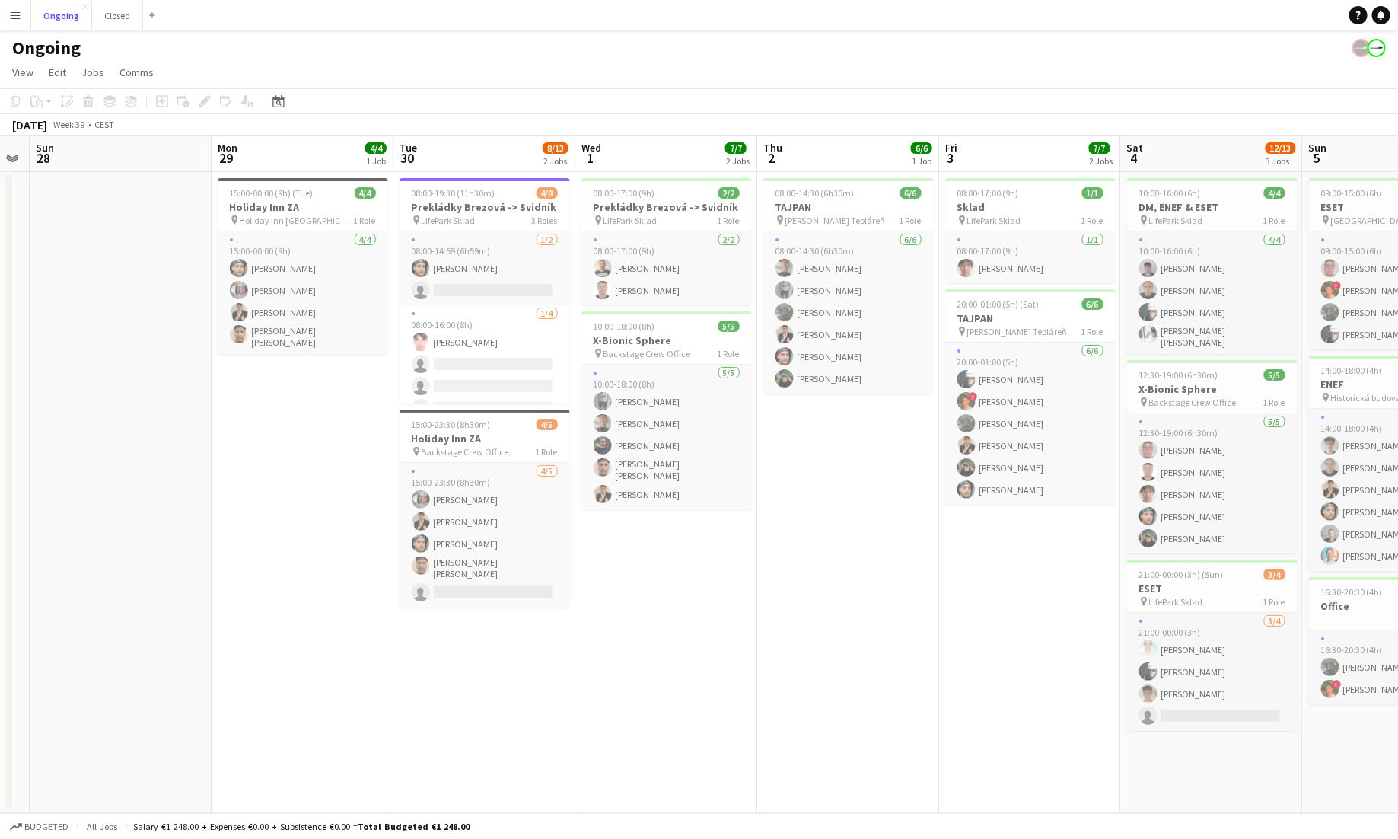
scroll to position [0, 346]
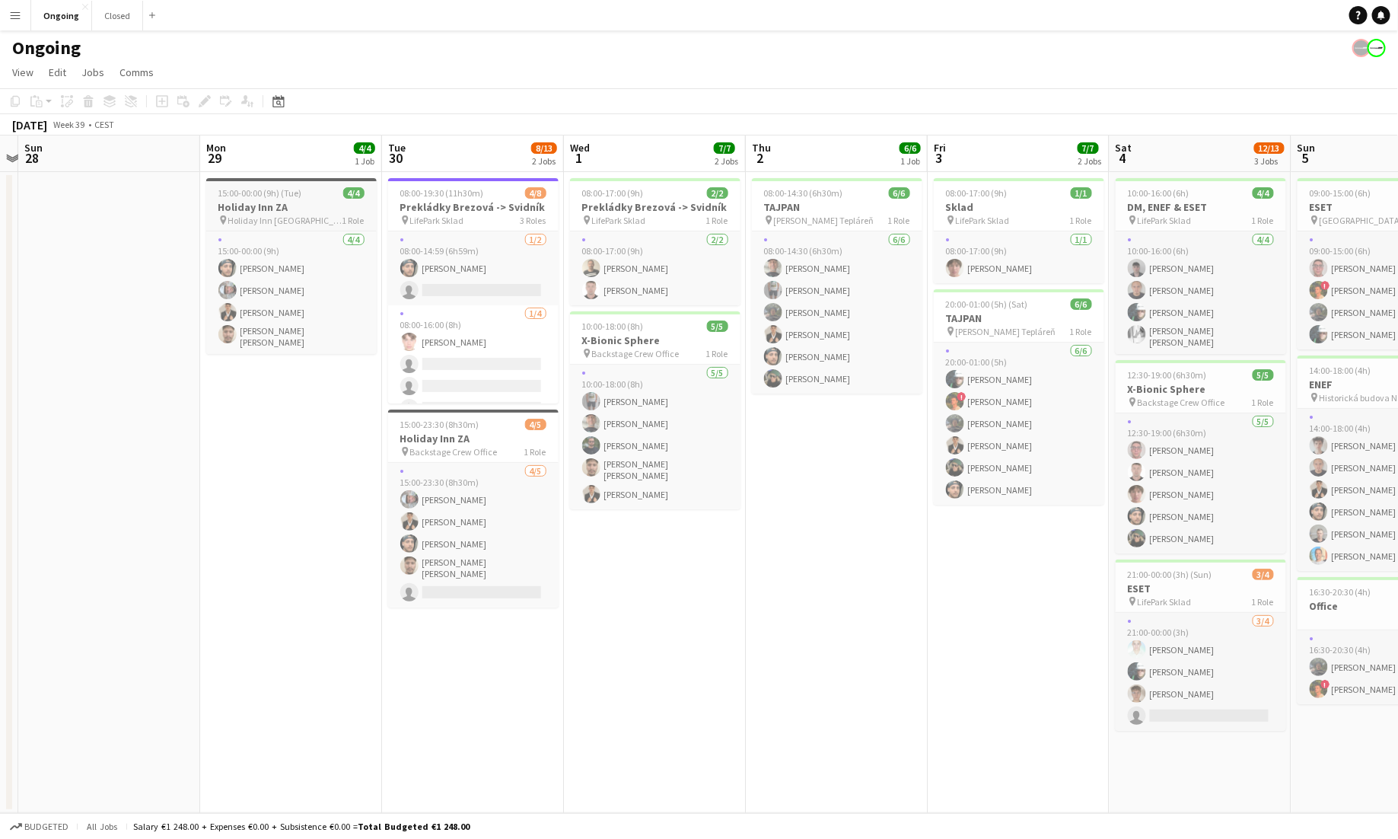
click at [304, 186] on app-job-card "15:00-00:00 (9h) (Tue) 4/4 Holiday Inn ZA pin Holiday Inn Žilina 1 Role [DATE] …" at bounding box center [291, 266] width 170 height 176
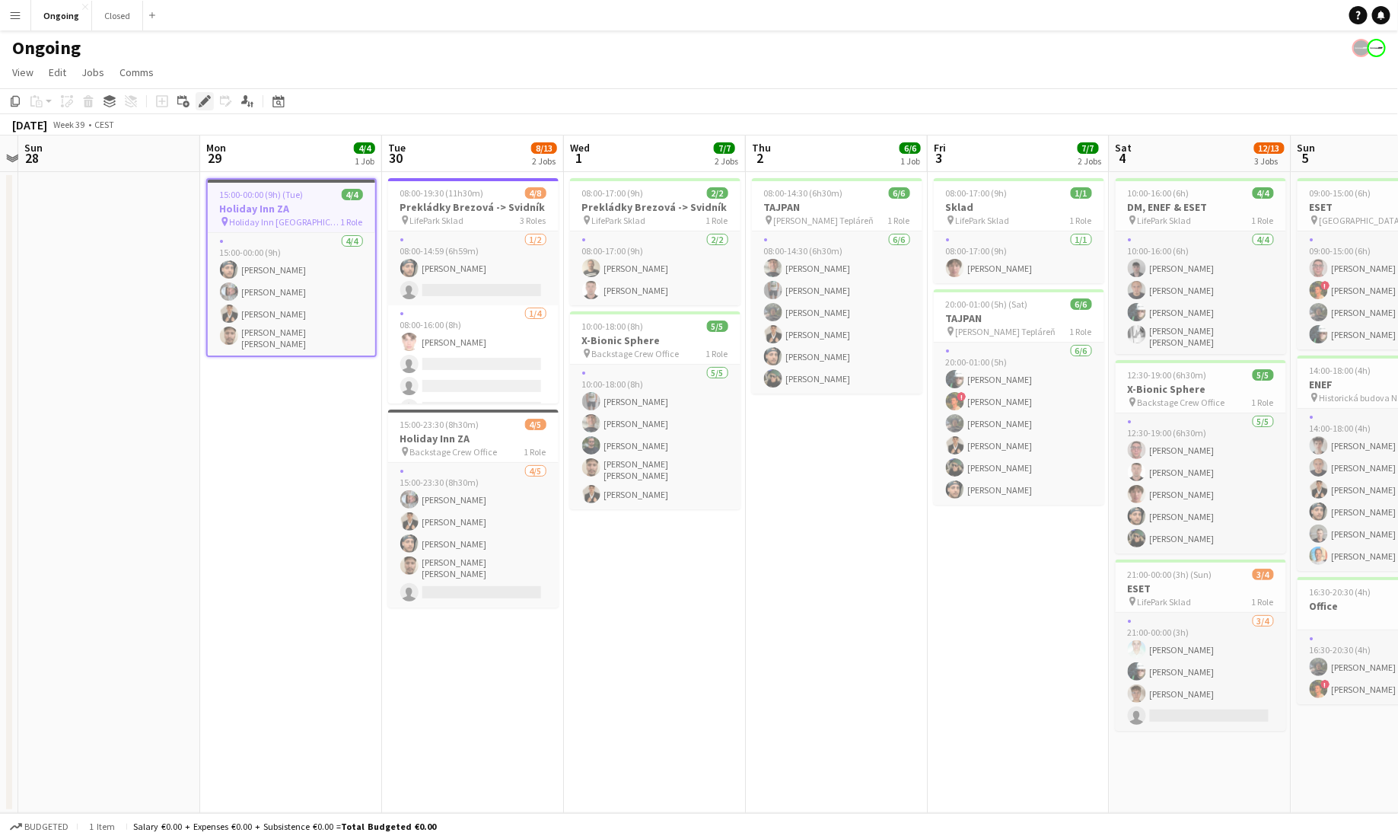
click at [204, 103] on icon at bounding box center [204, 101] width 8 height 8
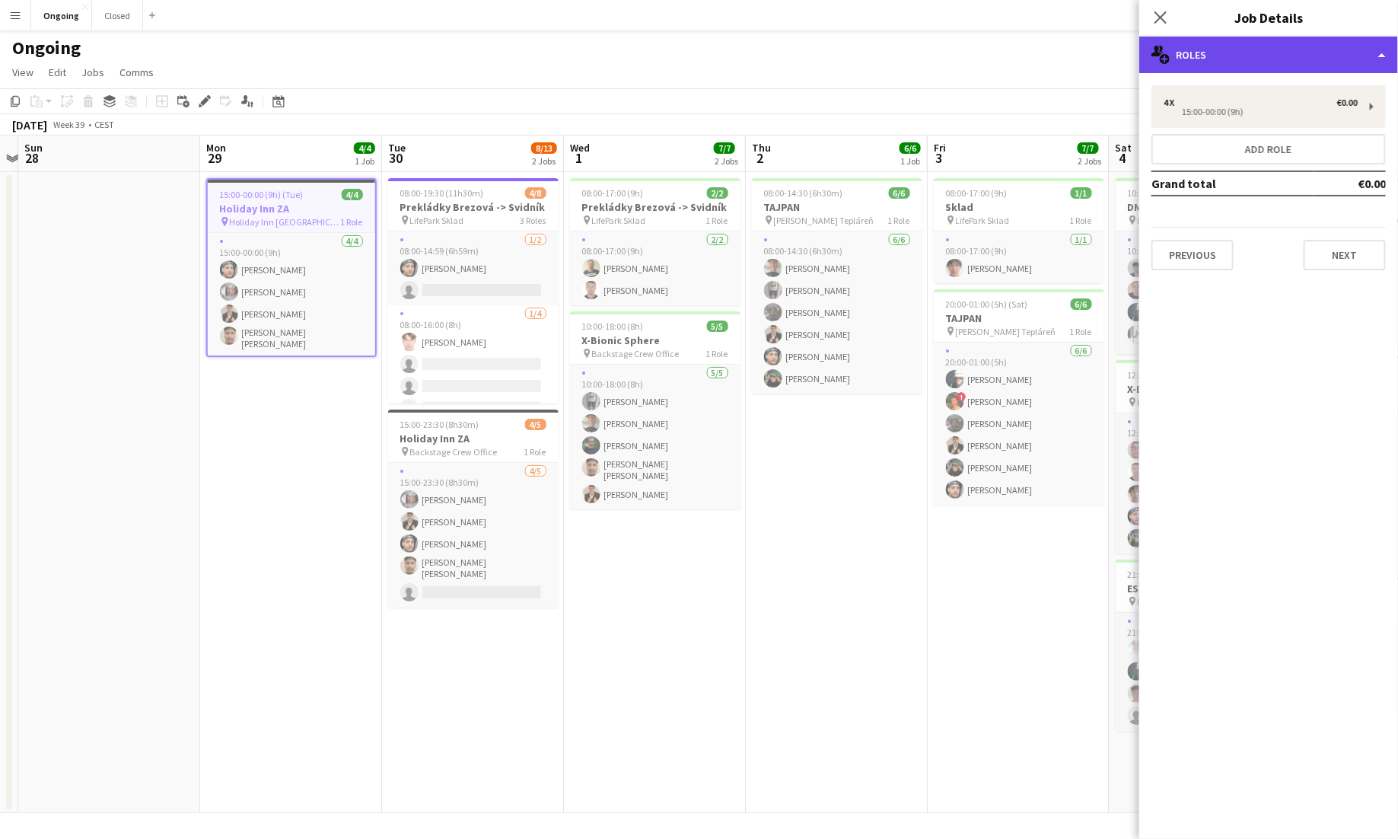
click at [874, 71] on div "multiple-users-add Roles" at bounding box center [1268, 55] width 259 height 37
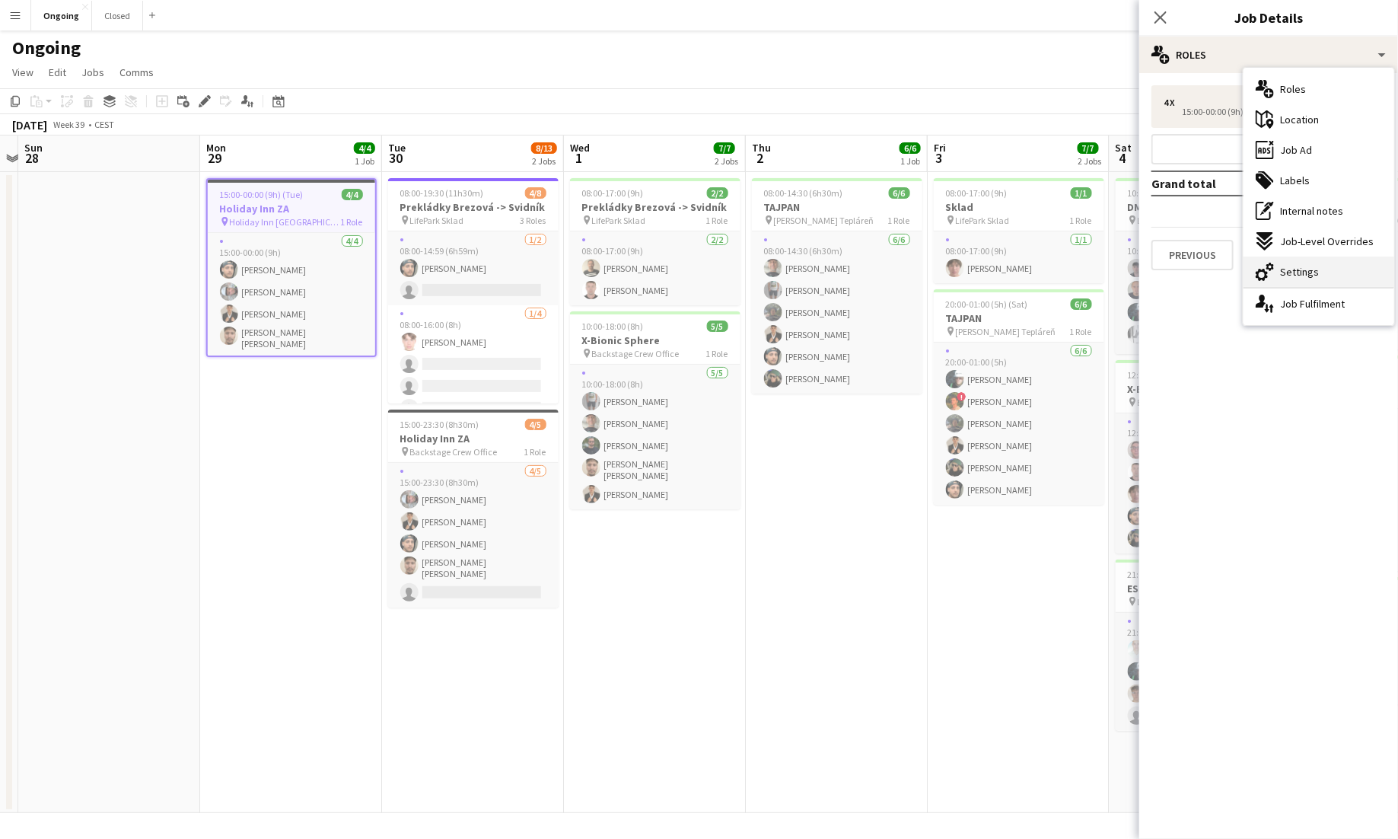
click at [874, 265] on span "Settings" at bounding box center [1299, 272] width 39 height 14
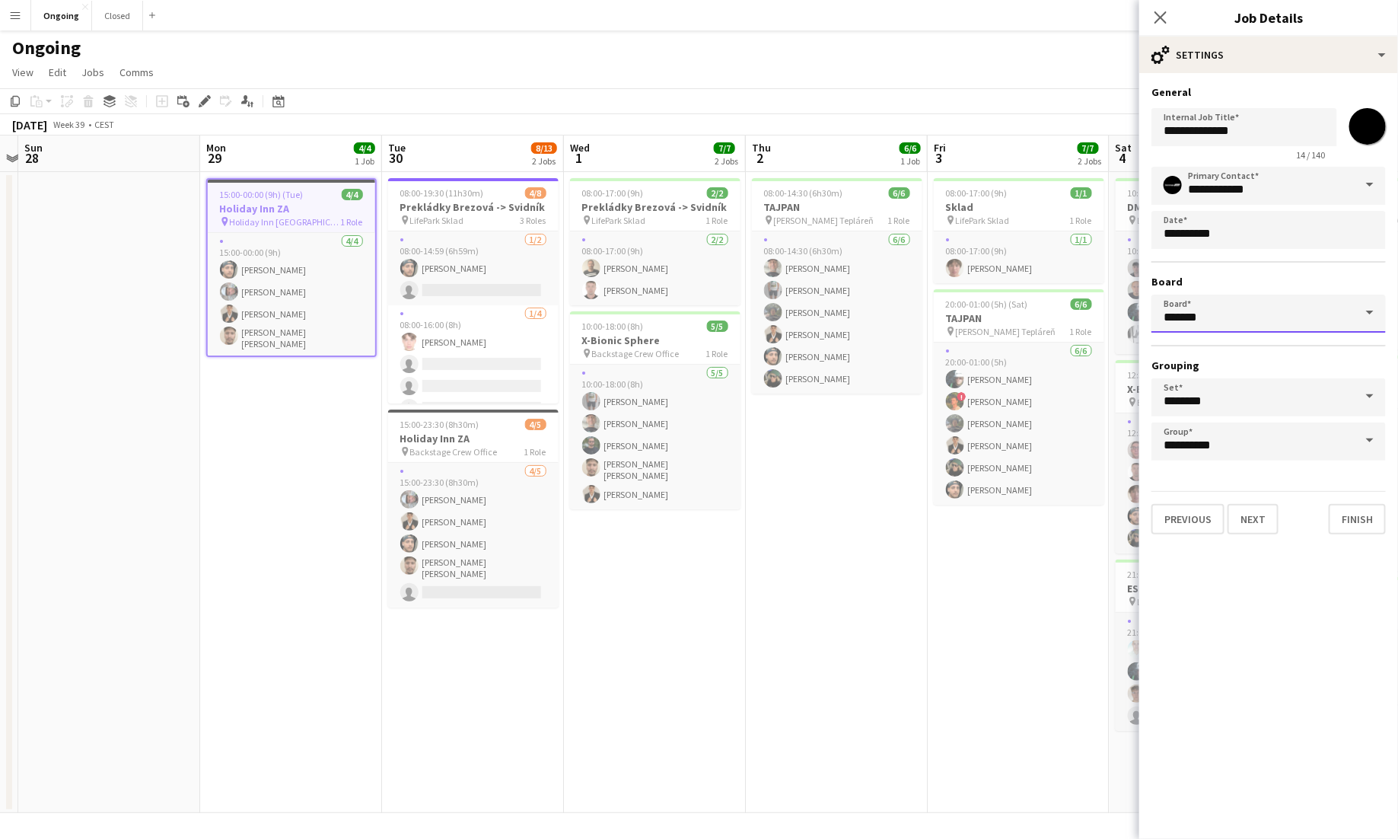
click at [874, 304] on input "*******" at bounding box center [1268, 314] width 234 height 38
click at [874, 353] on span "Closed [CEST]" at bounding box center [1204, 356] width 81 height 13
type input "******"
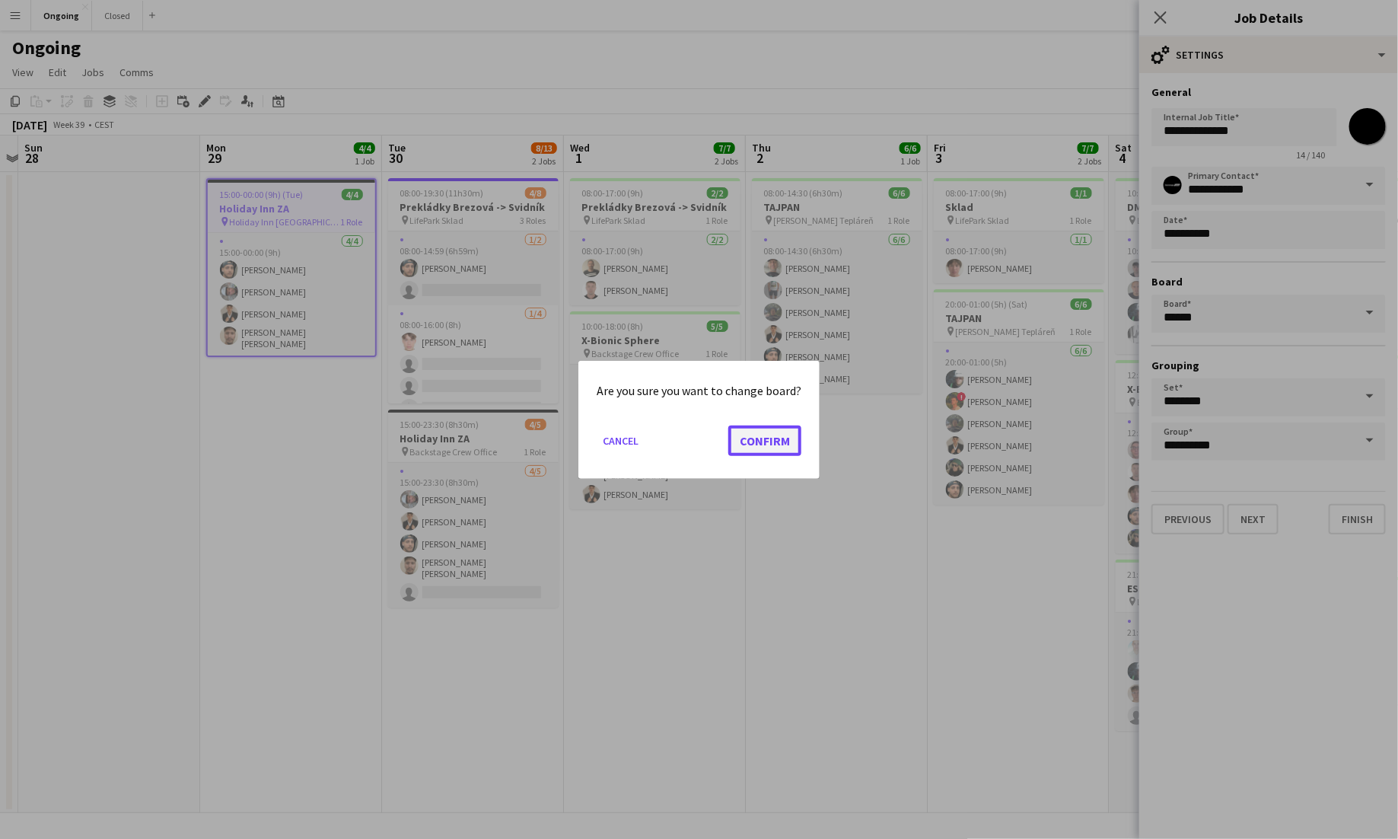
click at [786, 444] on button "Confirm" at bounding box center [764, 440] width 73 height 30
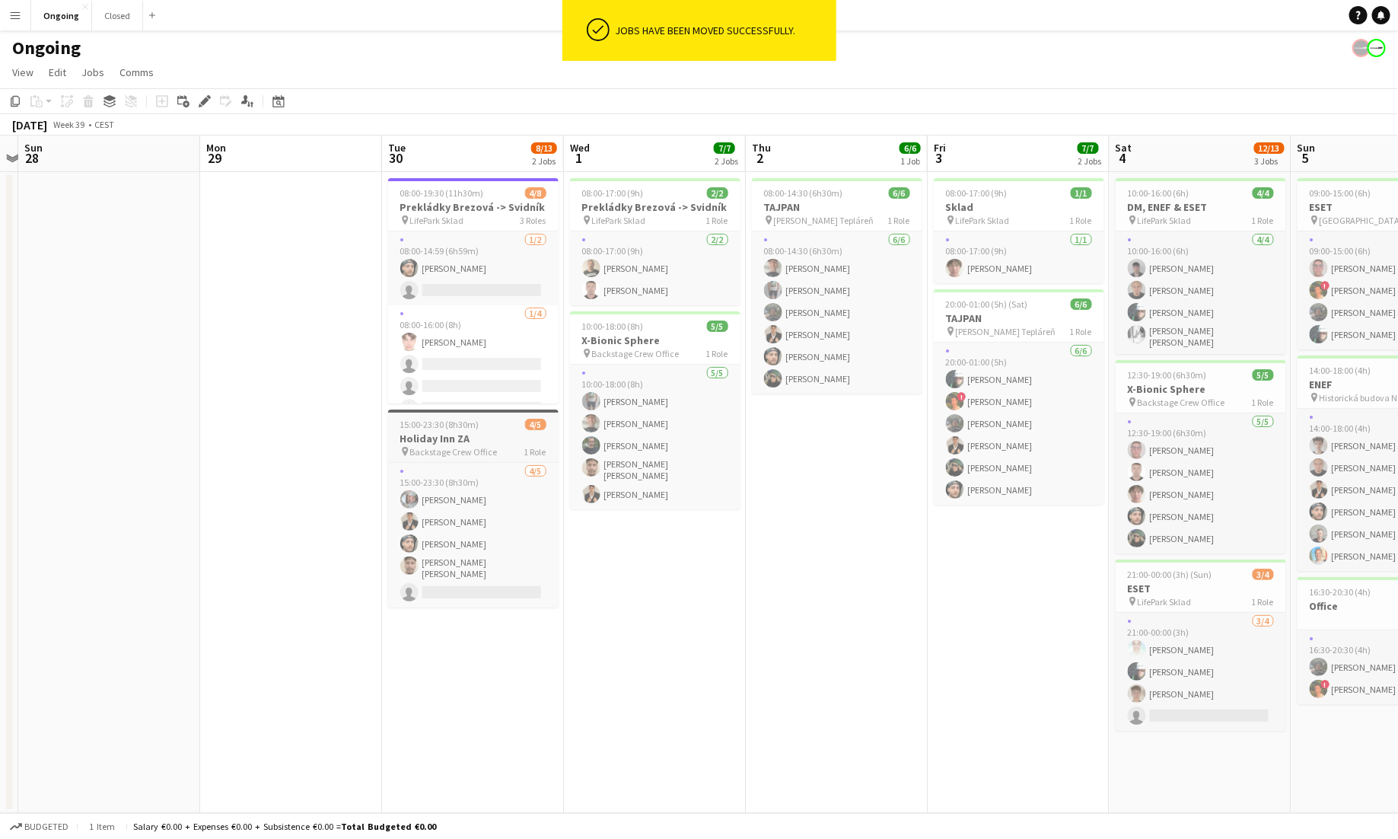
click at [492, 433] on h3 "Holiday Inn ZA" at bounding box center [473, 439] width 170 height 14
click at [200, 100] on icon "Edit" at bounding box center [205, 101] width 12 height 12
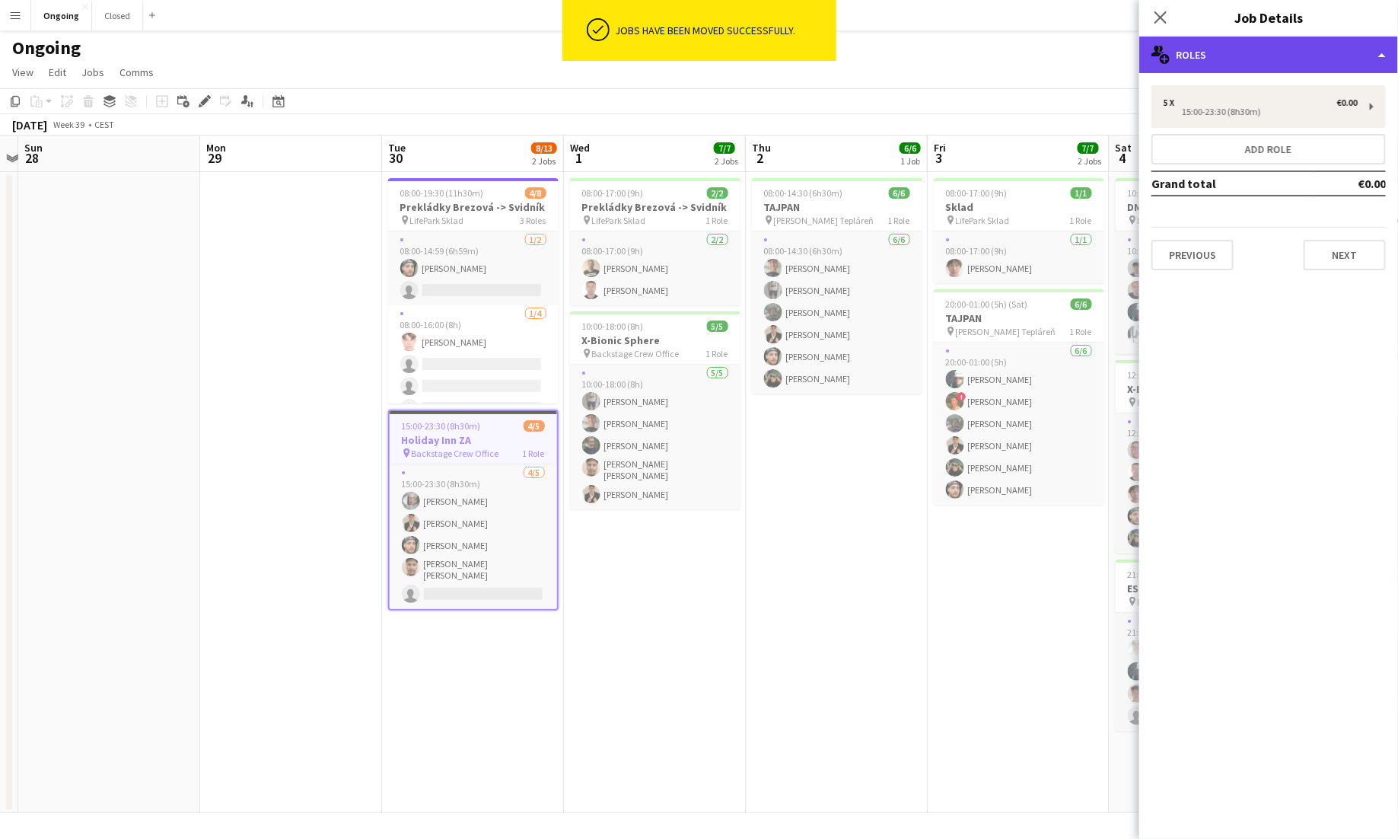
click at [874, 54] on div "multiple-users-add Roles" at bounding box center [1268, 55] width 259 height 37
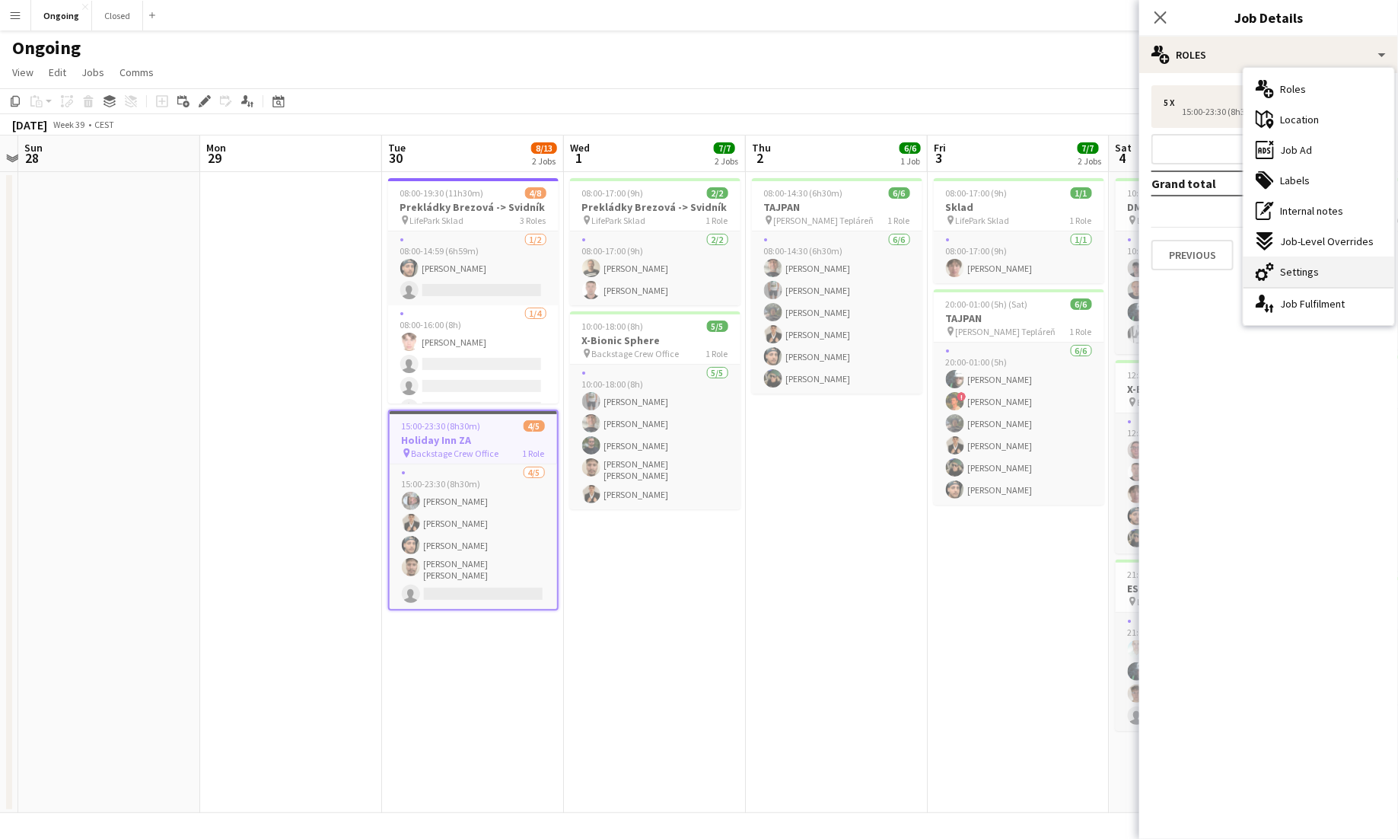
click at [874, 266] on div "cog-double-3 Settings" at bounding box center [1319, 271] width 151 height 30
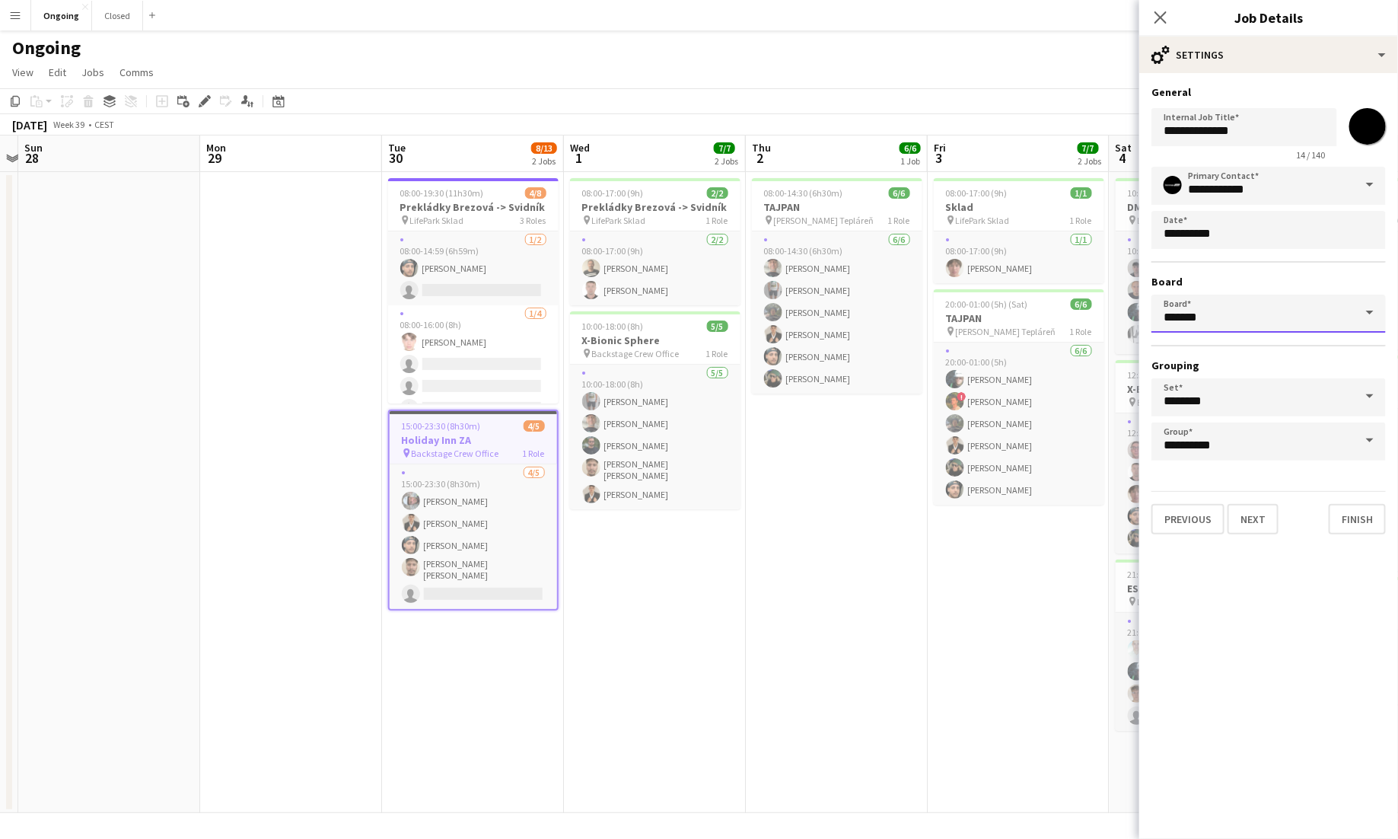
click at [874, 317] on input "*******" at bounding box center [1268, 314] width 234 height 38
click at [874, 356] on span "Closed [CEST]" at bounding box center [1204, 356] width 81 height 13
type input "******"
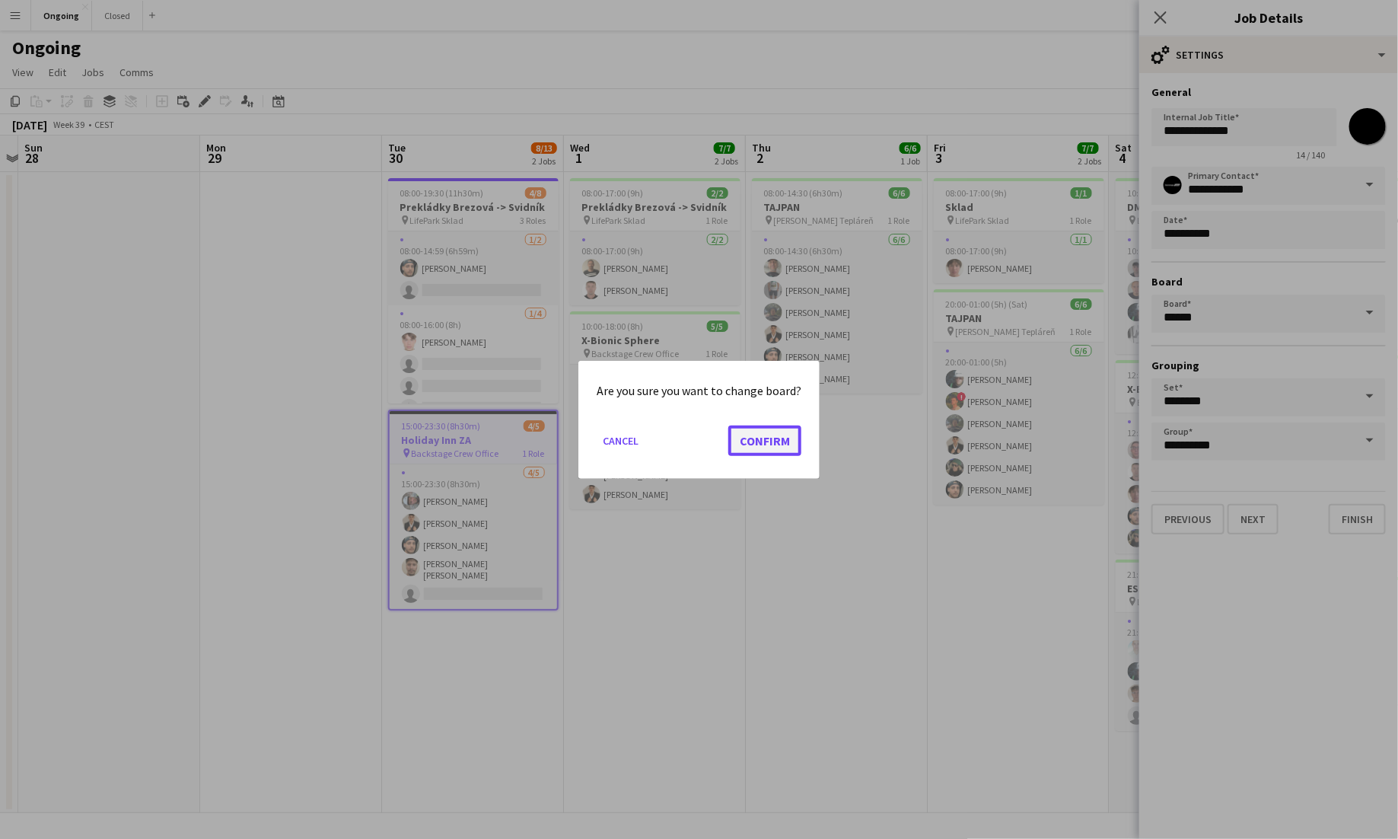
click at [775, 438] on button "Confirm" at bounding box center [764, 440] width 73 height 30
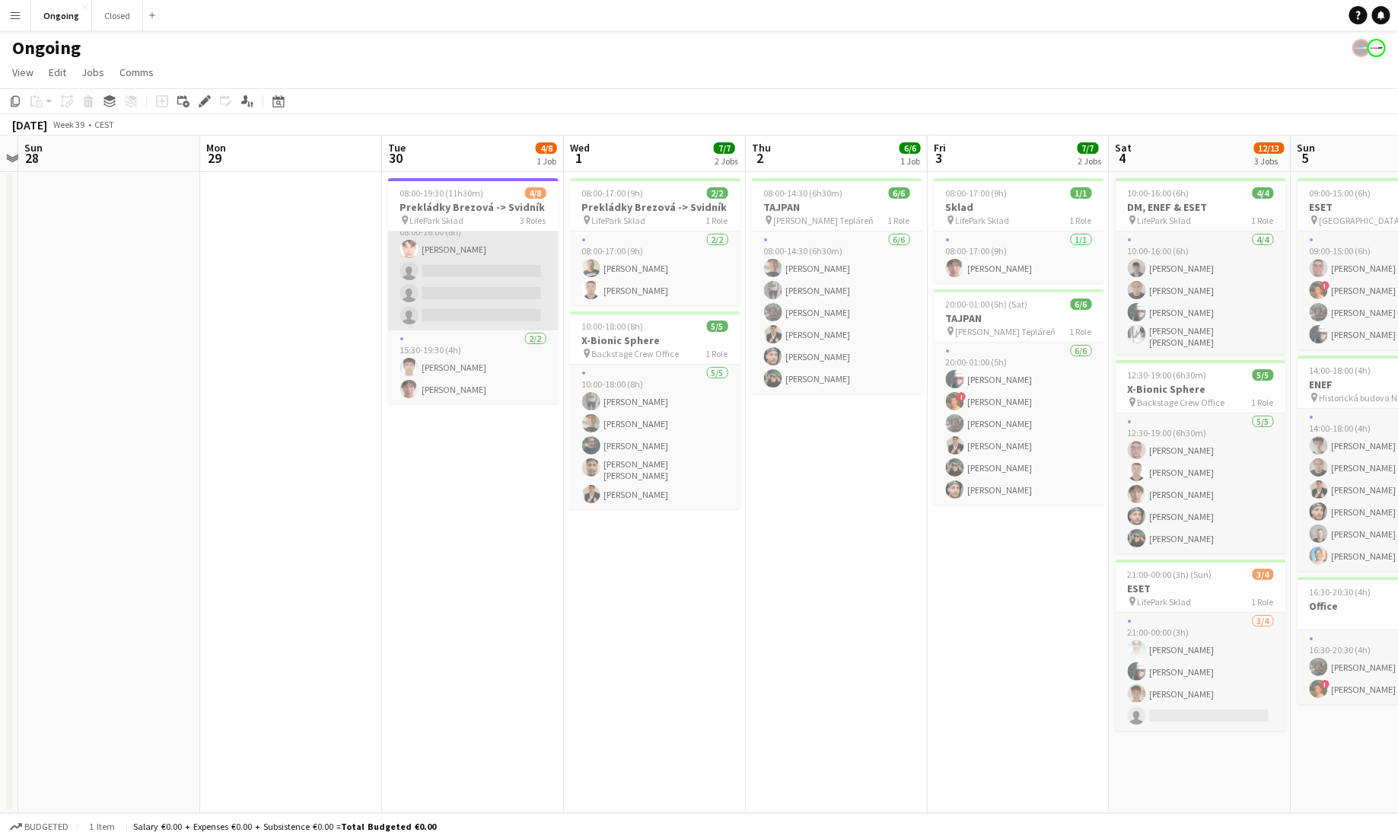
scroll to position [0, 0]
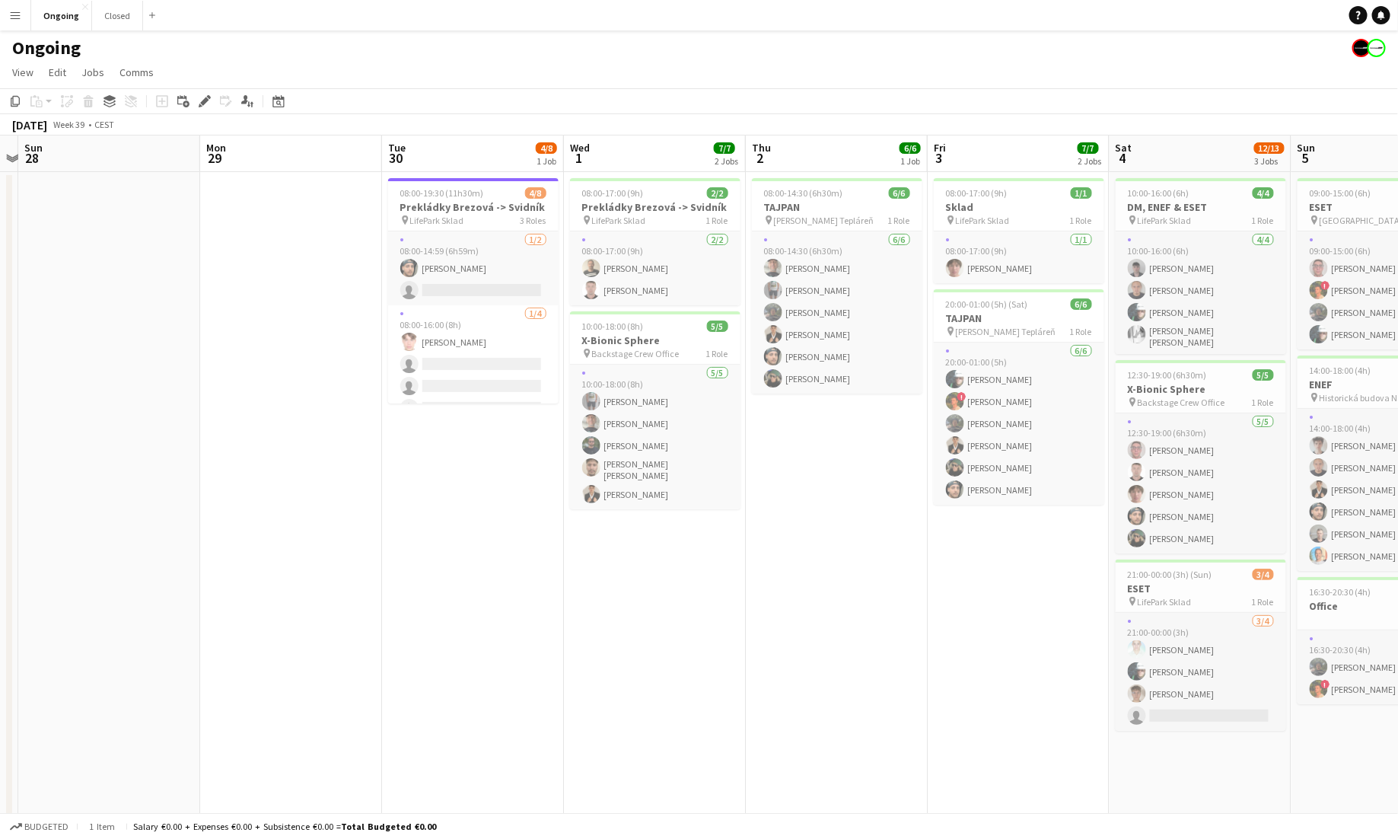
click at [15, 13] on app-icon "Menu" at bounding box center [15, 15] width 12 height 12
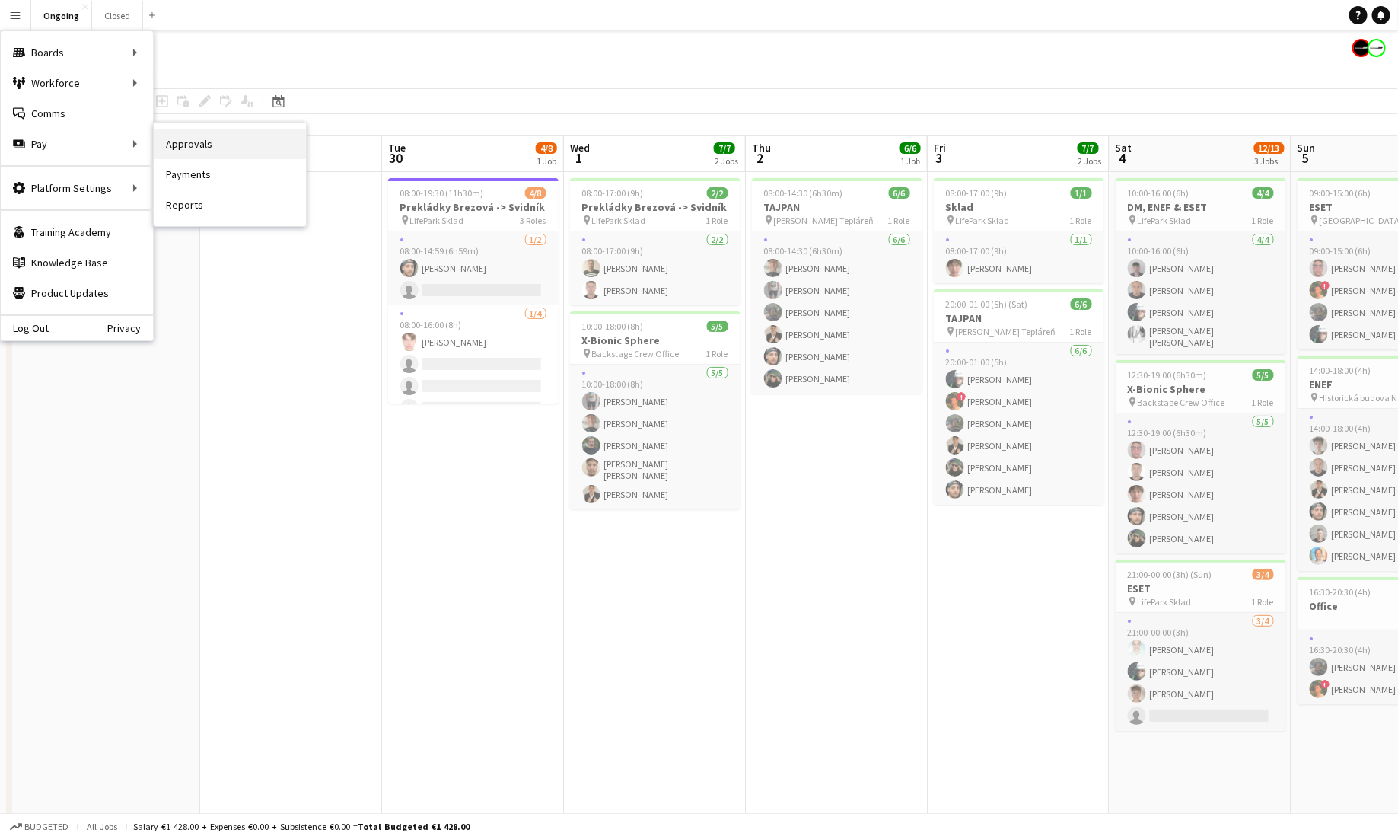
click at [176, 142] on link "Approvals" at bounding box center [230, 144] width 152 height 30
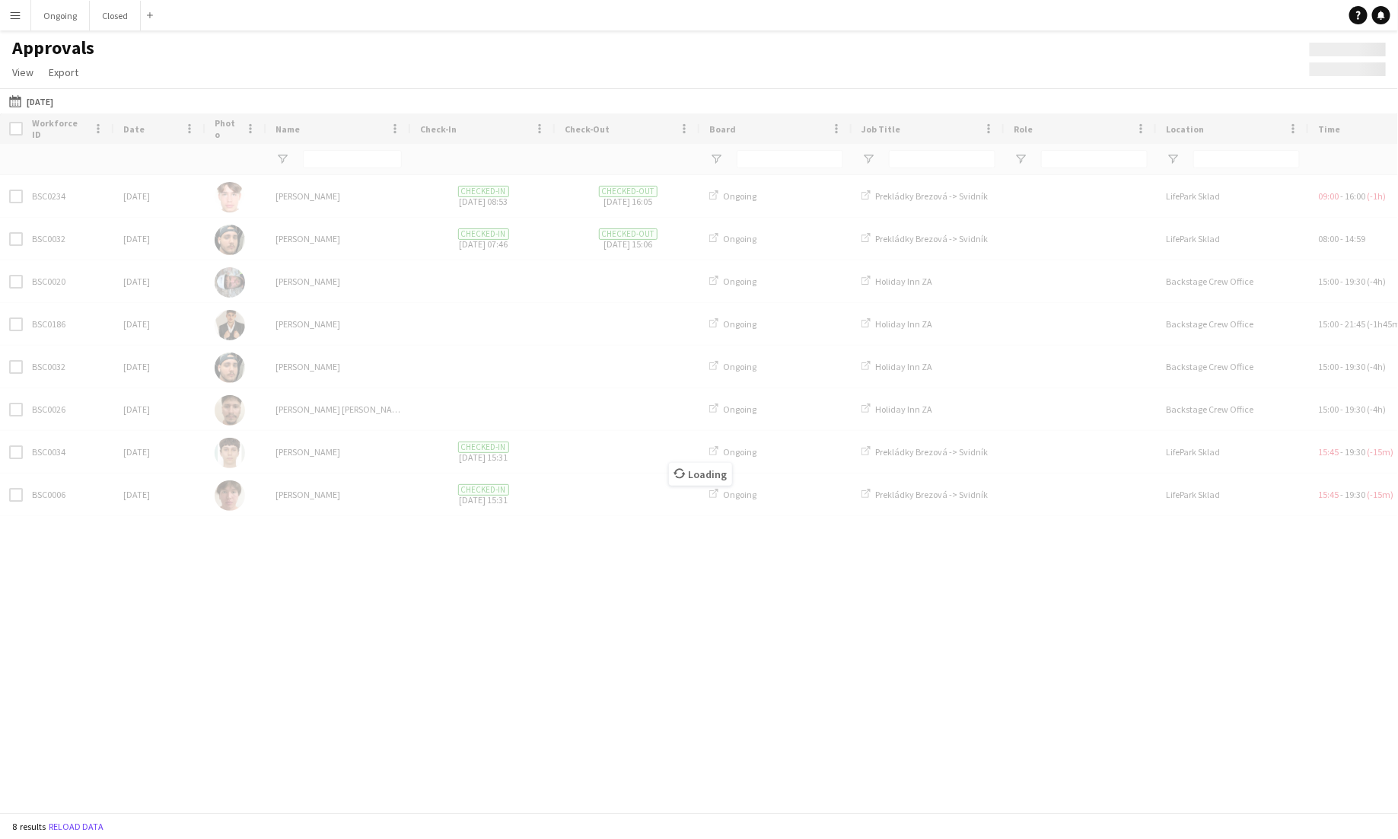
type input "*****"
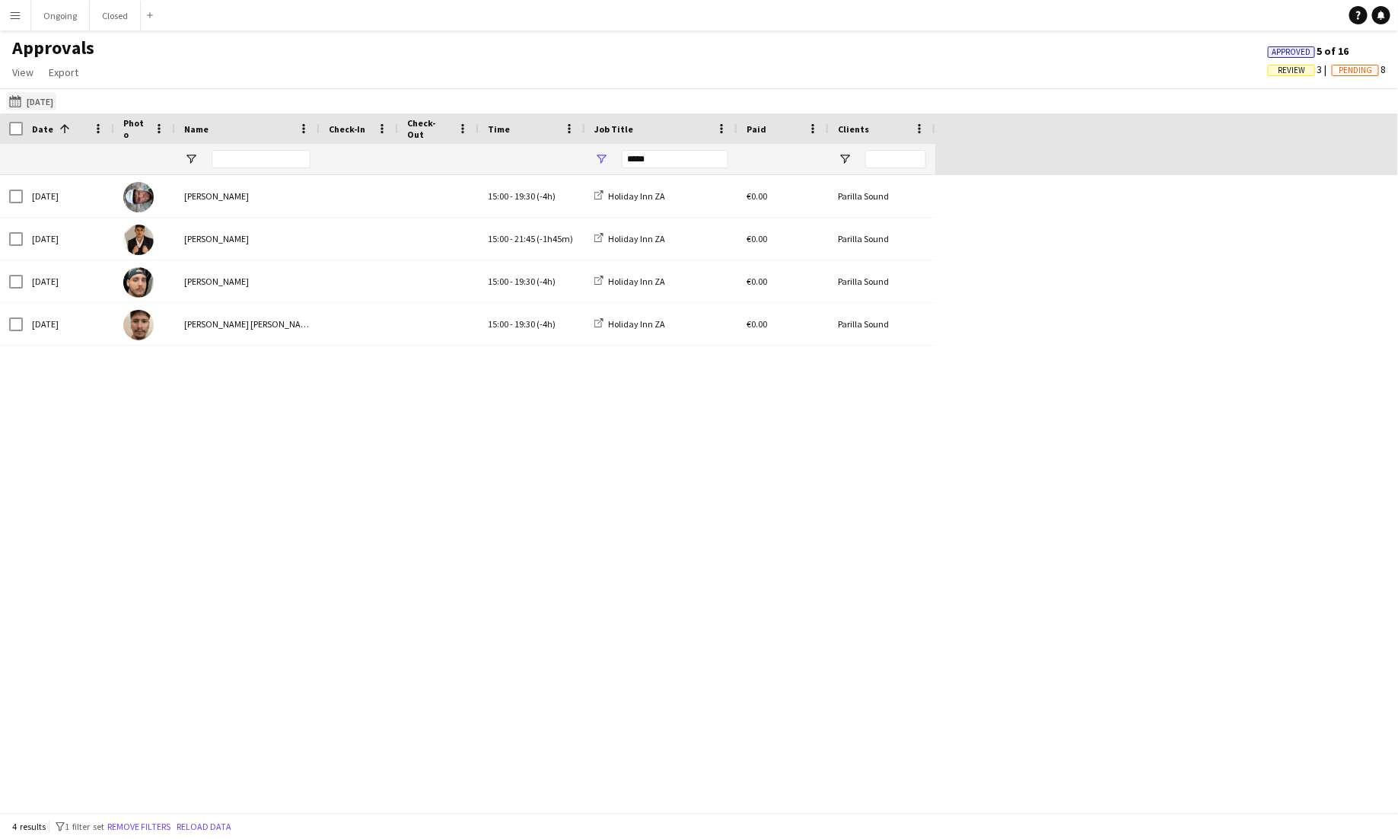
click at [56, 94] on button "[DATE] [DATE]" at bounding box center [31, 101] width 50 height 18
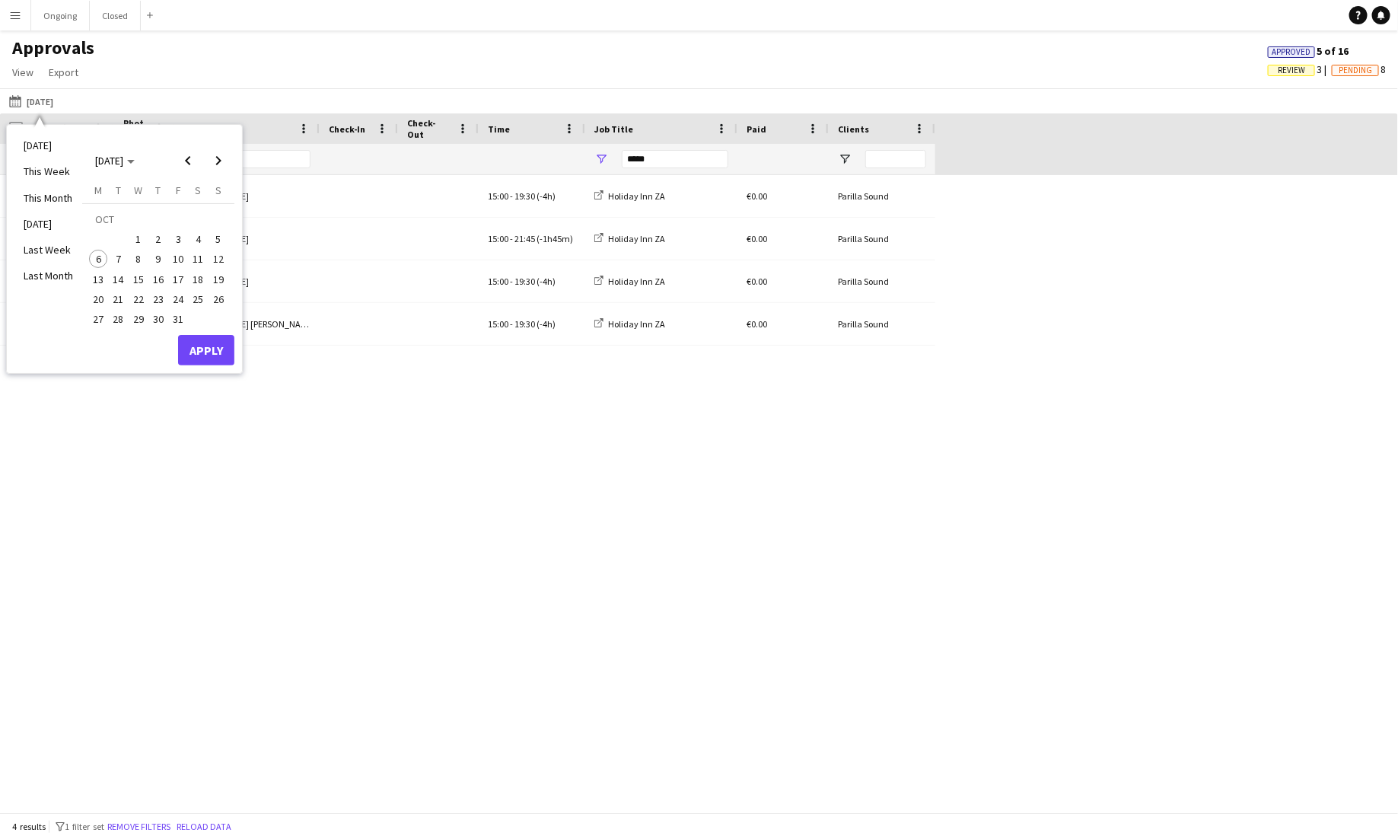
click at [106, 255] on span "6" at bounding box center [98, 259] width 18 height 18
click at [205, 354] on button "Apply" at bounding box center [206, 350] width 56 height 30
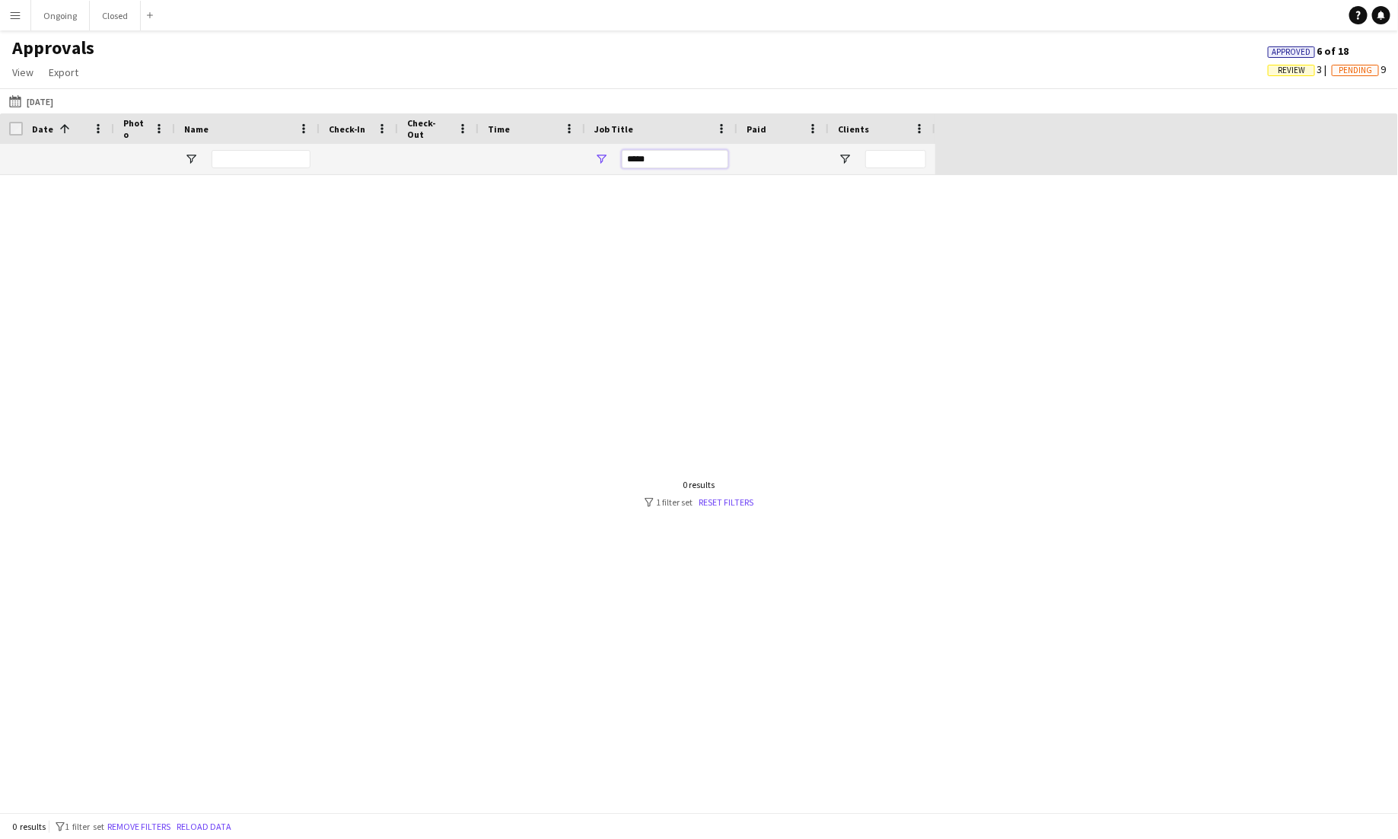
drag, startPoint x: 669, startPoint y: 161, endPoint x: 579, endPoint y: 159, distance: 89.8
click at [580, 160] on div "*****" at bounding box center [467, 159] width 935 height 30
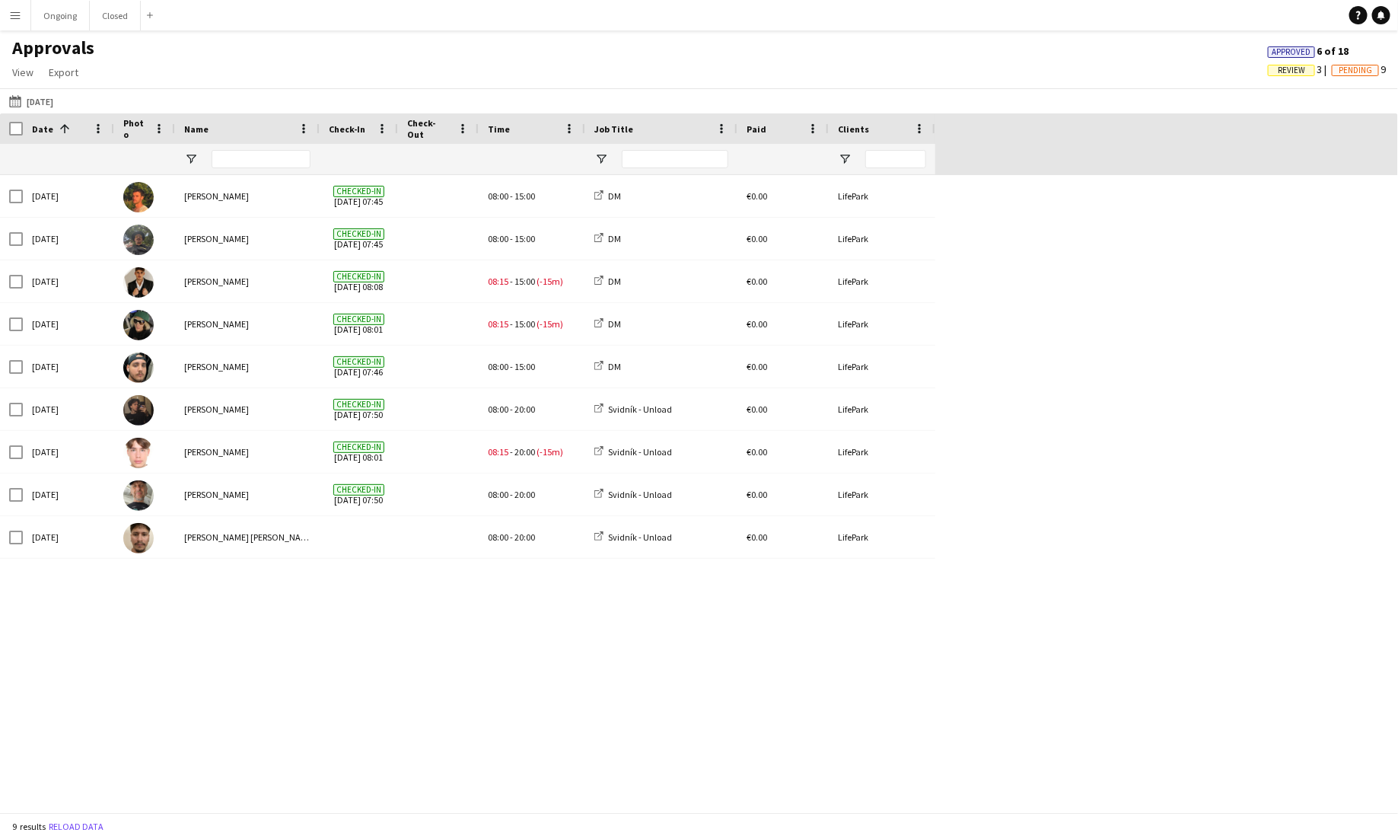
click at [427, 692] on div "[DATE] [PERSON_NAME] Checked-in [DATE] 07:45 08:00 - 15:00 DM €0.00 LifePark [D…" at bounding box center [699, 493] width 1398 height 637
click at [296, 613] on div "[DATE] [PERSON_NAME] Checked-in [DATE] 07:45 08:00 - 15:00 DM €0.00 LifePark [D…" at bounding box center [699, 493] width 1398 height 637
click at [56, 25] on button "Ongoing Close" at bounding box center [60, 16] width 59 height 30
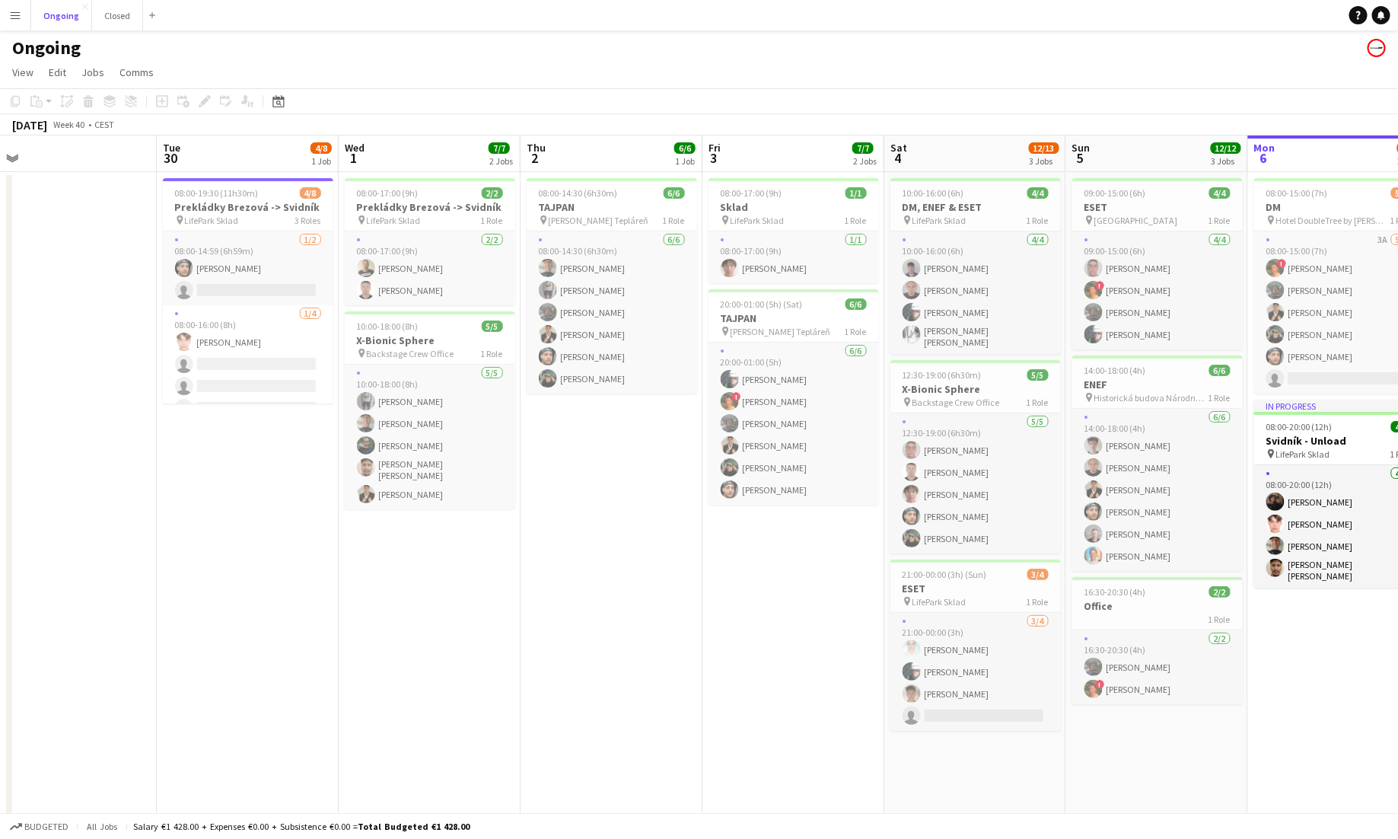
scroll to position [0, 387]
click at [21, 18] on button "Menu" at bounding box center [15, 15] width 30 height 30
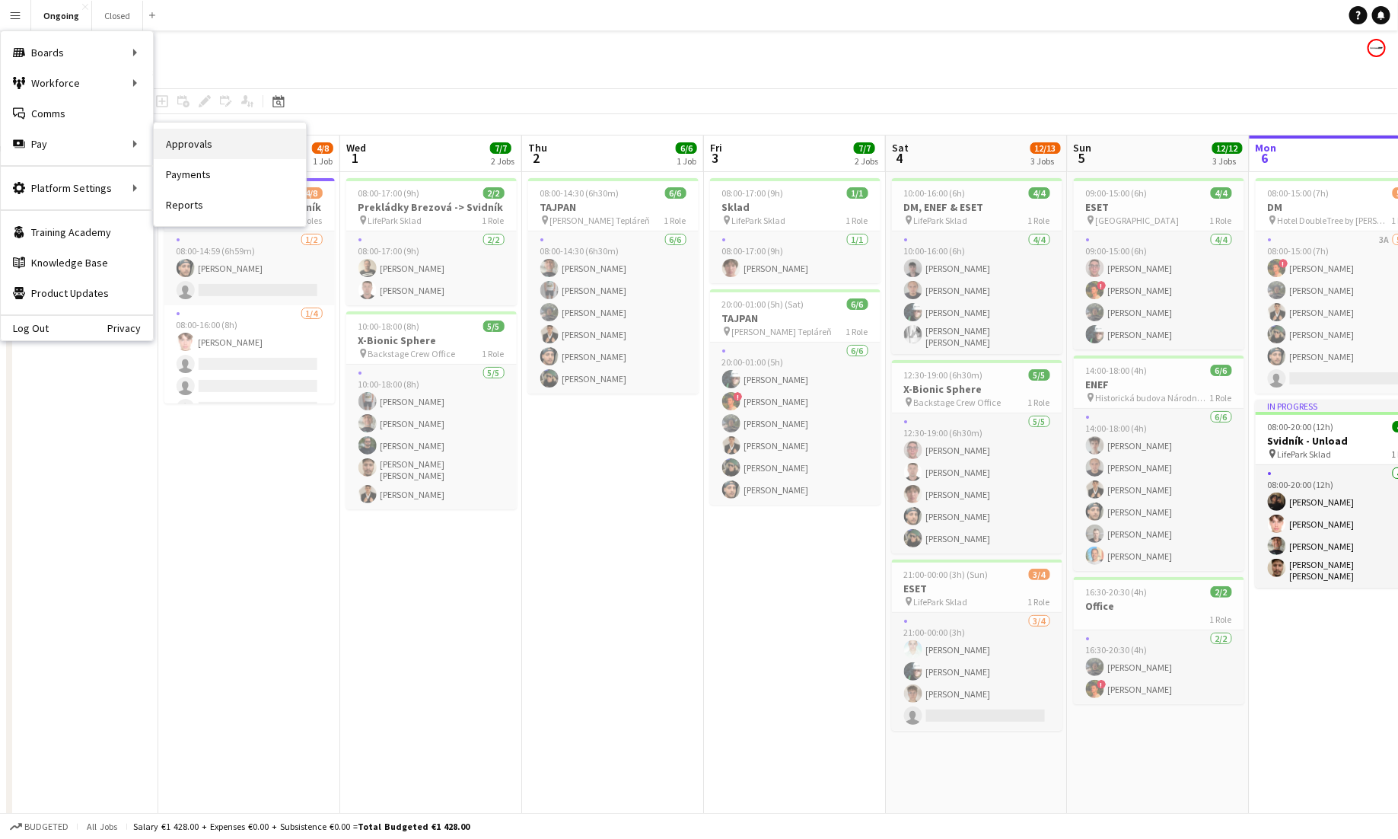
click at [183, 142] on link "Approvals" at bounding box center [230, 144] width 152 height 30
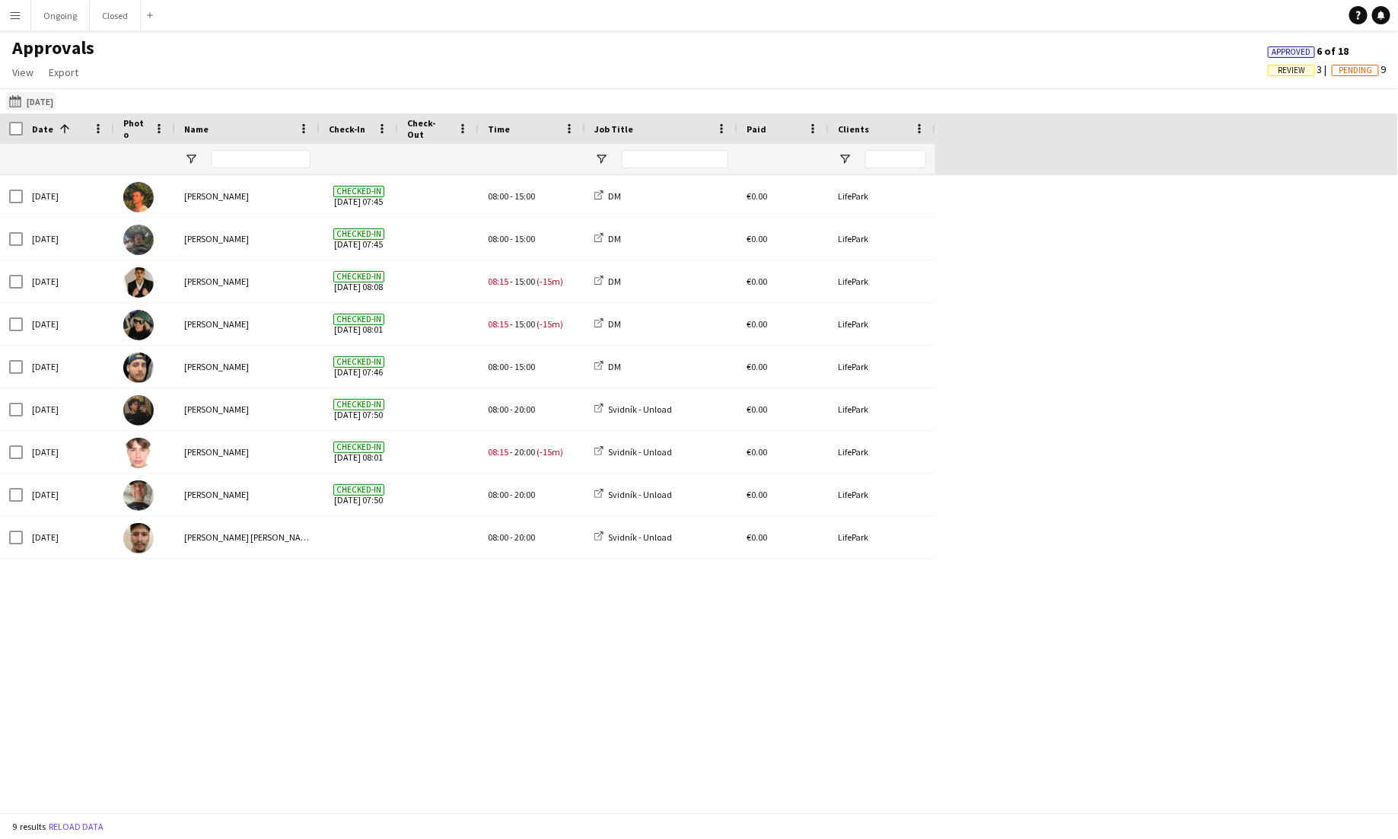
click at [37, 95] on button "[DATE] [DATE]" at bounding box center [31, 101] width 50 height 18
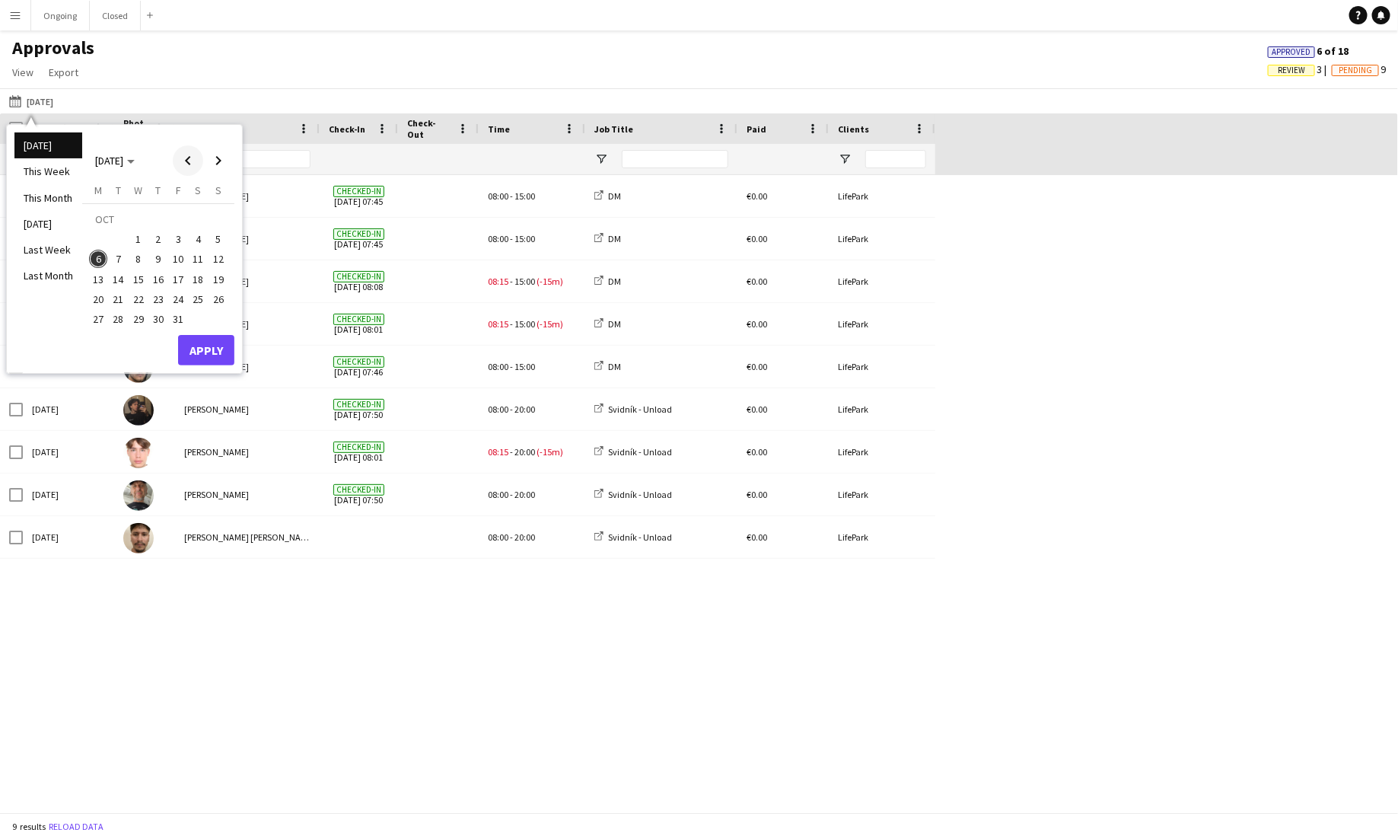
click at [196, 157] on span "Previous month" at bounding box center [188, 160] width 30 height 30
click at [219, 300] on span "28" at bounding box center [218, 299] width 18 height 18
click at [211, 342] on button "Apply" at bounding box center [206, 350] width 56 height 30
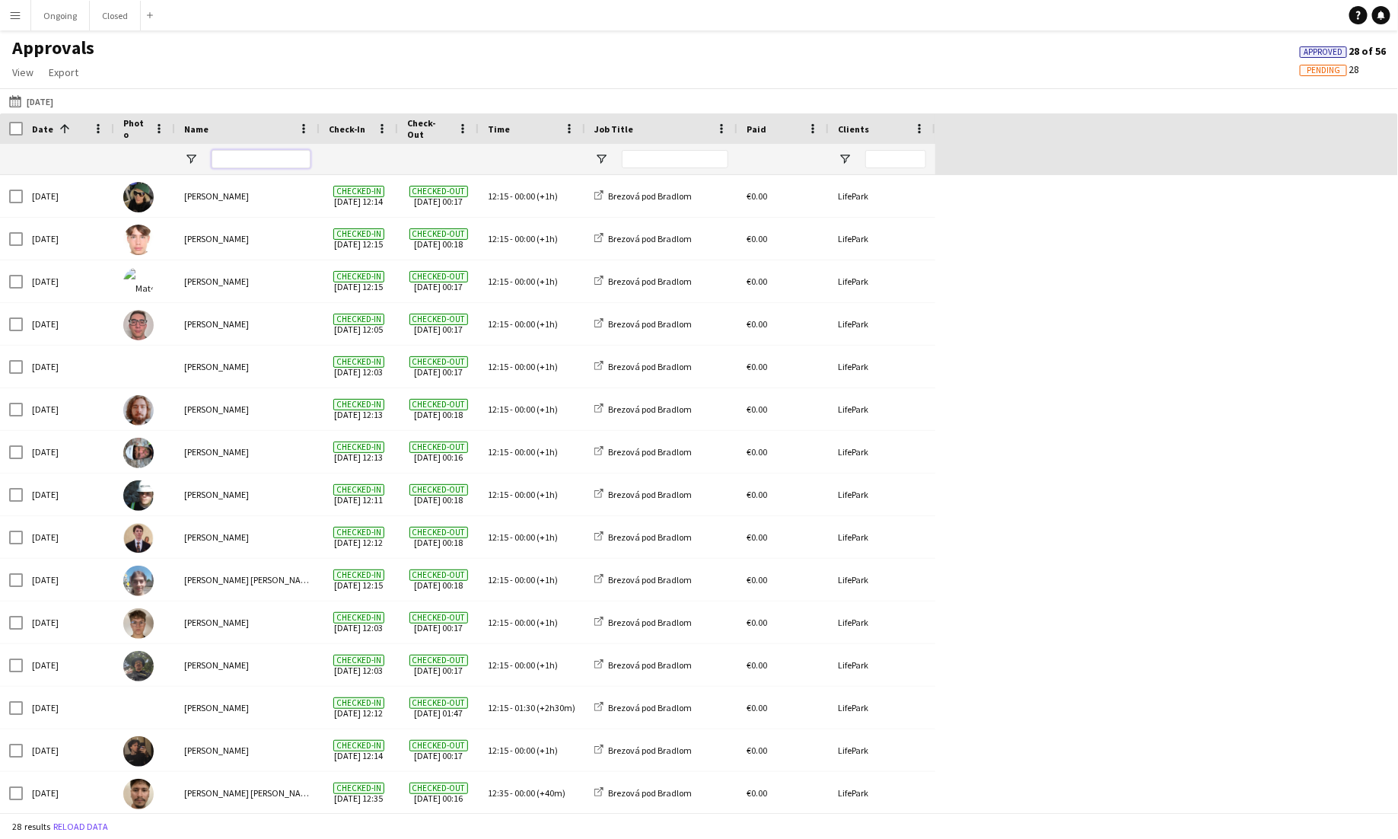
click at [241, 154] on input "Name Filter Input" at bounding box center [261, 159] width 99 height 18
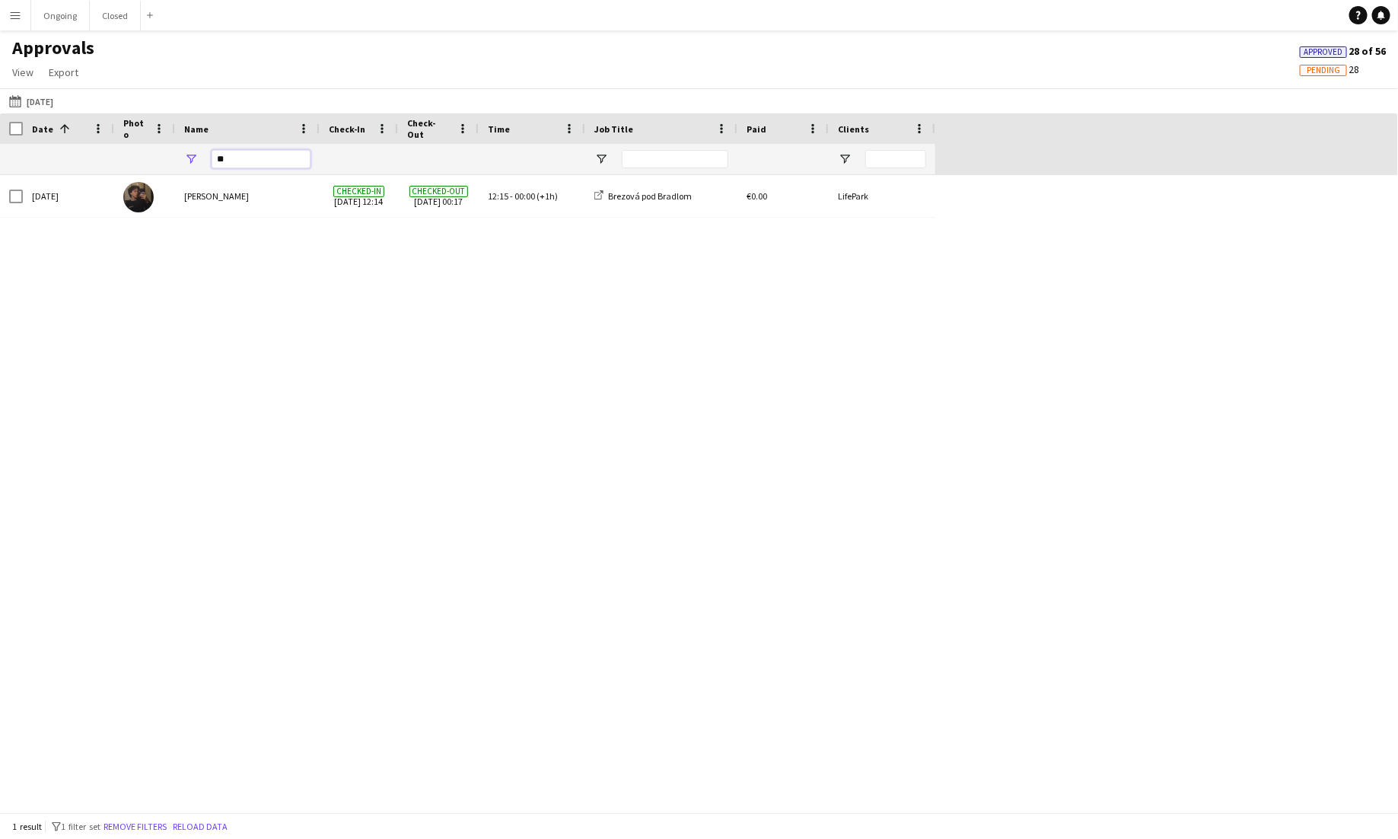
type input "*"
type input "****"
click at [66, 24] on button "Ongoing Close" at bounding box center [60, 16] width 59 height 30
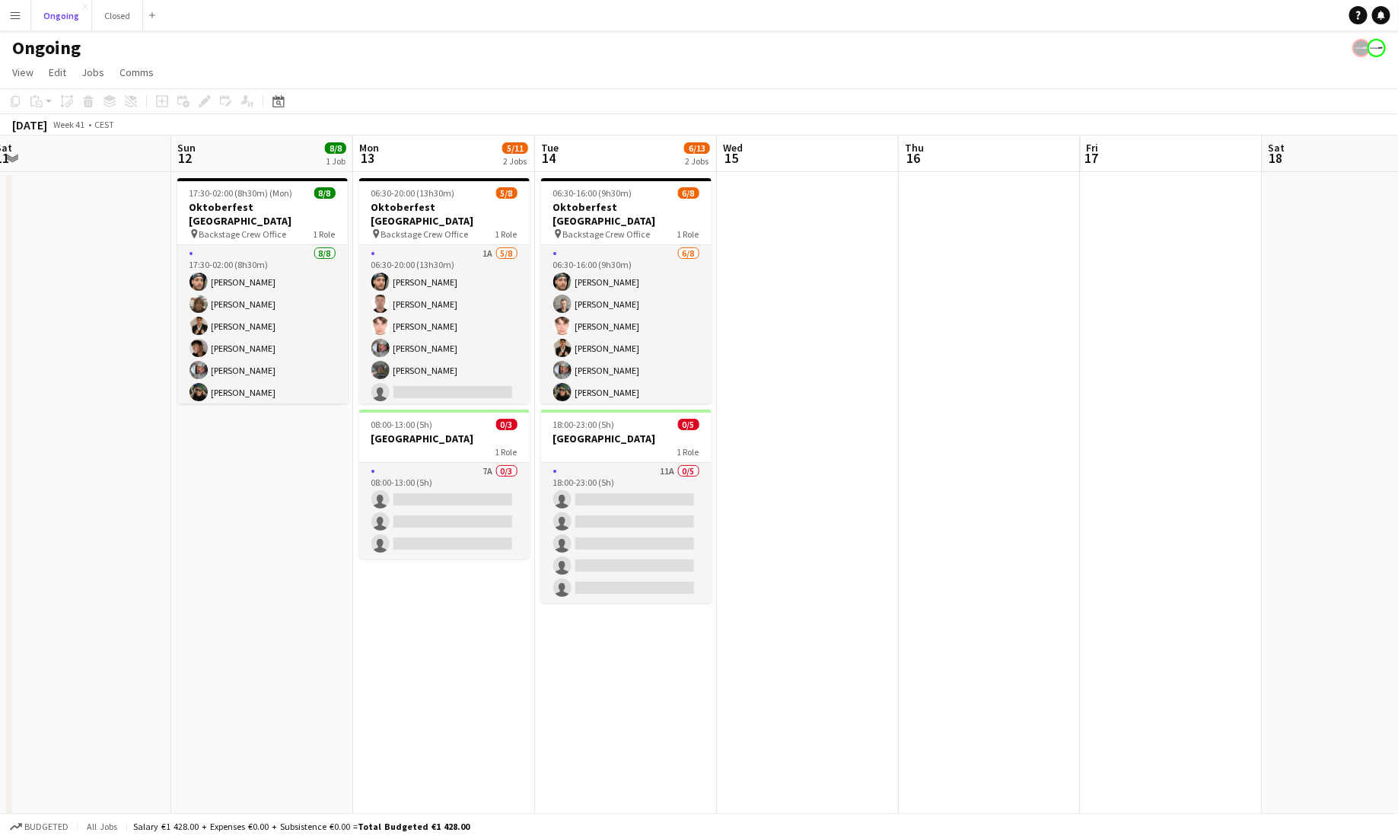
scroll to position [0, 378]
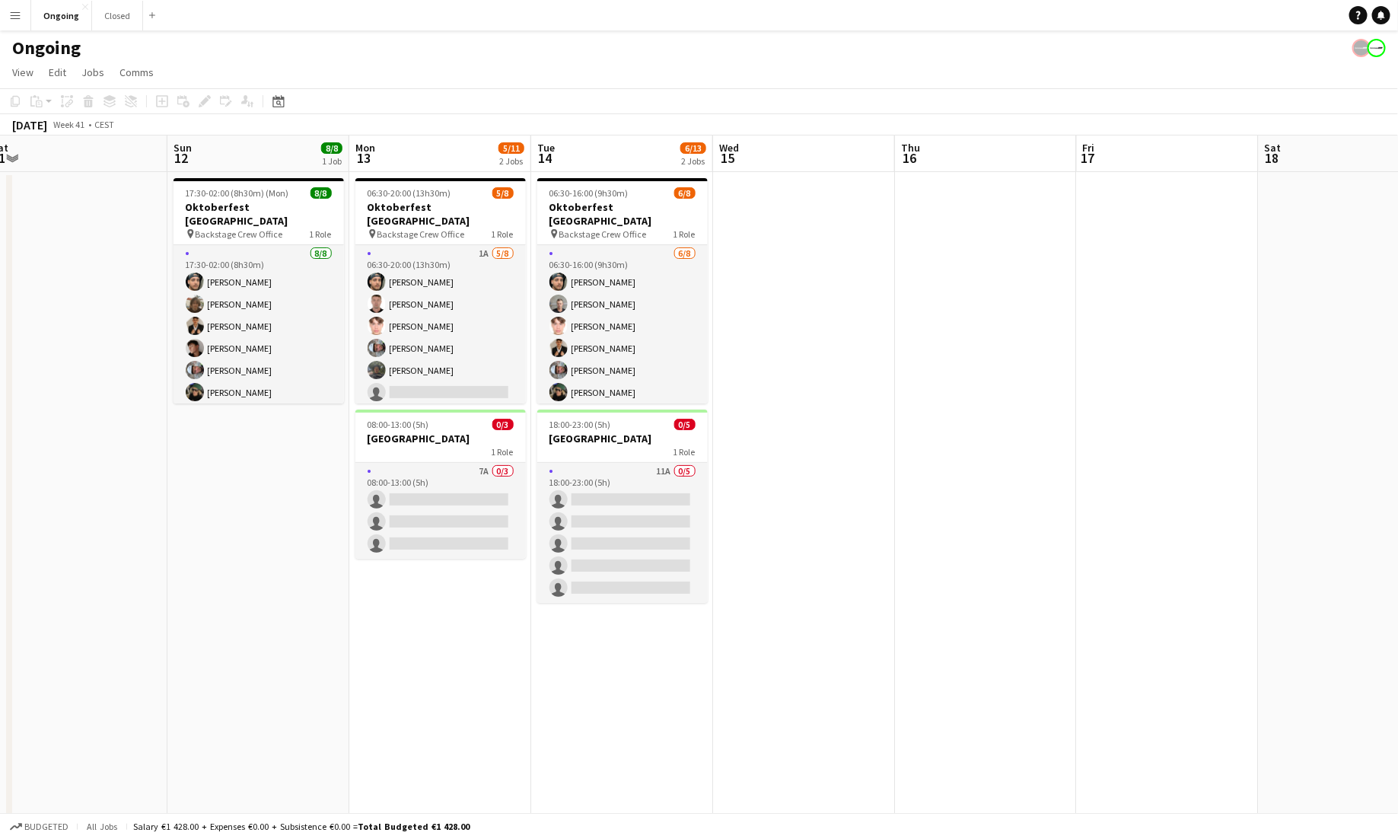
click at [21, 18] on app-icon "Menu" at bounding box center [15, 15] width 12 height 12
click at [254, 569] on app-date-cell "17:30-02:00 (8h30m) (Mon) 8/8 Oktoberfest [GEOGRAPHIC_DATA] pin Backstage Crew …" at bounding box center [258, 495] width 182 height 646
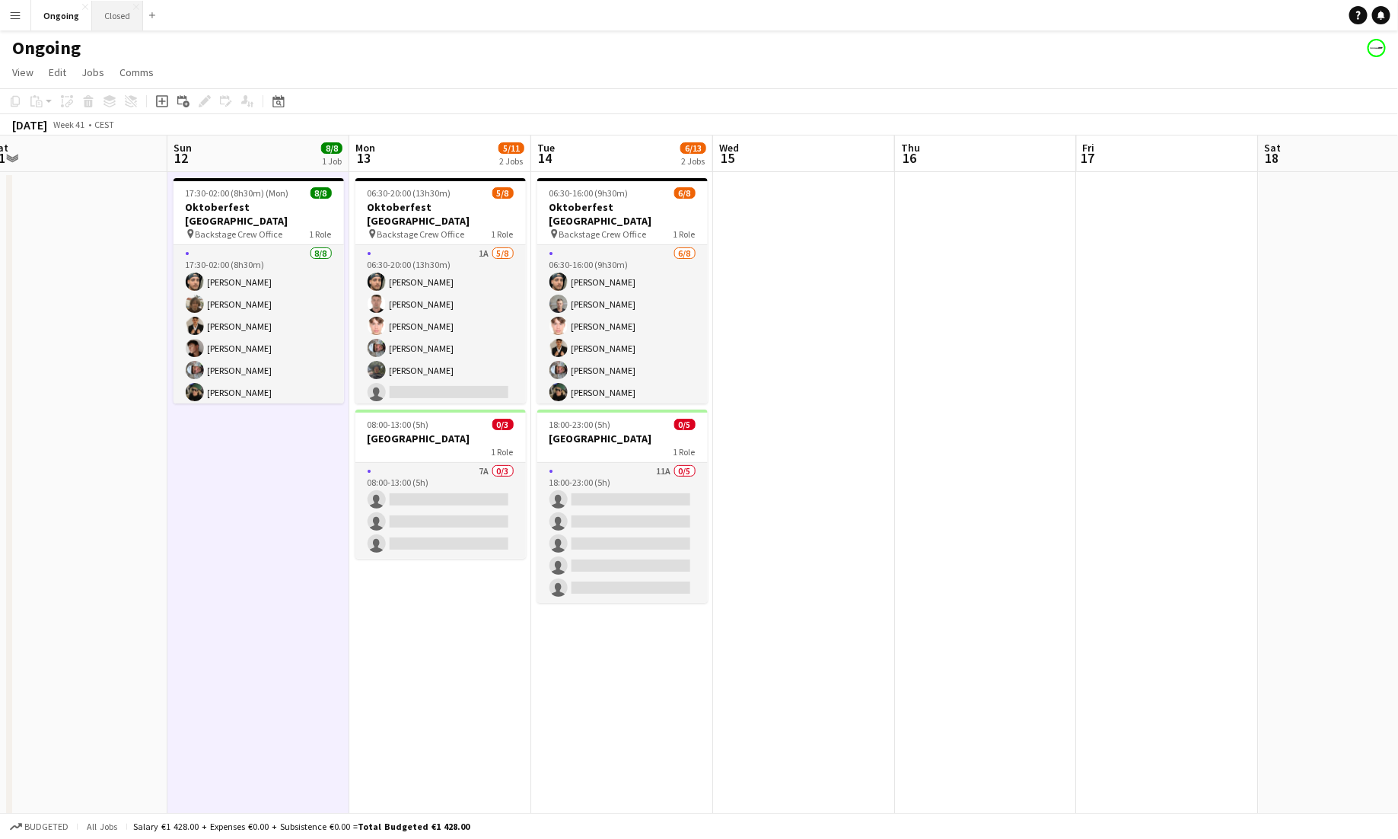
click at [108, 24] on button "Closed Close" at bounding box center [117, 16] width 51 height 30
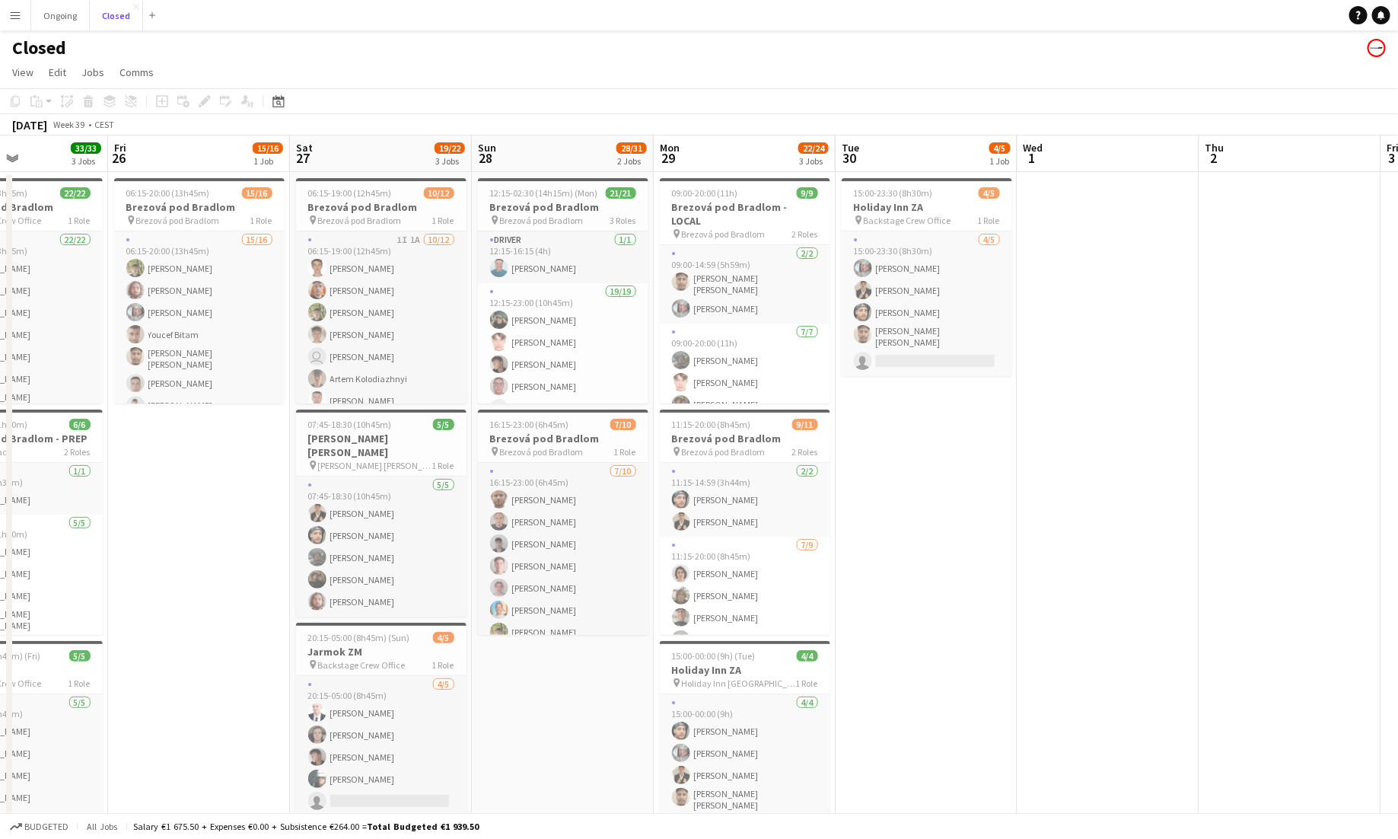
scroll to position [0, 437]
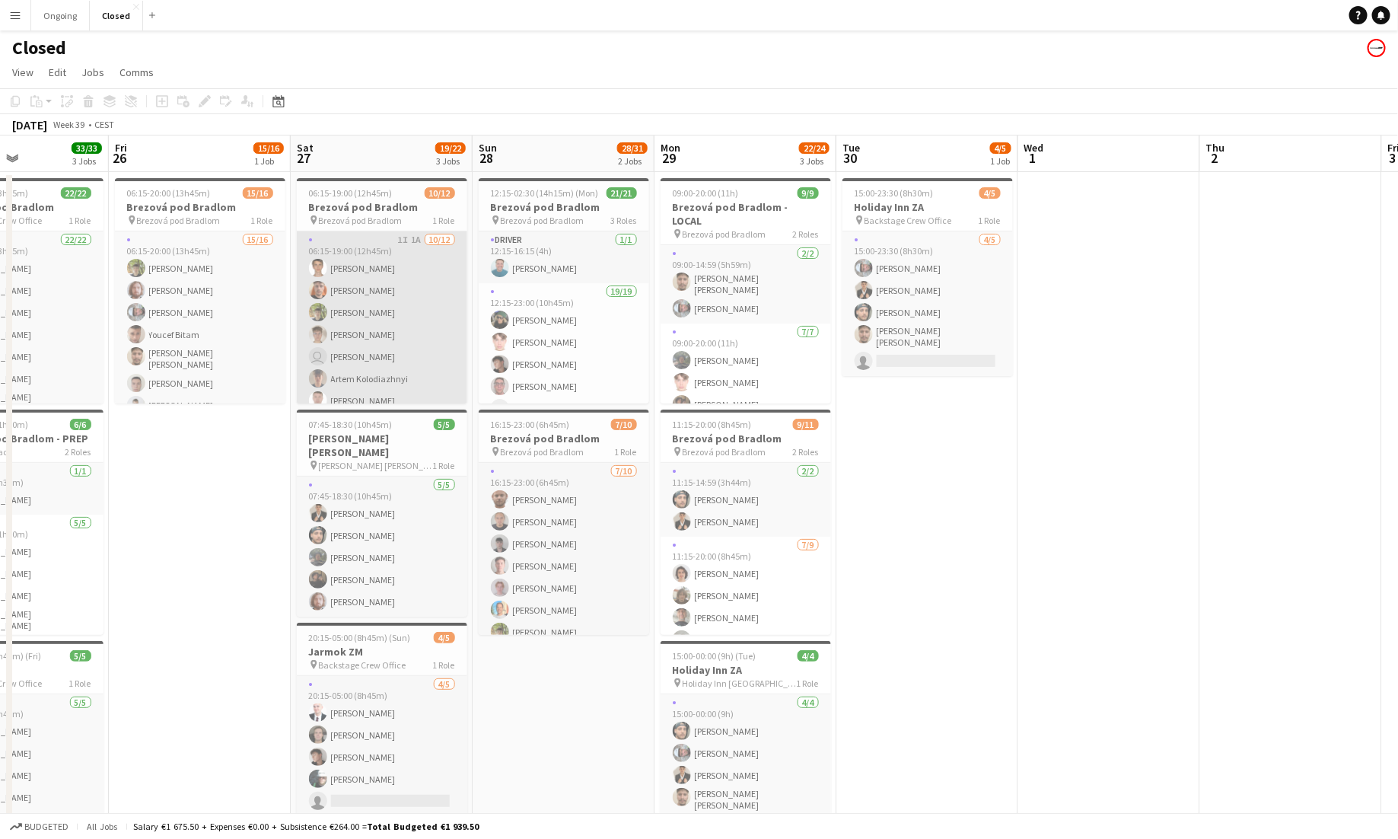
click at [355, 351] on app-card-role "1I 1A [DATE] 06:15-19:00 (12h45m) [PERSON_NAME] [PERSON_NAME] [PERSON_NAME] [PE…" at bounding box center [382, 378] width 170 height 295
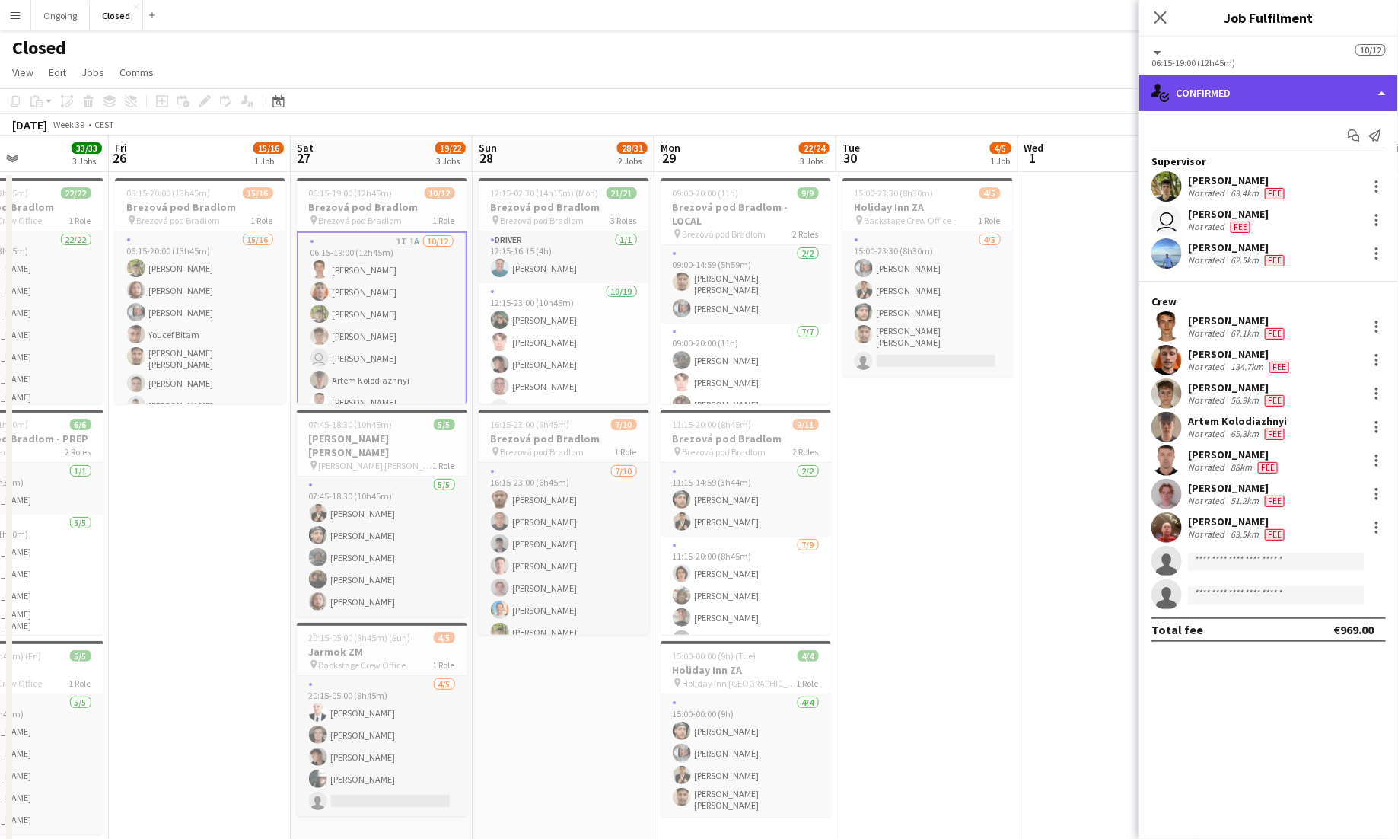
click at [874, 90] on div "single-neutral-actions-check-2 Confirmed" at bounding box center [1268, 93] width 259 height 37
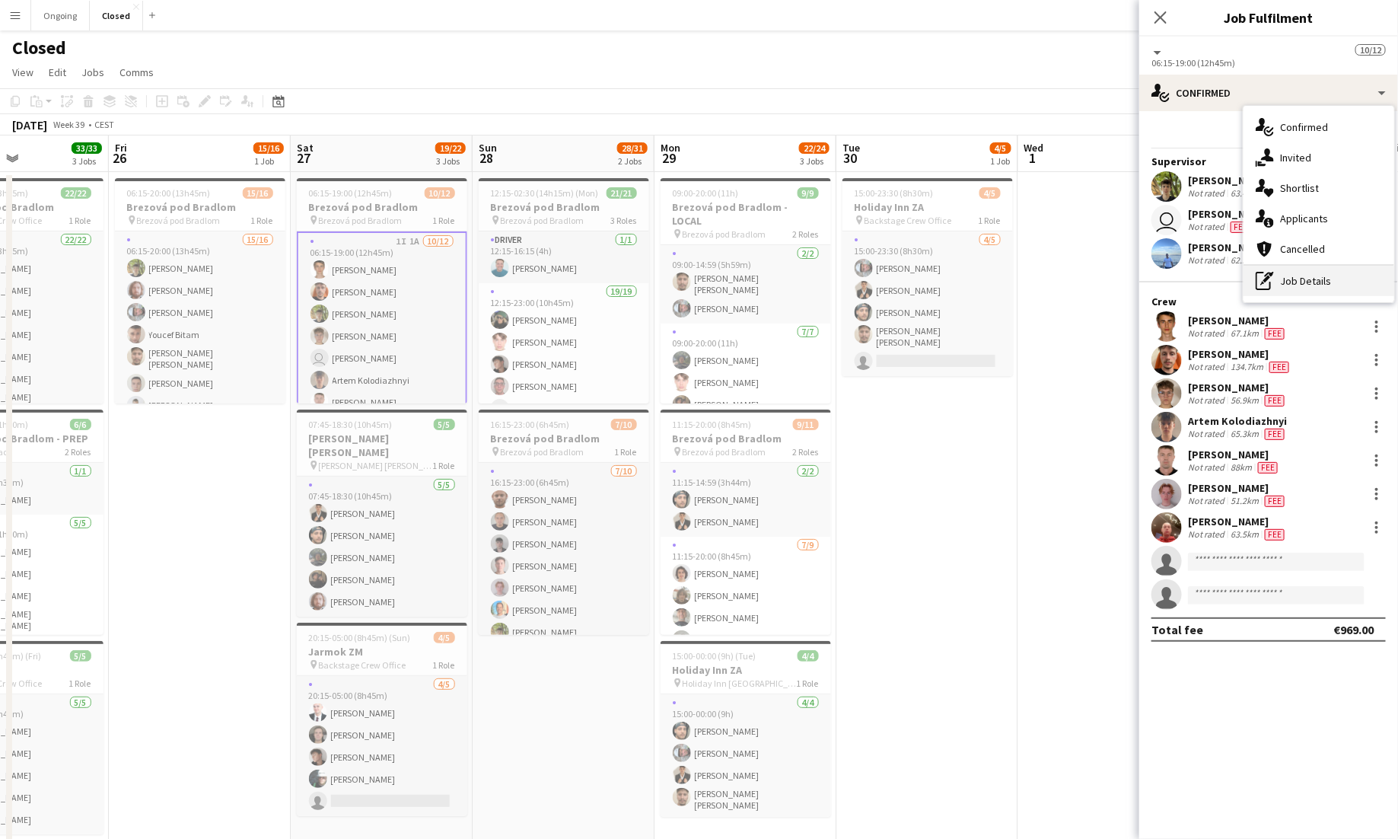
click at [874, 274] on div "pen-write Job Details" at bounding box center [1319, 281] width 151 height 30
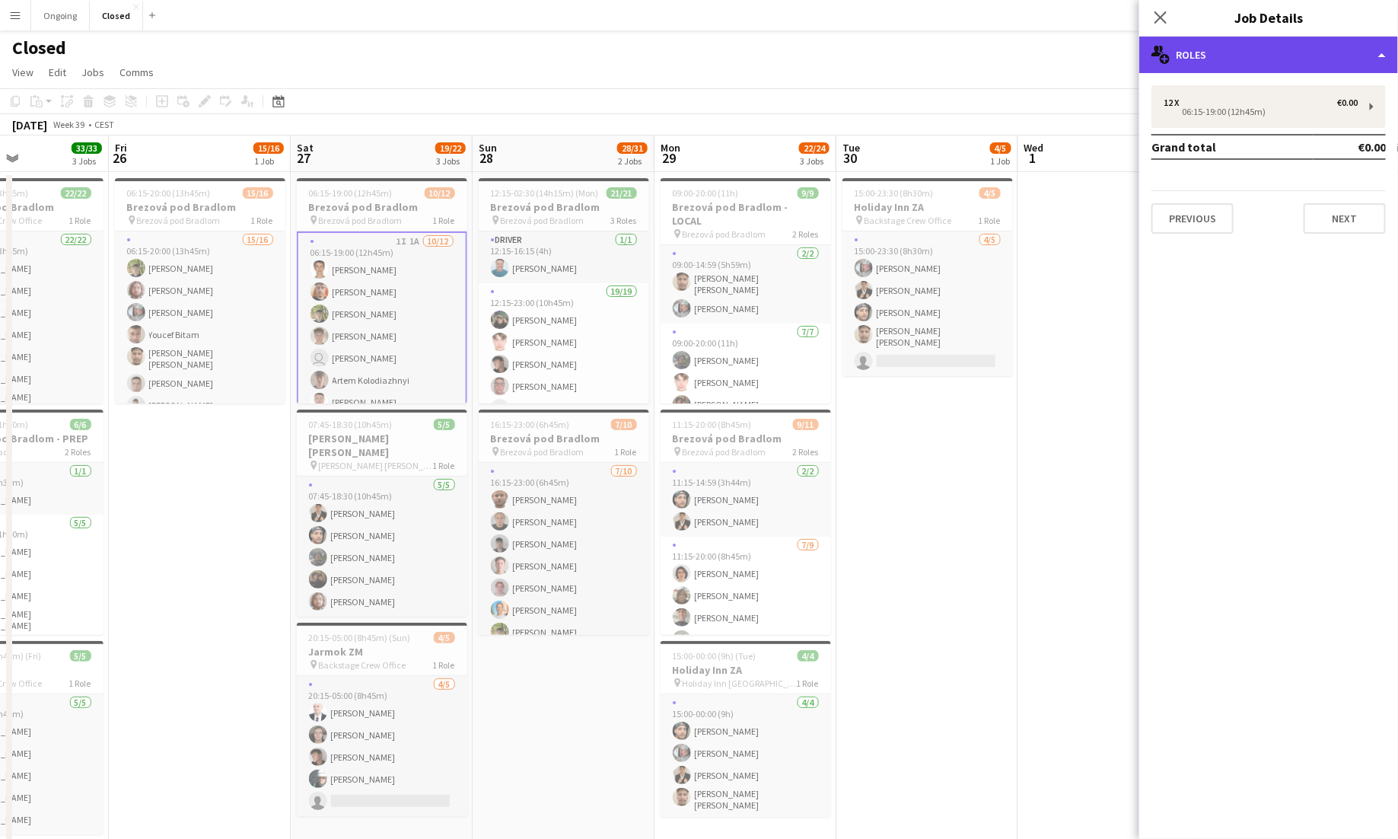
click at [874, 51] on div "multiple-users-add Roles" at bounding box center [1268, 55] width 259 height 37
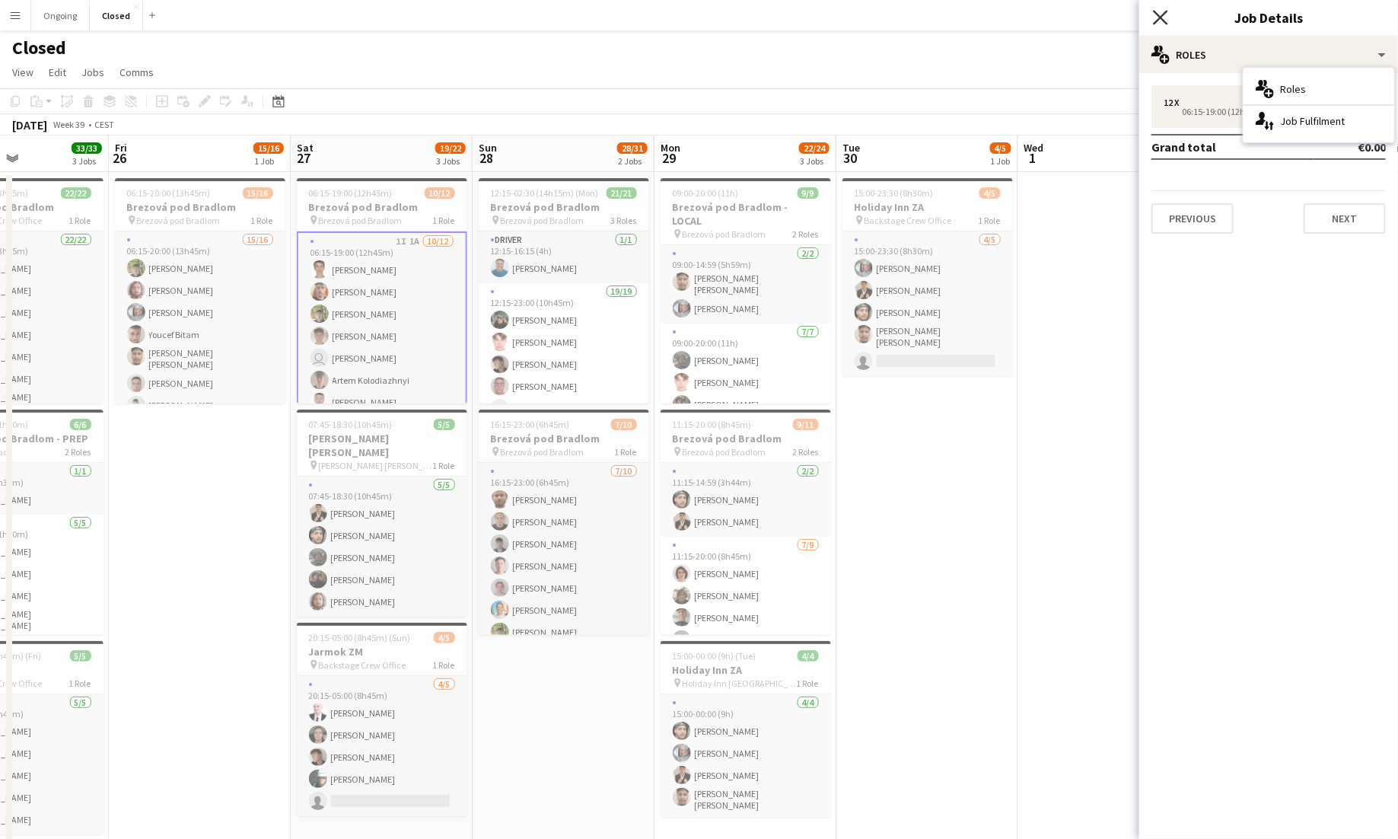
click at [874, 20] on icon "Close pop-in" at bounding box center [1160, 17] width 14 height 14
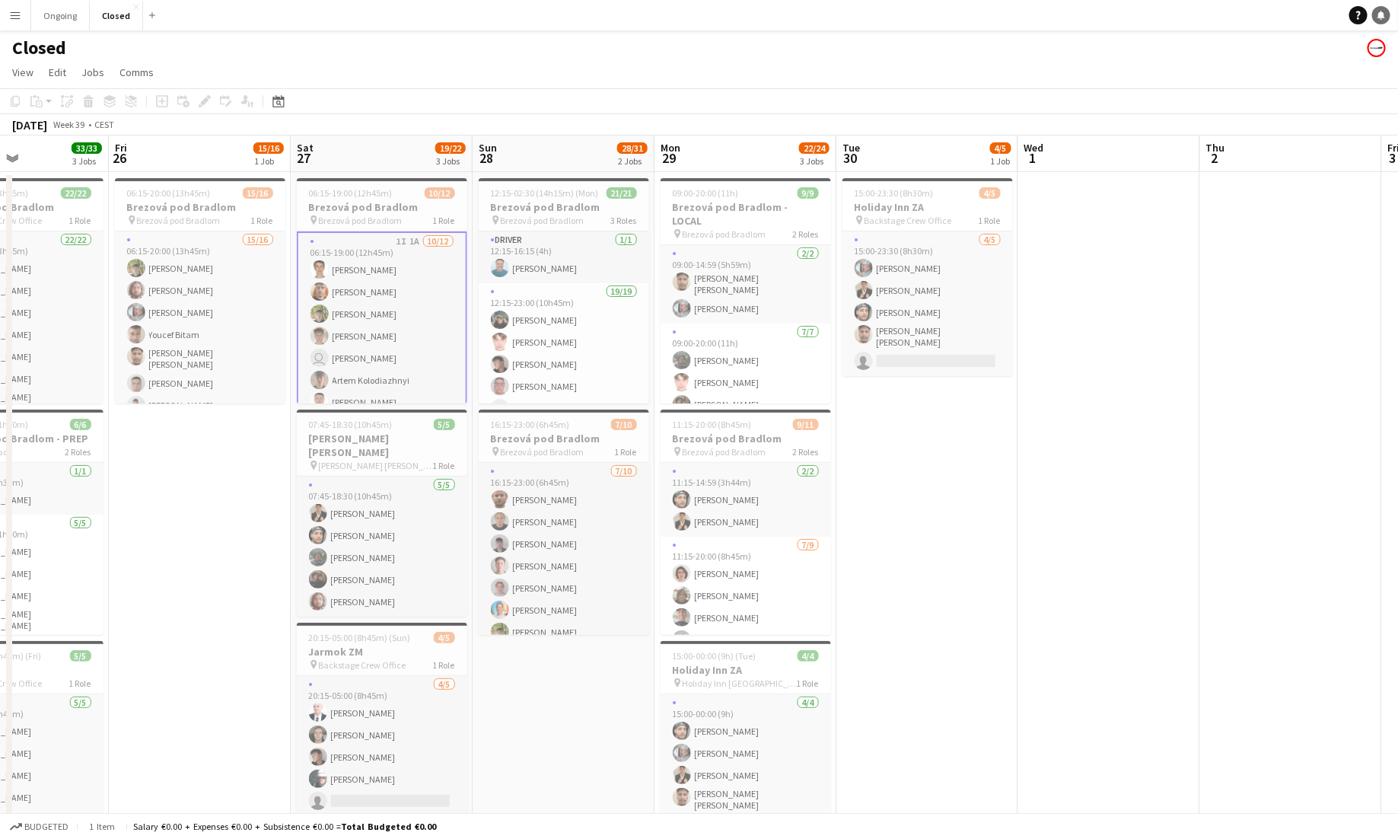
click at [874, 21] on link "Notifications" at bounding box center [1381, 15] width 18 height 18
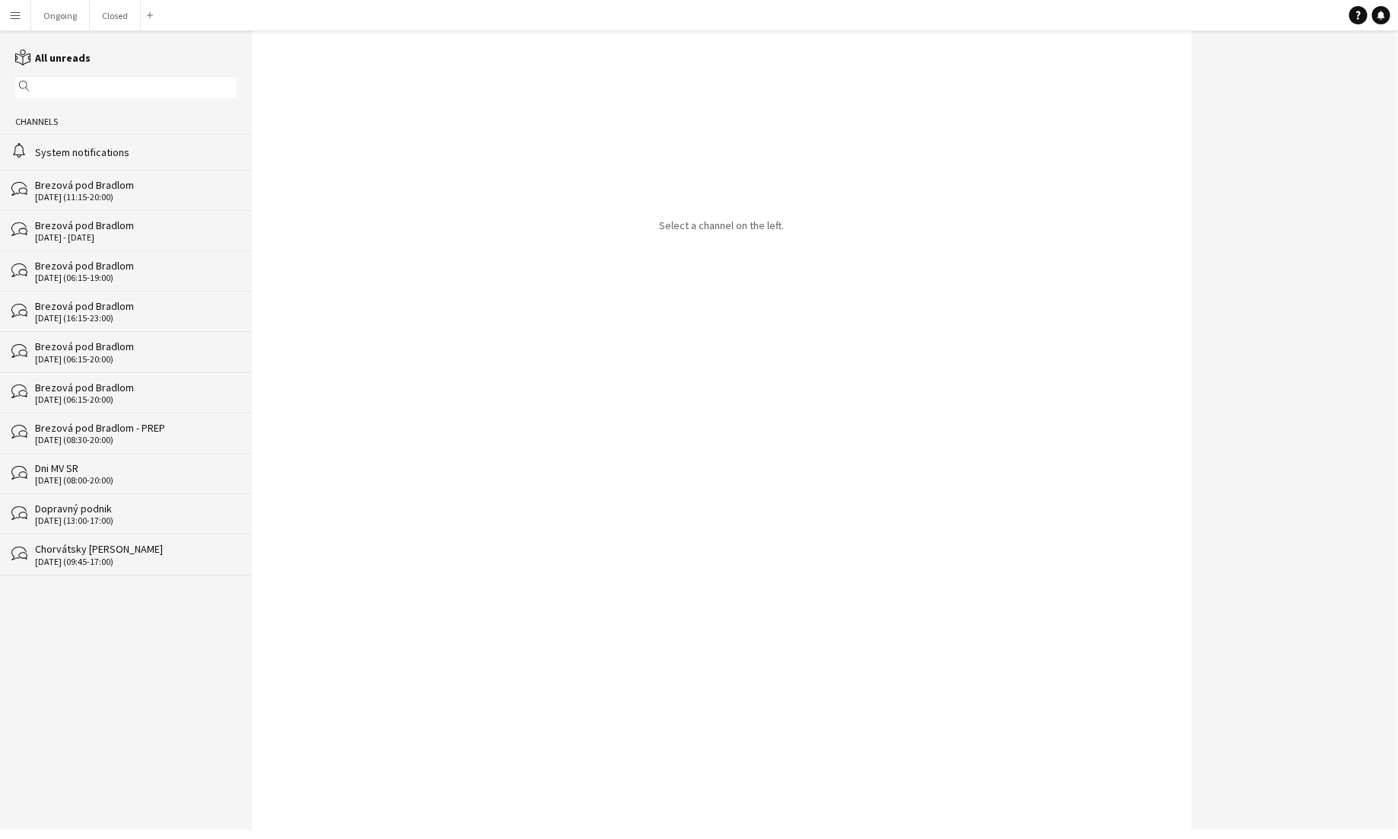
click at [107, 264] on div "Brezová pod Bradlom" at bounding box center [136, 266] width 202 height 14
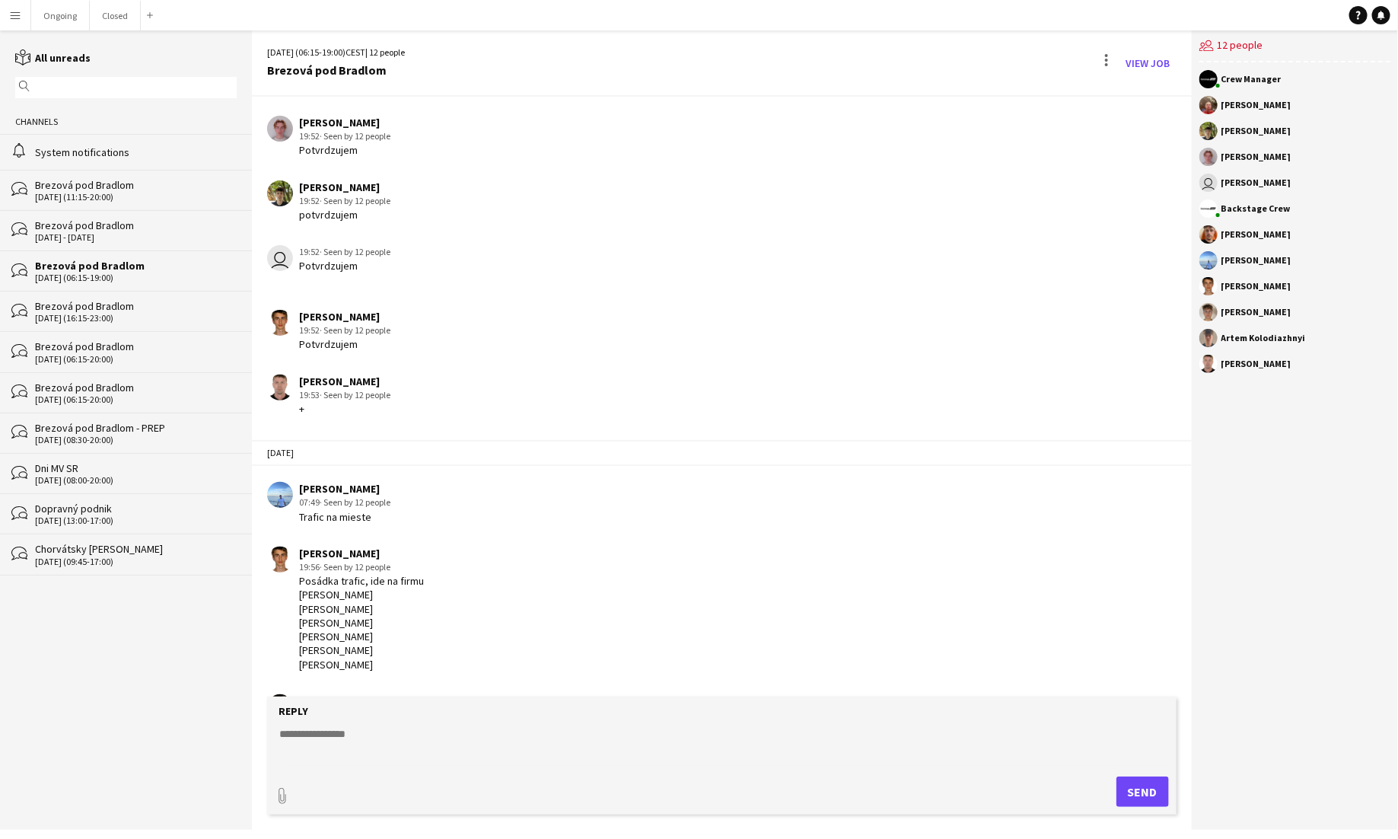
scroll to position [544, 0]
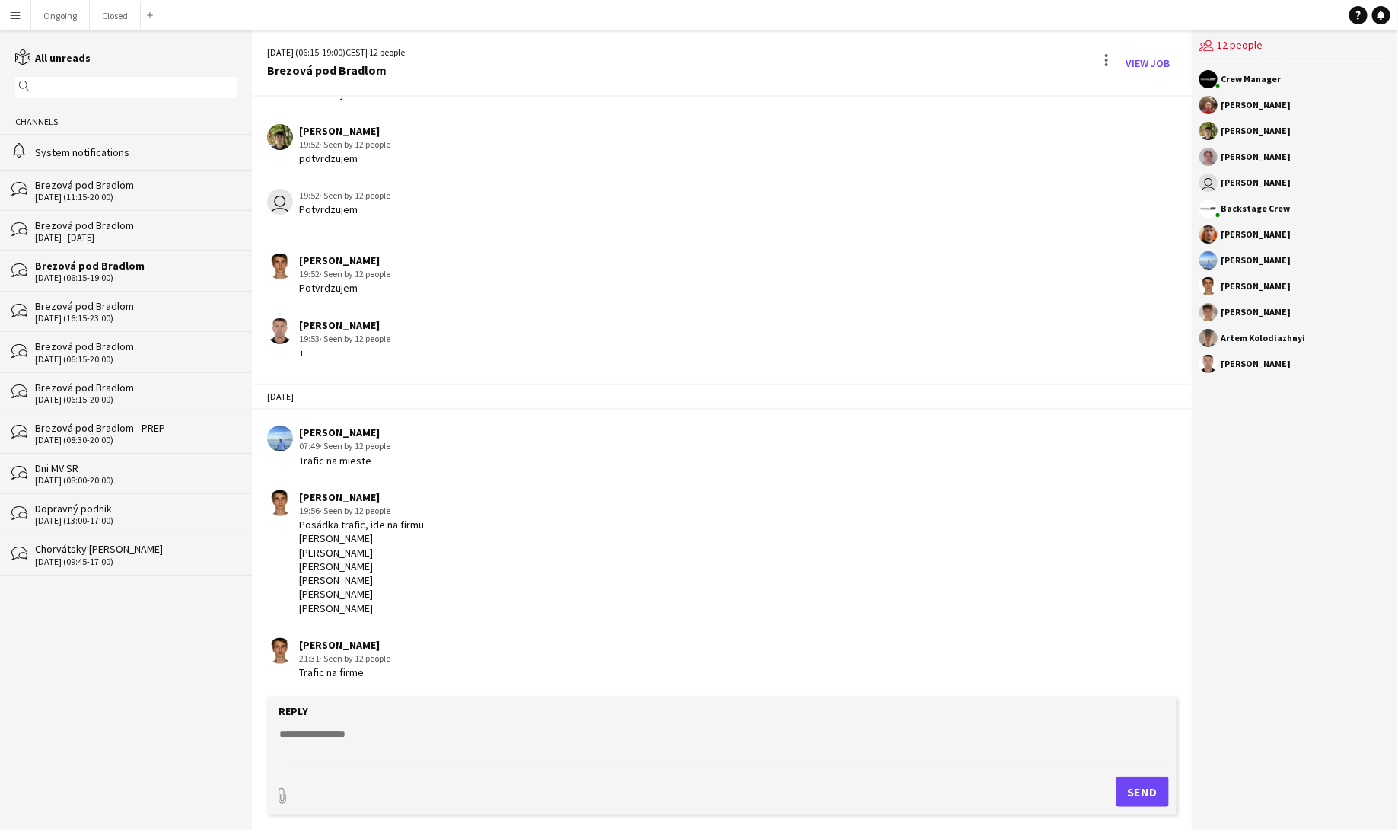
click at [19, 18] on app-icon "Menu" at bounding box center [15, 15] width 12 height 12
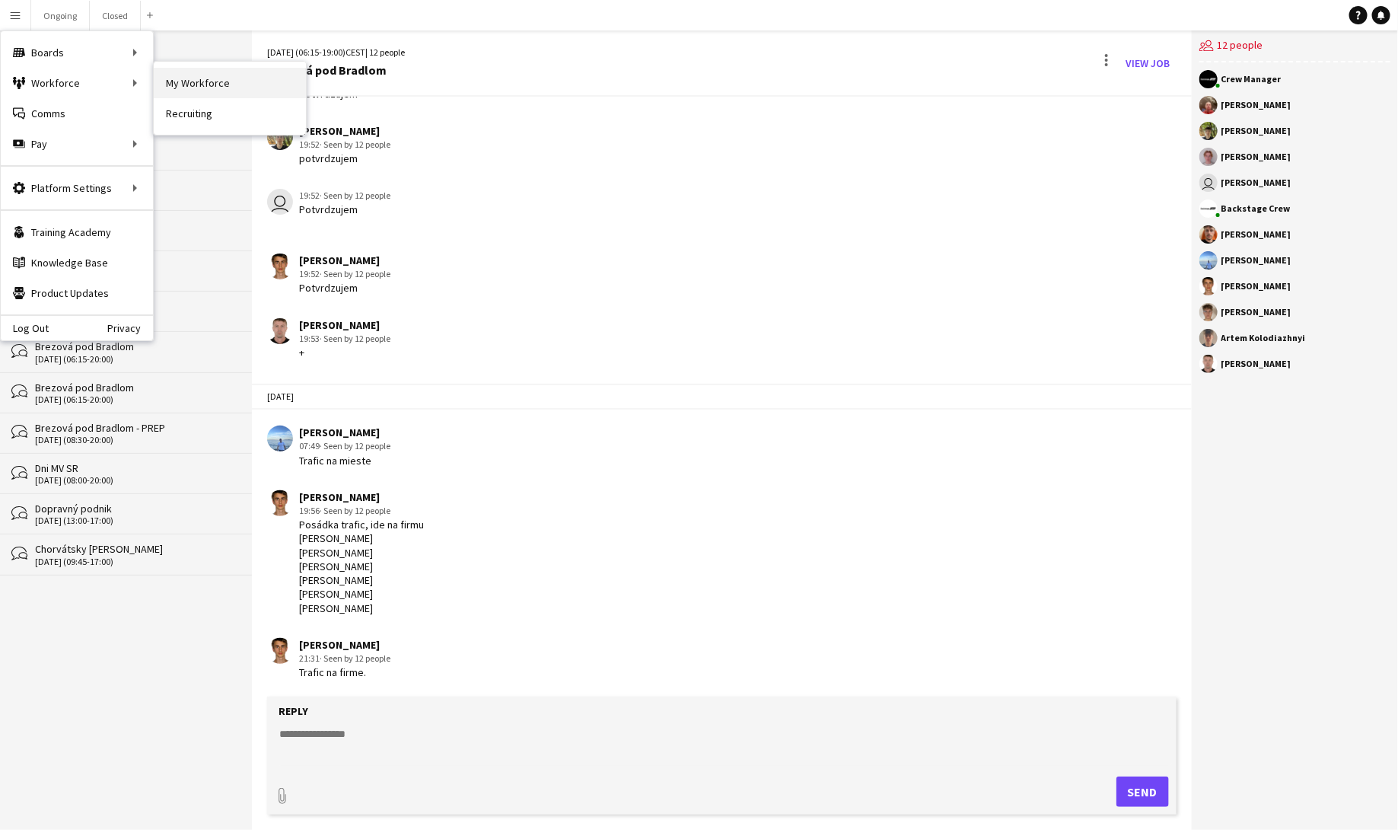
click at [199, 77] on link "My Workforce" at bounding box center [230, 83] width 152 height 30
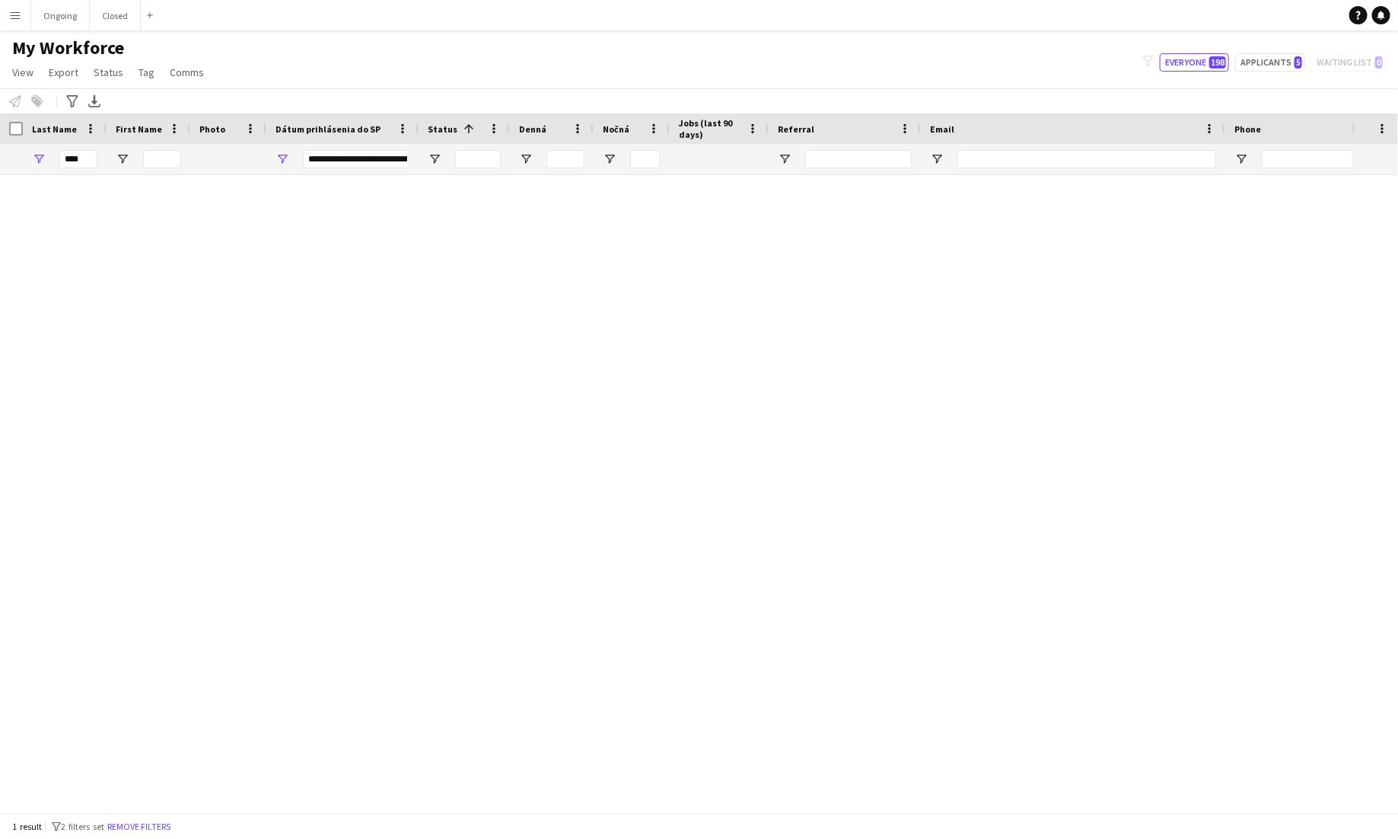
type input "**********"
click at [161, 164] on input "First Name Filter Input" at bounding box center [162, 159] width 38 height 18
drag, startPoint x: 91, startPoint y: 156, endPoint x: 53, endPoint y: 156, distance: 38.8
click at [53, 156] on div "****" at bounding box center [65, 159] width 84 height 30
type input "*****"
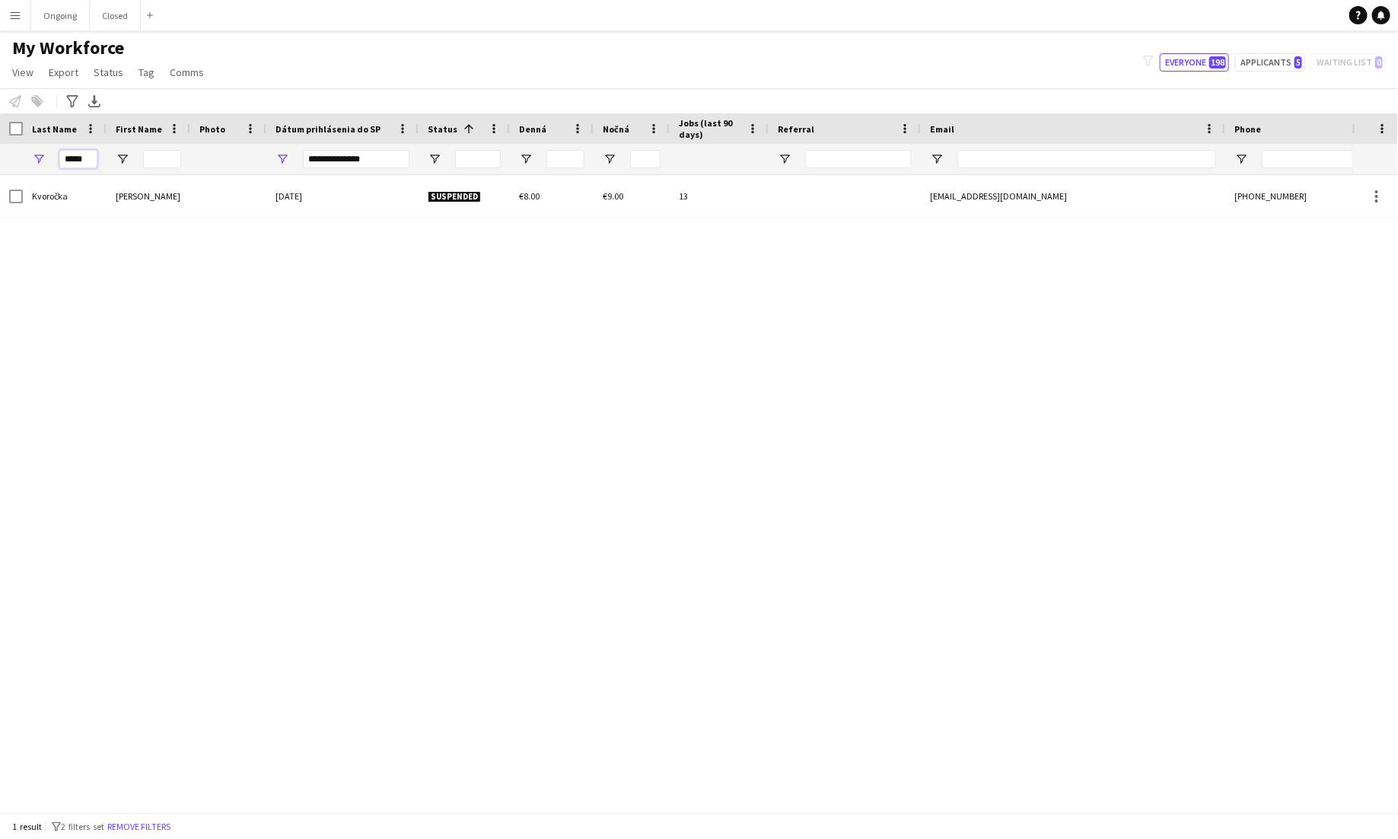
type input "**********"
type input "*****"
click at [404, 450] on div "Kvoročka Jakub [DATE] Suspended €8.00 €9.00 13 [EMAIL_ADDRESS][DOMAIN_NAME] [PH…" at bounding box center [676, 493] width 1352 height 637
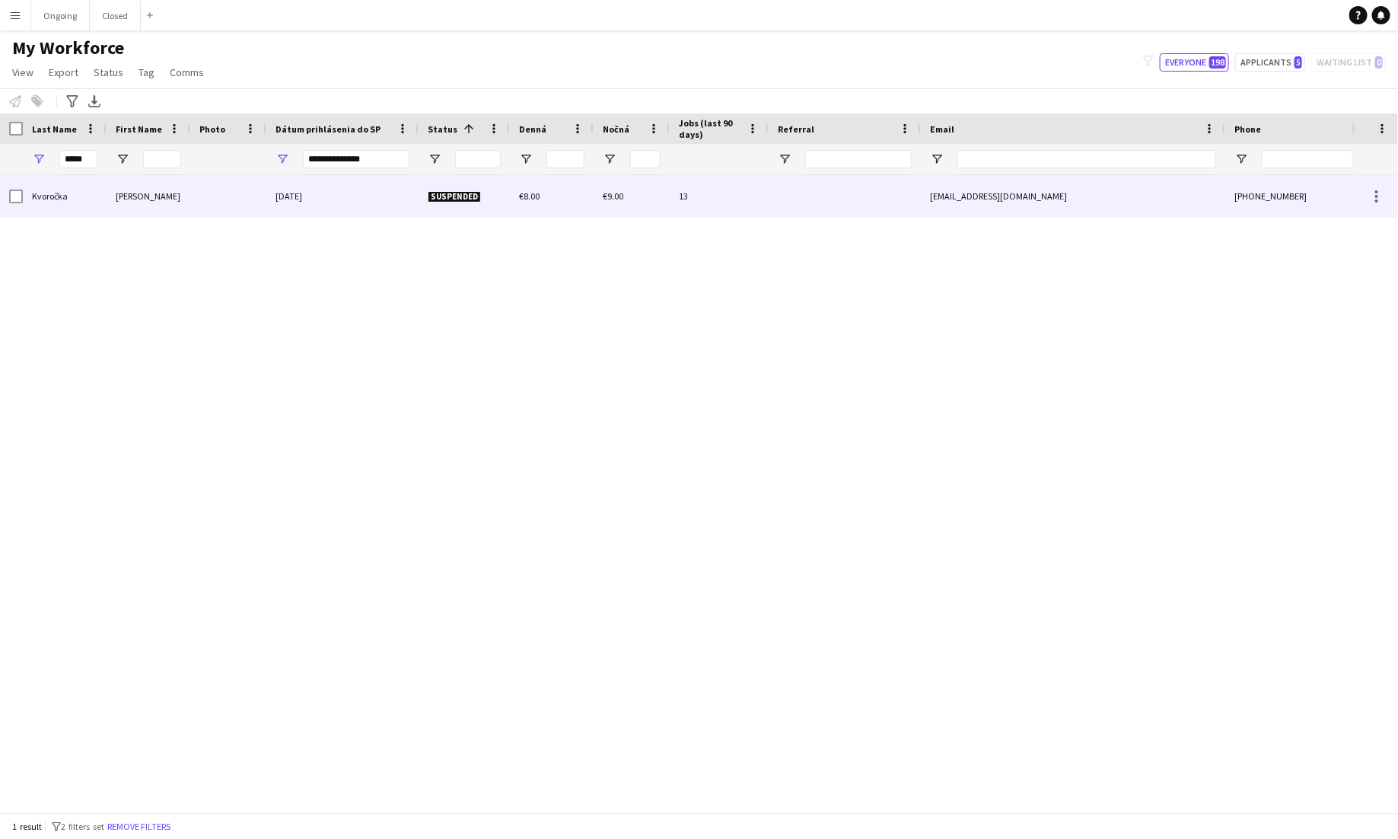
click at [194, 216] on div at bounding box center [228, 196] width 76 height 42
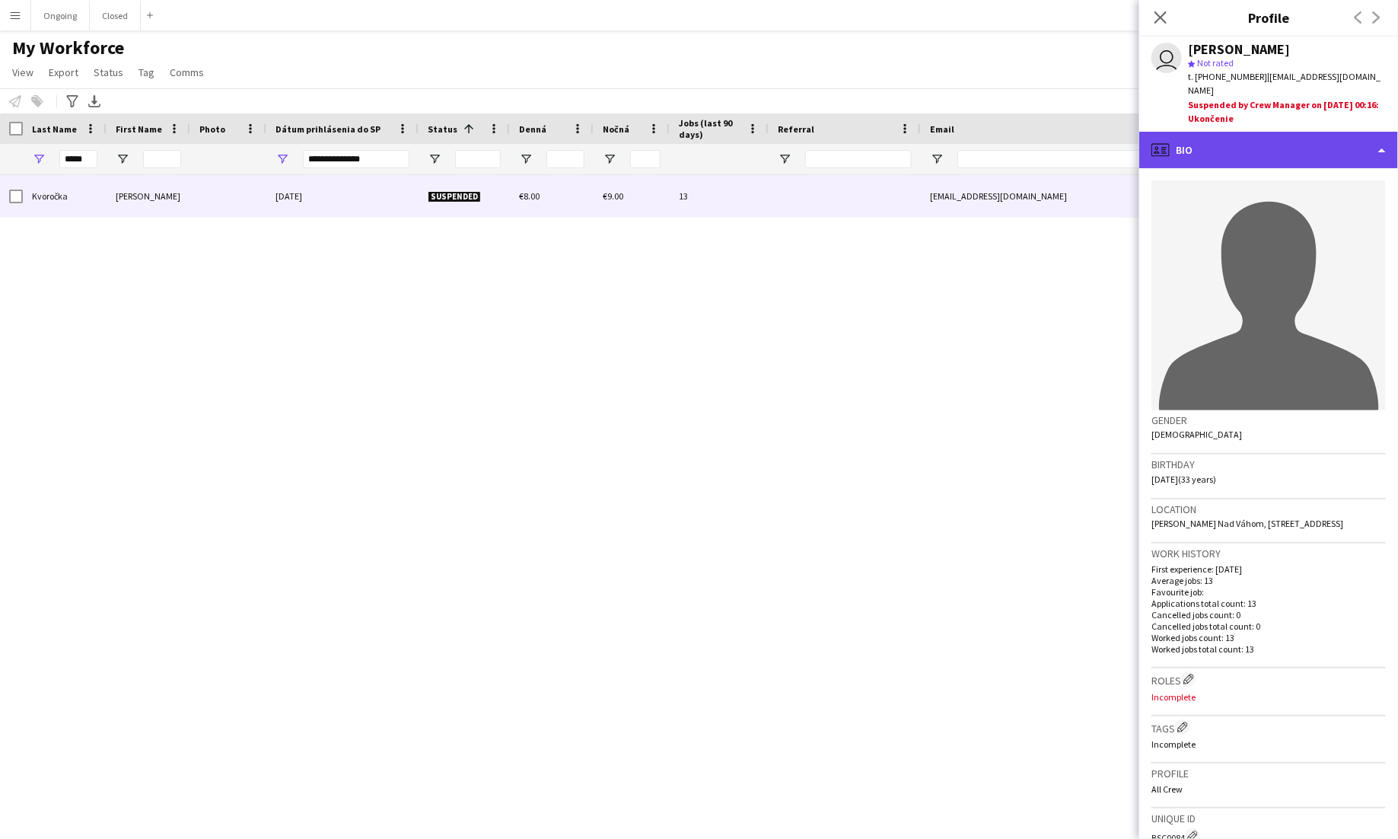
click at [874, 139] on div "profile Bio" at bounding box center [1268, 150] width 259 height 37
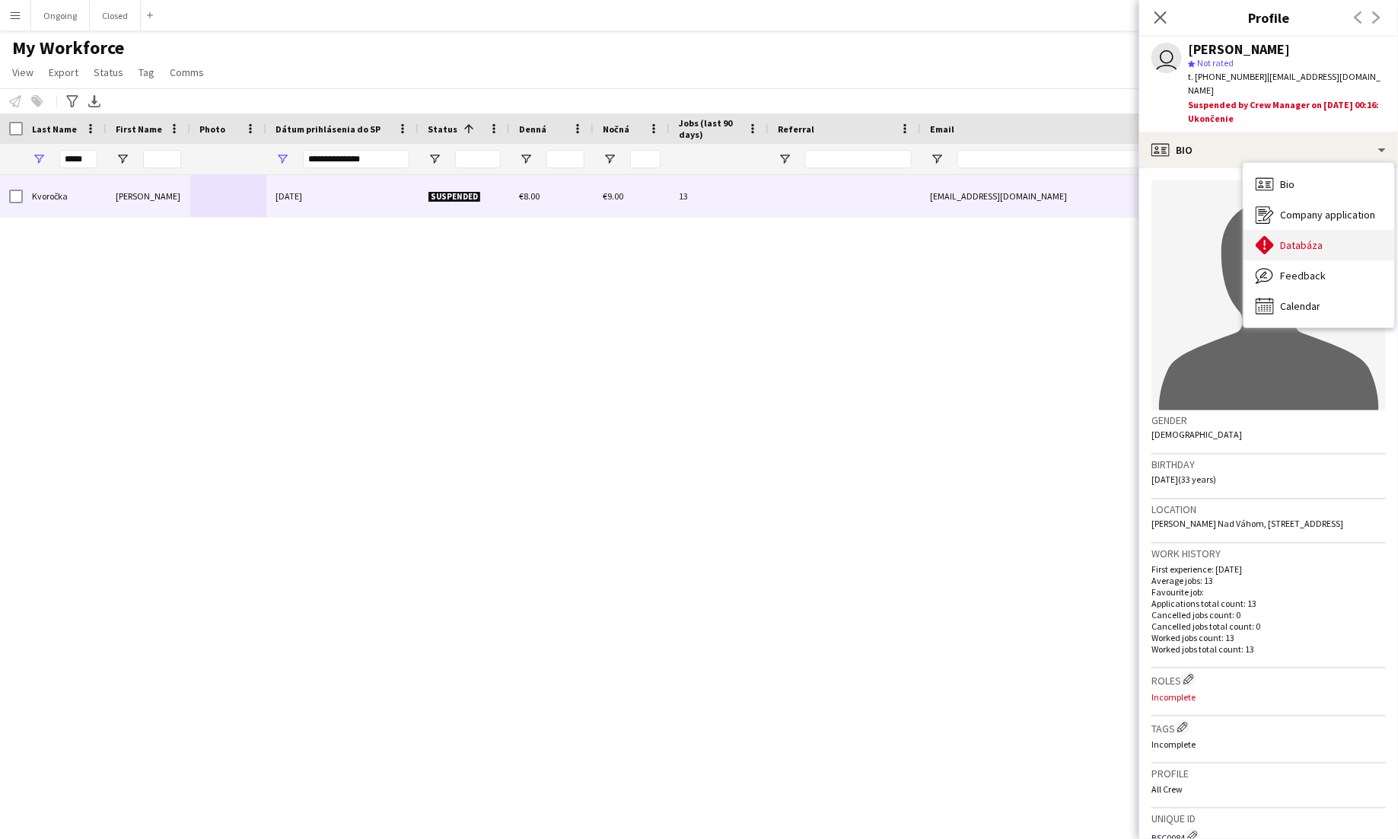
click at [874, 238] on span "Databáza" at bounding box center [1301, 245] width 43 height 14
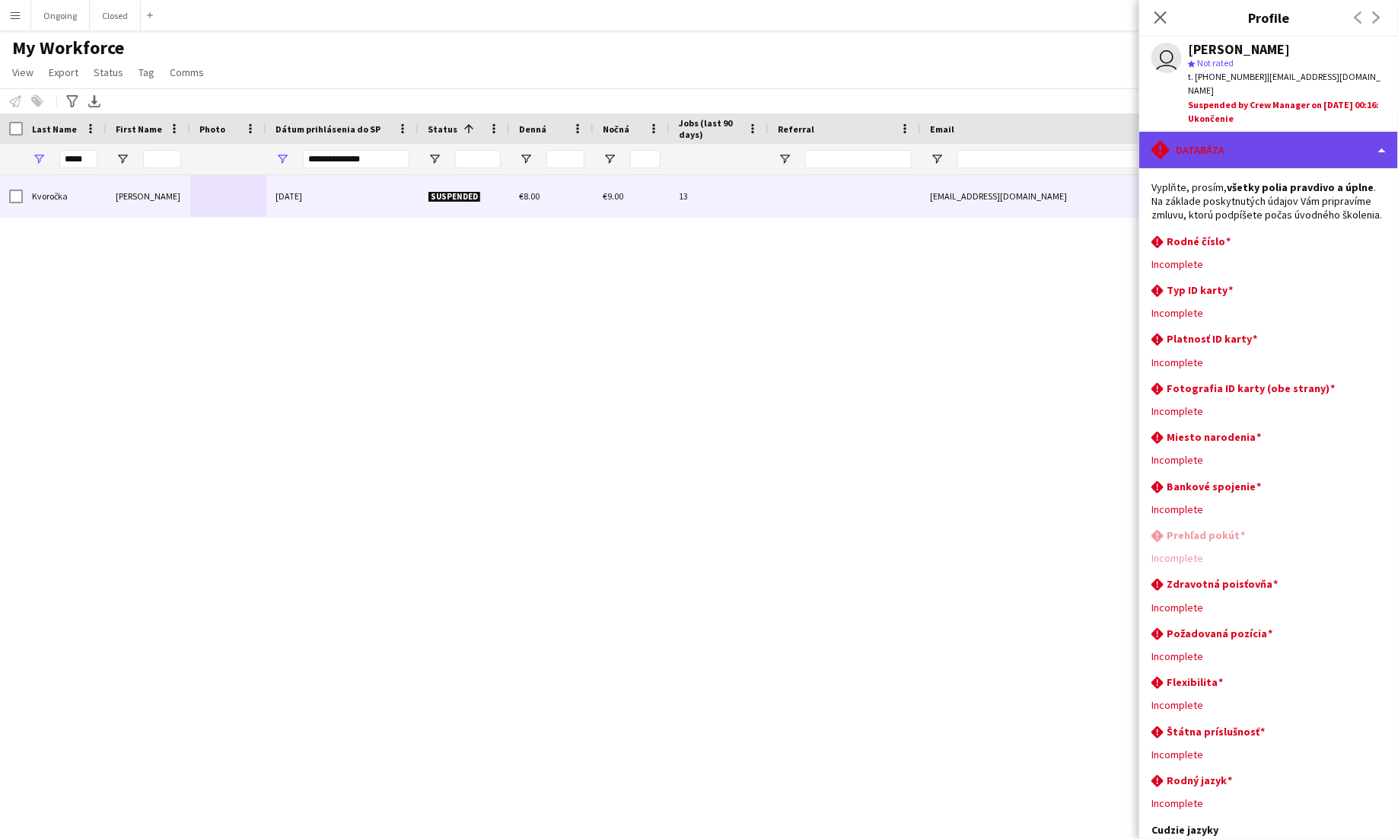
click at [874, 132] on div "rhombus-alert Databáza" at bounding box center [1268, 150] width 259 height 37
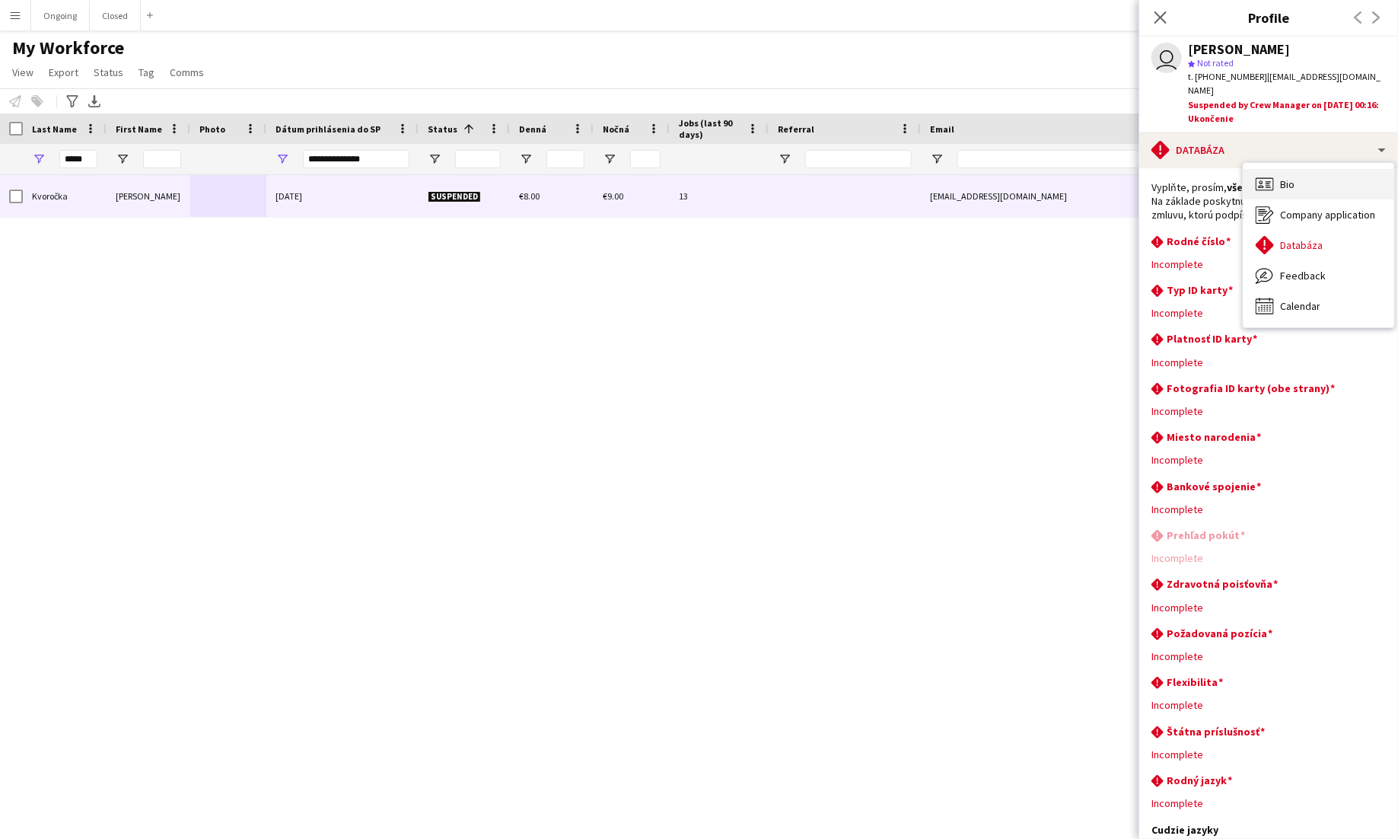
click at [874, 177] on span "Bio" at bounding box center [1287, 184] width 14 height 14
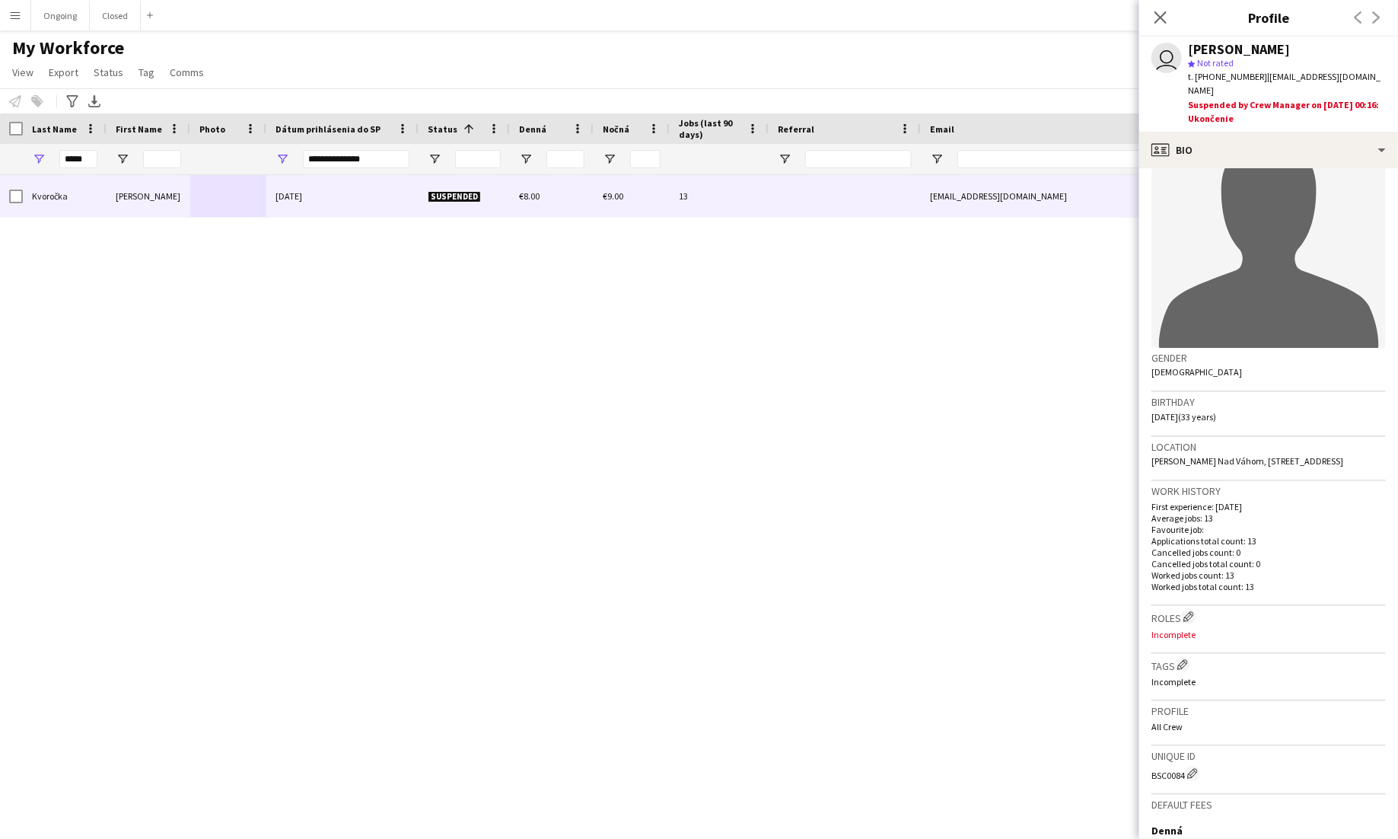
scroll to position [63, 0]
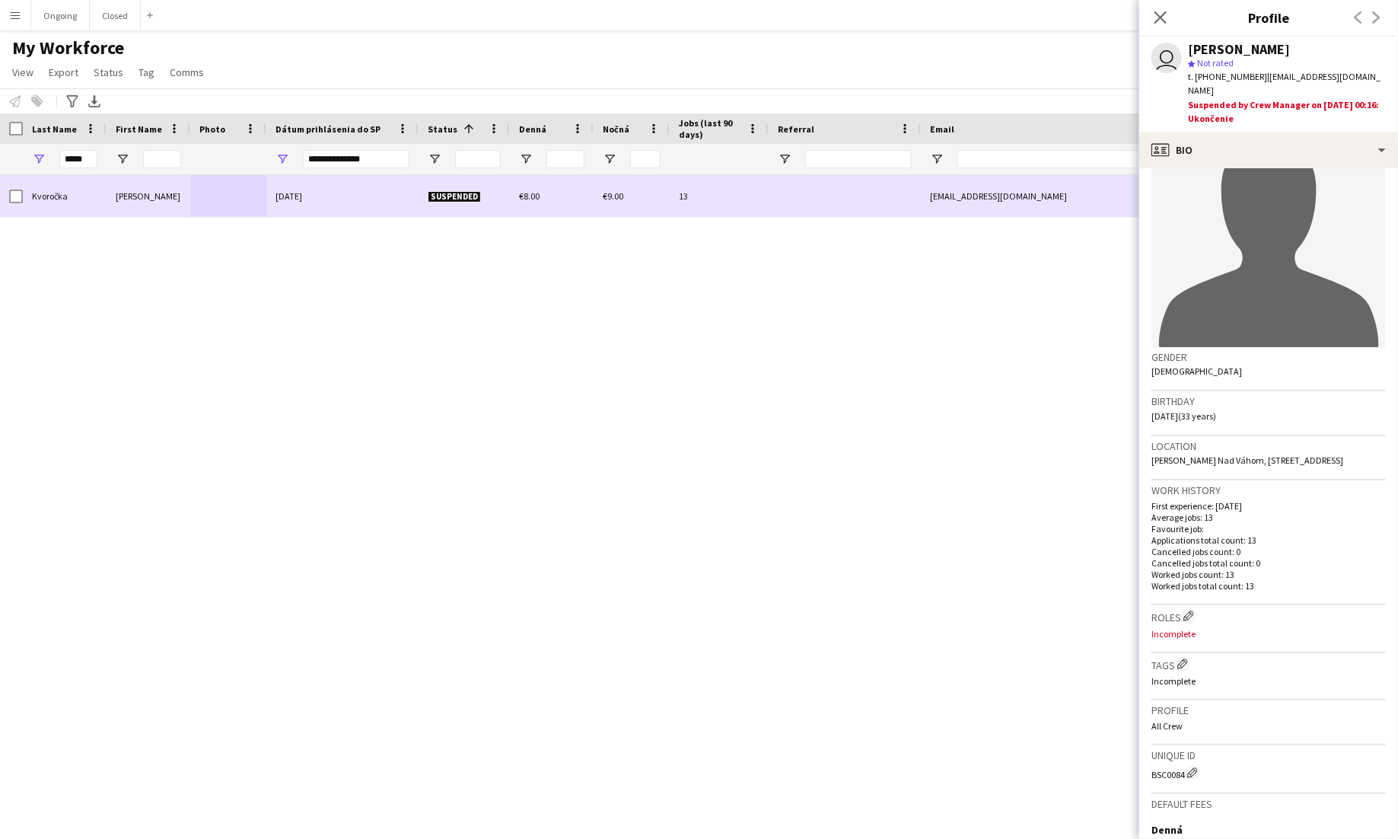
click at [326, 201] on div "[DATE]" at bounding box center [342, 196] width 152 height 42
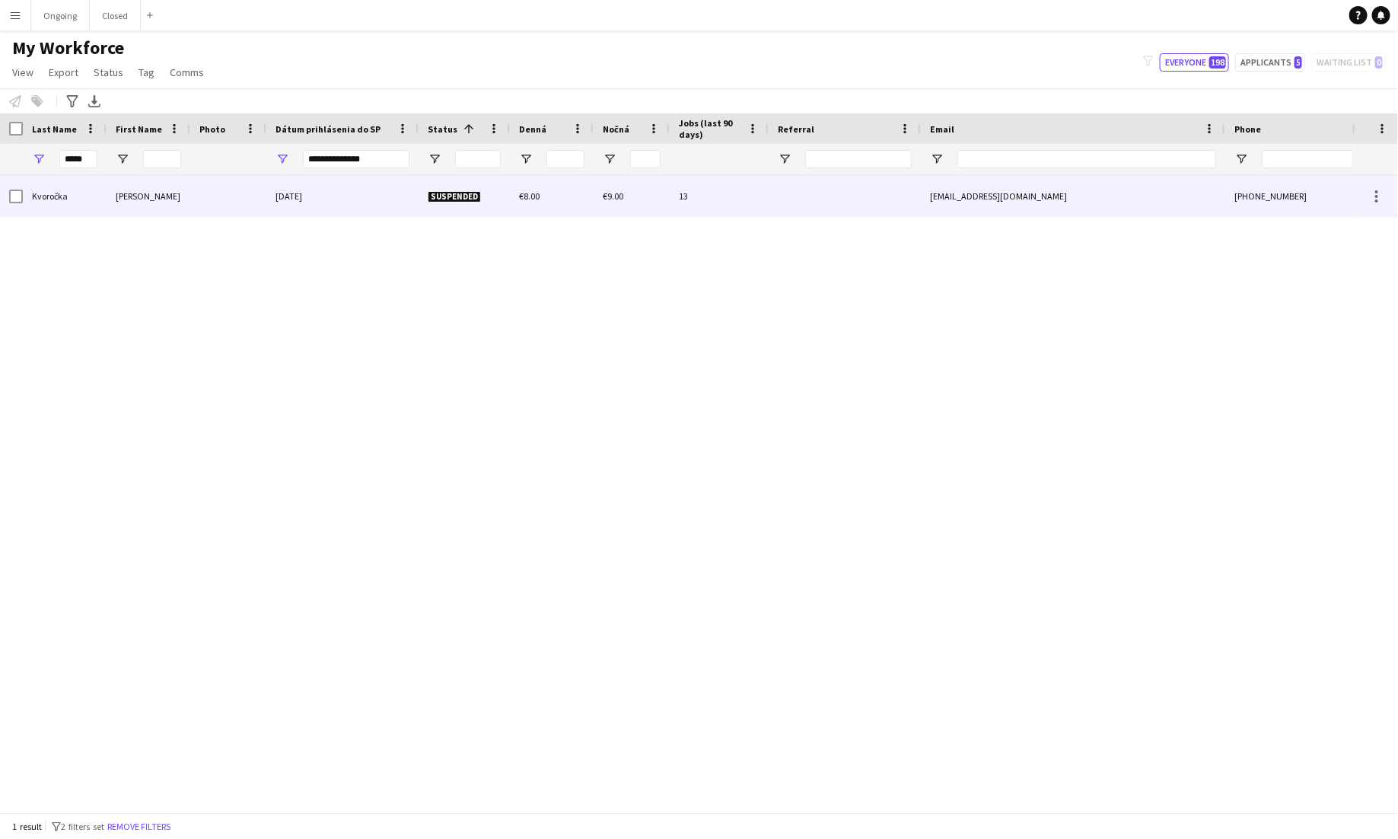
click at [417, 182] on div "[DATE]" at bounding box center [342, 196] width 152 height 42
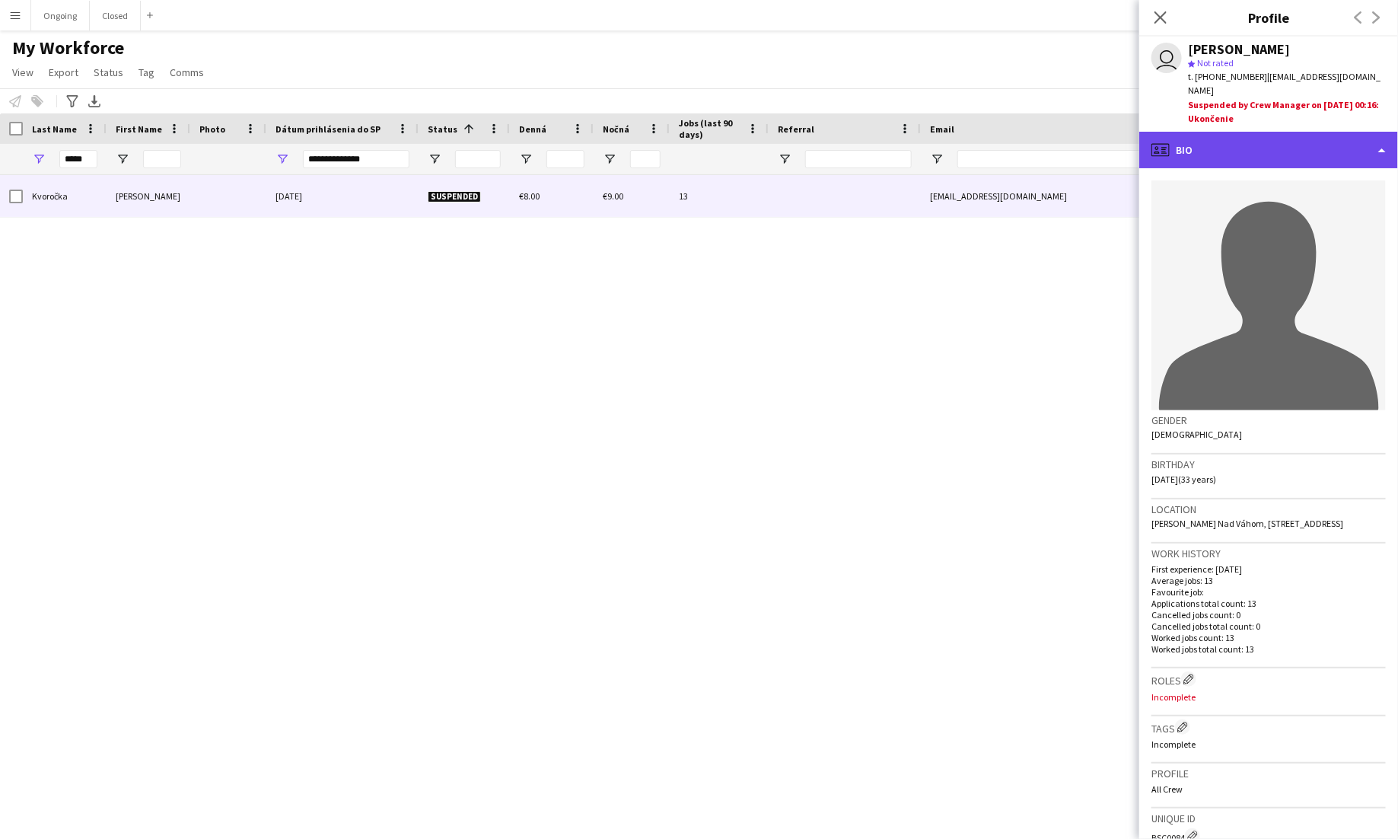
click at [874, 133] on div "profile Bio" at bounding box center [1268, 150] width 259 height 37
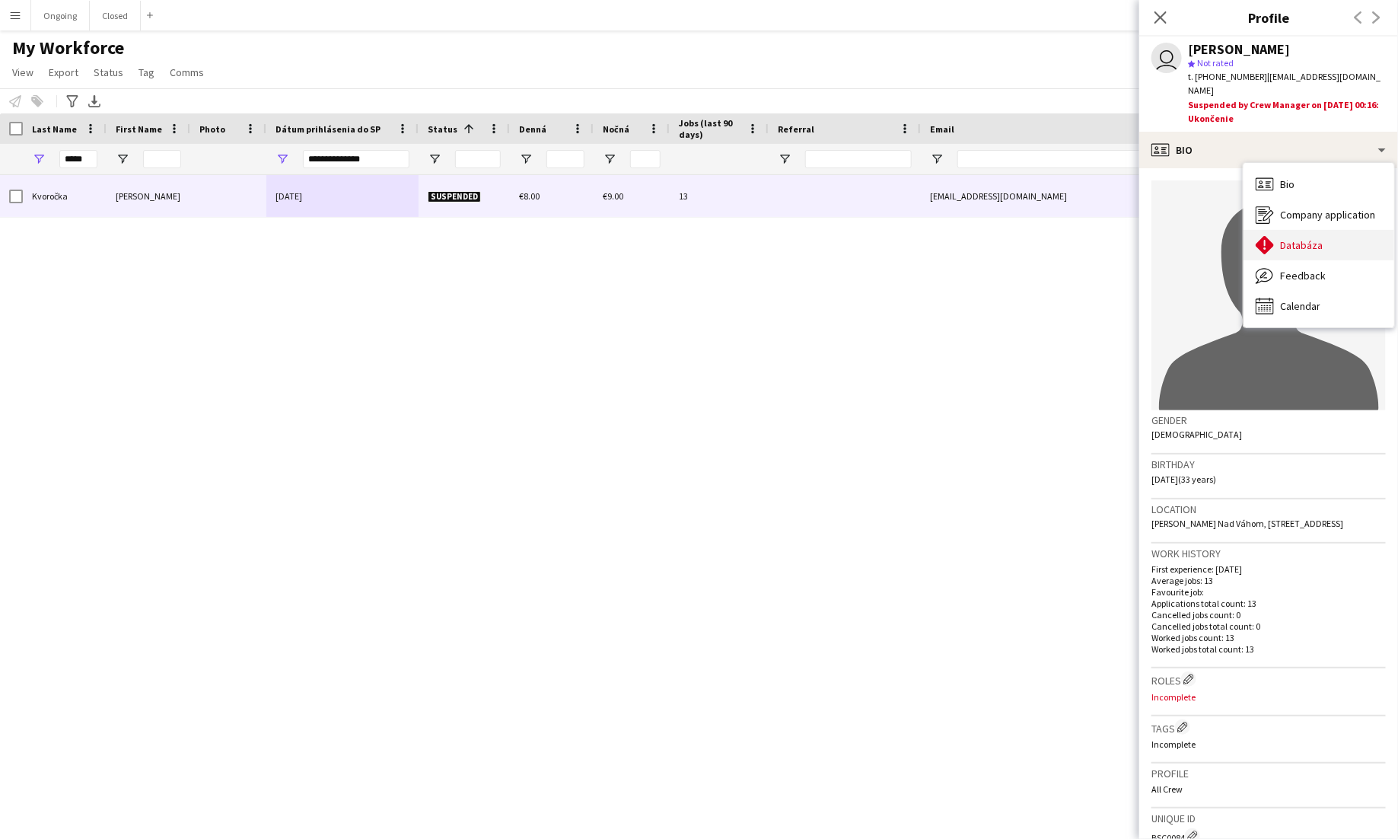
click at [874, 238] on span "Databáza" at bounding box center [1301, 245] width 43 height 14
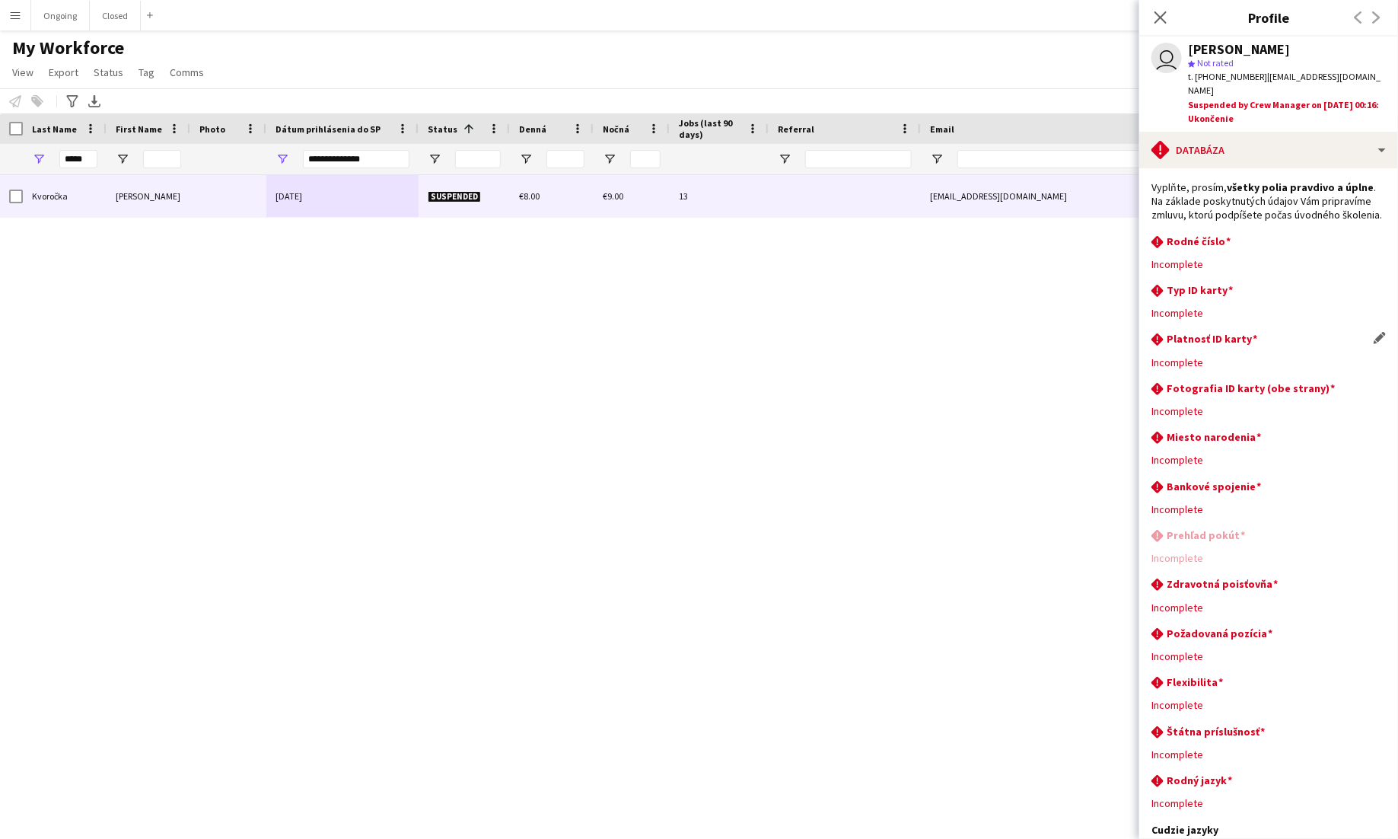
scroll to position [431, 0]
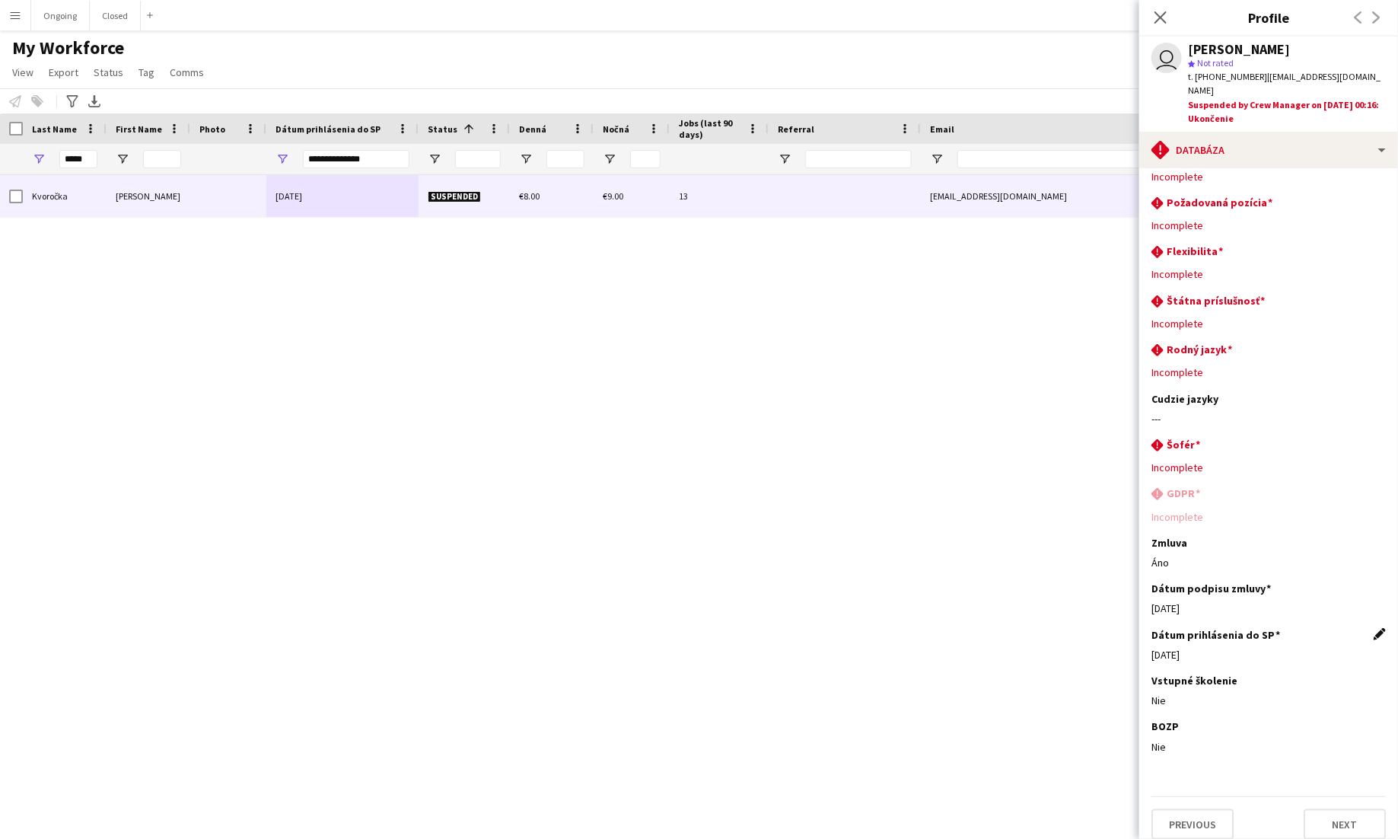
click at [874, 628] on app-icon "Edit this field" at bounding box center [1380, 634] width 12 height 12
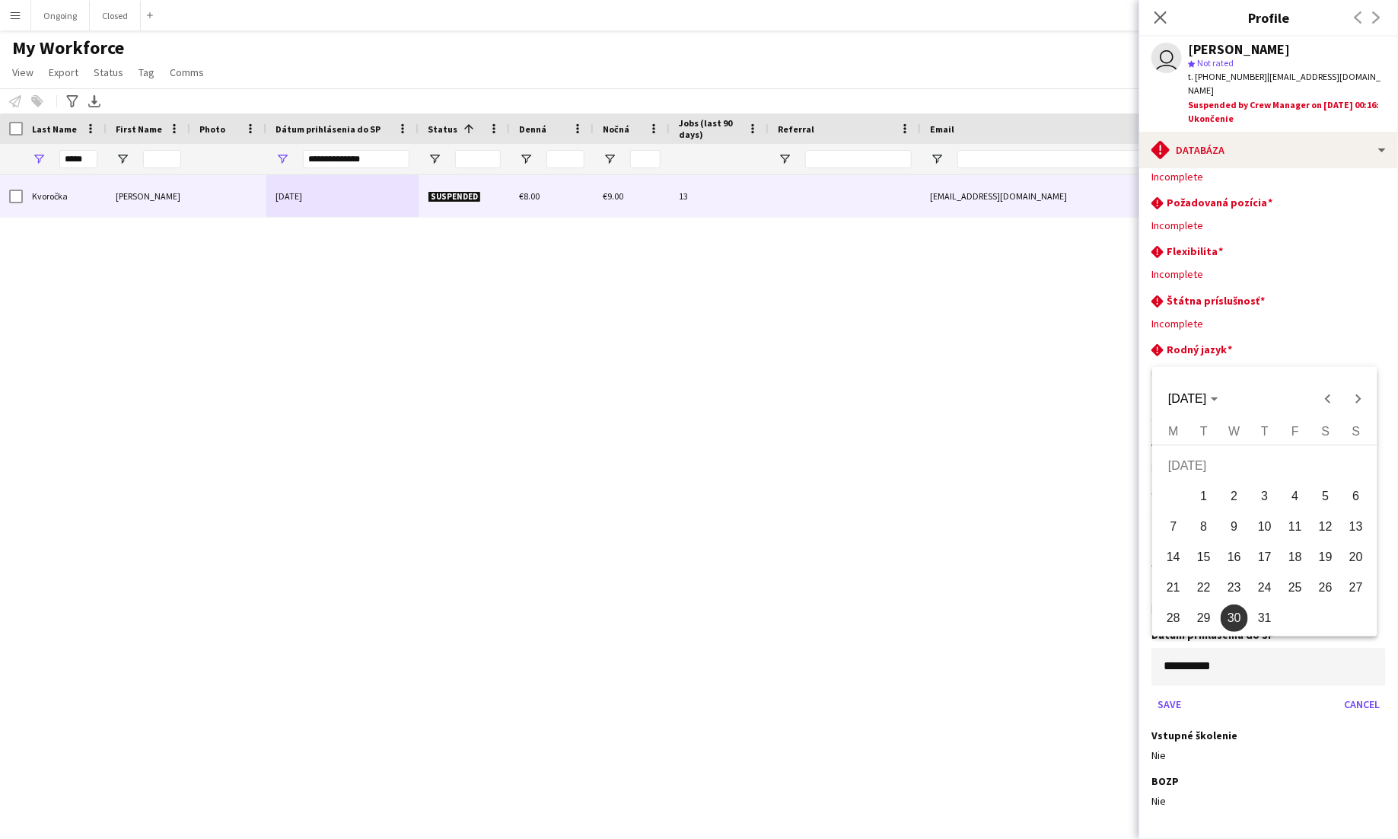
drag, startPoint x: 1237, startPoint y: 647, endPoint x: 1038, endPoint y: 645, distance: 198.6
click at [874, 647] on body "Menu Boards Boards Boards All jobs Status Workforce Workforce My Workforce Recr…" at bounding box center [699, 419] width 1398 height 839
click at [874, 651] on div at bounding box center [699, 419] width 1398 height 839
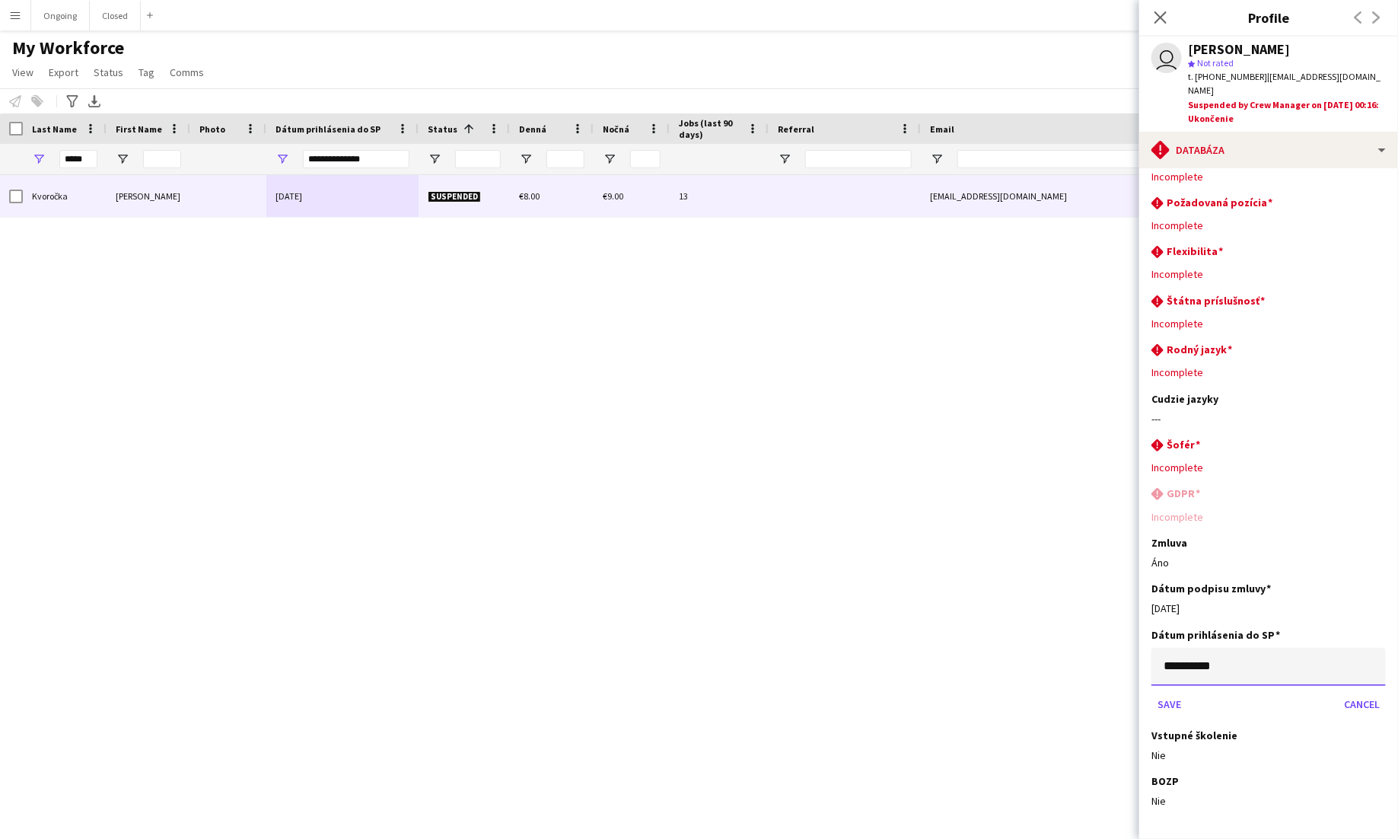
drag, startPoint x: 1234, startPoint y: 653, endPoint x: 1140, endPoint y: 653, distance: 94.4
click at [874, 653] on app-section-data-types "Vyplňte, prosím, všetky polia pravdivo a úplne . Na základe poskytnutých údajov…" at bounding box center [1268, 503] width 259 height 670
click at [874, 707] on button "Cancel" at bounding box center [1362, 718] width 48 height 24
click at [874, 581] on app-icon "Edit this field" at bounding box center [1380, 587] width 12 height 12
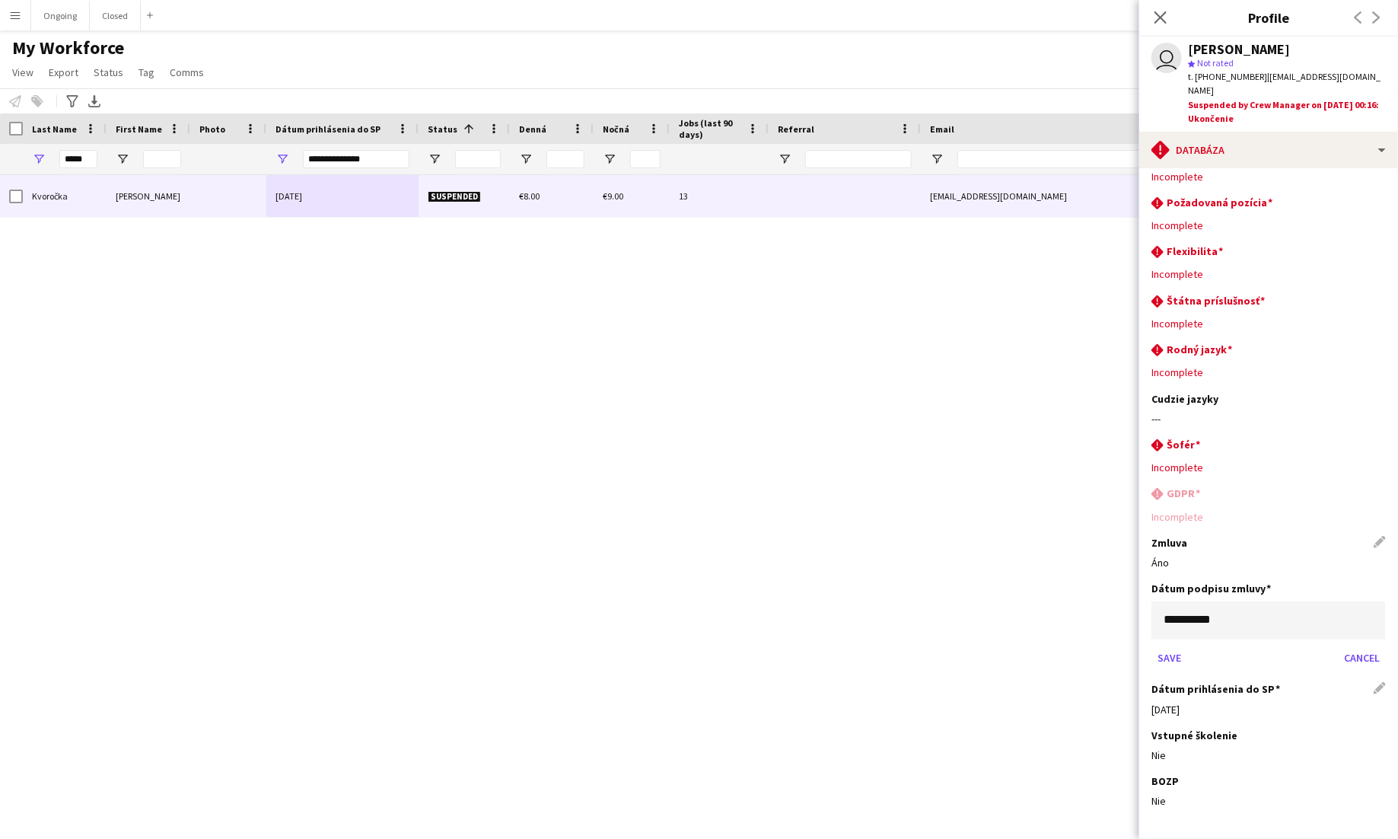
click at [874, 542] on div "Zmluva Edit this field [GEOGRAPHIC_DATA]" at bounding box center [1268, 559] width 234 height 46
click at [874, 648] on button "Cancel" at bounding box center [1362, 657] width 48 height 24
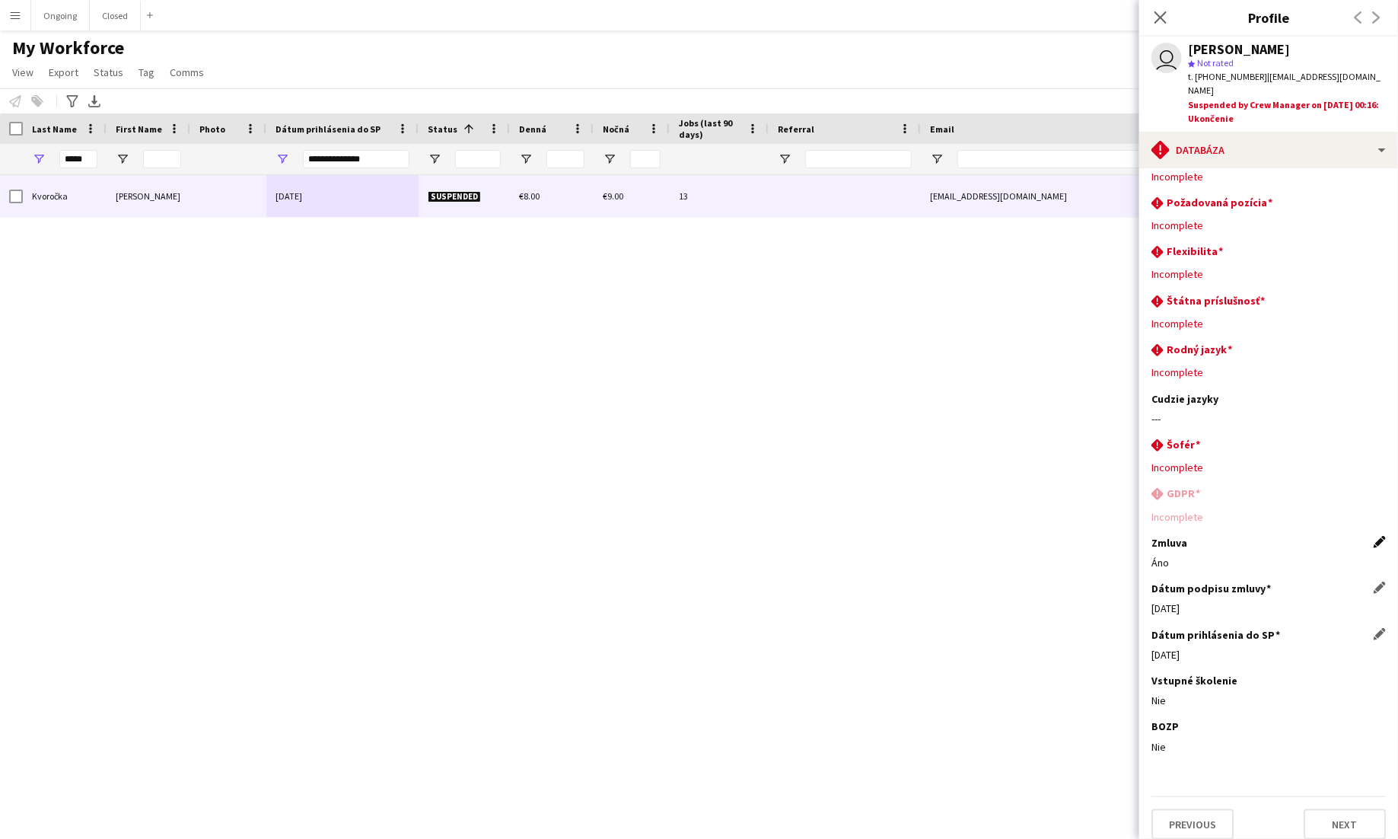
click at [874, 536] on app-icon "Edit this field" at bounding box center [1380, 542] width 12 height 12
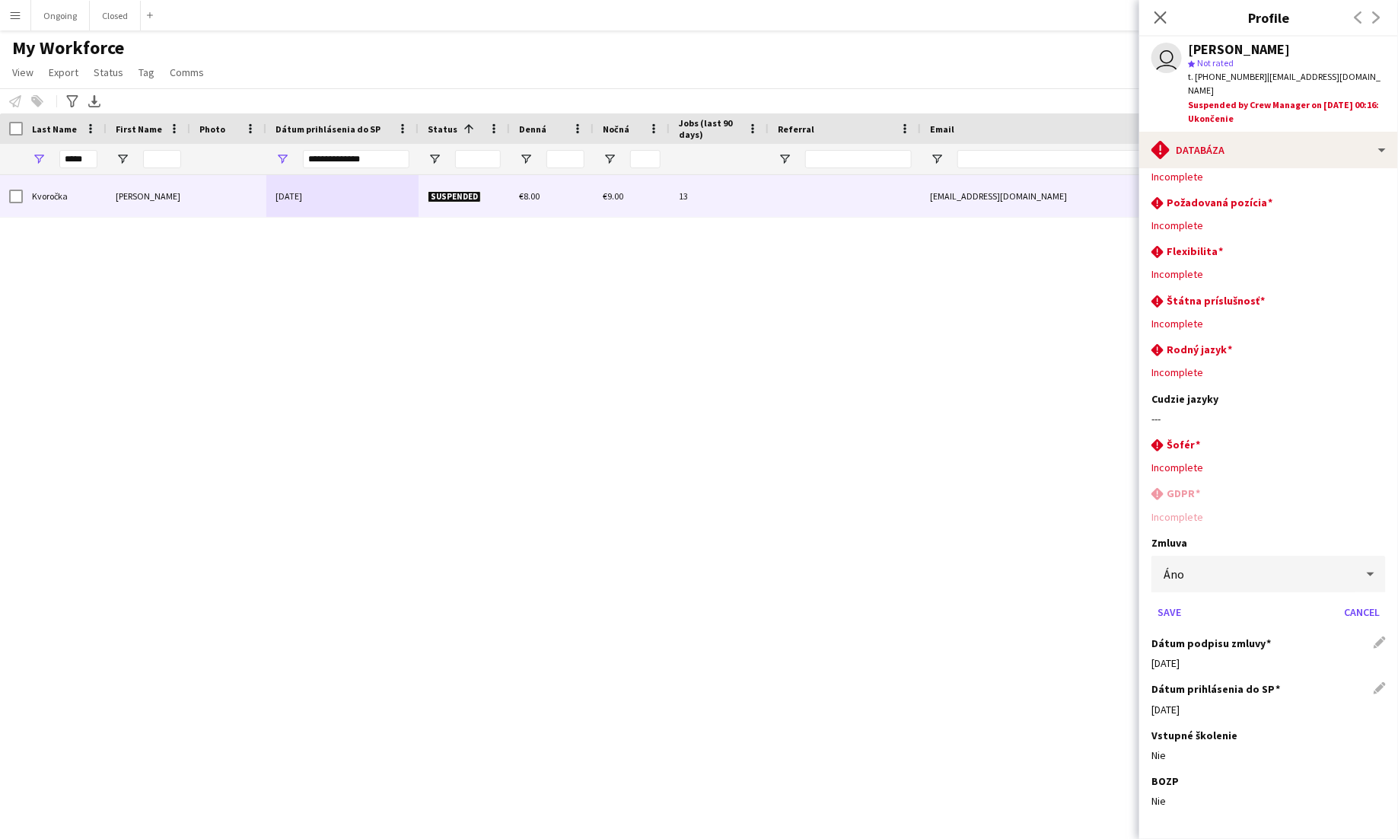
click at [874, 572] on div "Áno" at bounding box center [1253, 574] width 204 height 37
click at [874, 640] on span "Nie" at bounding box center [1269, 643] width 210 height 14
click at [874, 600] on button "Save" at bounding box center [1169, 612] width 36 height 24
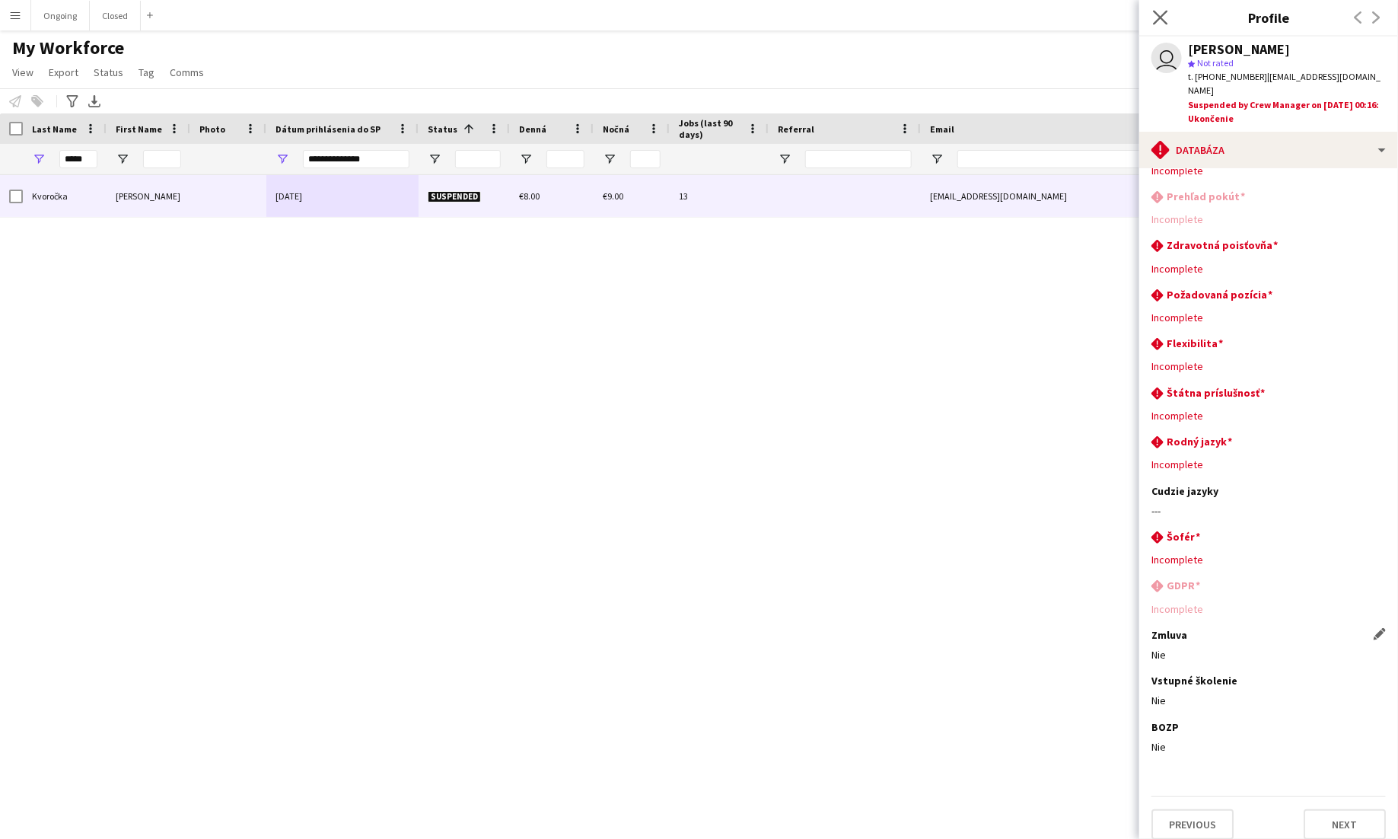
click at [874, 14] on app-icon "Close pop-in" at bounding box center [1161, 18] width 22 height 22
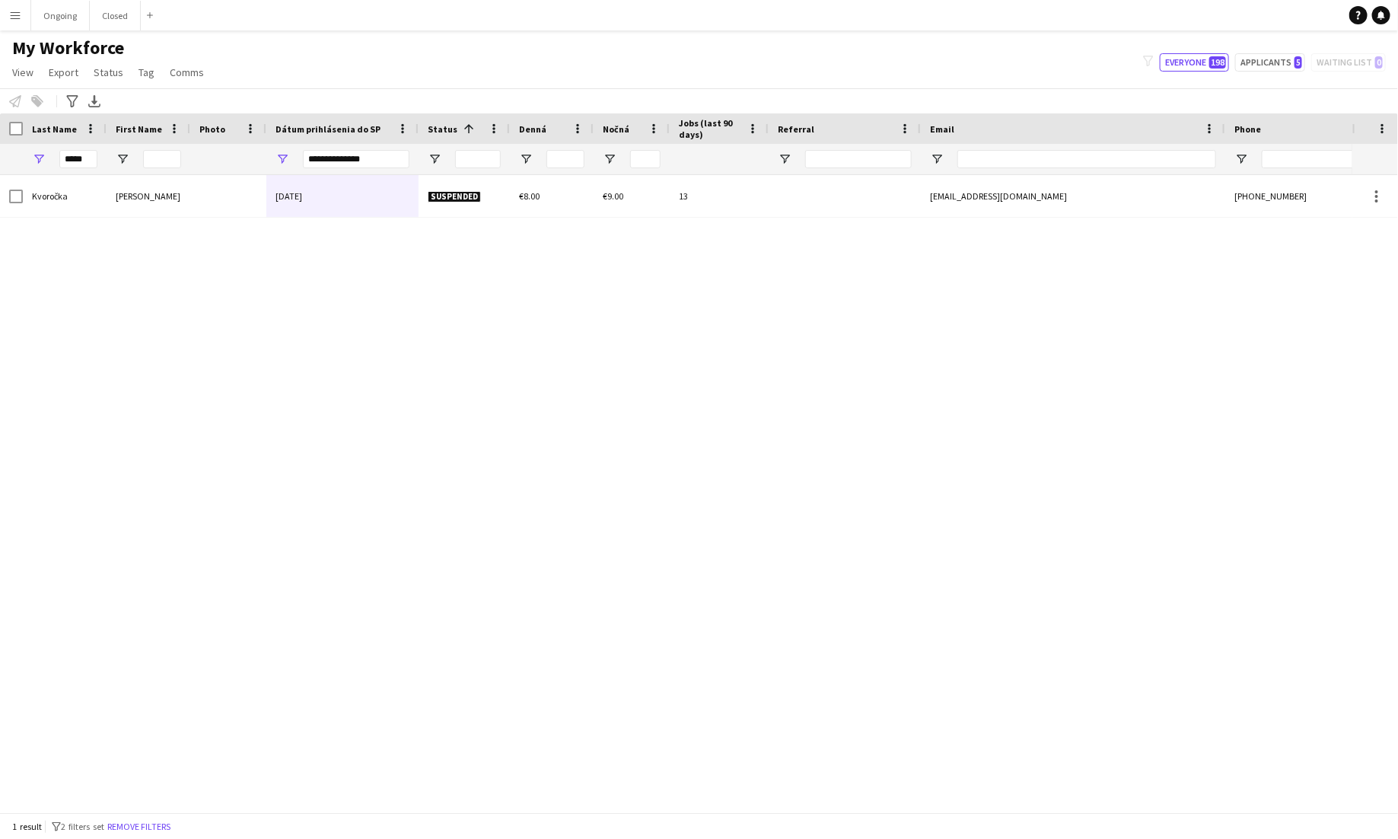
click at [16, 11] on app-icon "Menu" at bounding box center [15, 15] width 12 height 12
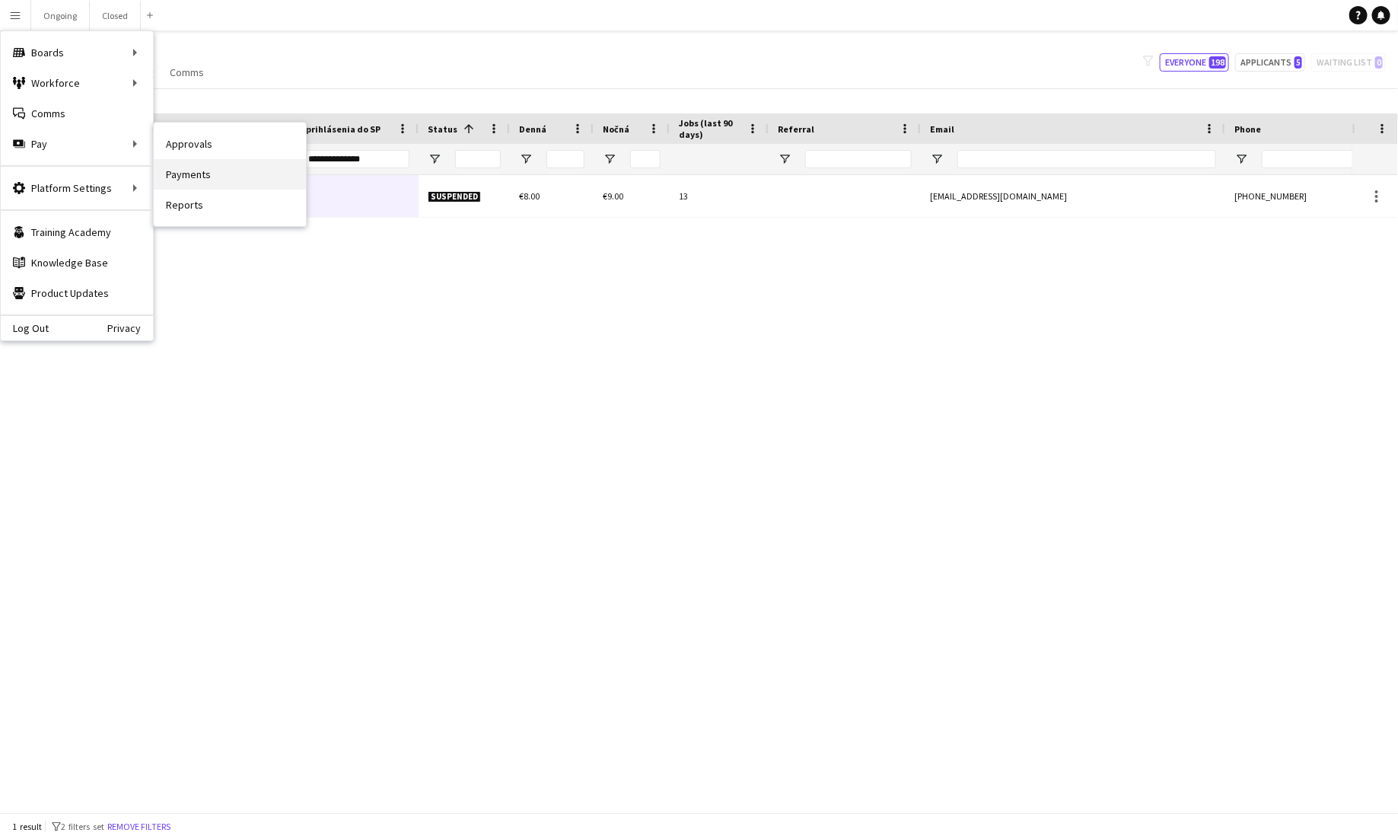
click at [183, 172] on link "Payments" at bounding box center [230, 174] width 152 height 30
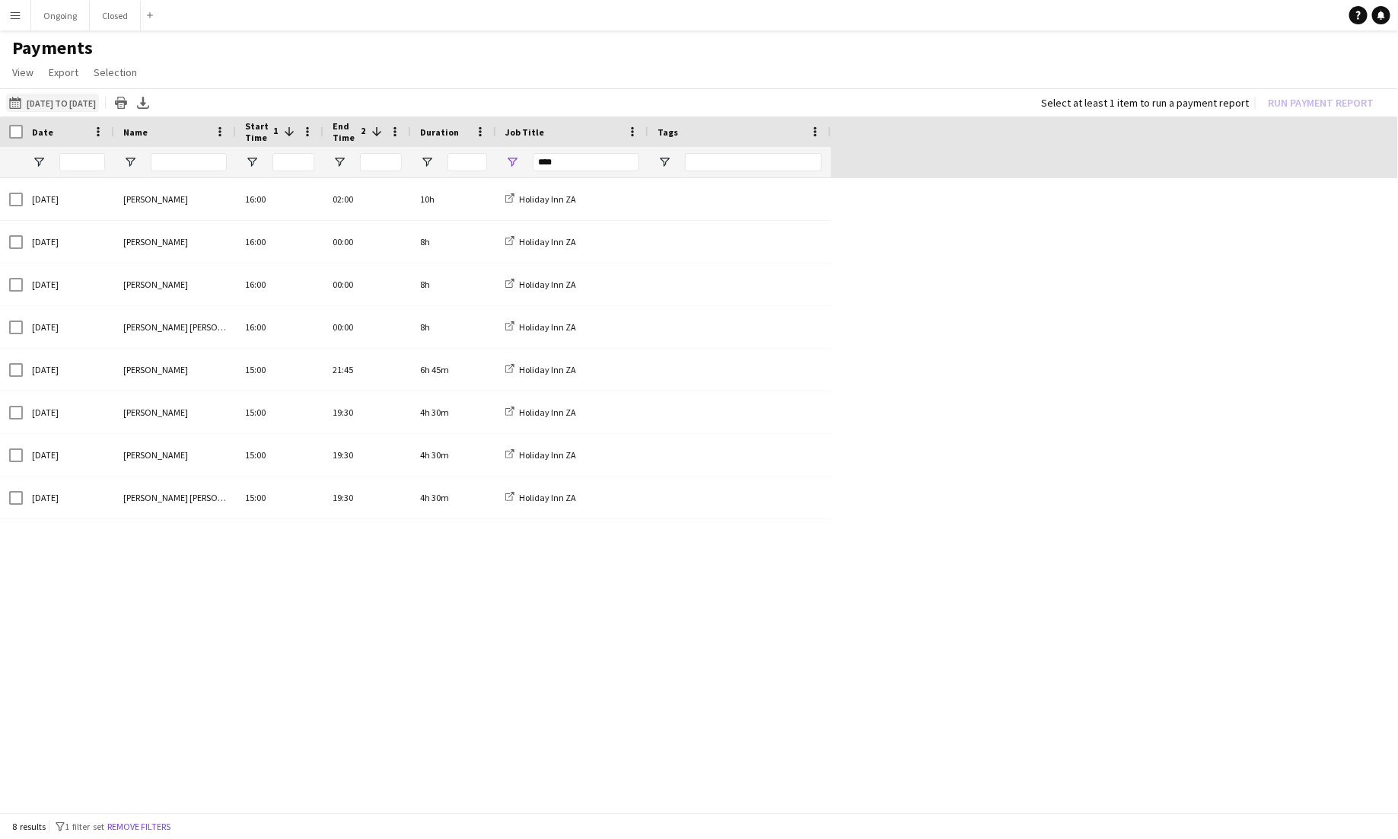
click at [76, 96] on button "[DATE] to [DATE] [DATE] to [DATE]" at bounding box center [52, 103] width 93 height 18
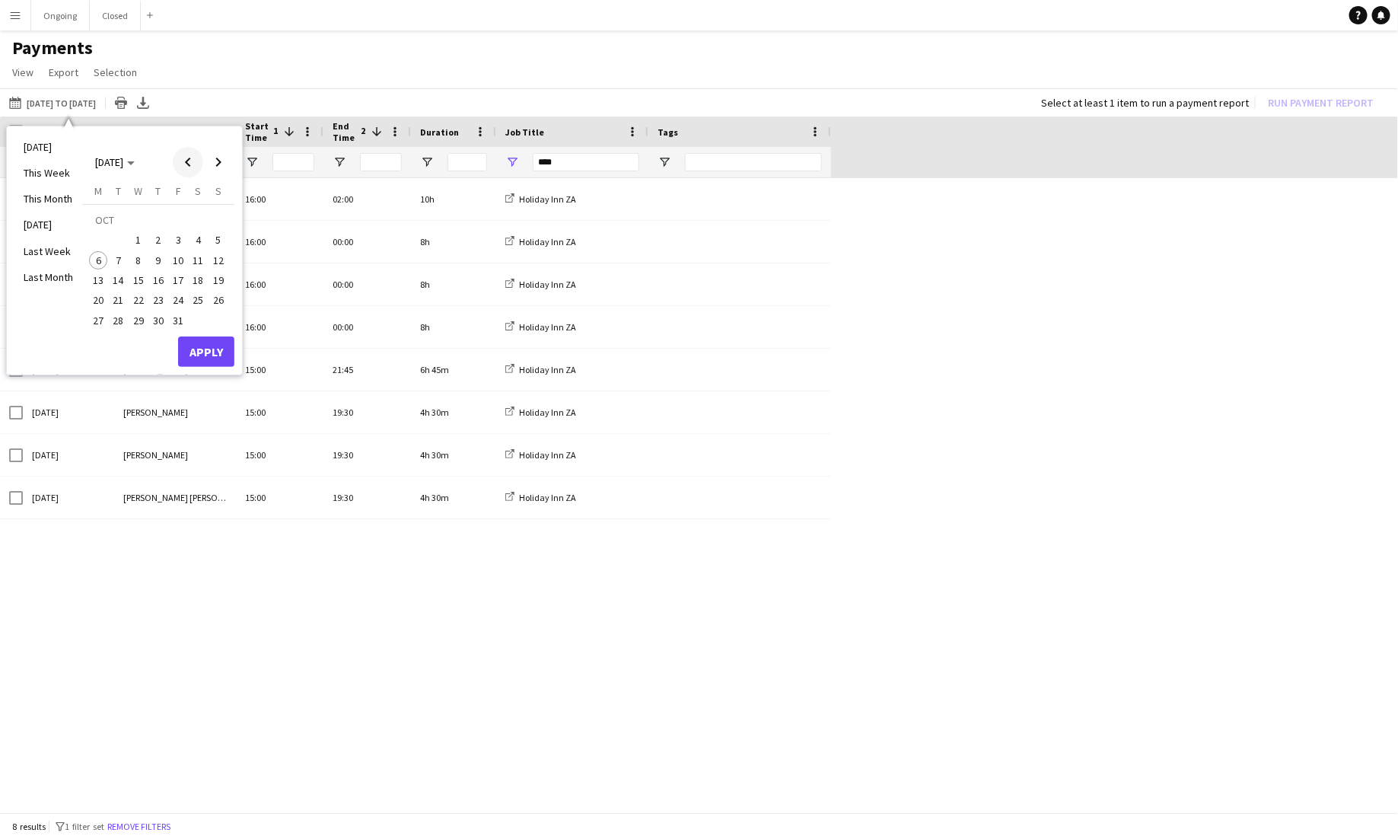
click at [186, 158] on span "Previous month" at bounding box center [188, 162] width 30 height 30
click at [101, 273] on span "15" at bounding box center [98, 280] width 18 height 18
click at [116, 312] on span "30" at bounding box center [119, 320] width 18 height 18
click at [115, 283] on span "16" at bounding box center [119, 280] width 18 height 18
click at [119, 319] on span "30" at bounding box center [119, 320] width 18 height 18
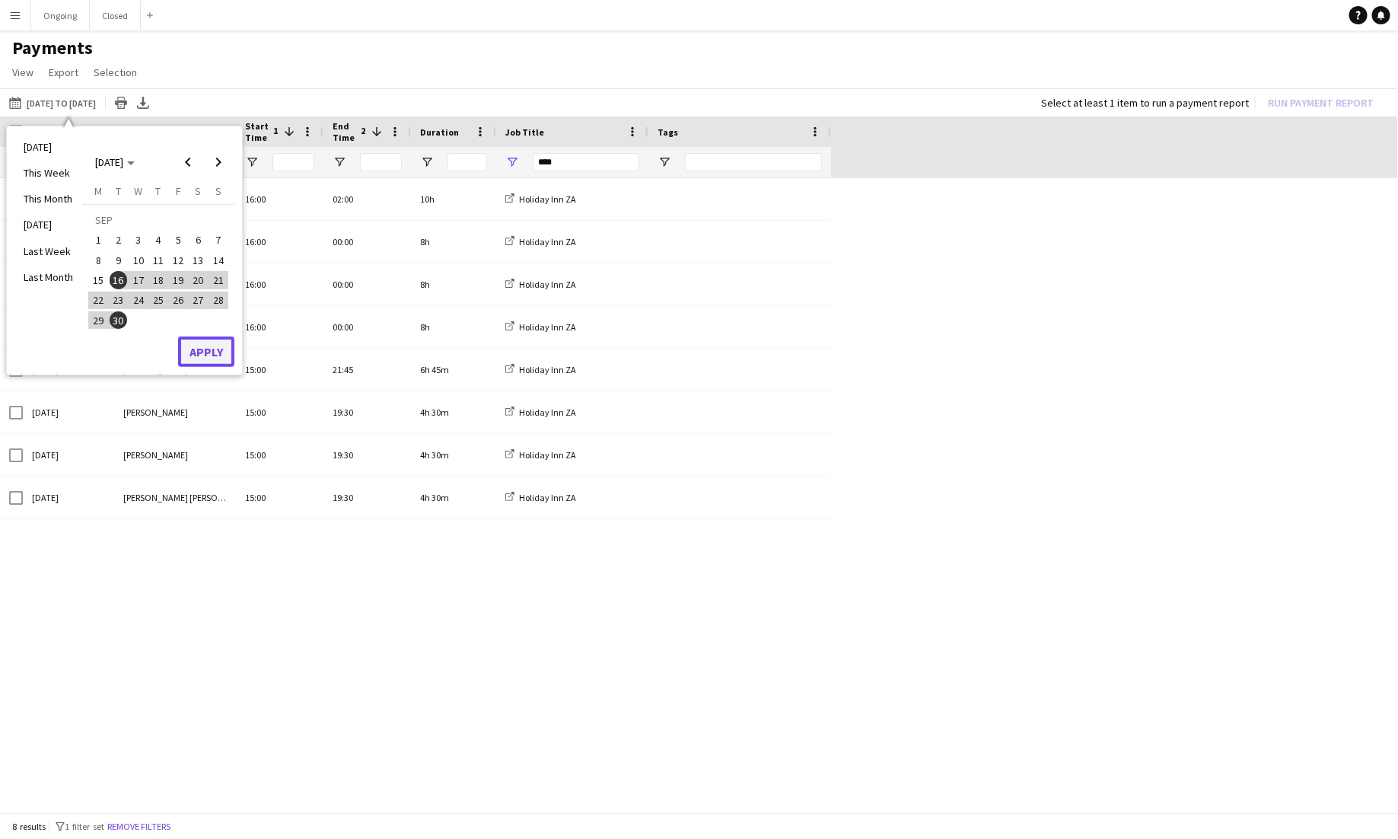
click at [206, 349] on button "Apply" at bounding box center [206, 351] width 56 height 30
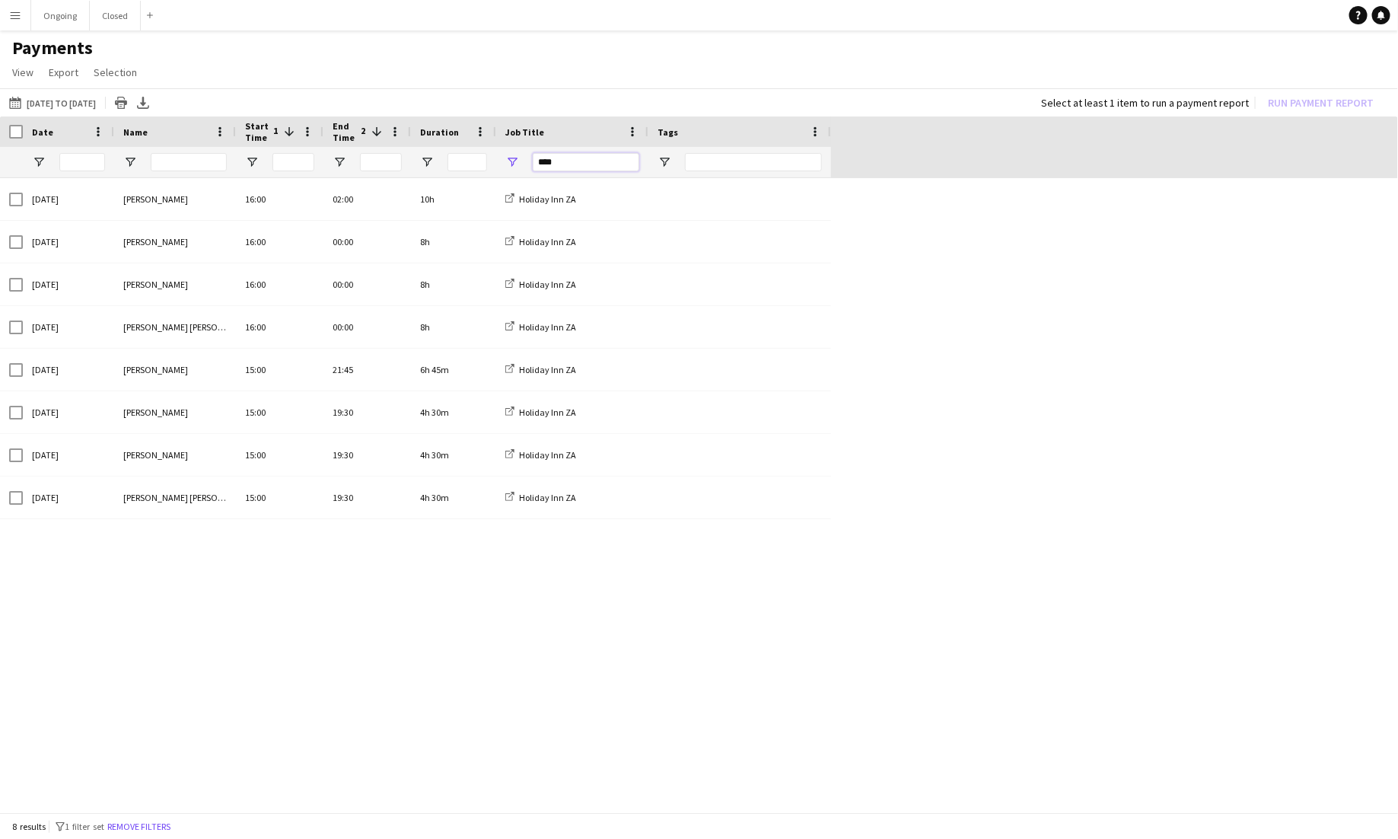
drag, startPoint x: 579, startPoint y: 162, endPoint x: 519, endPoint y: 162, distance: 60.1
click at [524, 162] on div "****" at bounding box center [572, 162] width 152 height 30
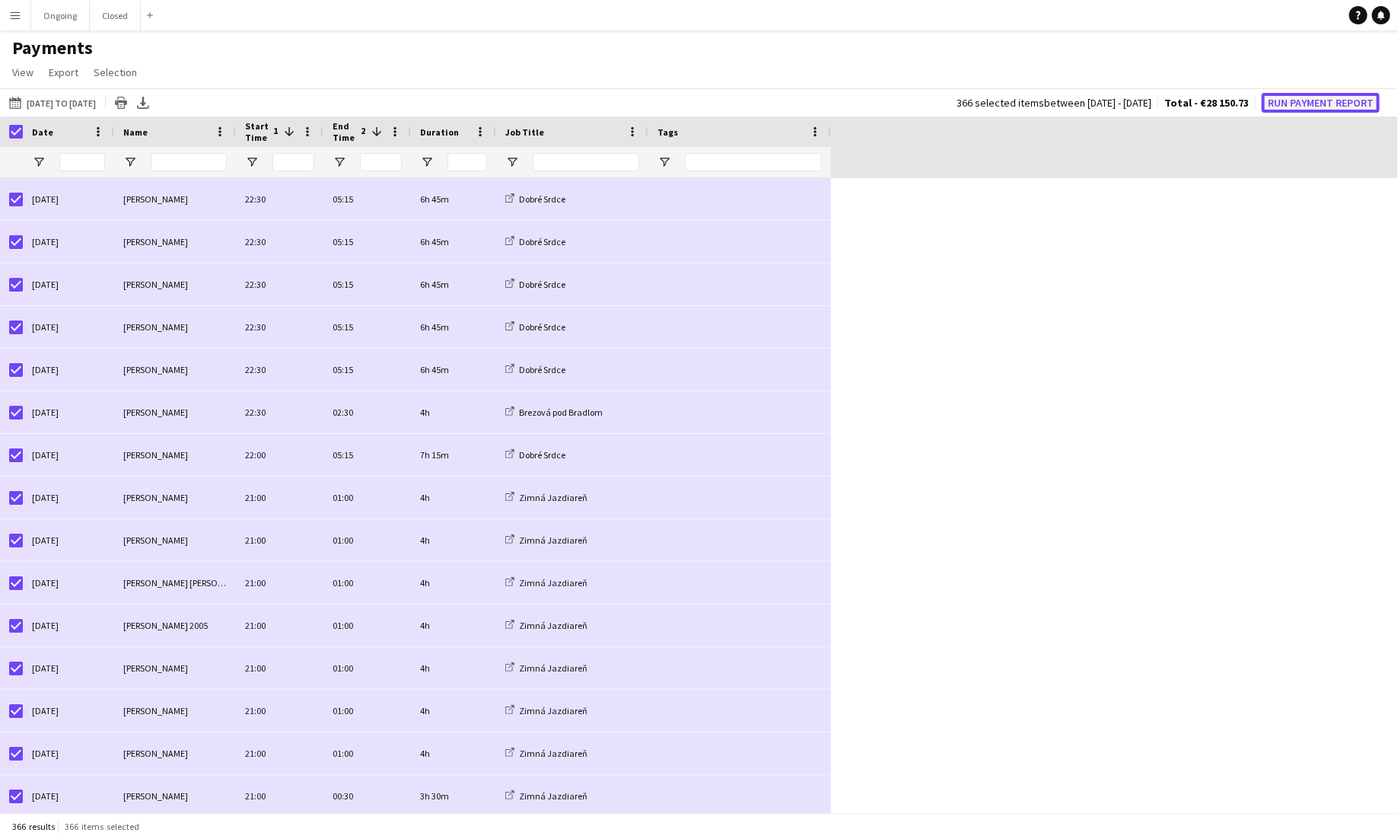
click at [874, 97] on button "Run Payment Report" at bounding box center [1321, 103] width 118 height 20
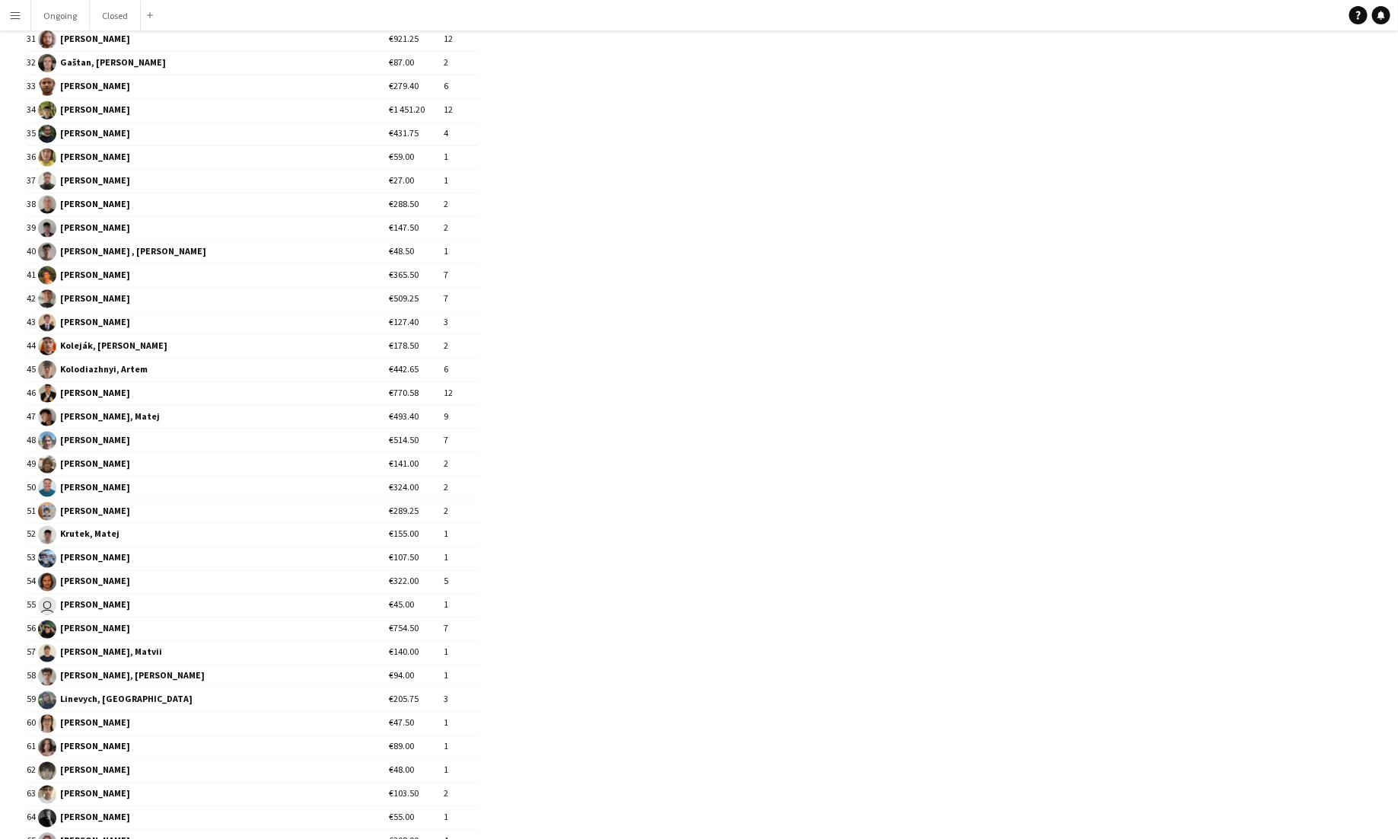
scroll to position [1736, 0]
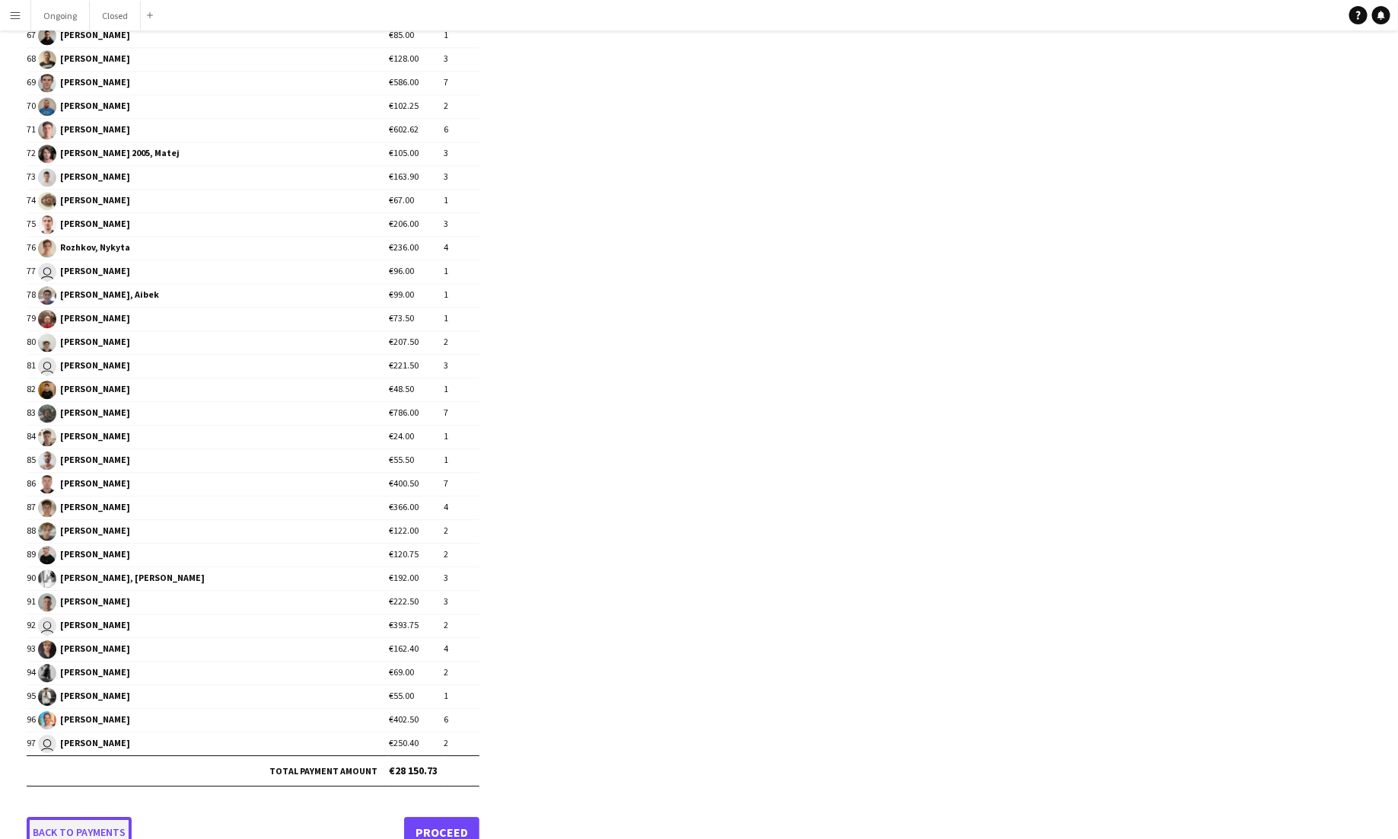
click at [80, 787] on link "Back to payments" at bounding box center [79, 832] width 105 height 30
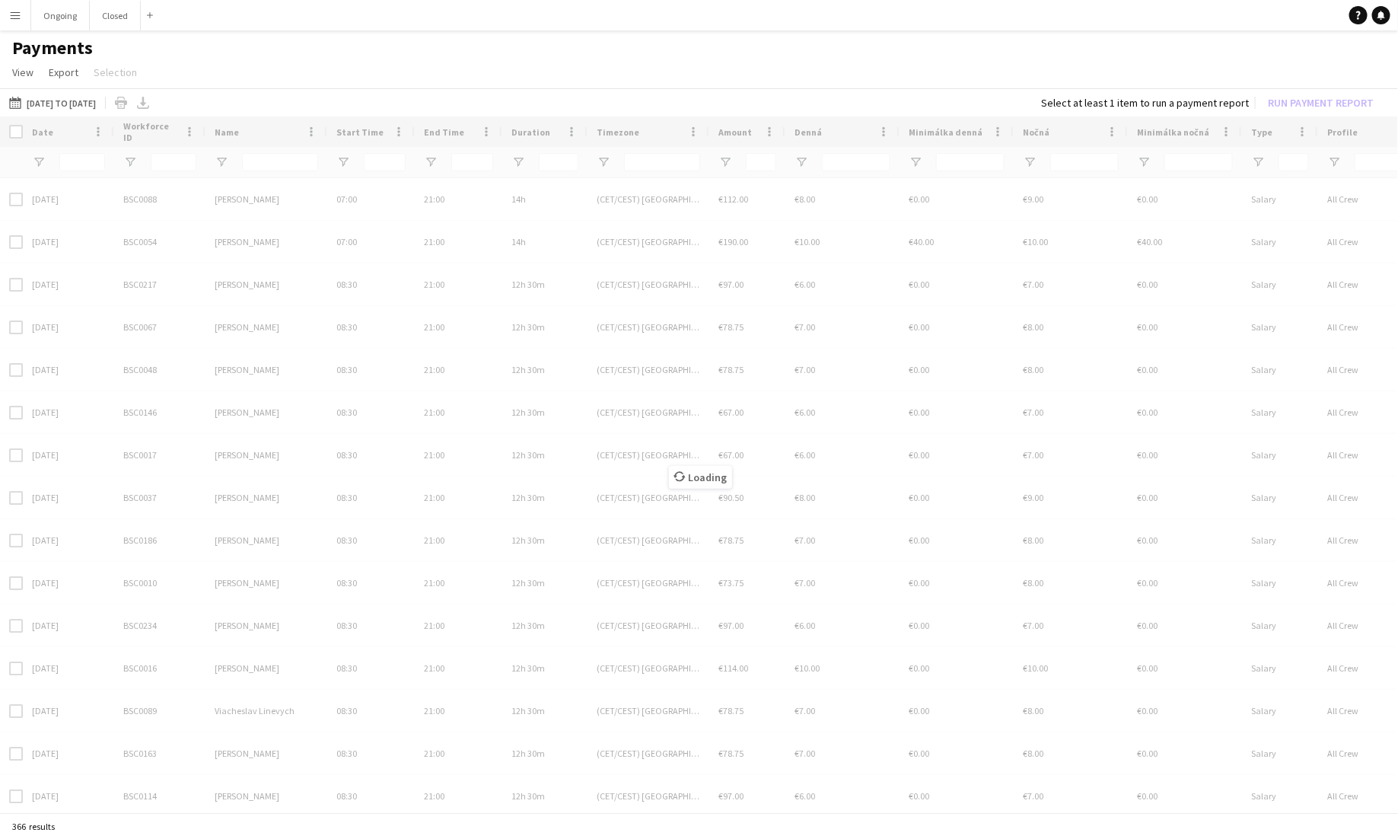
scroll to position [0, 0]
